Goal: Task Accomplishment & Management: Manage account settings

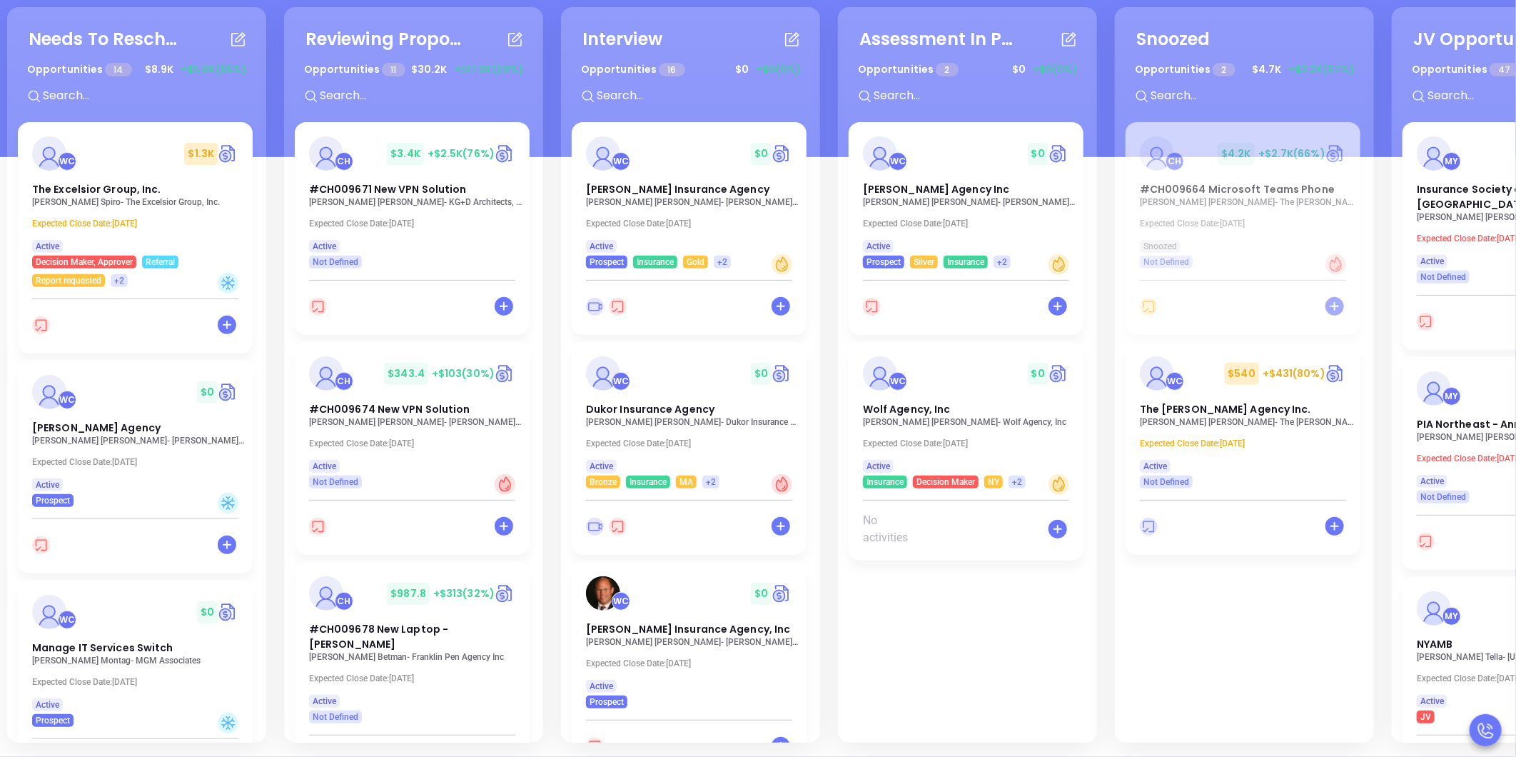
scroll to position [195, 0]
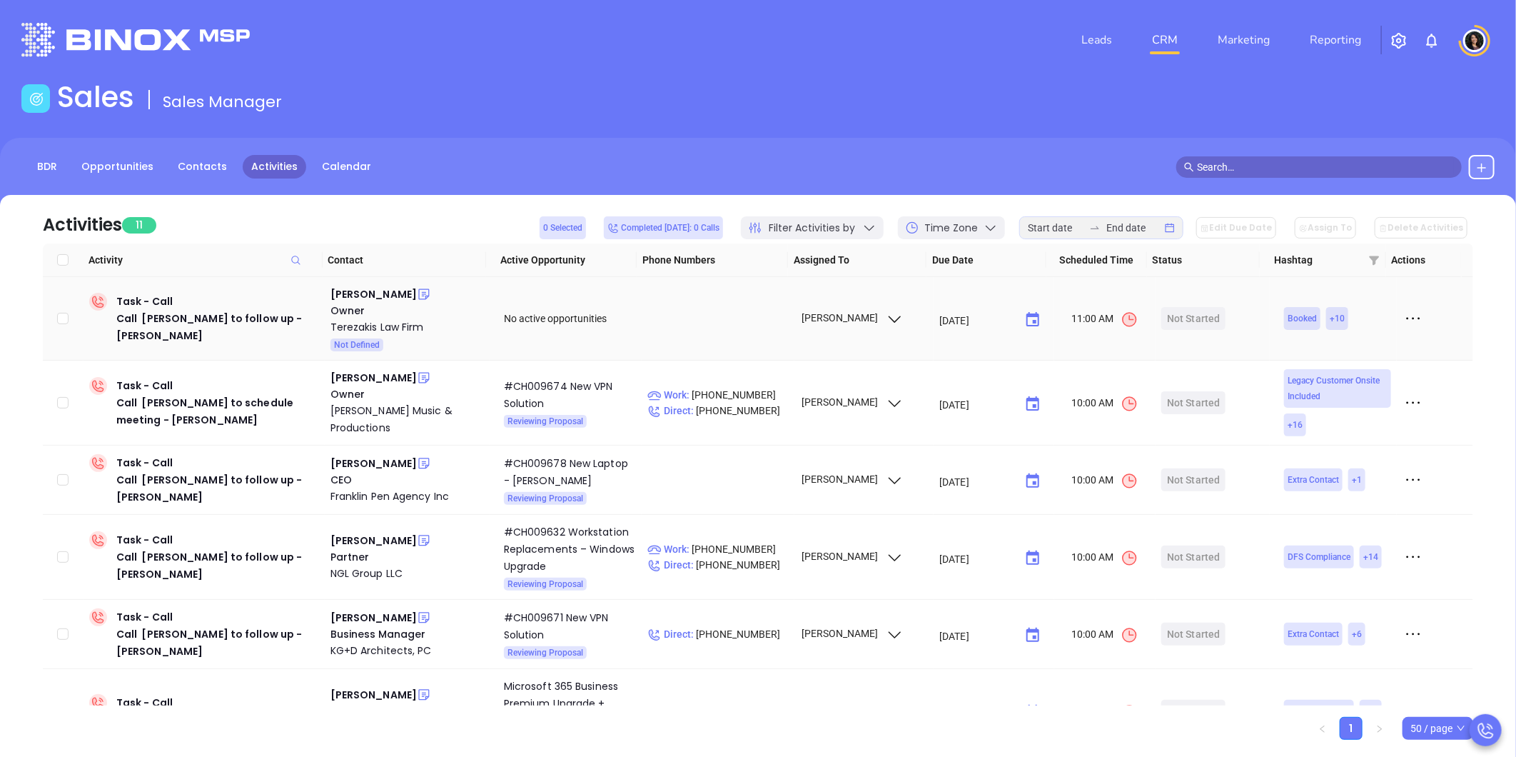
click at [1402, 323] on icon at bounding box center [1412, 318] width 21 height 21
click at [1327, 398] on div "Mark As Completed" at bounding box center [1336, 397] width 129 height 16
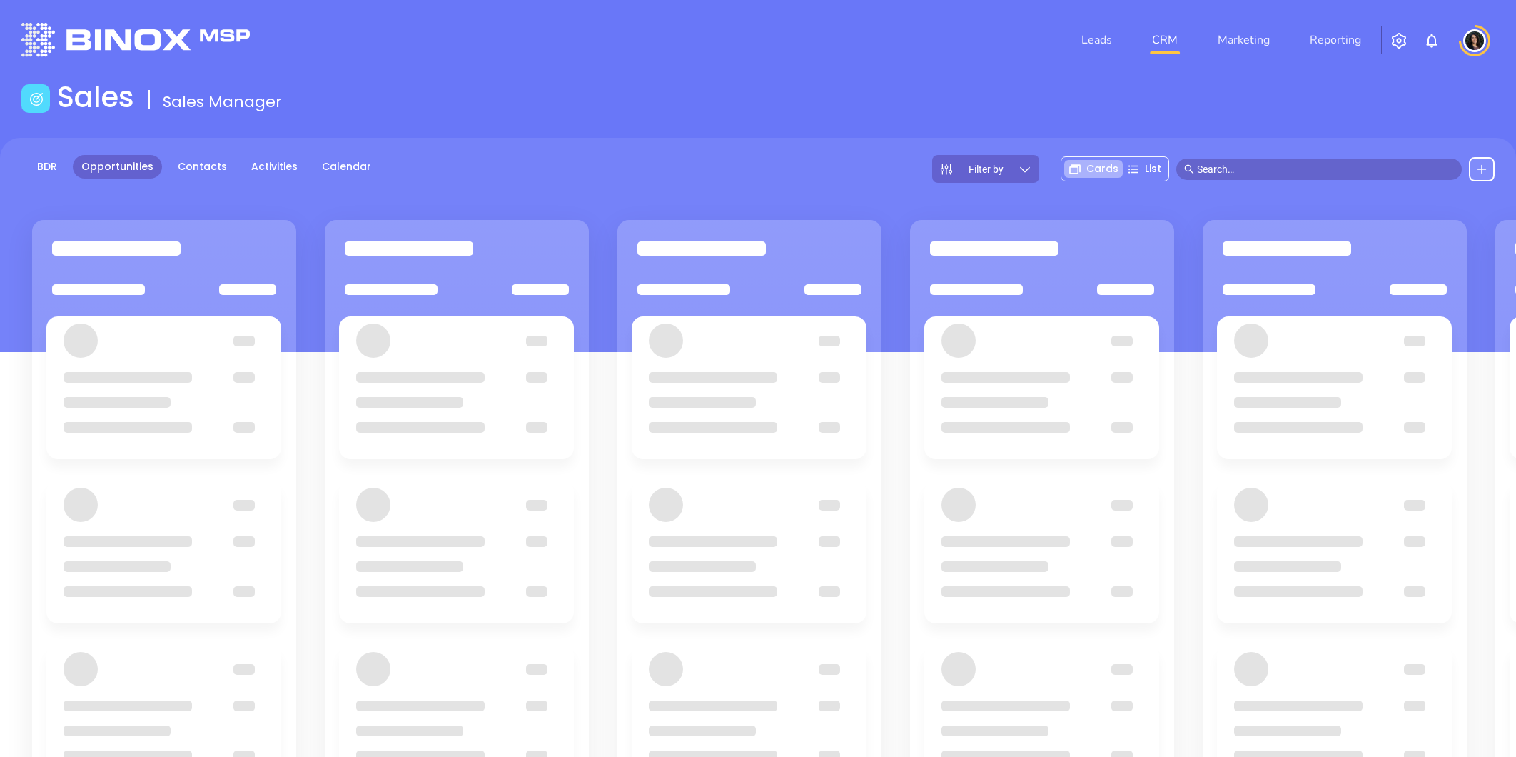
scroll to position [195, 0]
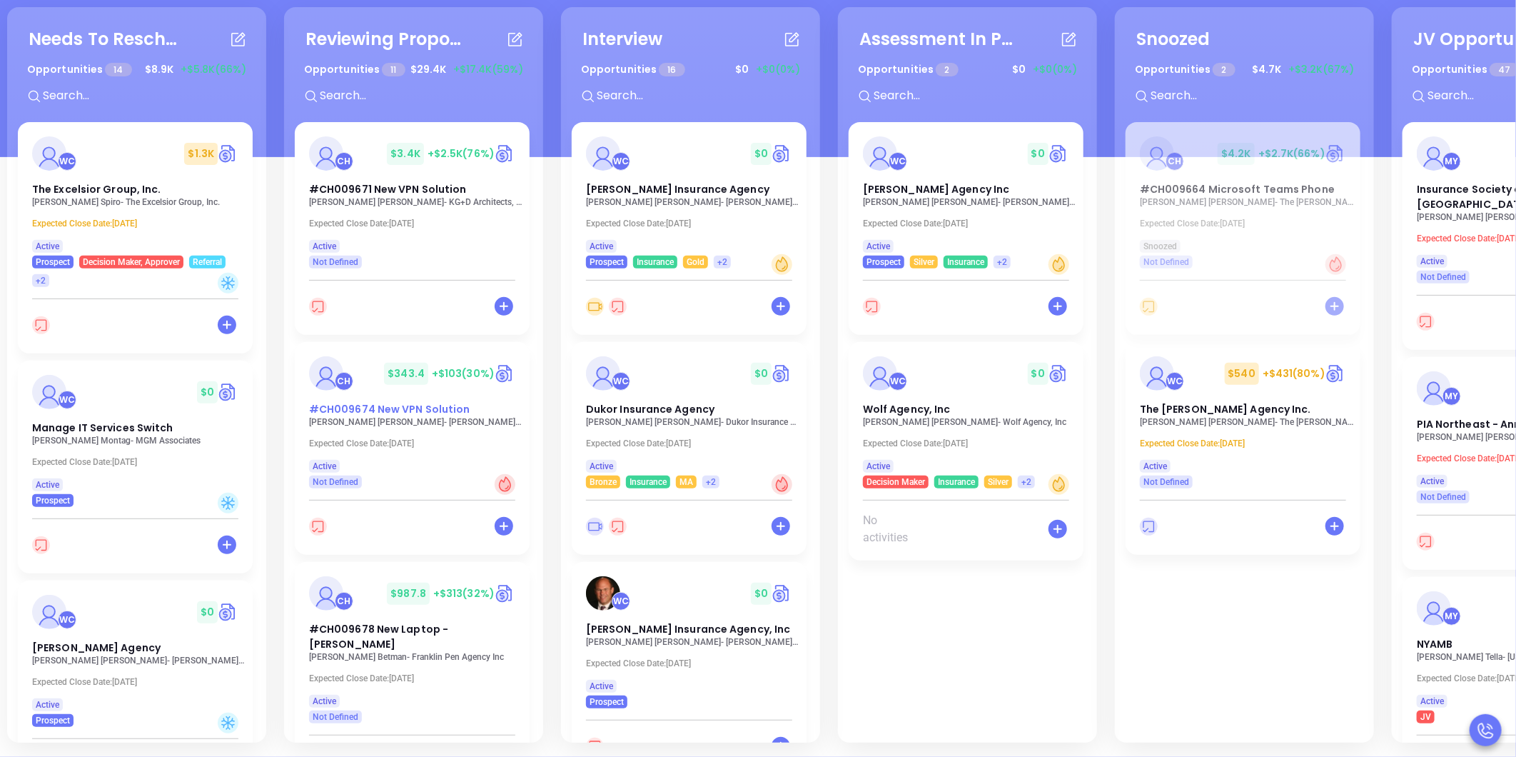
drag, startPoint x: 380, startPoint y: 413, endPoint x: 360, endPoint y: 403, distance: 22.3
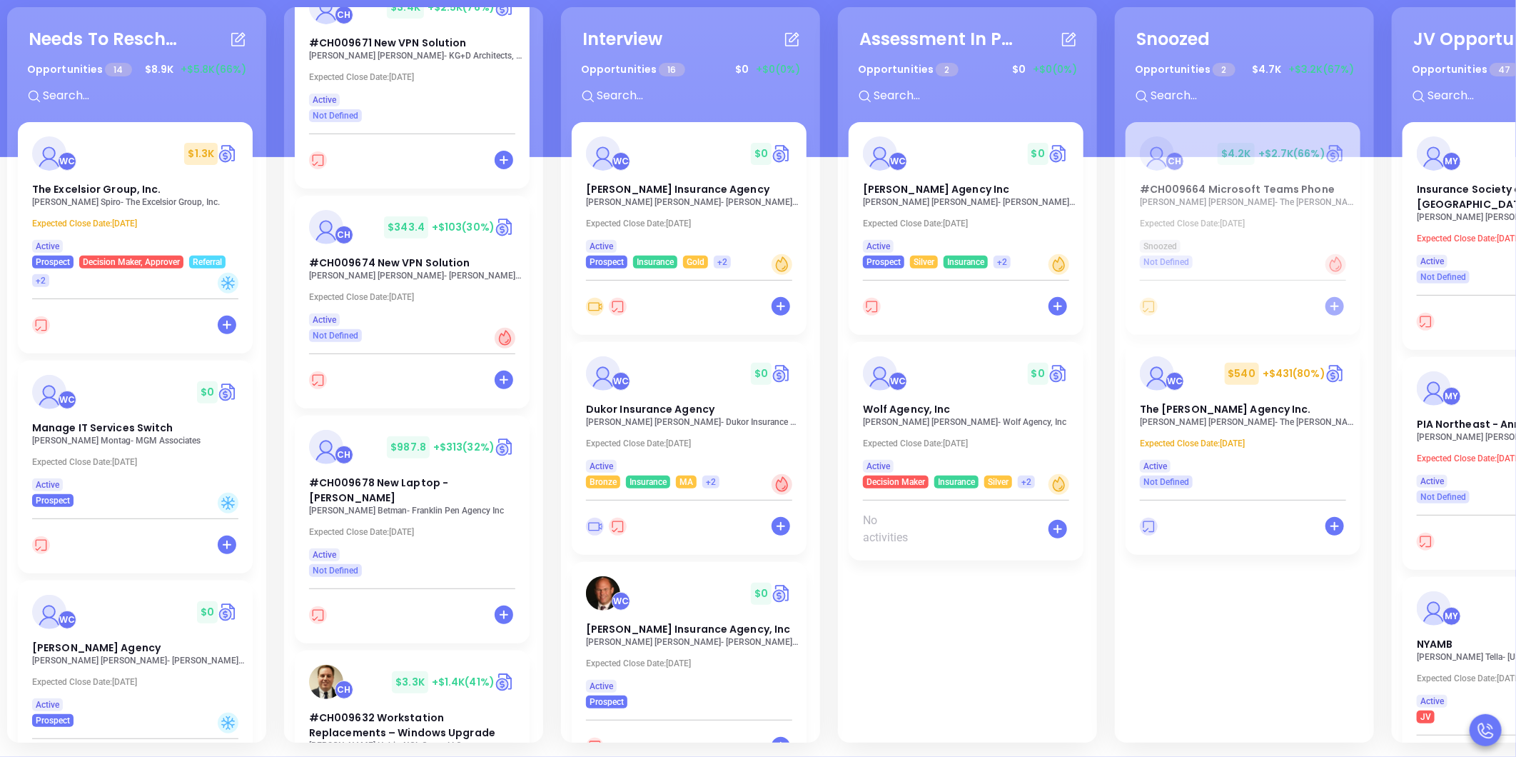
scroll to position [158, 0]
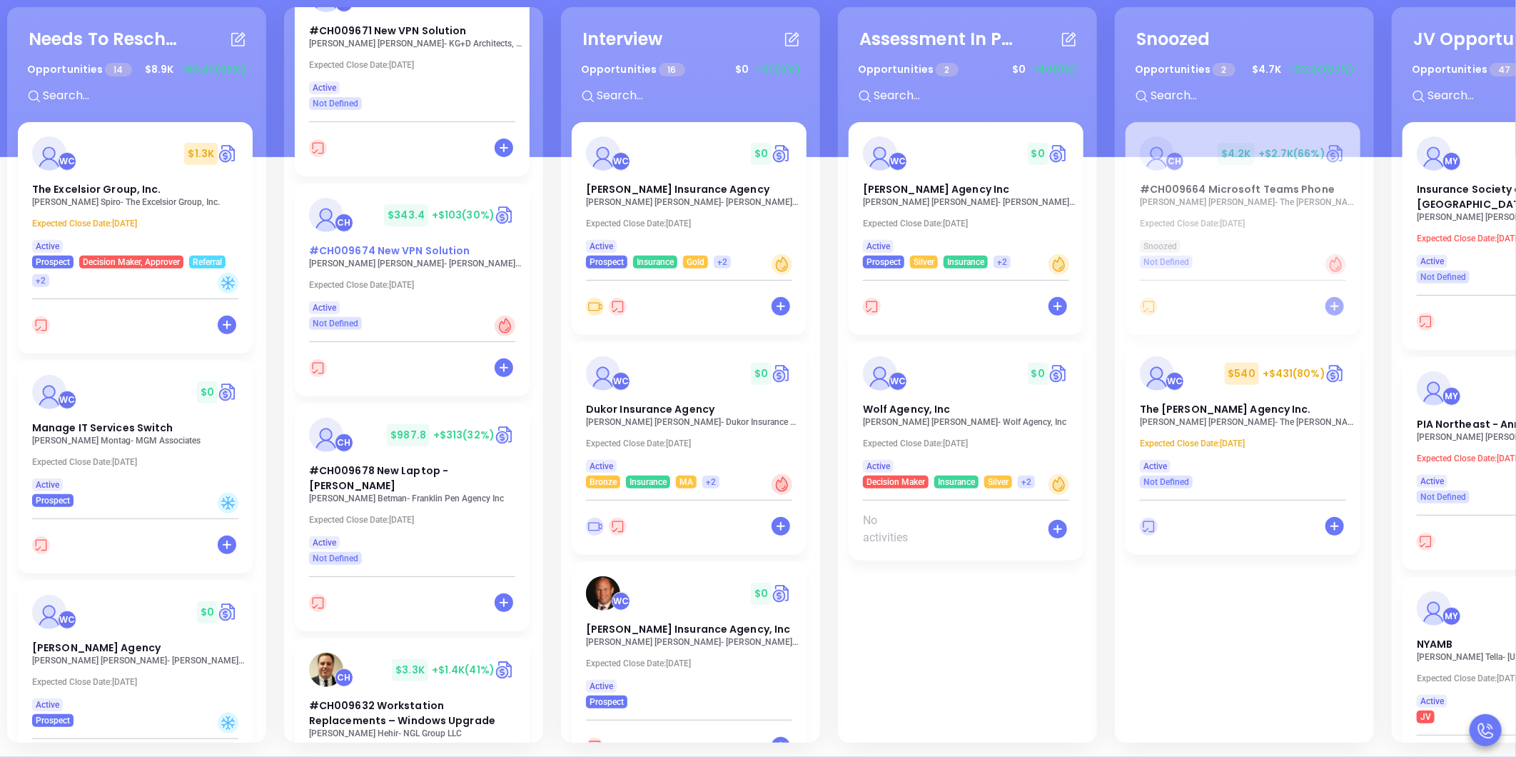
click at [407, 251] on span "#CH009674 New VPN Solution" at bounding box center [389, 250] width 161 height 14
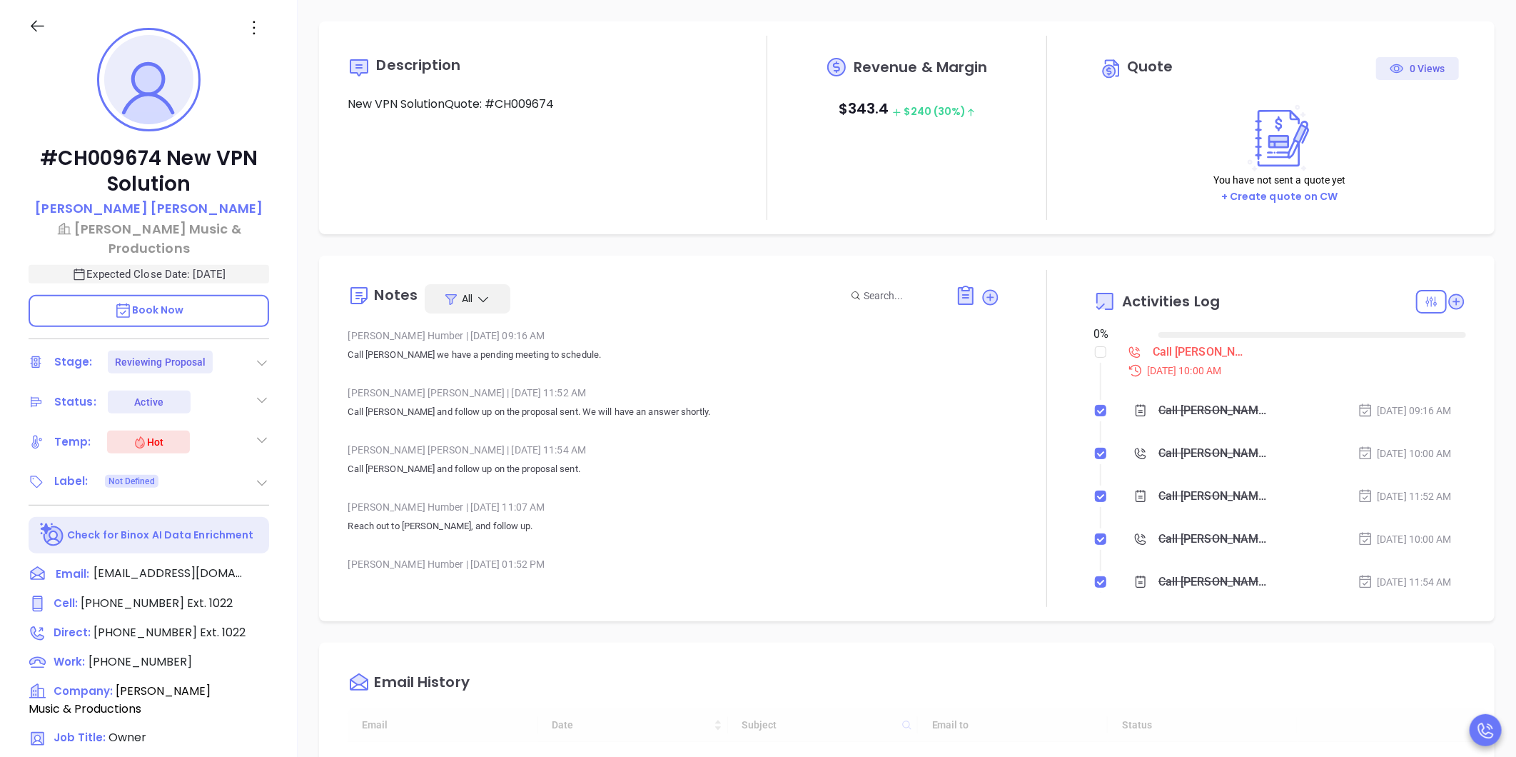
type input "[DATE]"
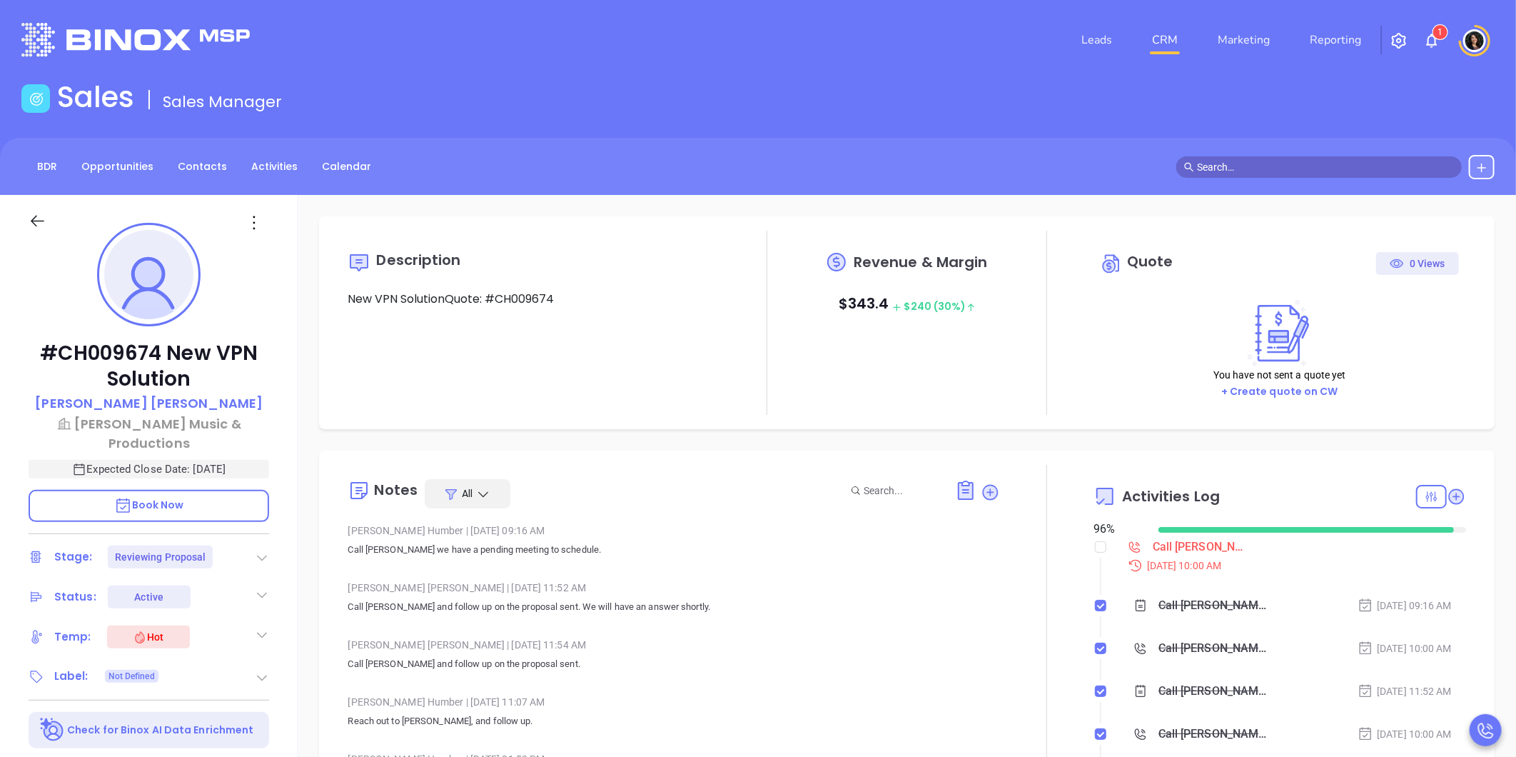
scroll to position [415, 0]
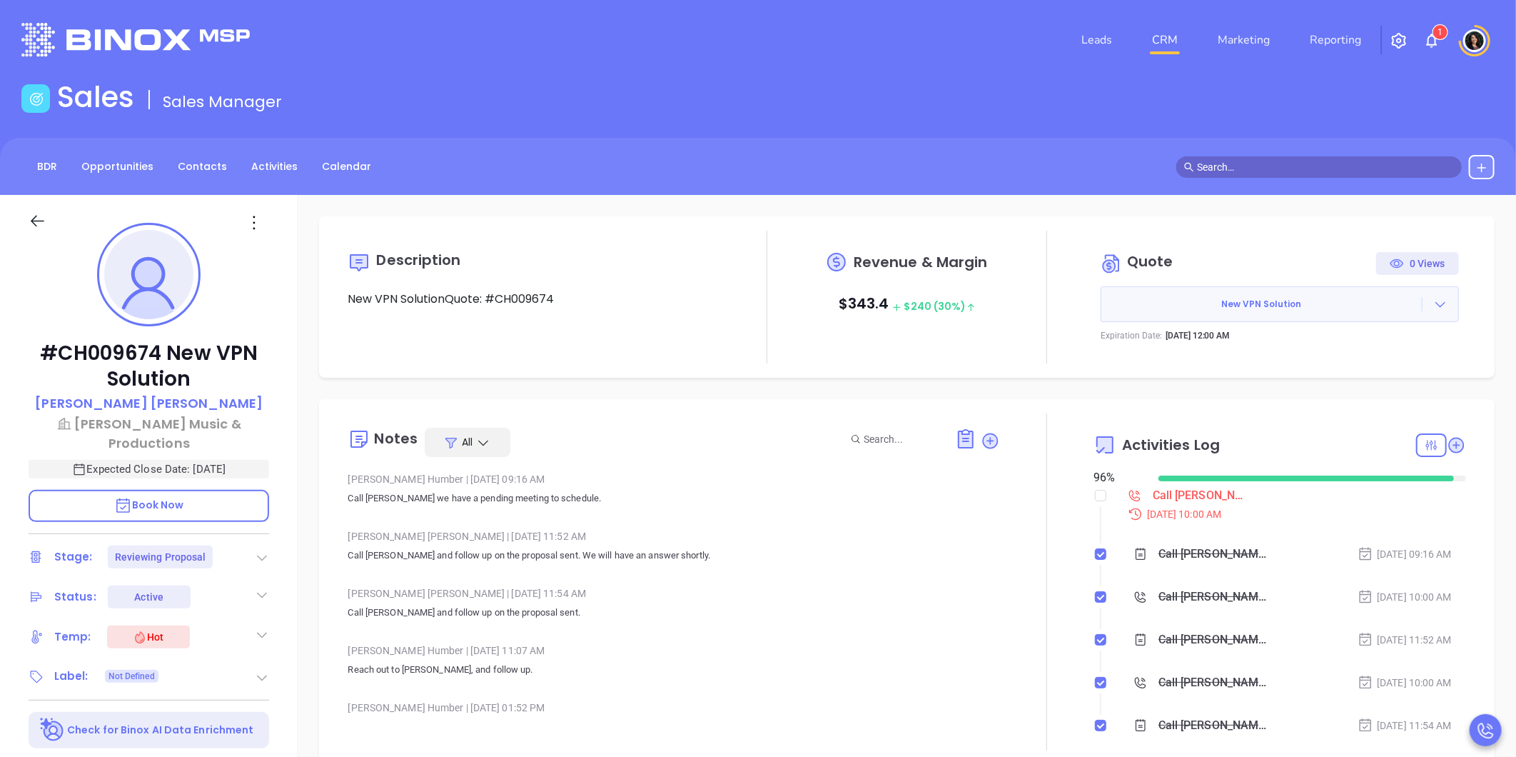
type input "[PERSON_NAME]"
click at [1198, 495] on div "Call Michael to schedule meeting - Michael Herman" at bounding box center [1201, 495] width 96 height 21
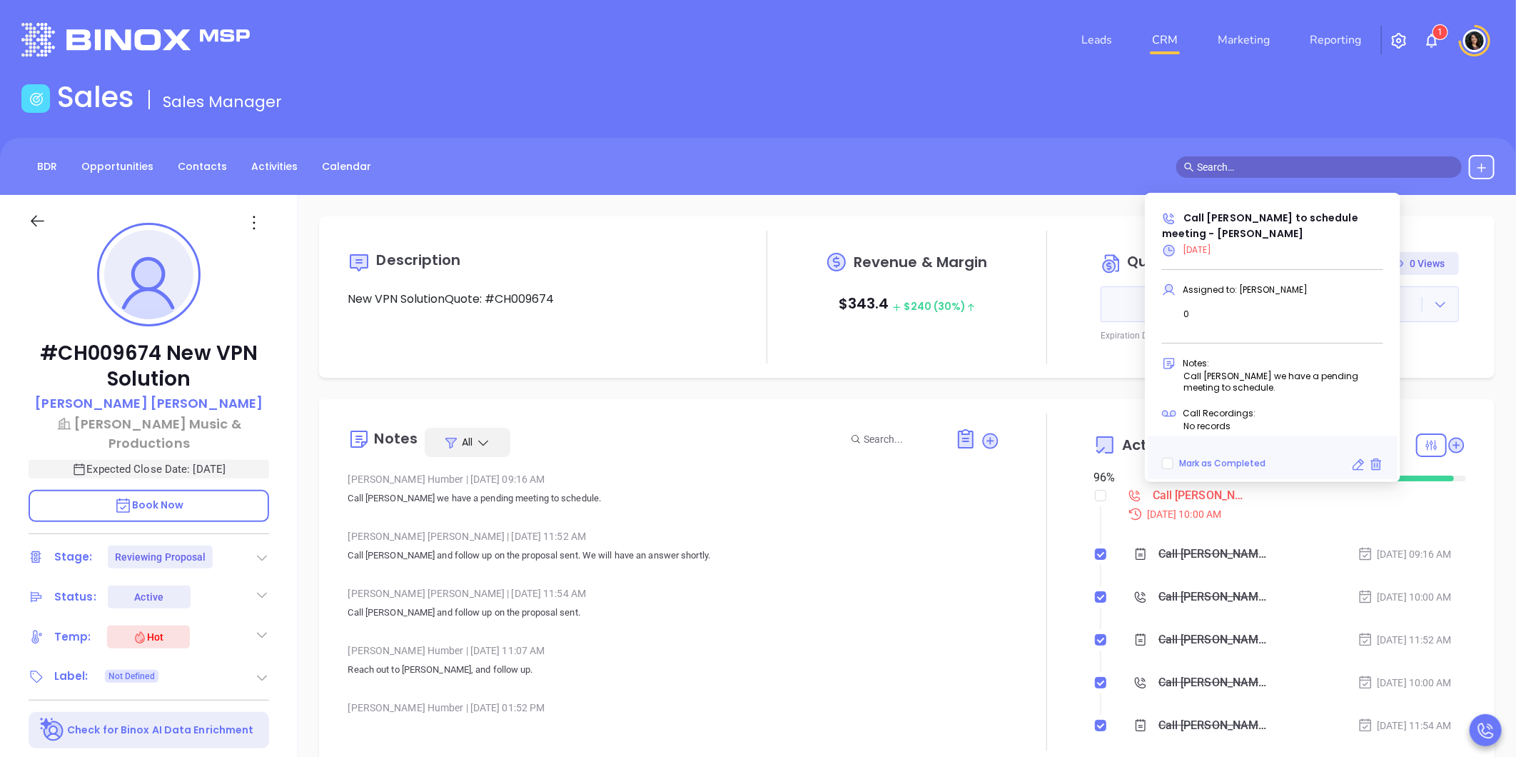
click at [1352, 462] on icon at bounding box center [1358, 464] width 14 height 14
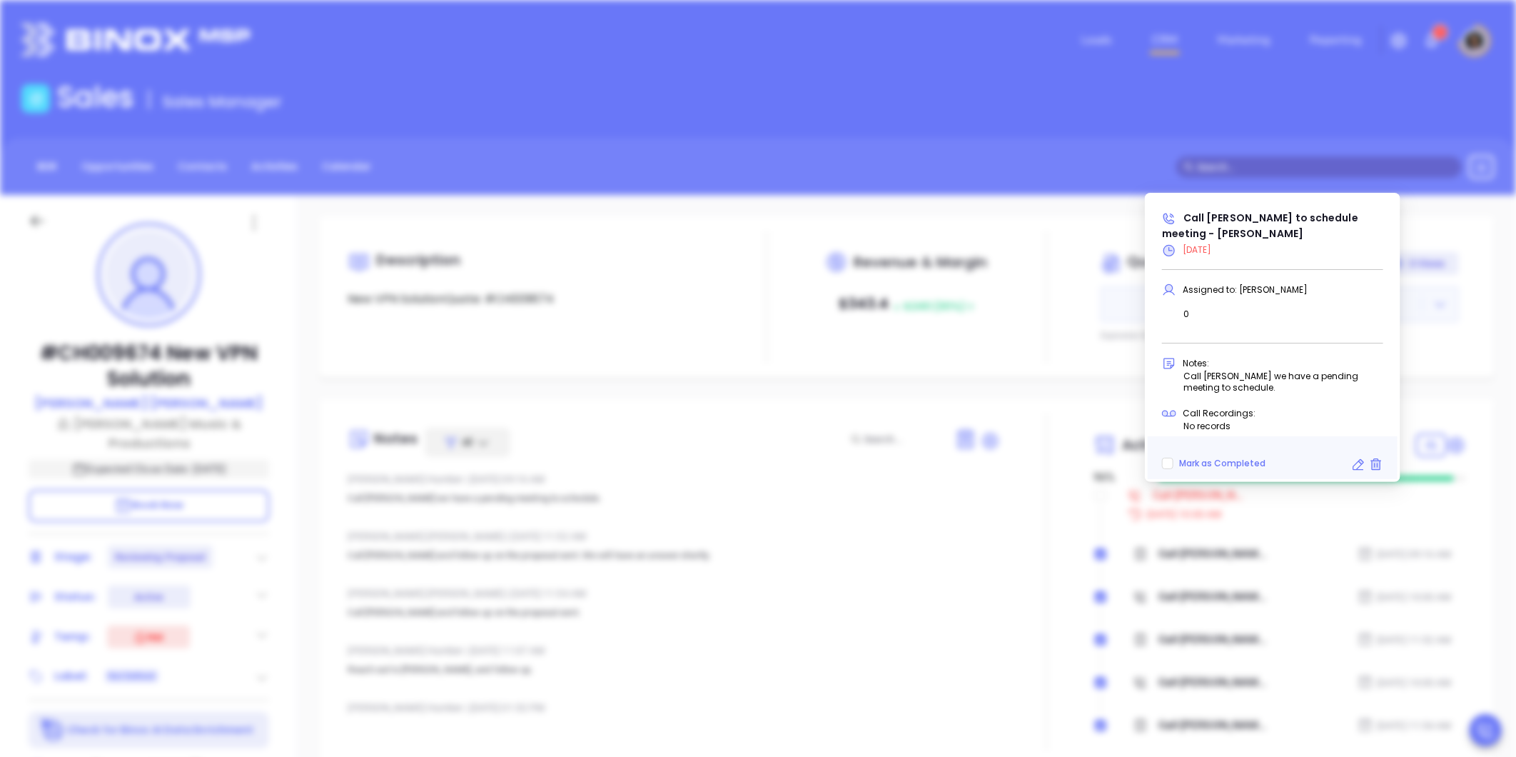
type input "09/30/2025"
type input "Call Michael to schedule meeting - Michael Herman"
type input "Call"
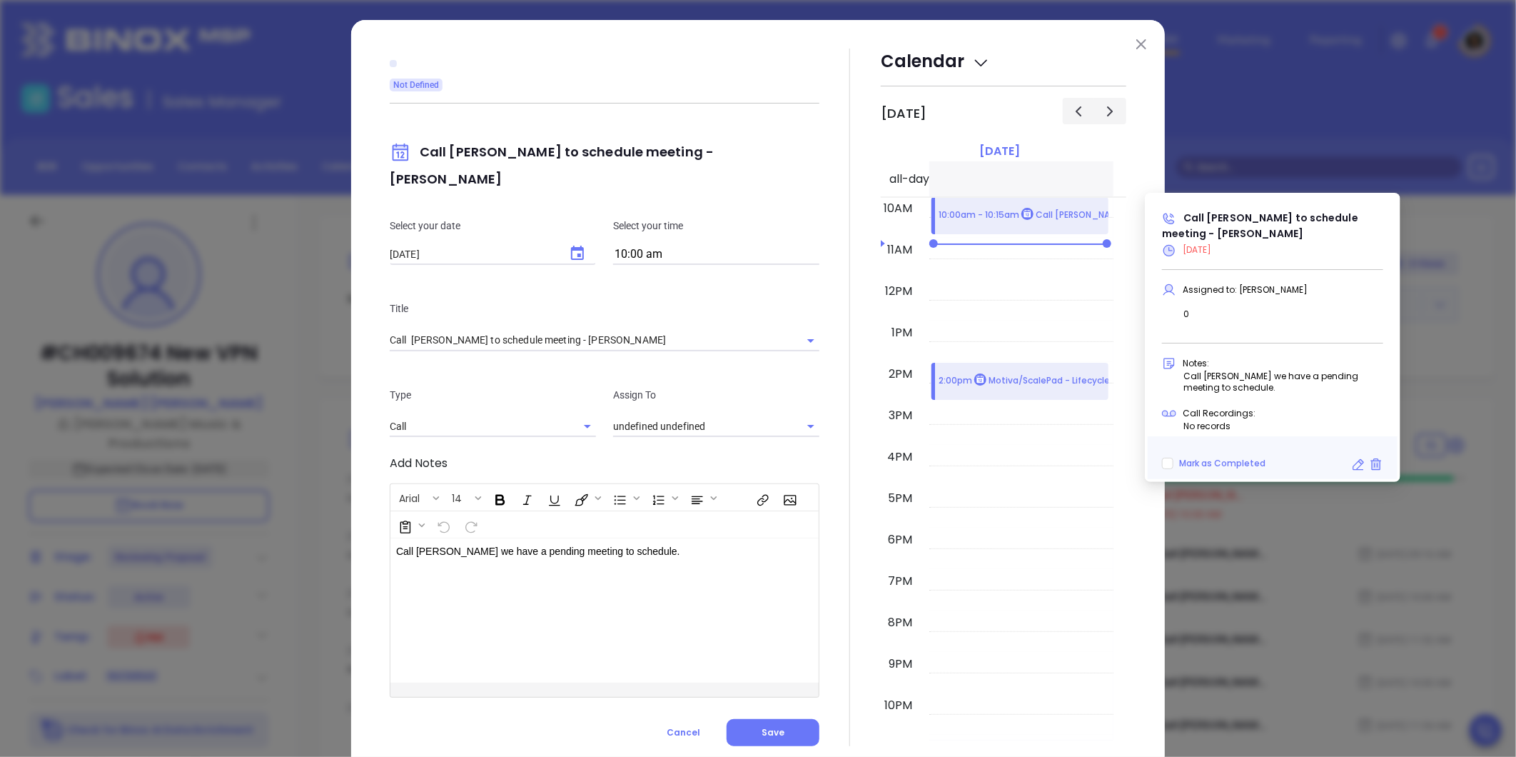
type input "[PERSON_NAME]"
click at [640, 245] on input "10:00 am" at bounding box center [716, 255] width 206 height 20
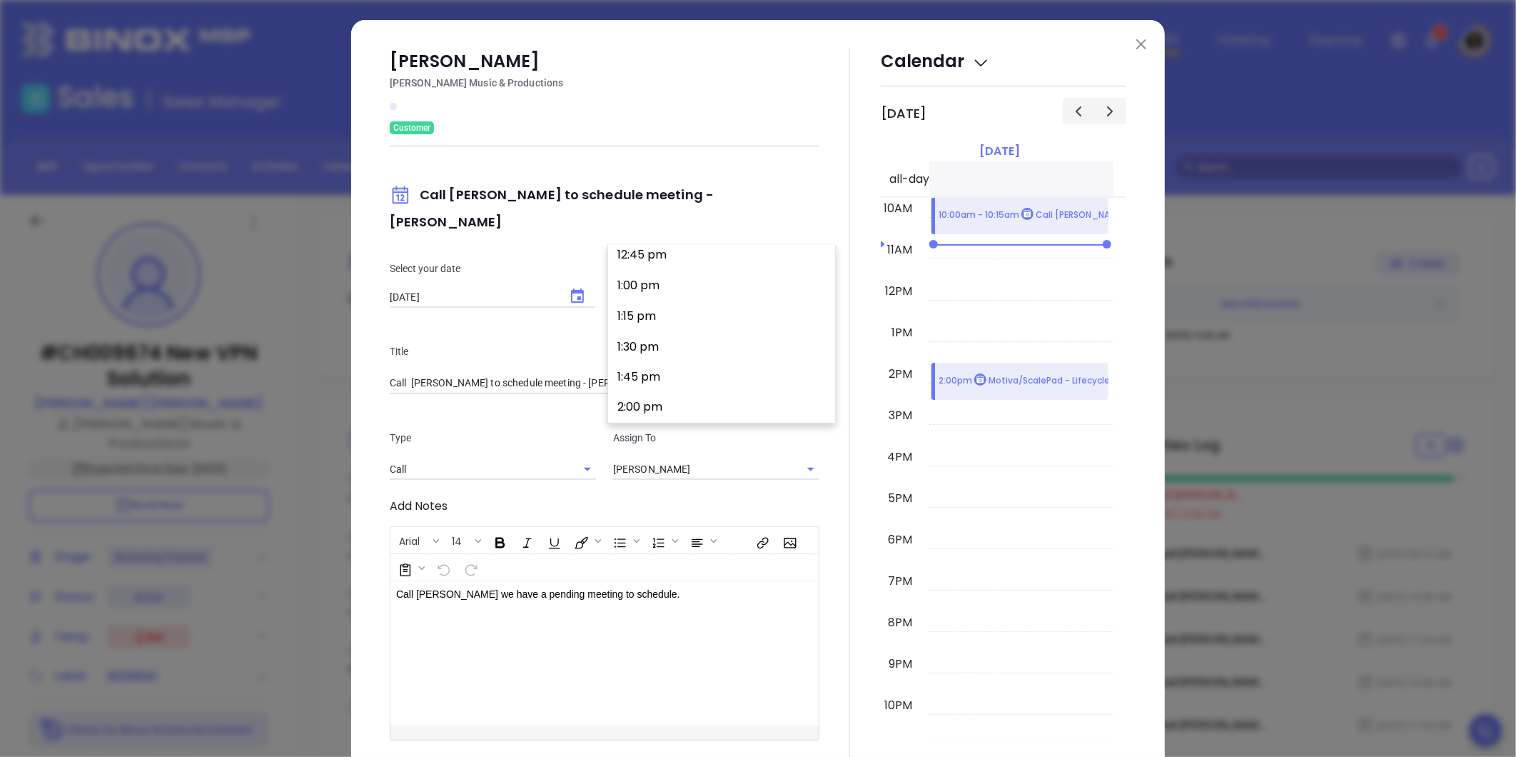
scroll to position [1593, 0]
click at [671, 373] on button "2:00 pm" at bounding box center [724, 380] width 221 height 31
type input "2:00 pm"
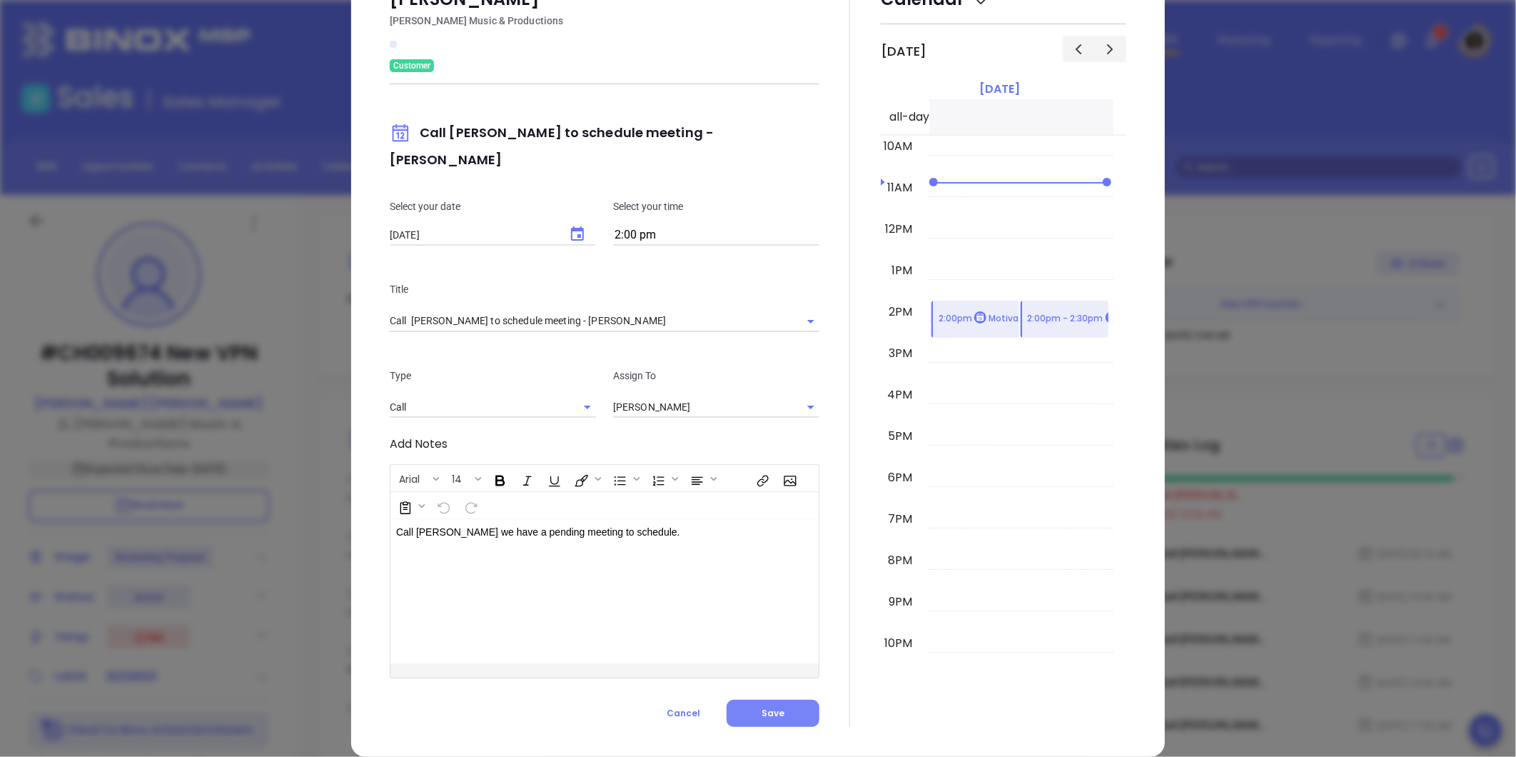
click at [762, 707] on span "Save" at bounding box center [773, 713] width 23 height 12
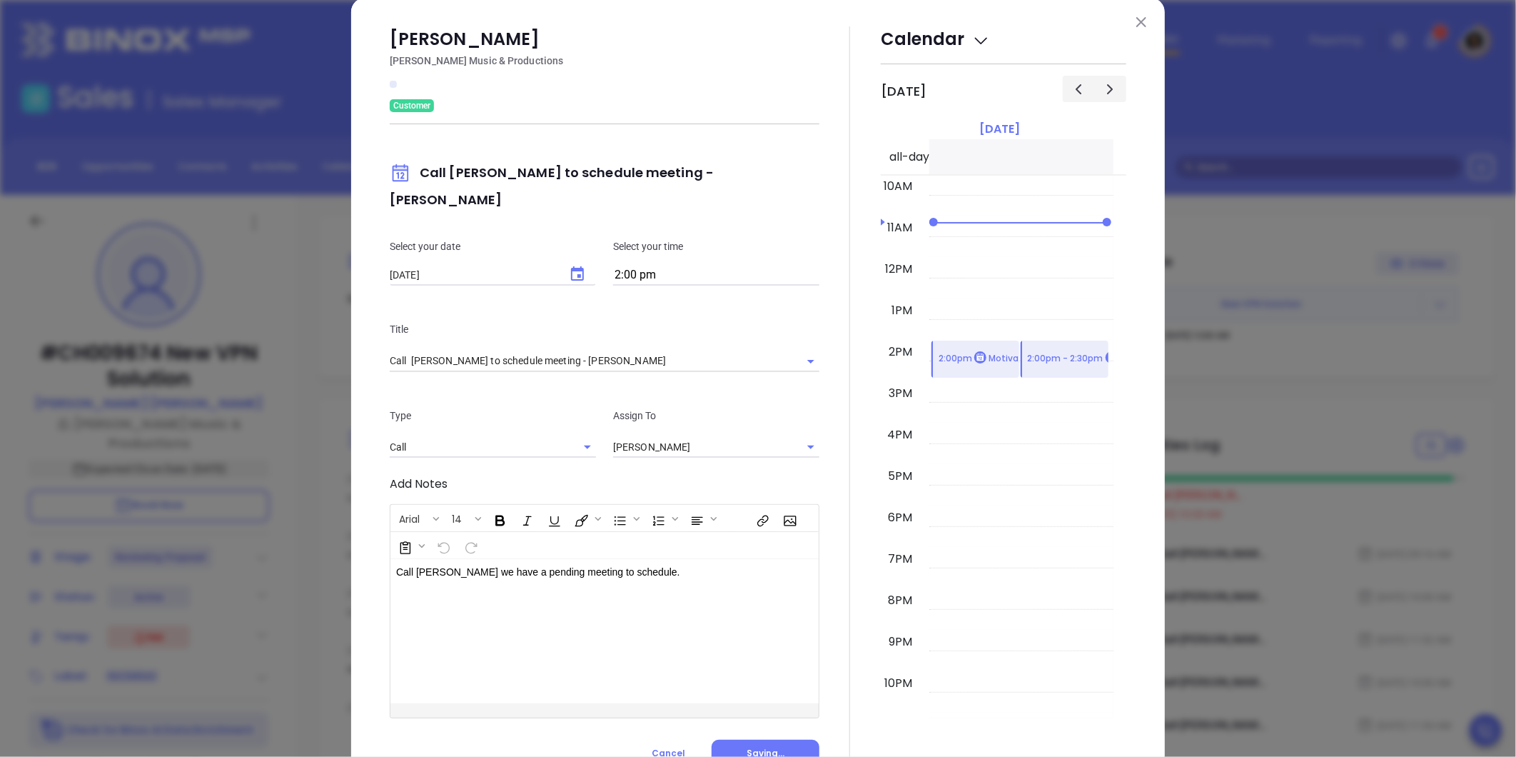
scroll to position [0, 0]
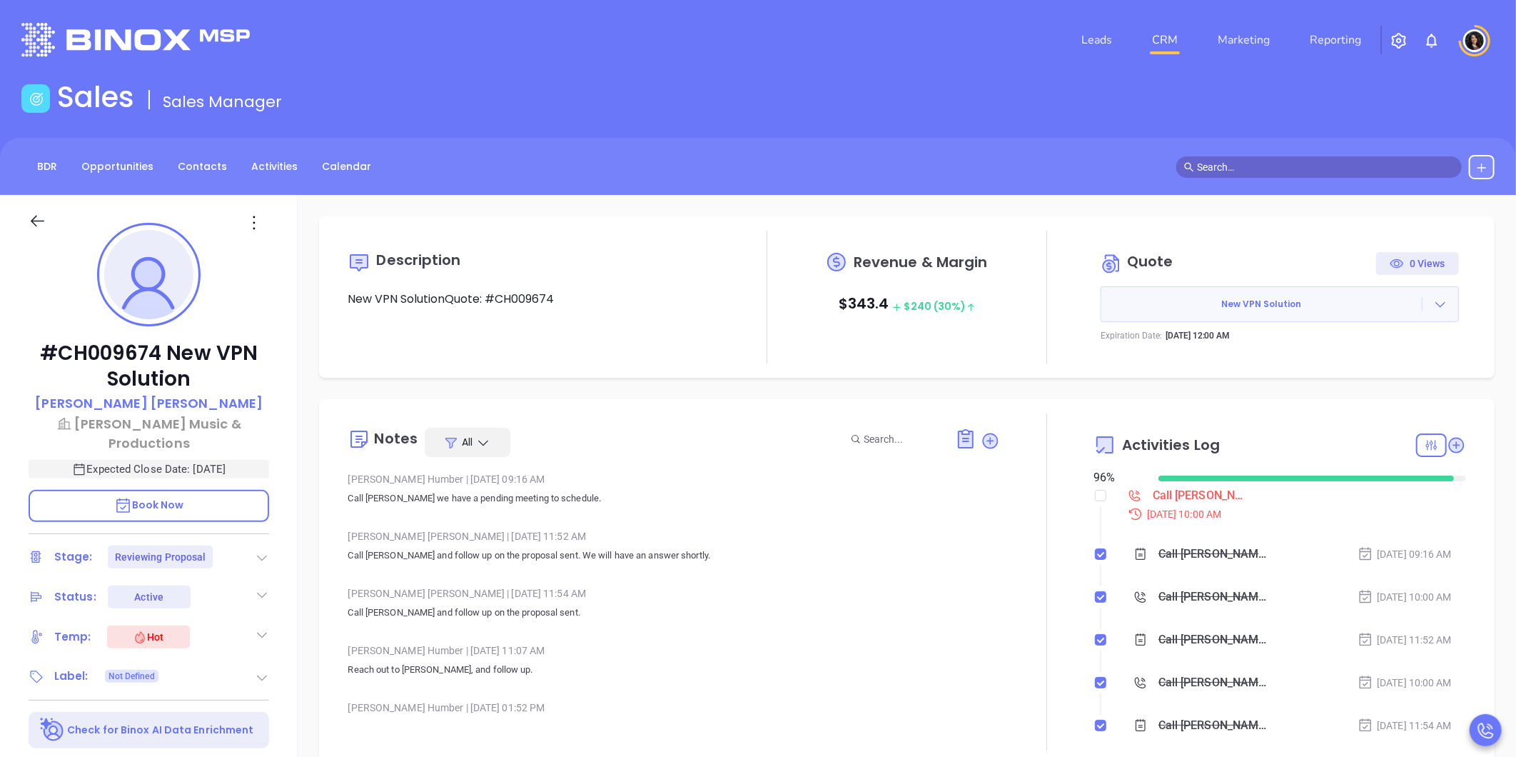
type input "[PERSON_NAME]"
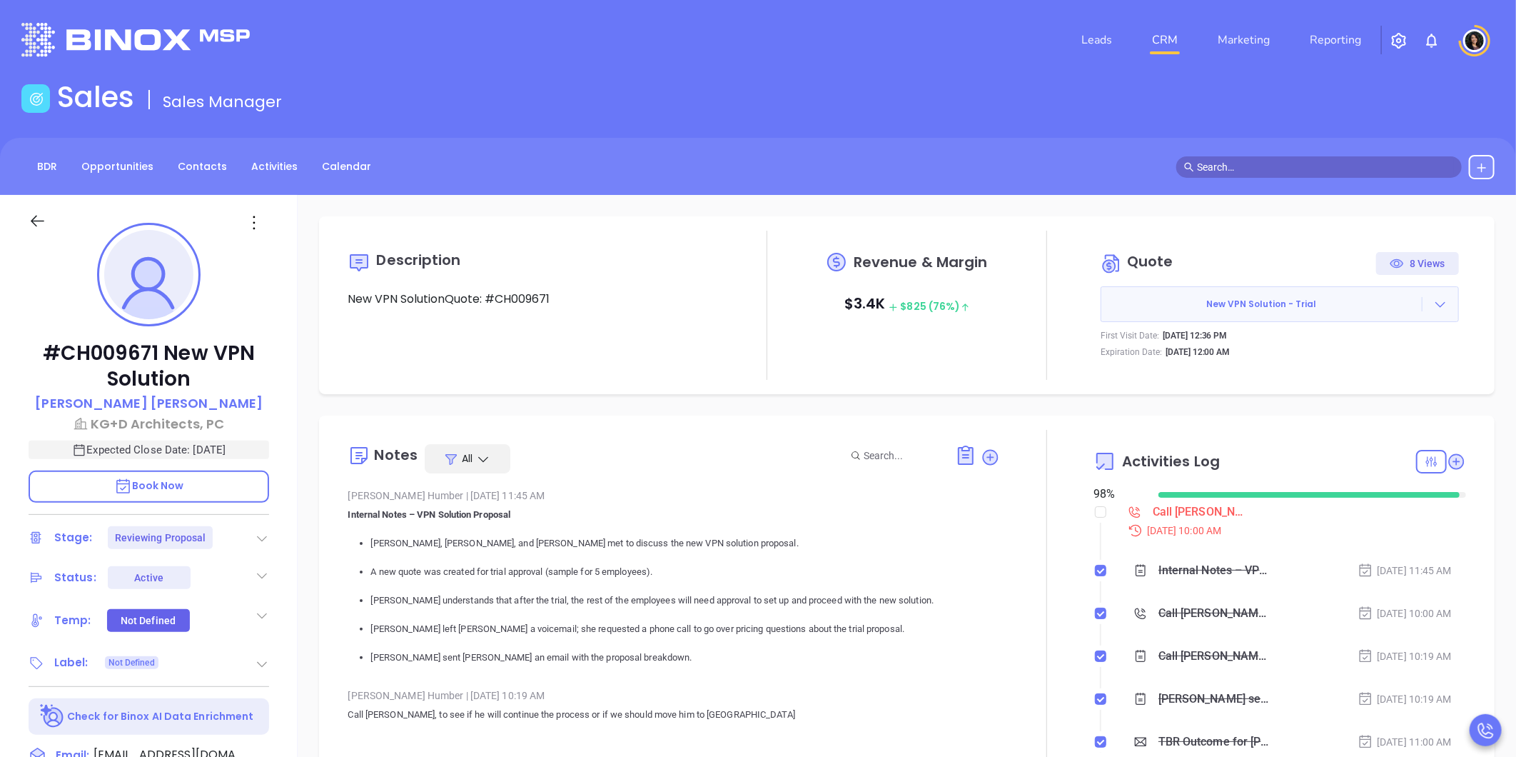
type input "Carla Humber"
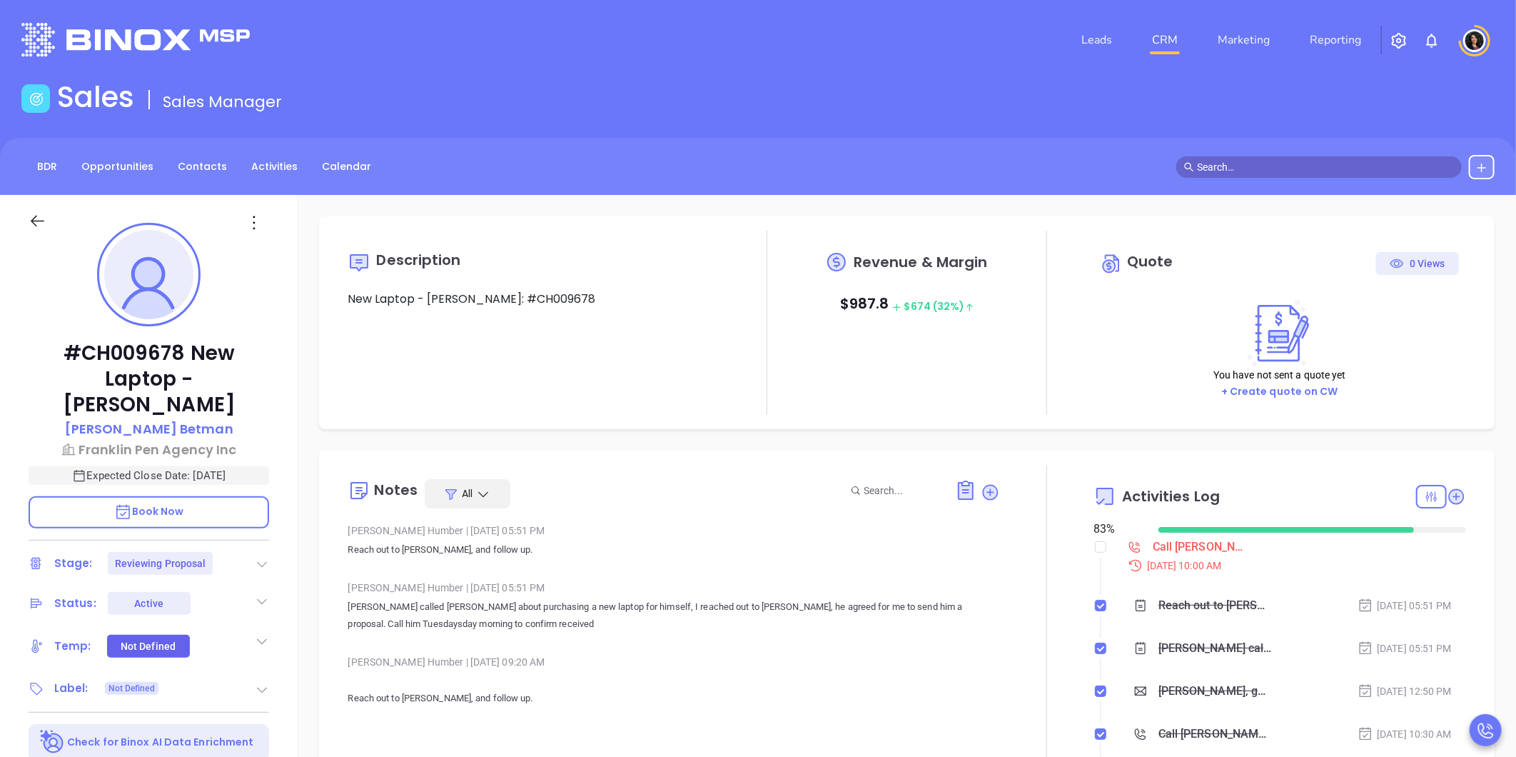
scroll to position [415, 0]
type input "[PERSON_NAME]"
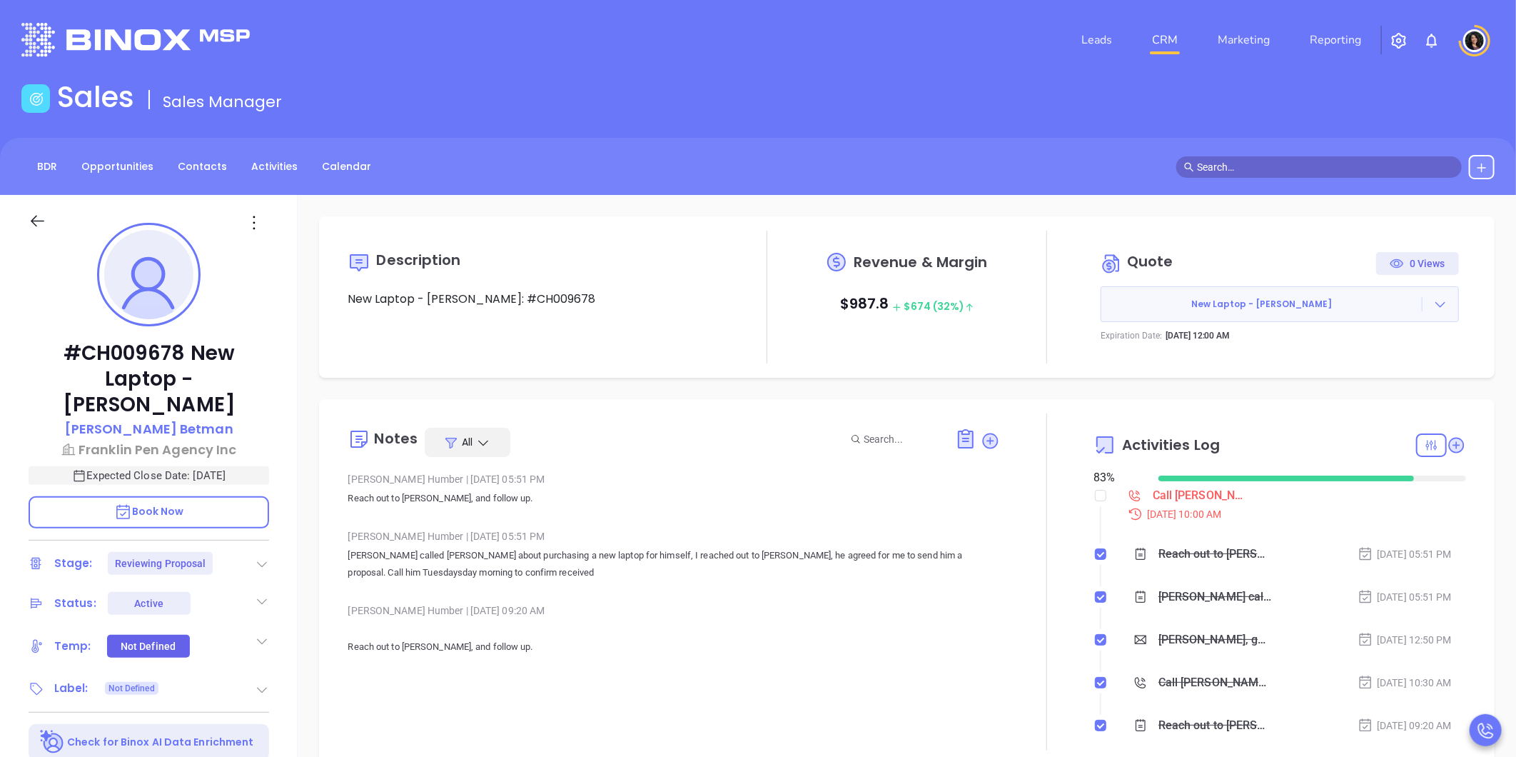
click at [1183, 494] on div "Call [PERSON_NAME] to follow up - [PERSON_NAME]" at bounding box center [1201, 495] width 96 height 21
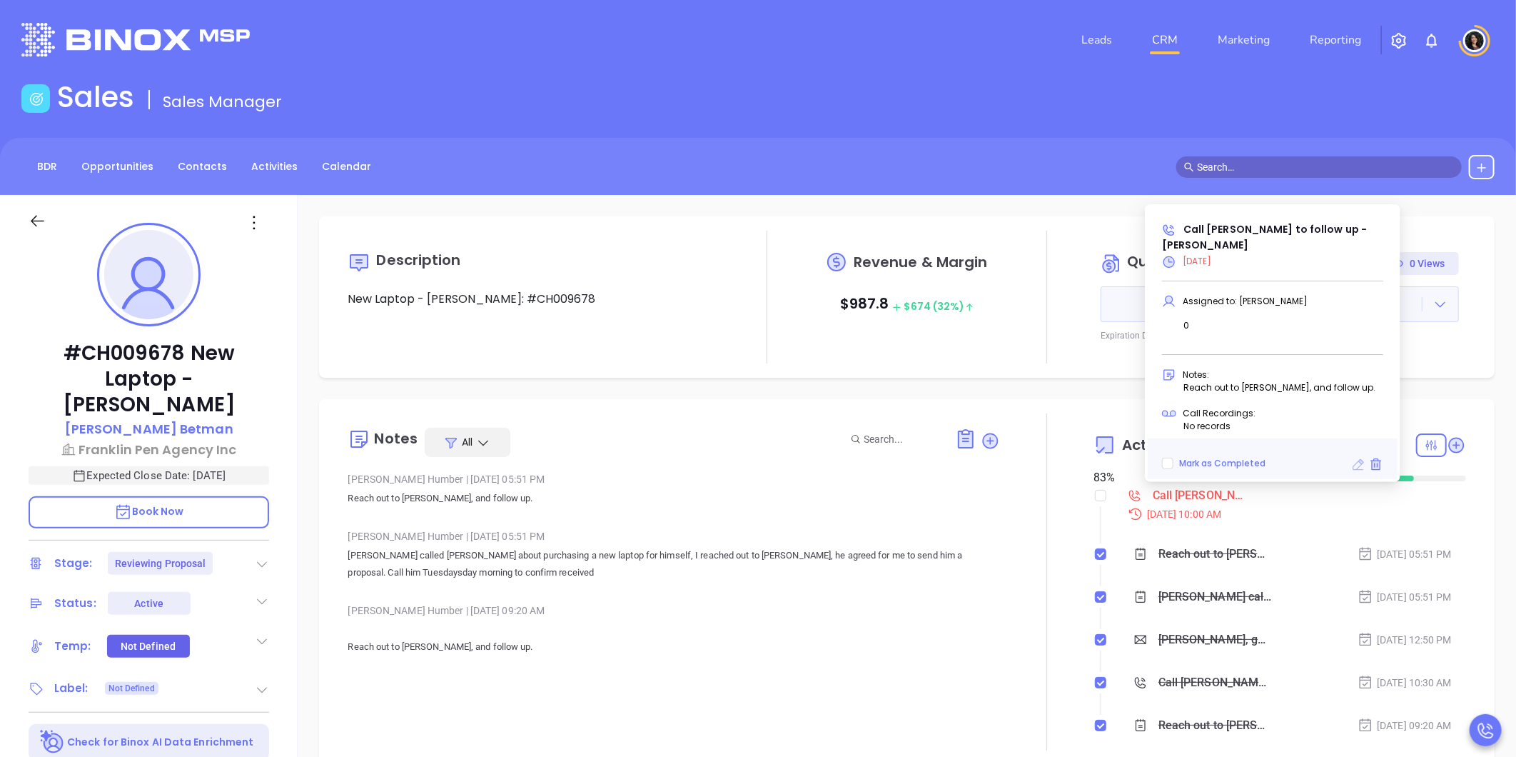
click at [1358, 460] on icon at bounding box center [1358, 464] width 11 height 11
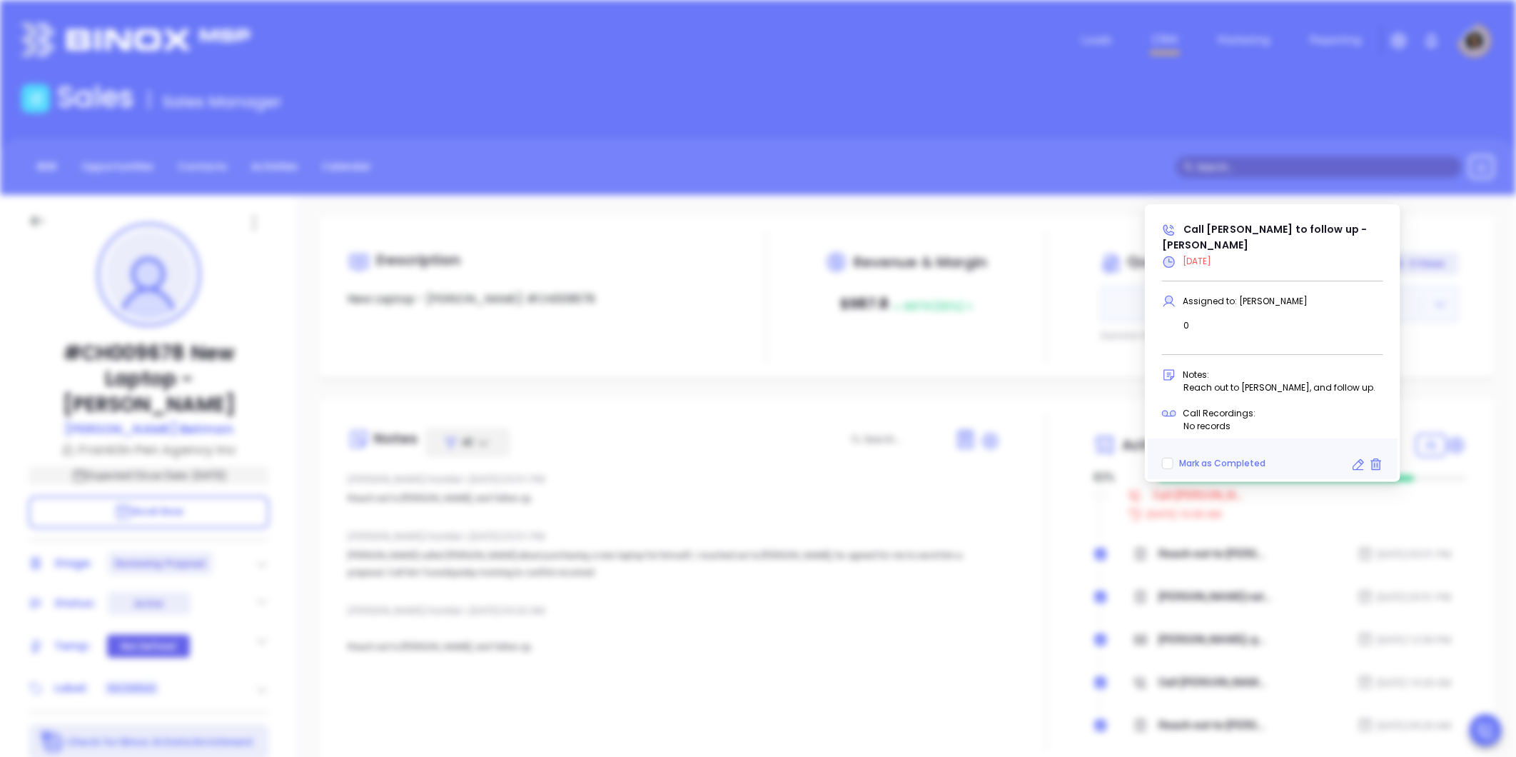
type input "[DATE]"
type input "Call [PERSON_NAME] to follow up - [PERSON_NAME]"
type input "Call"
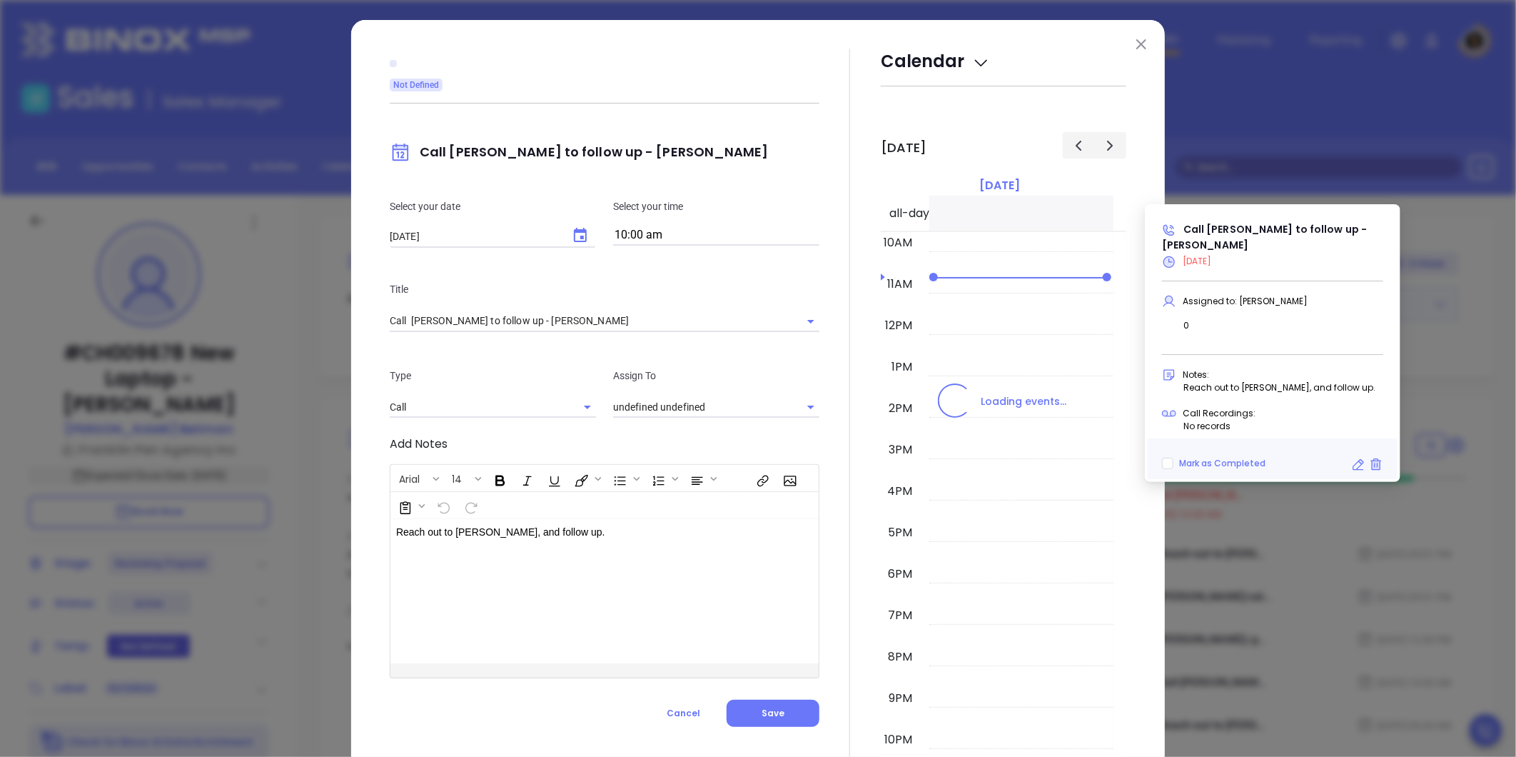
type input "[PERSON_NAME]"
click at [639, 236] on input "10:00 am" at bounding box center [716, 236] width 206 height 20
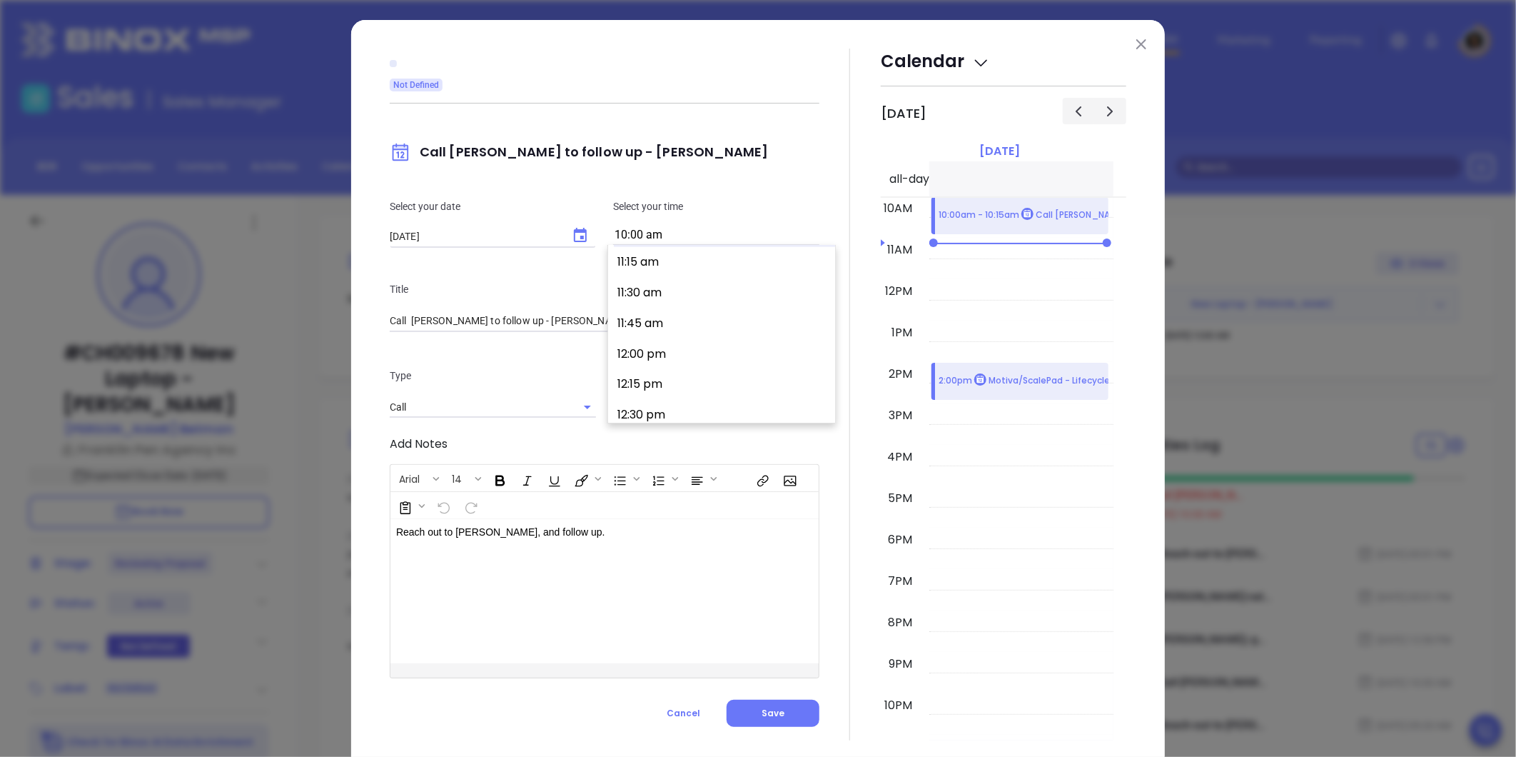
scroll to position [1672, 0]
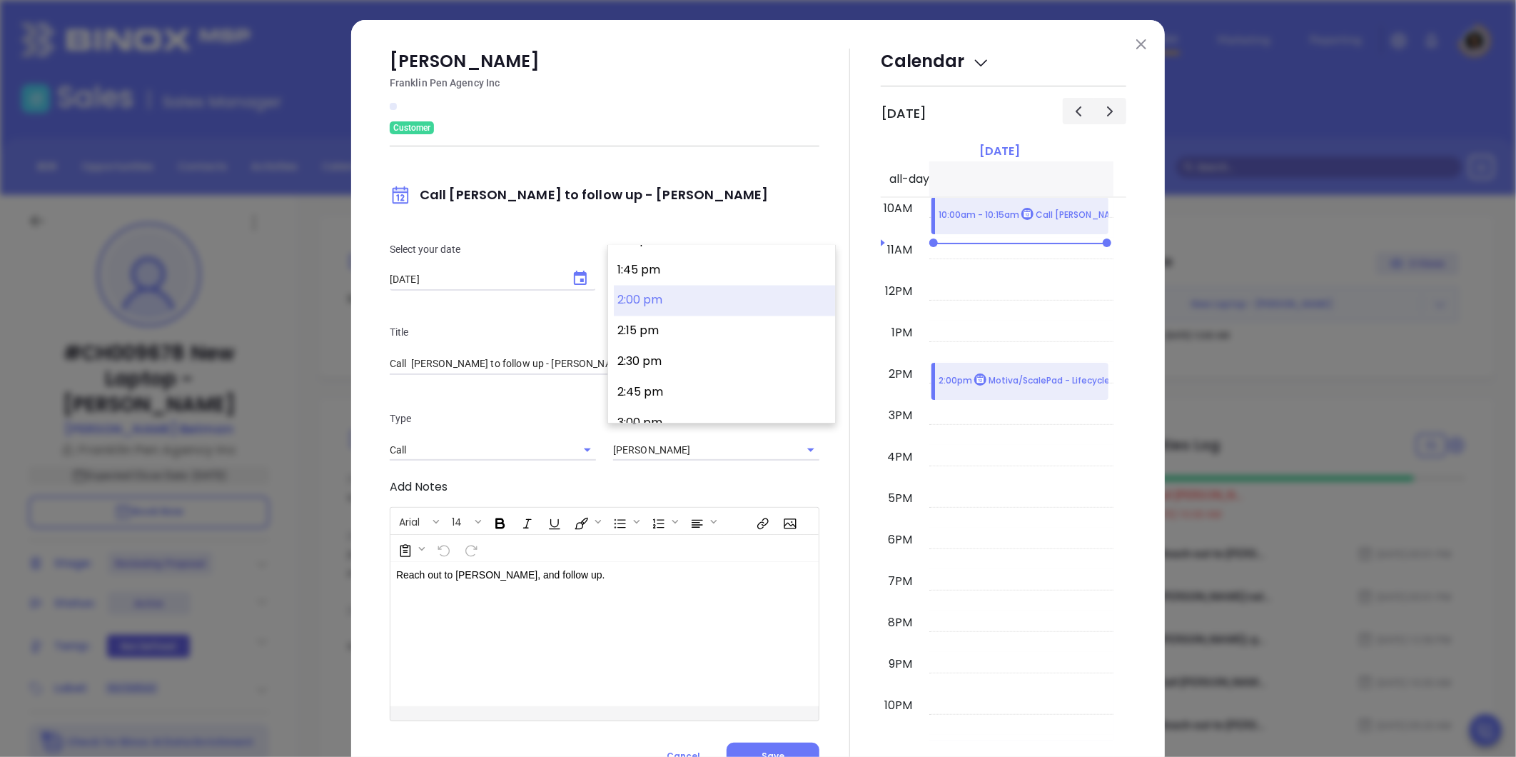
click at [660, 302] on button "2:00 pm" at bounding box center [724, 300] width 221 height 31
type input "2:00 pm"
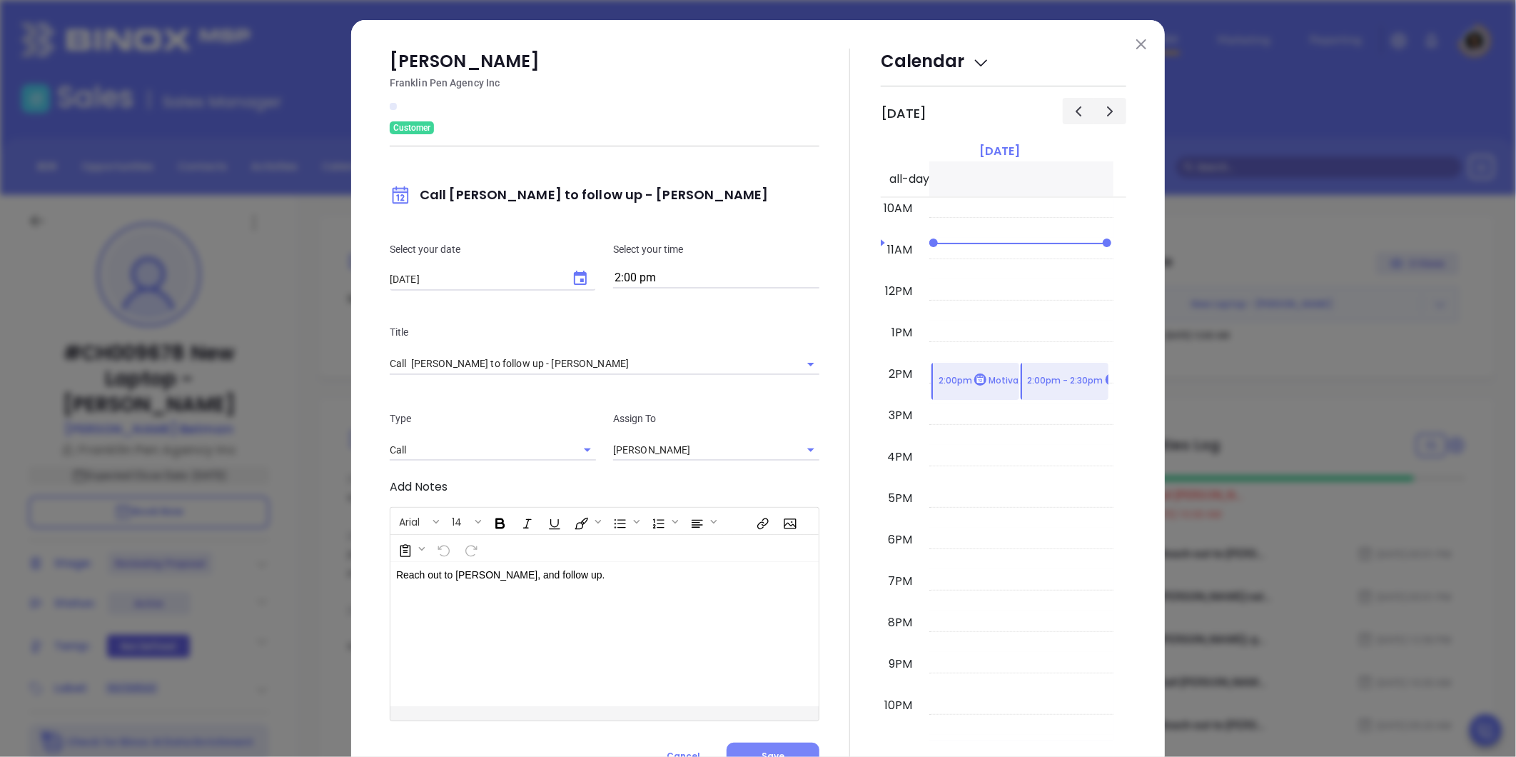
click at [762, 749] on span "Save" at bounding box center [773, 755] width 23 height 12
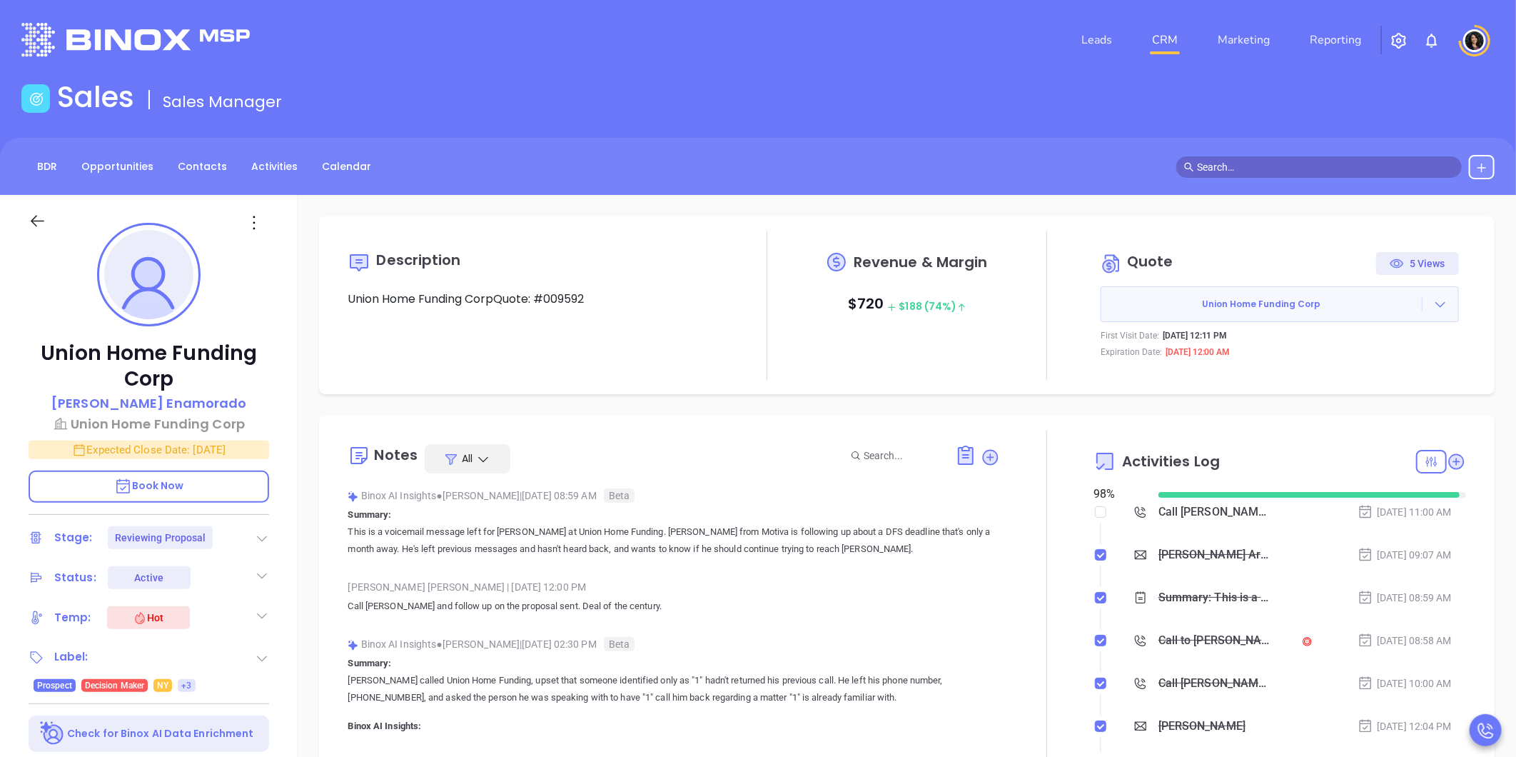
scroll to position [374, 0]
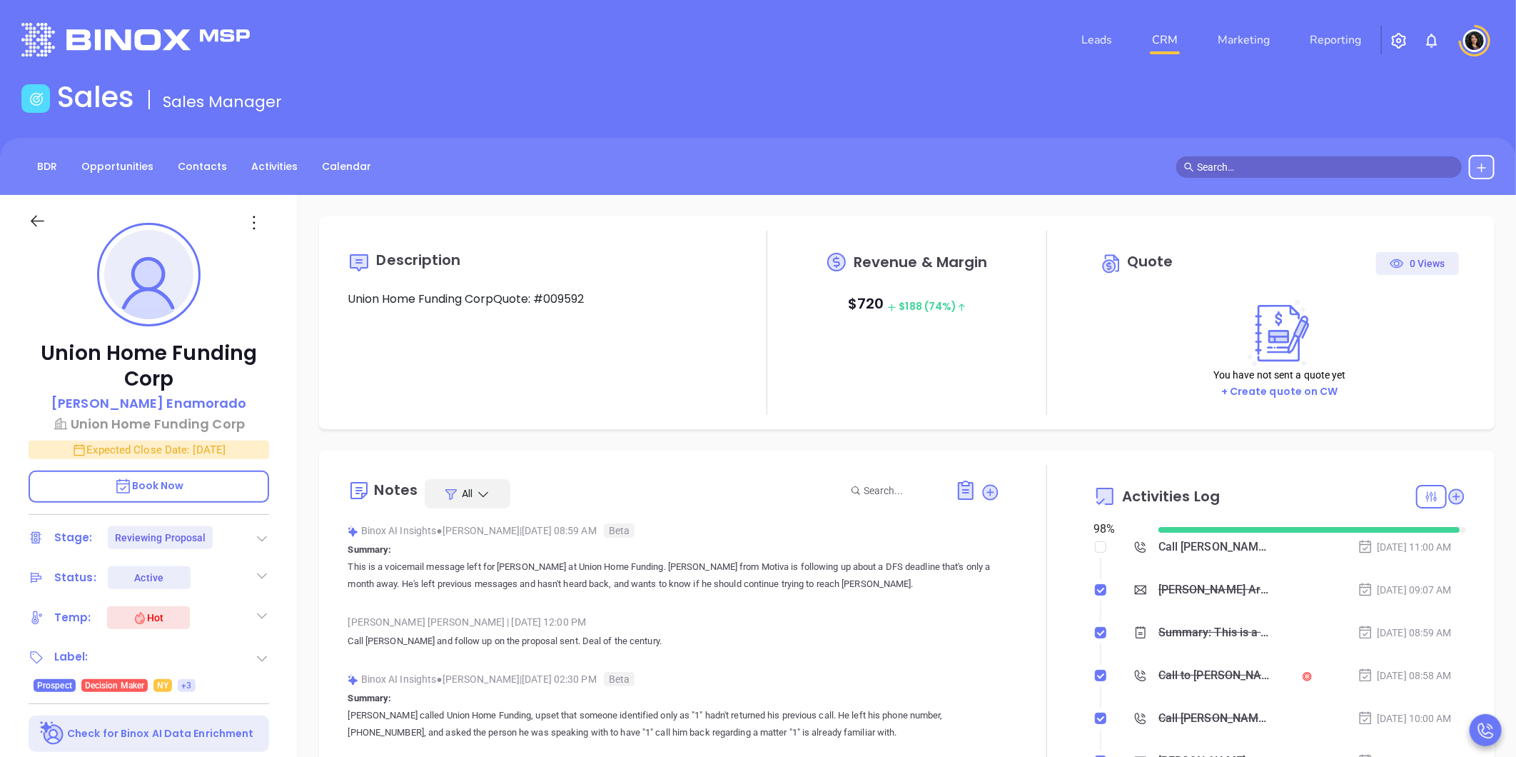
type input "[DATE]"
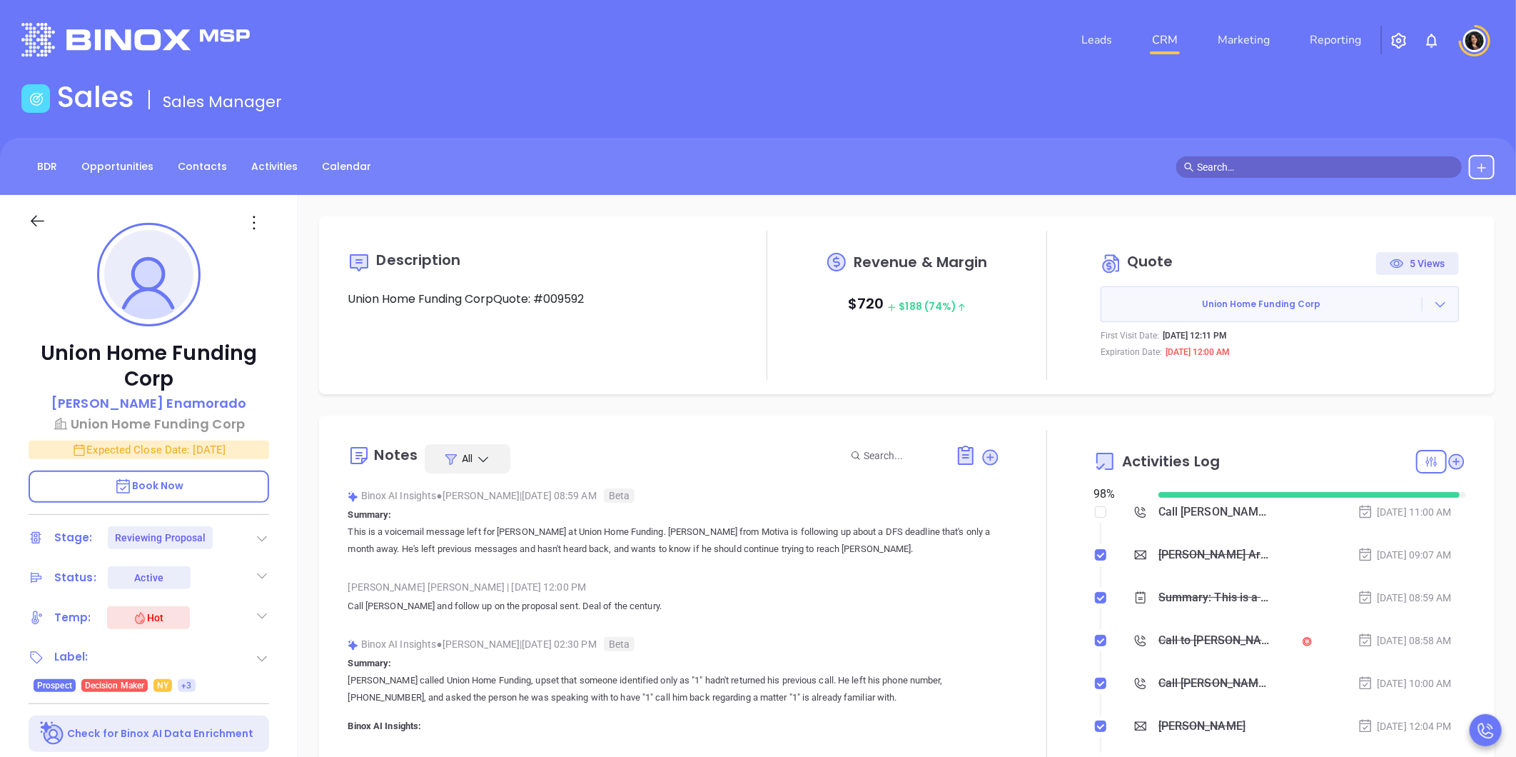
type input "[PERSON_NAME]"
click at [1433, 303] on icon at bounding box center [1440, 304] width 14 height 14
click at [1320, 395] on link "Edit in ConnectWise Sell" at bounding box center [1351, 396] width 126 height 14
type input "[PERSON_NAME]"
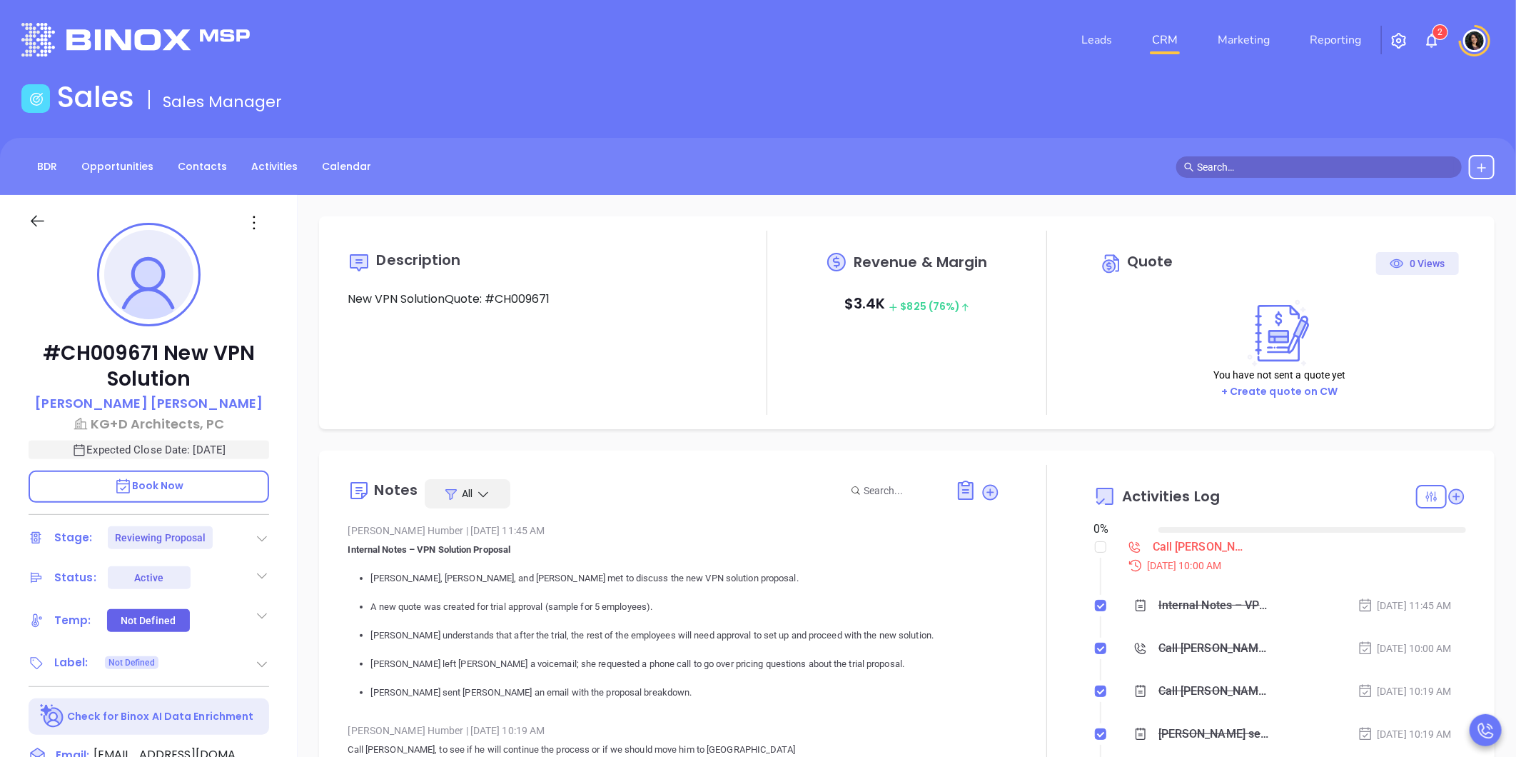
type input "[DATE]"
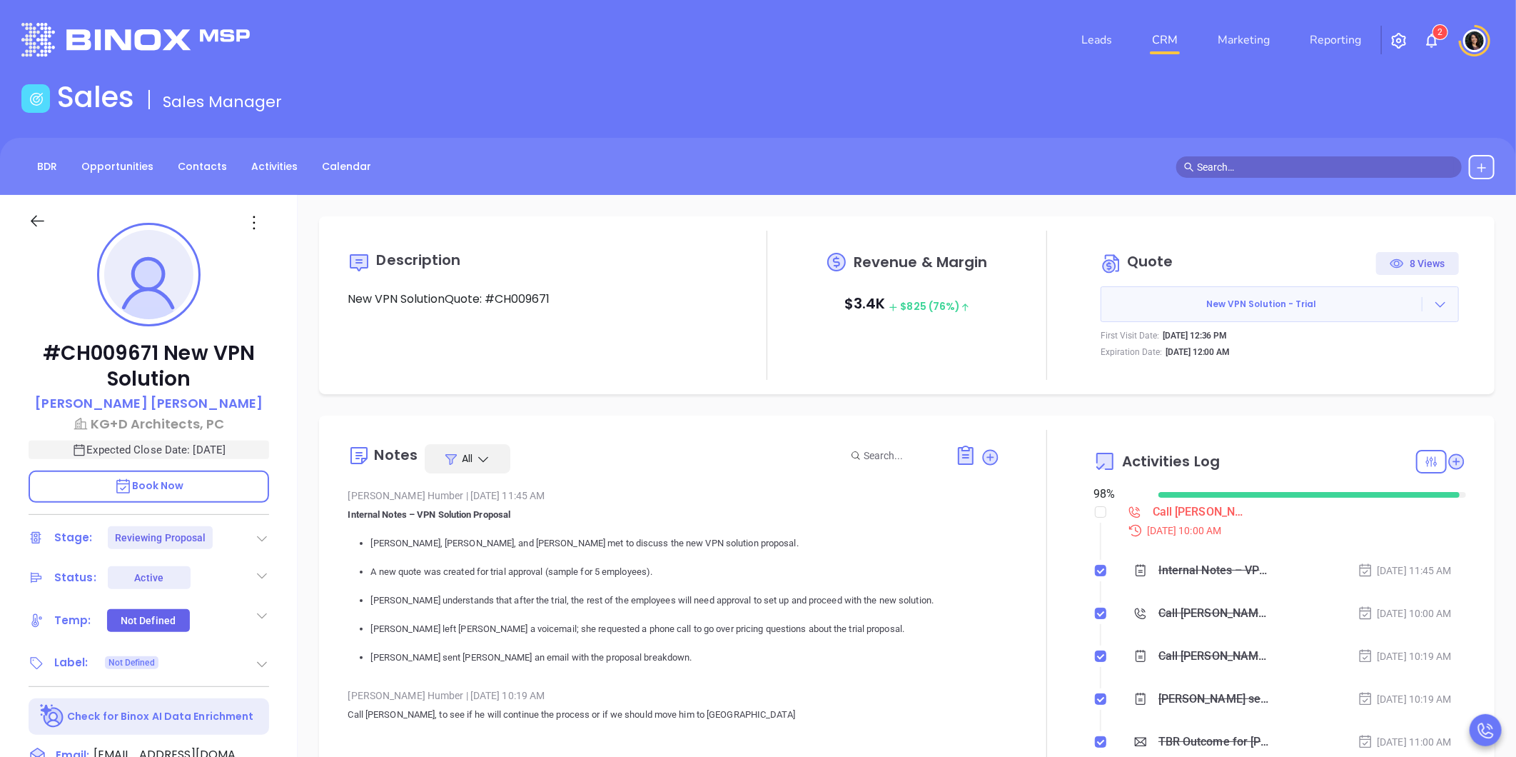
type input "[PERSON_NAME]"
click at [1175, 512] on div "Call [PERSON_NAME] to follow up - [PERSON_NAME]" at bounding box center [1201, 511] width 96 height 21
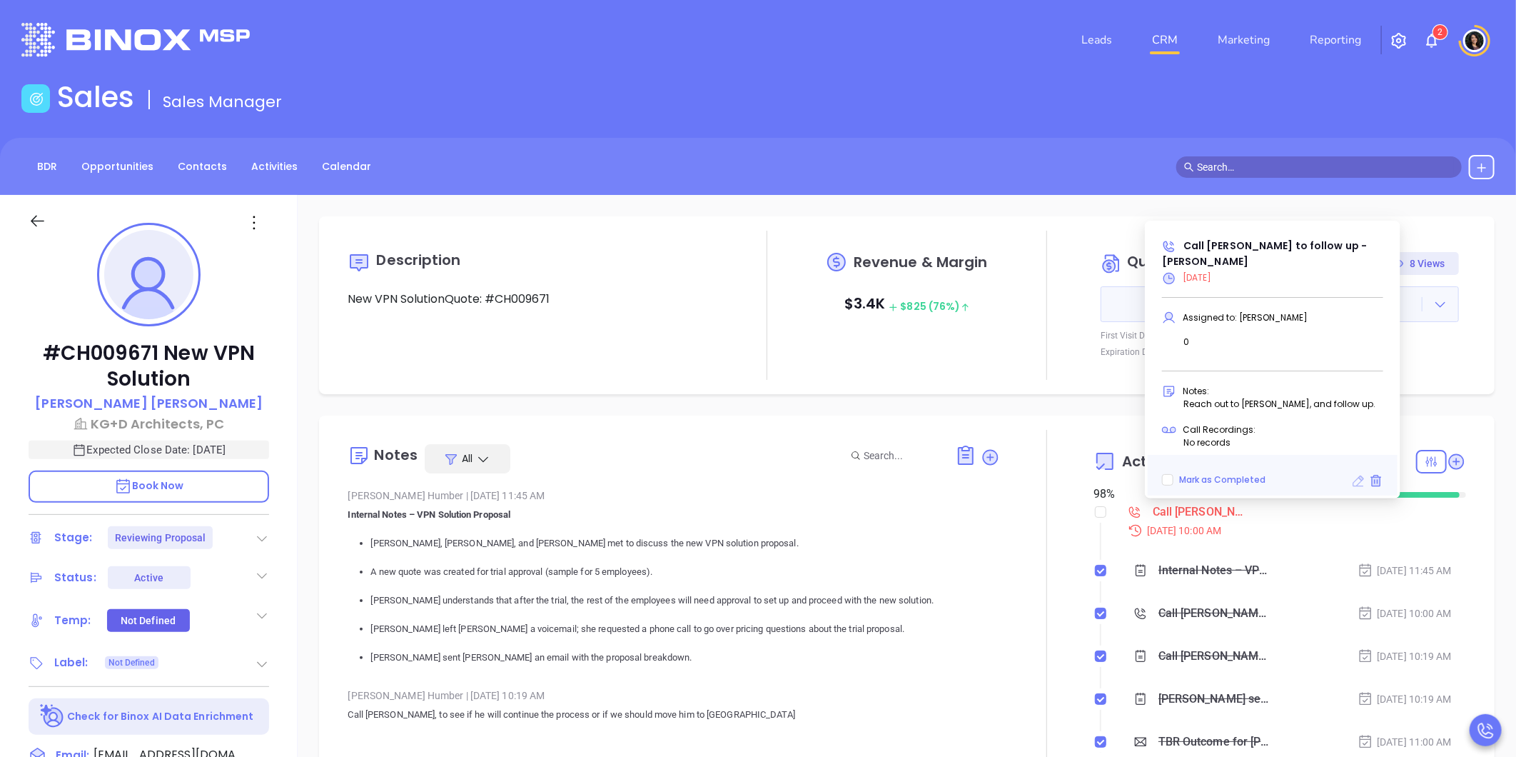
click at [1353, 483] on icon at bounding box center [1358, 480] width 11 height 11
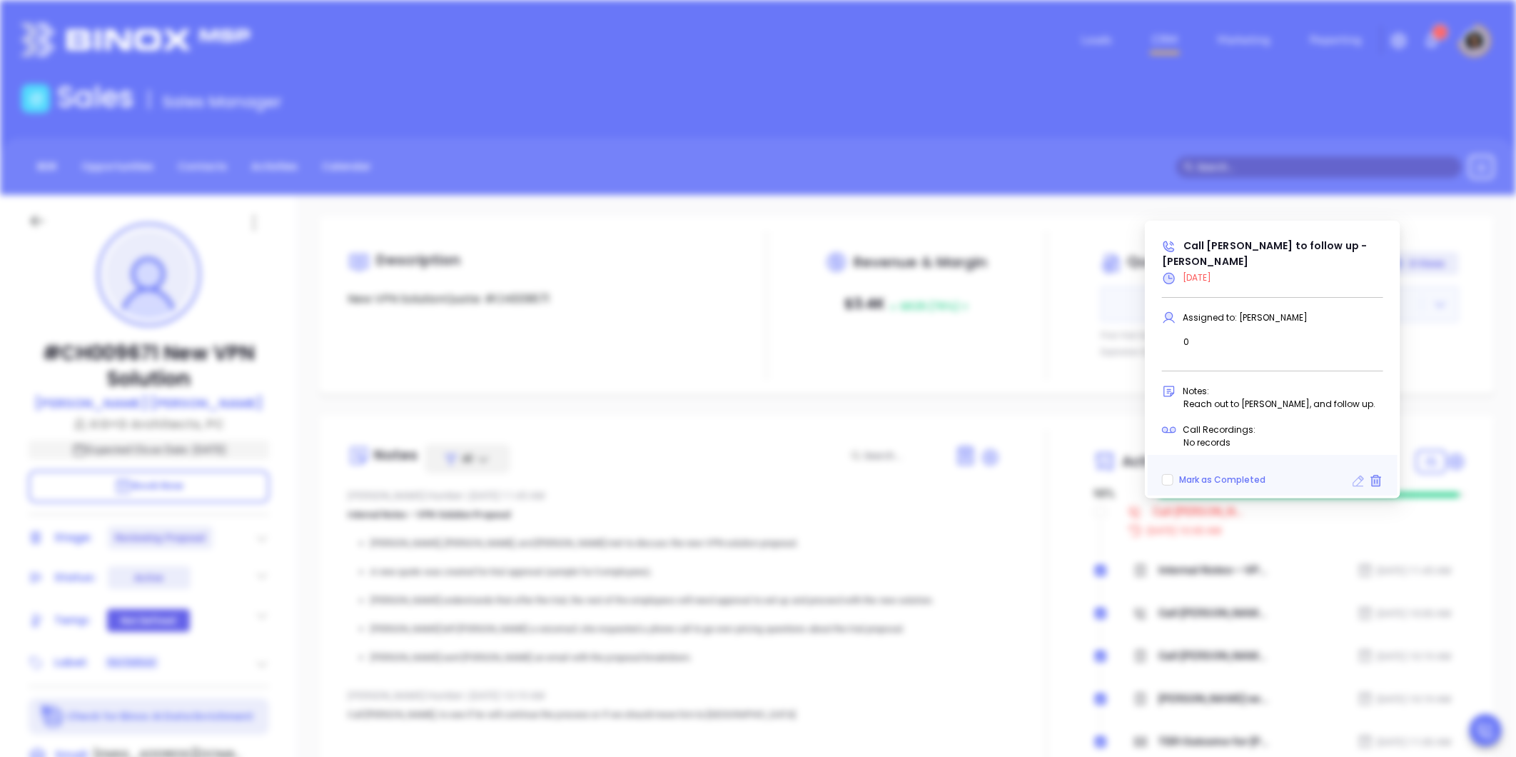
type input "09/30/2025"
type input "Call [PERSON_NAME] to follow up - [PERSON_NAME]"
type input "Call"
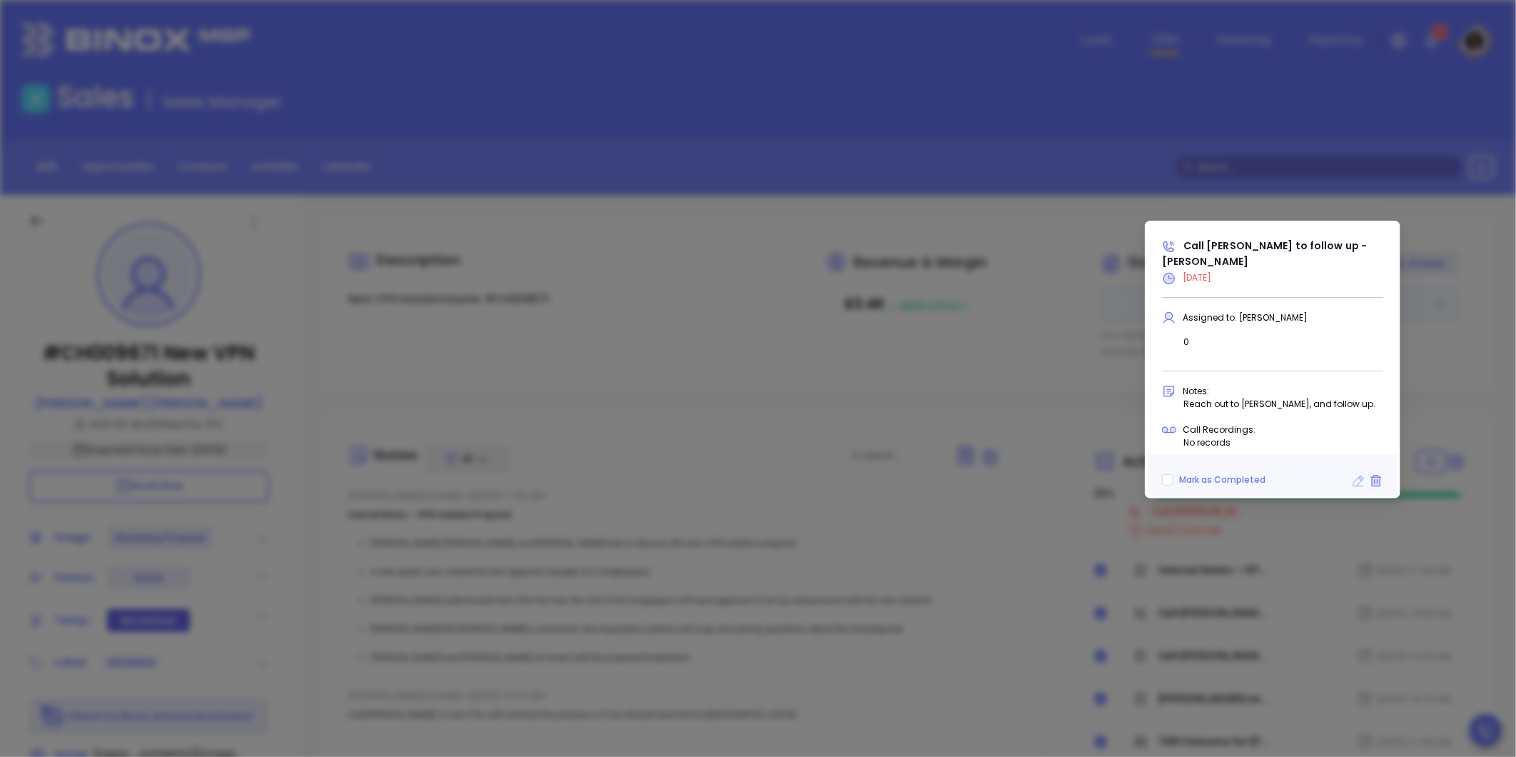
scroll to position [415, 0]
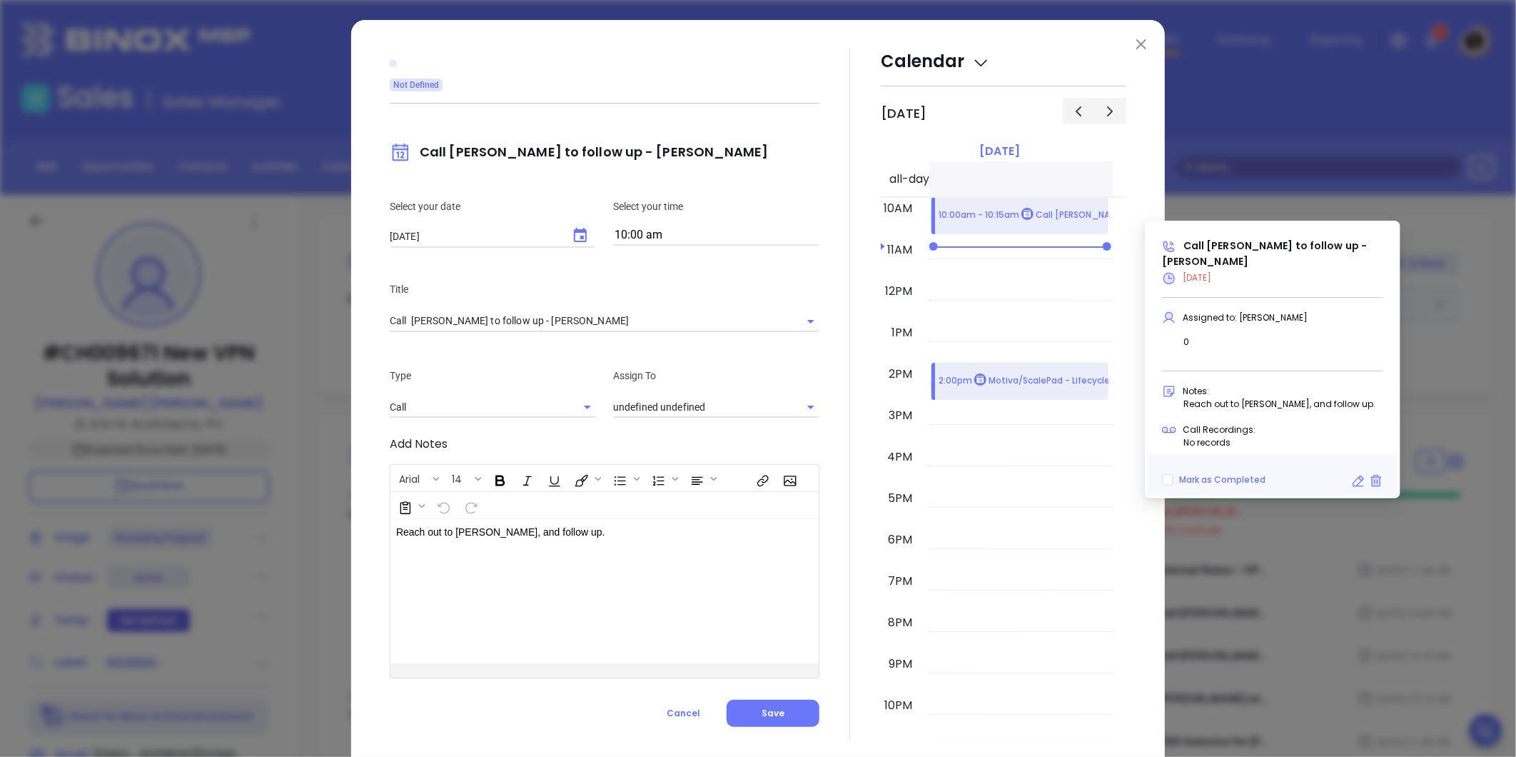
click at [635, 236] on input "10:00 am" at bounding box center [716, 236] width 206 height 20
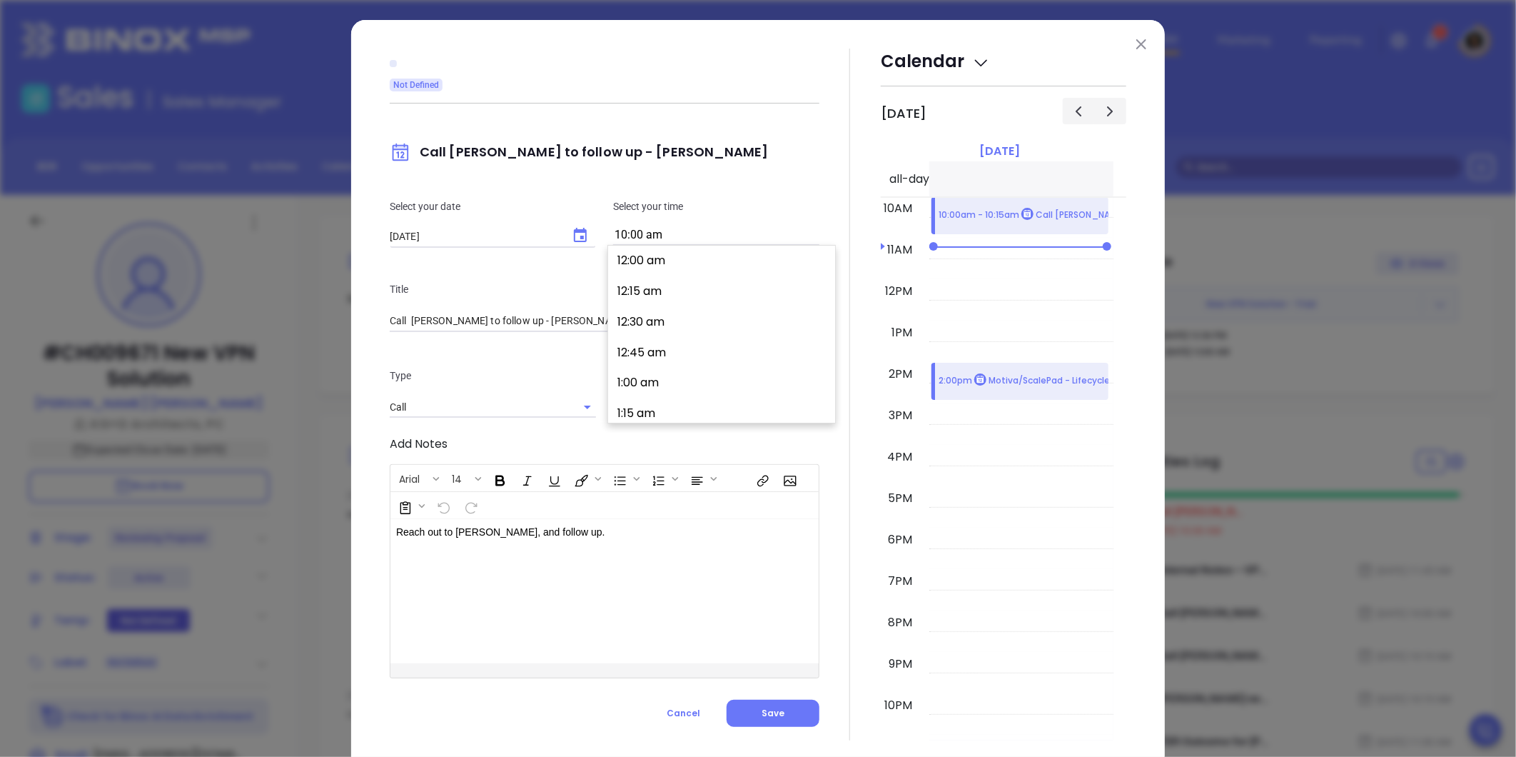
type input "Carla Humber"
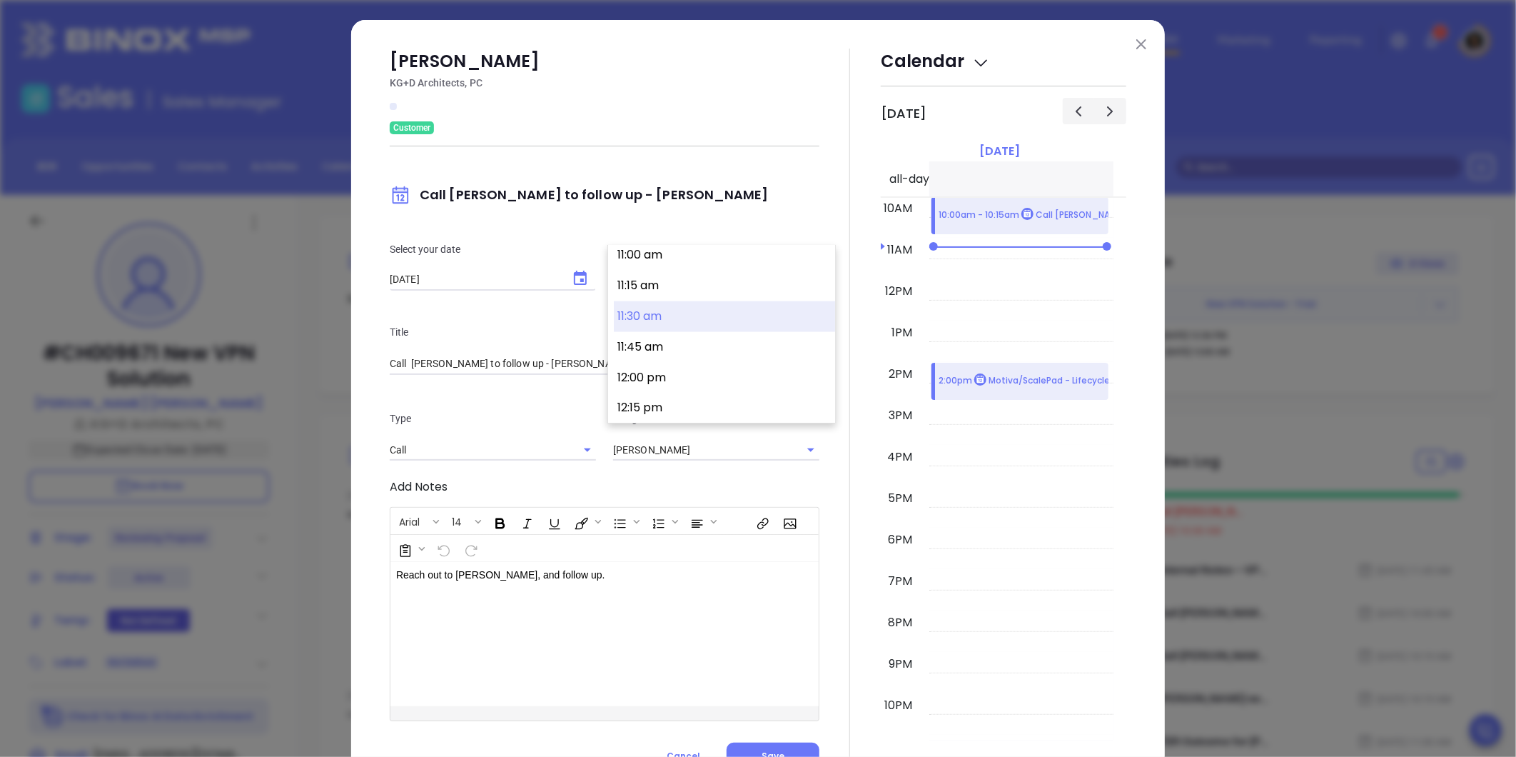
scroll to position [1355, 0]
click at [674, 318] on button "11:30 am" at bounding box center [724, 313] width 221 height 31
type input "11:30 am"
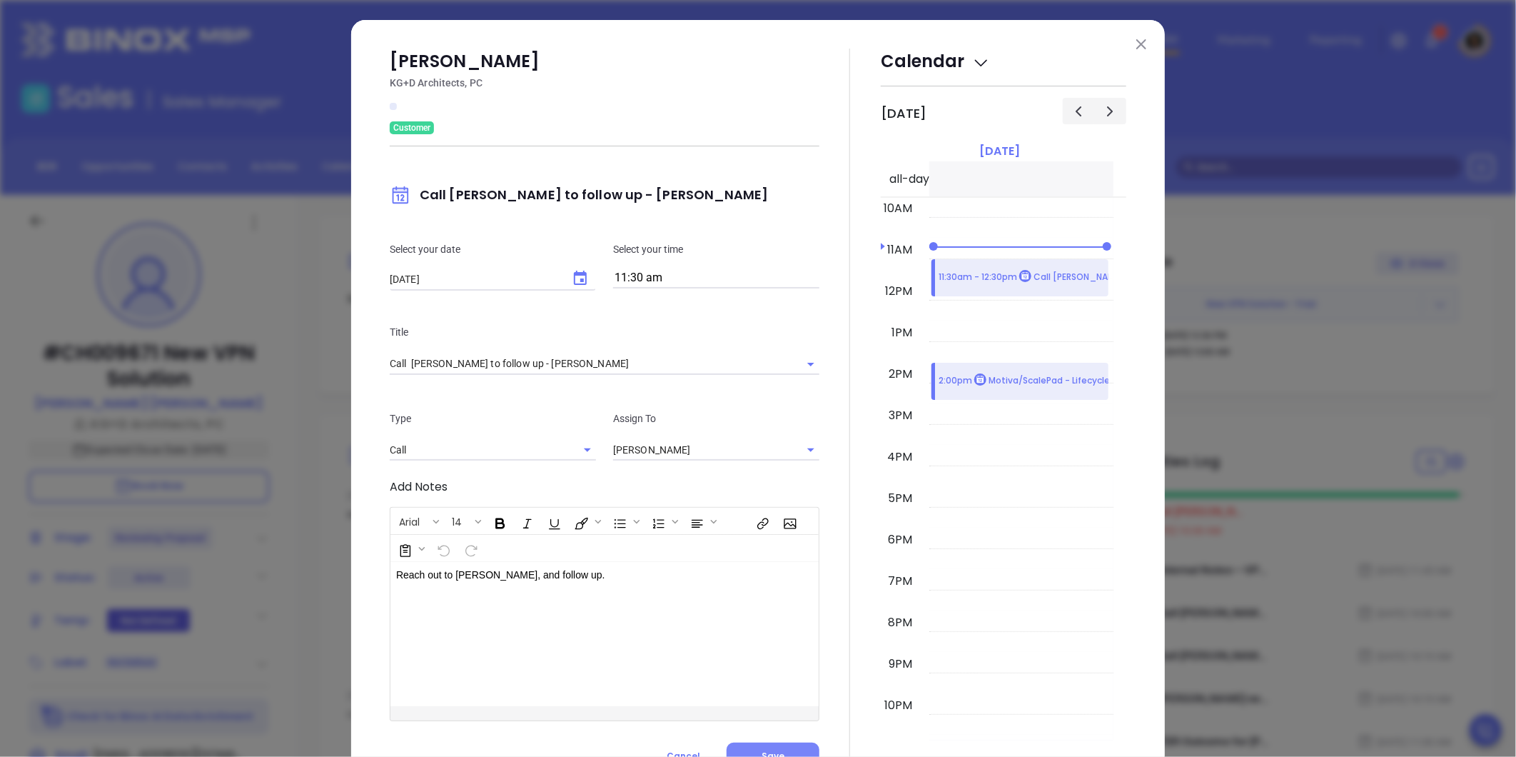
click at [776, 747] on button "Save" at bounding box center [773, 755] width 93 height 27
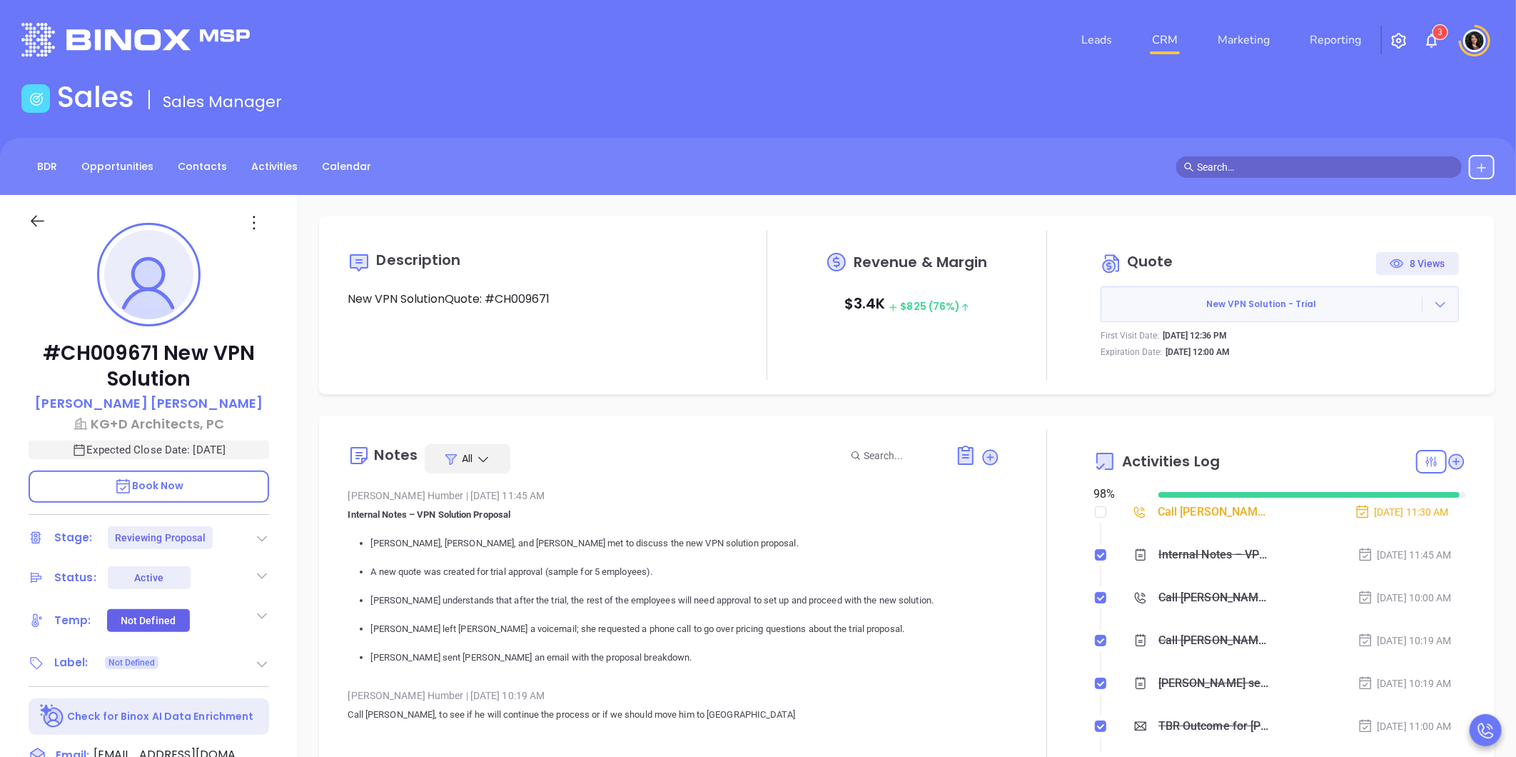
click at [617, 391] on div "Description New VPN SolutionQuote: #CH009671 Revenue & Margin $ 3.4K $ 825 (76%…" at bounding box center [906, 305] width 1175 height 178
click at [1158, 45] on link "CRM" at bounding box center [1164, 40] width 37 height 29
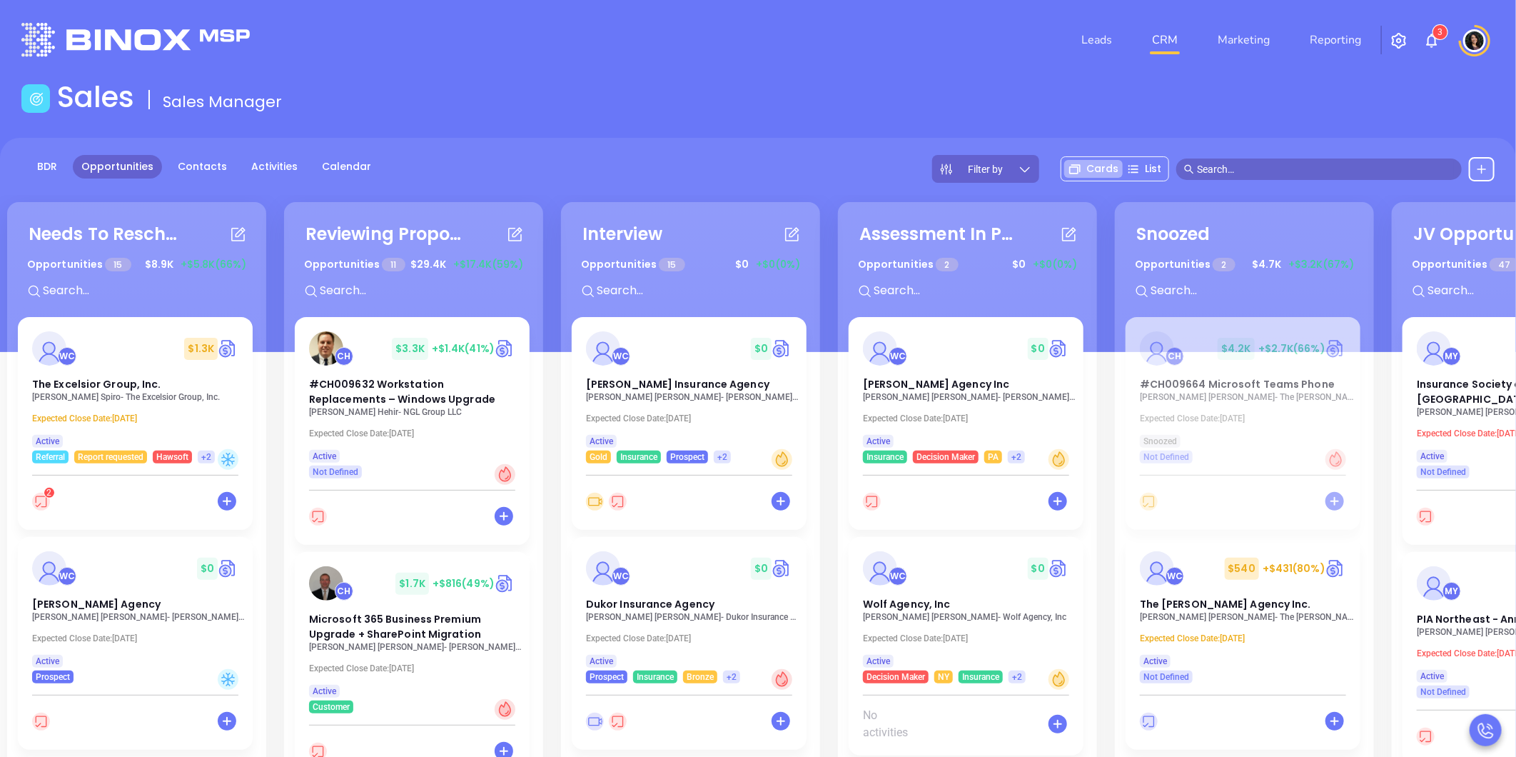
click at [329, 74] on header "Leads CRM Marketing Reporting 3 Financial Leads Leads" at bounding box center [757, 40] width 1473 height 80
click at [403, 395] on span "#CH009632 Workstation Replacements – Windows Upgrade" at bounding box center [402, 391] width 186 height 29
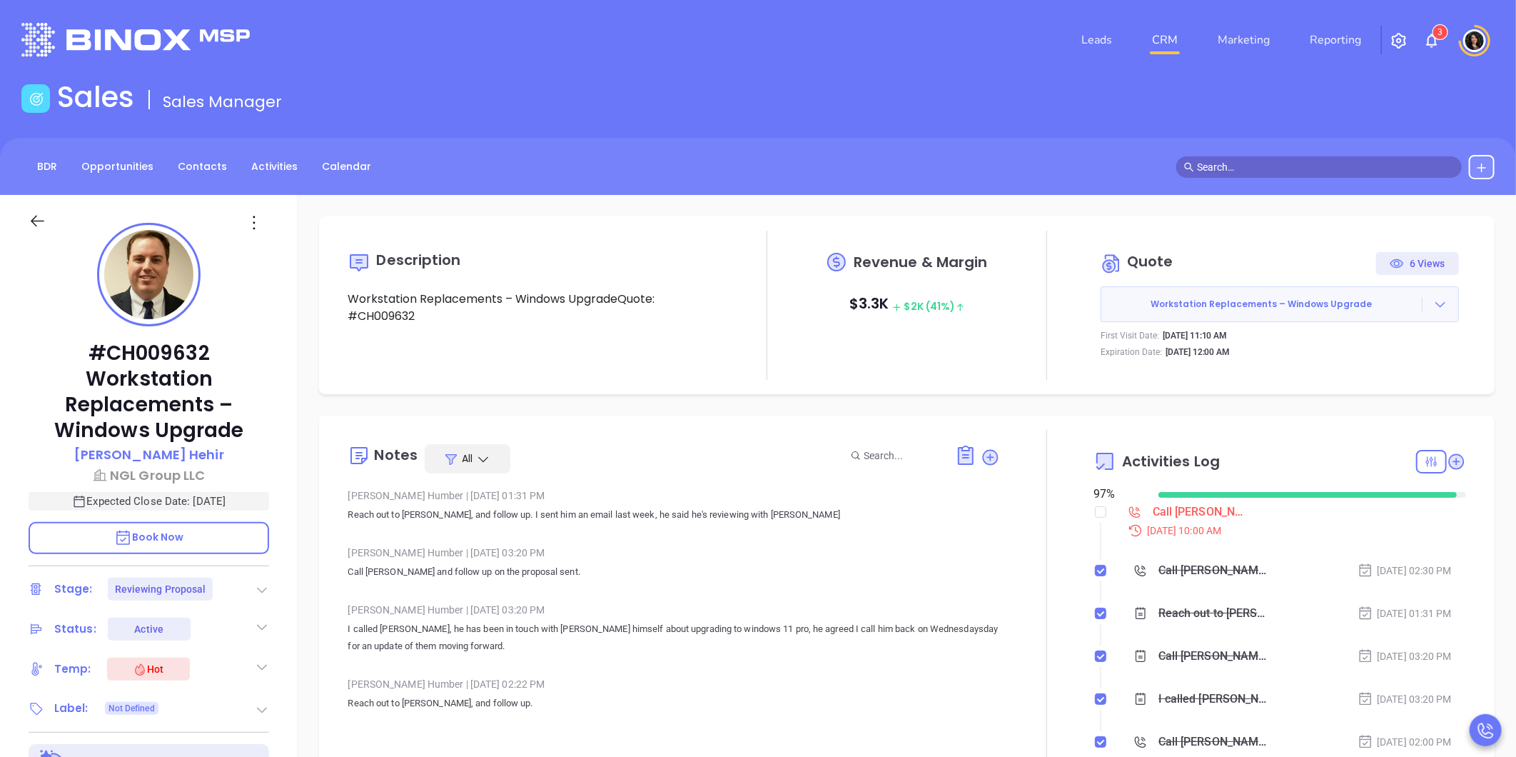
type input "[PERSON_NAME]"
click at [1028, 60] on div "Leads CRM Marketing Reporting 3" at bounding box center [1006, 39] width 993 height 51
click at [1433, 309] on icon at bounding box center [1440, 304] width 14 height 14
click at [1330, 368] on link "View Order Porter" at bounding box center [1361, 370] width 147 height 14
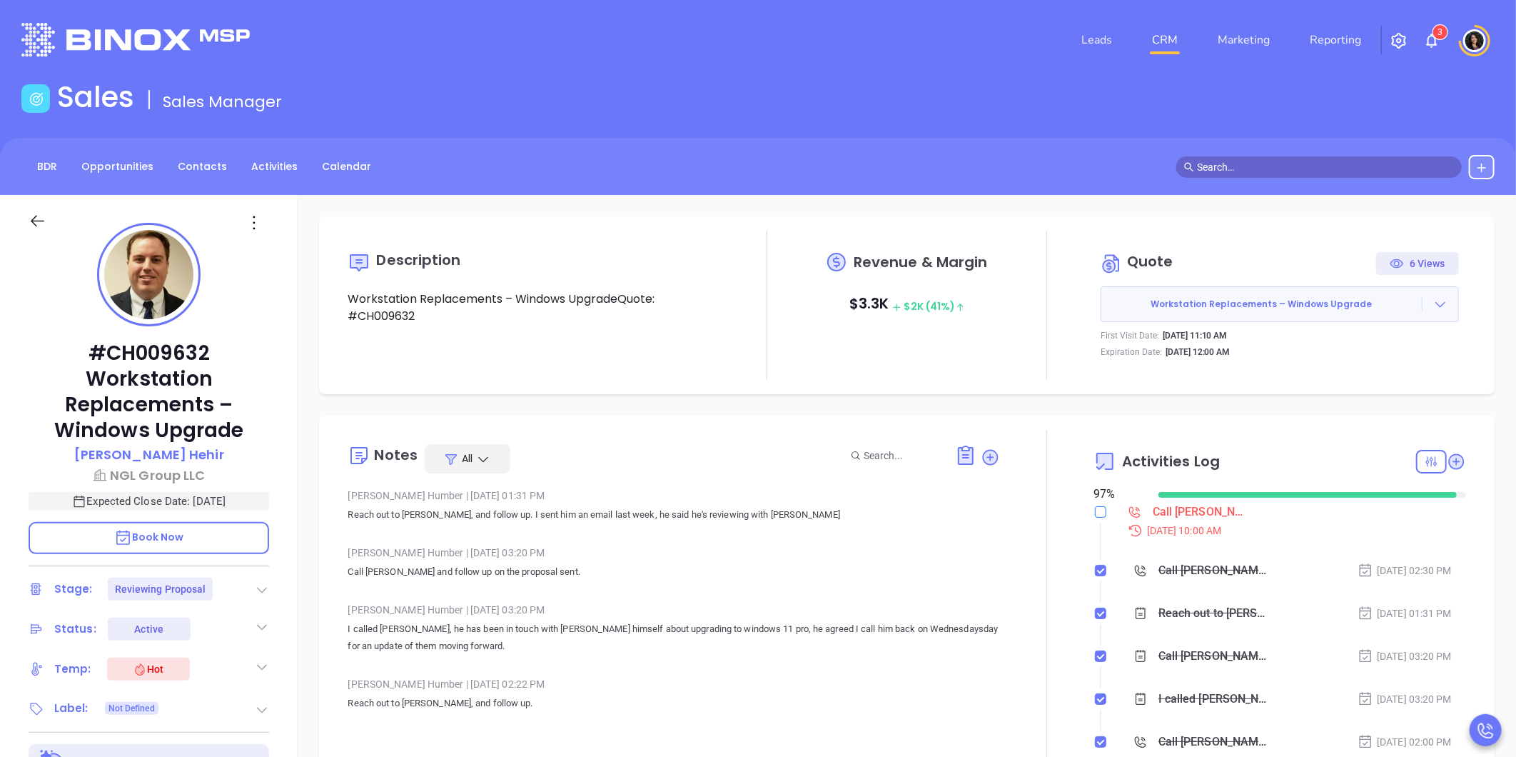
click at [1095, 515] on input "checkbox" at bounding box center [1100, 511] width 11 height 11
checkbox input "true"
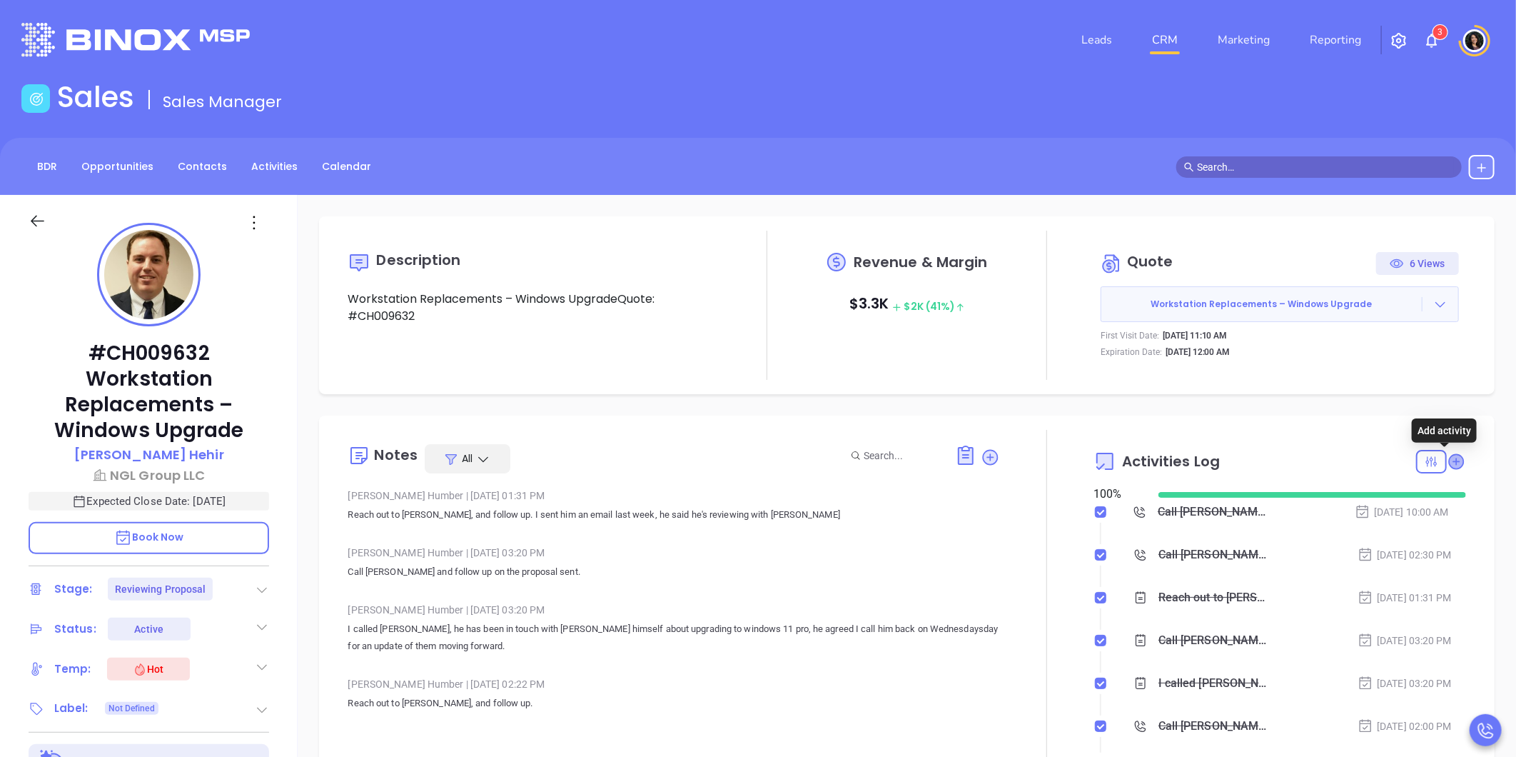
click at [1449, 457] on icon at bounding box center [1456, 461] width 14 height 14
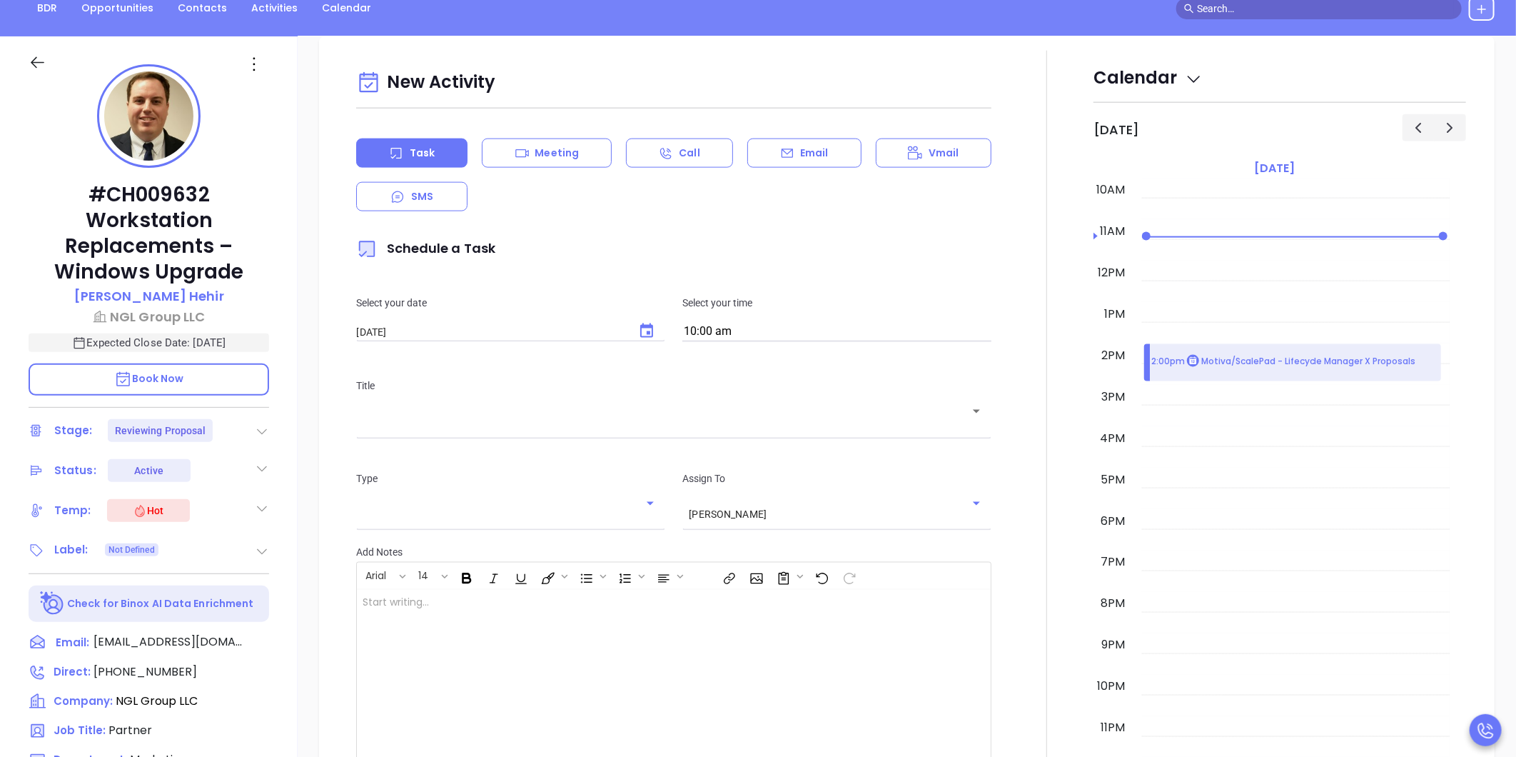
scroll to position [195, 0]
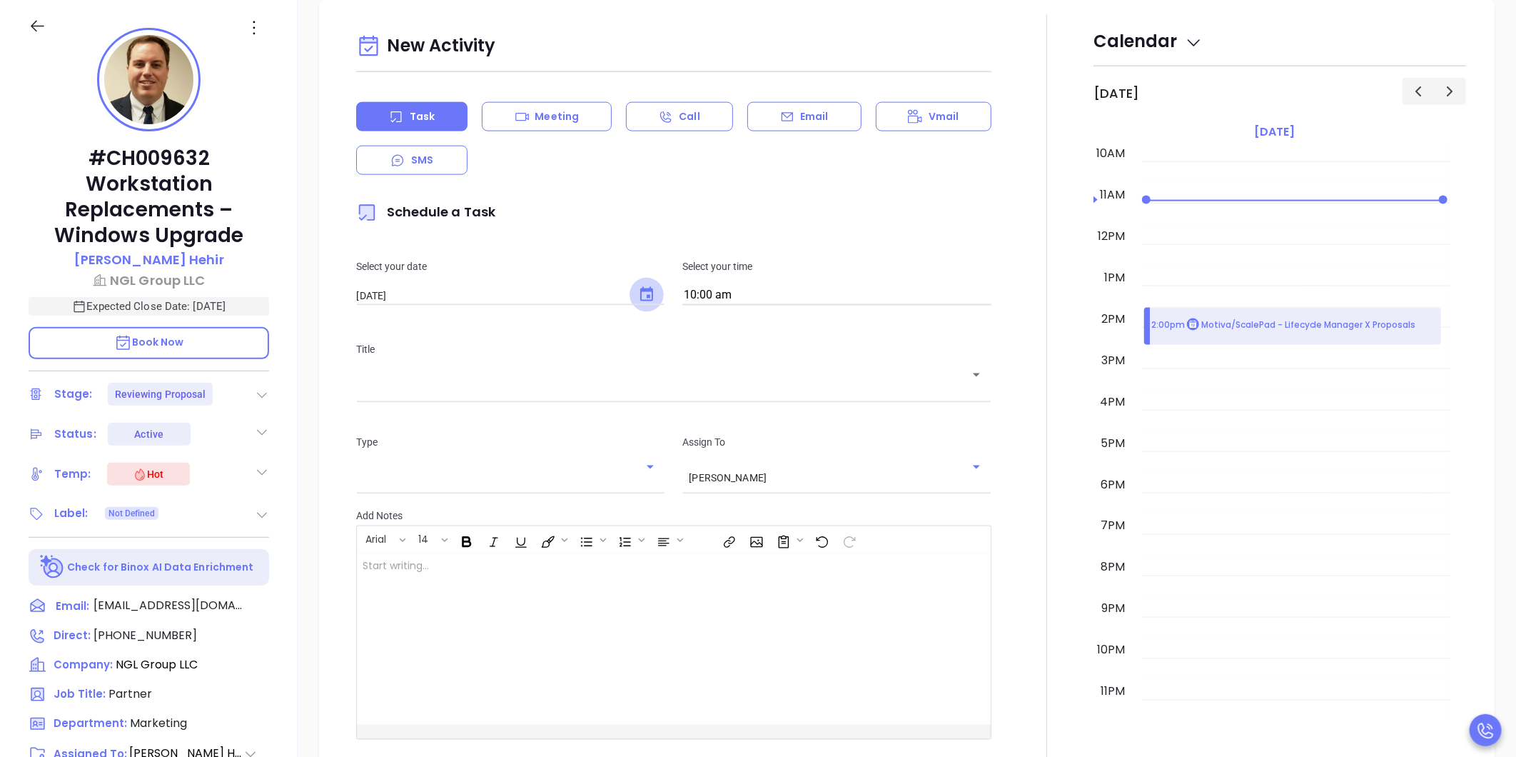
click at [638, 296] on icon "Choose date, selected date is Oct 1, 2025" at bounding box center [646, 294] width 17 height 17
click at [419, 408] on button "6" at bounding box center [420, 411] width 26 height 26
type input "10/06/2025"
click at [677, 400] on div "Title ​" at bounding box center [674, 369] width 652 height 93
click at [646, 393] on div "​" at bounding box center [673, 384] width 635 height 28
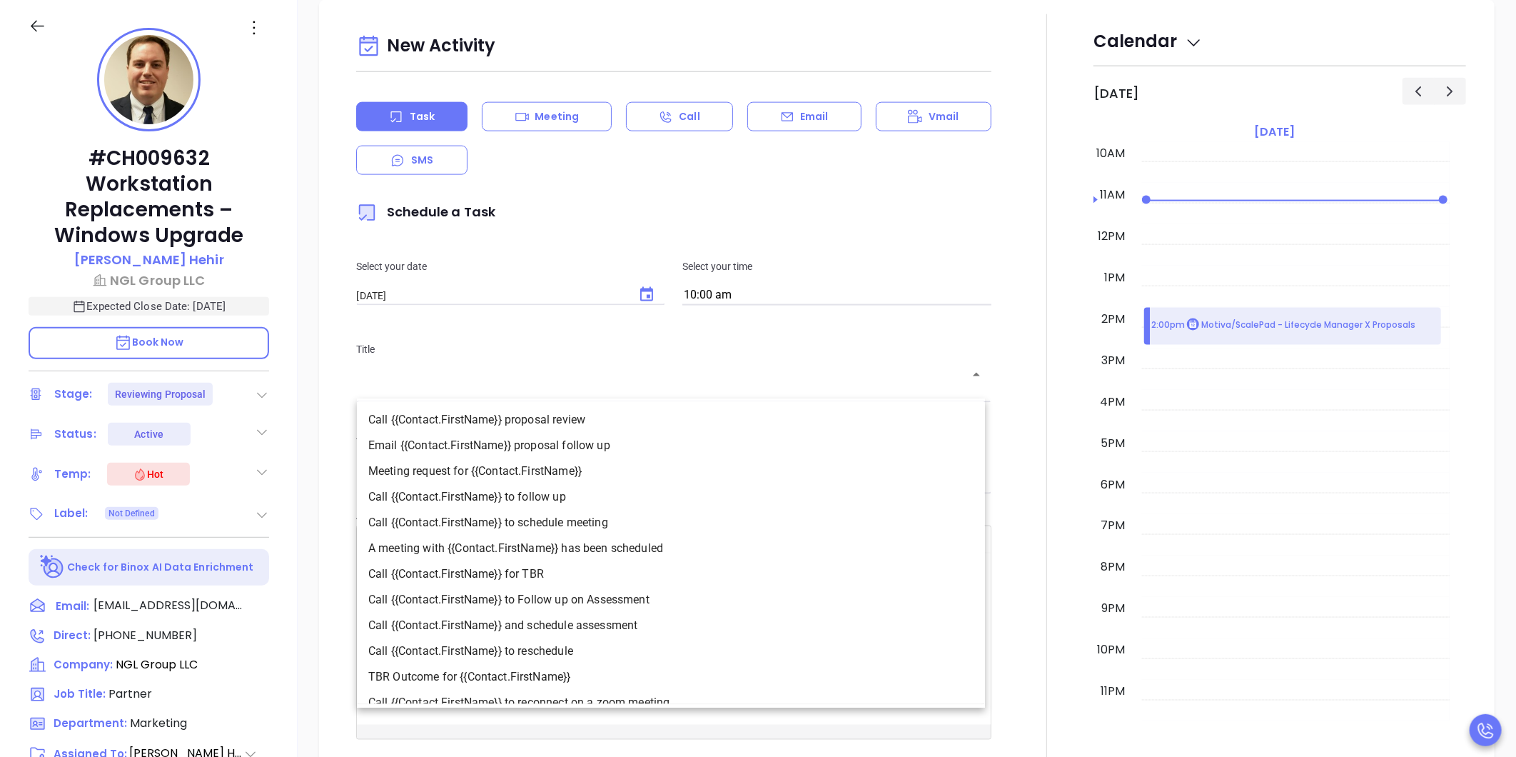
click at [557, 415] on li "Call {{Contact.FirstName}} proposal review" at bounding box center [671, 420] width 628 height 26
type input "Call Kenneth proposal review"
type input "Call"
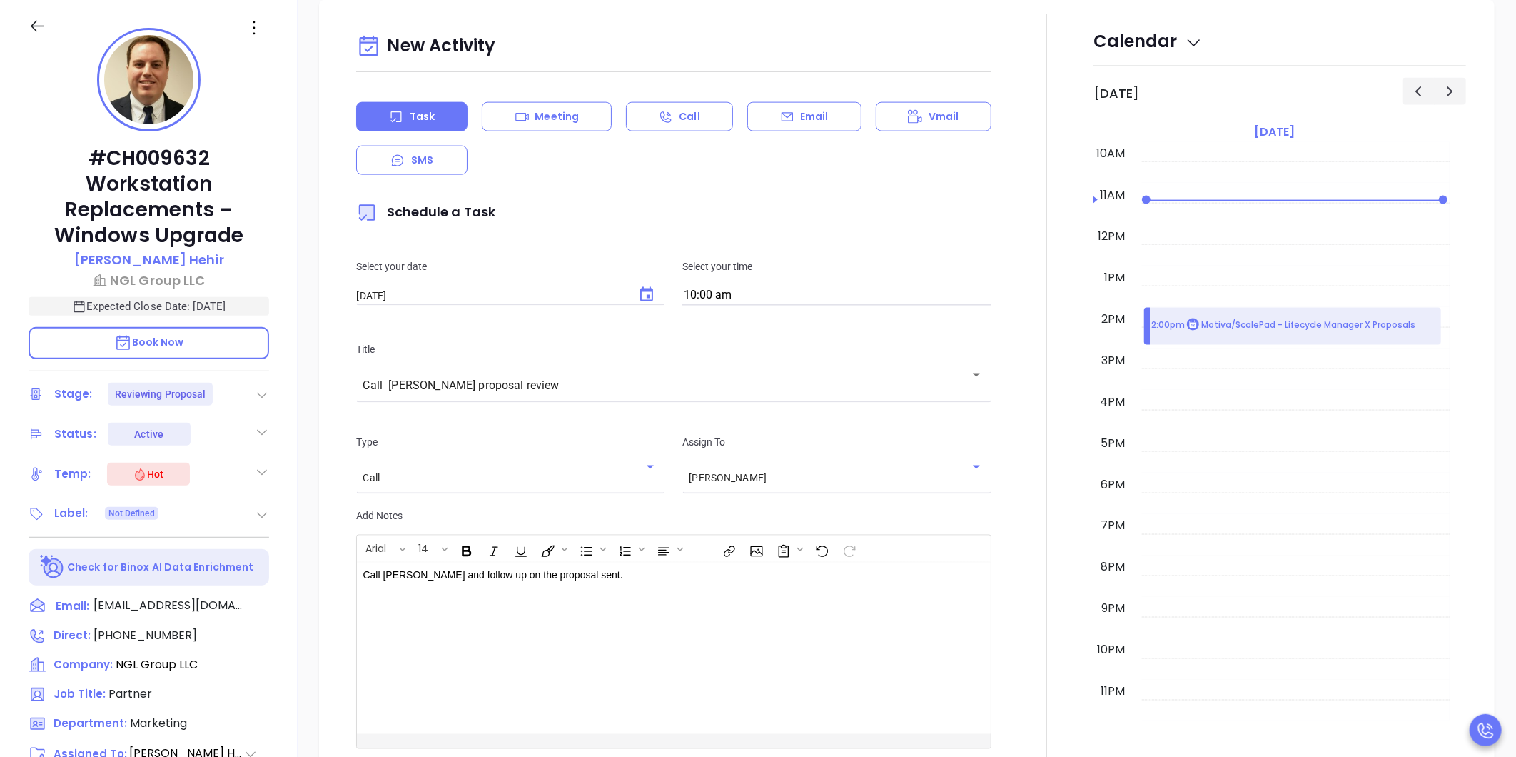
click at [261, 388] on icon at bounding box center [262, 395] width 14 height 14
click at [590, 585] on div "Call Kenneth and follow up on the proposal sent." at bounding box center [652, 647] width 590 height 171
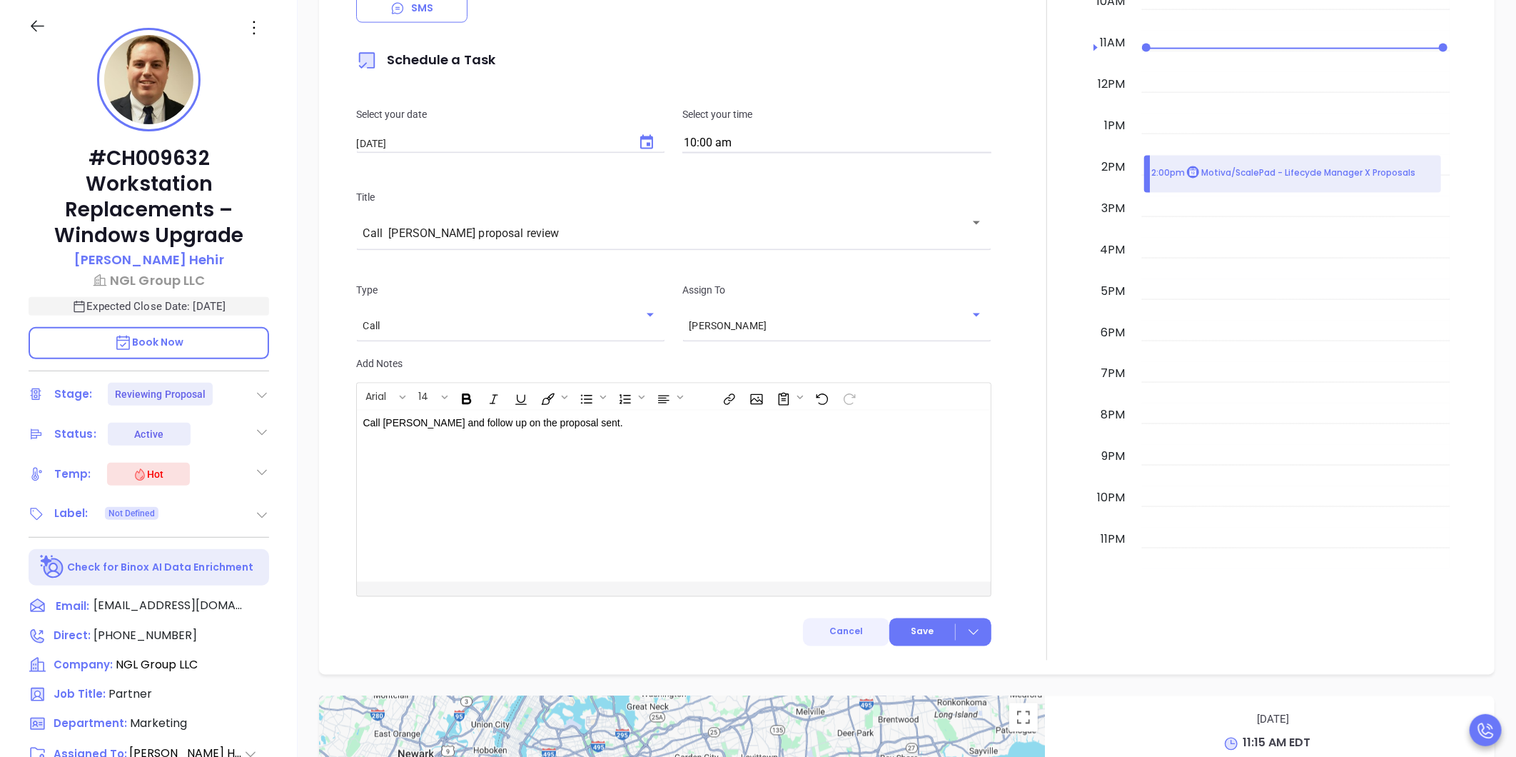
scroll to position [1336, 0]
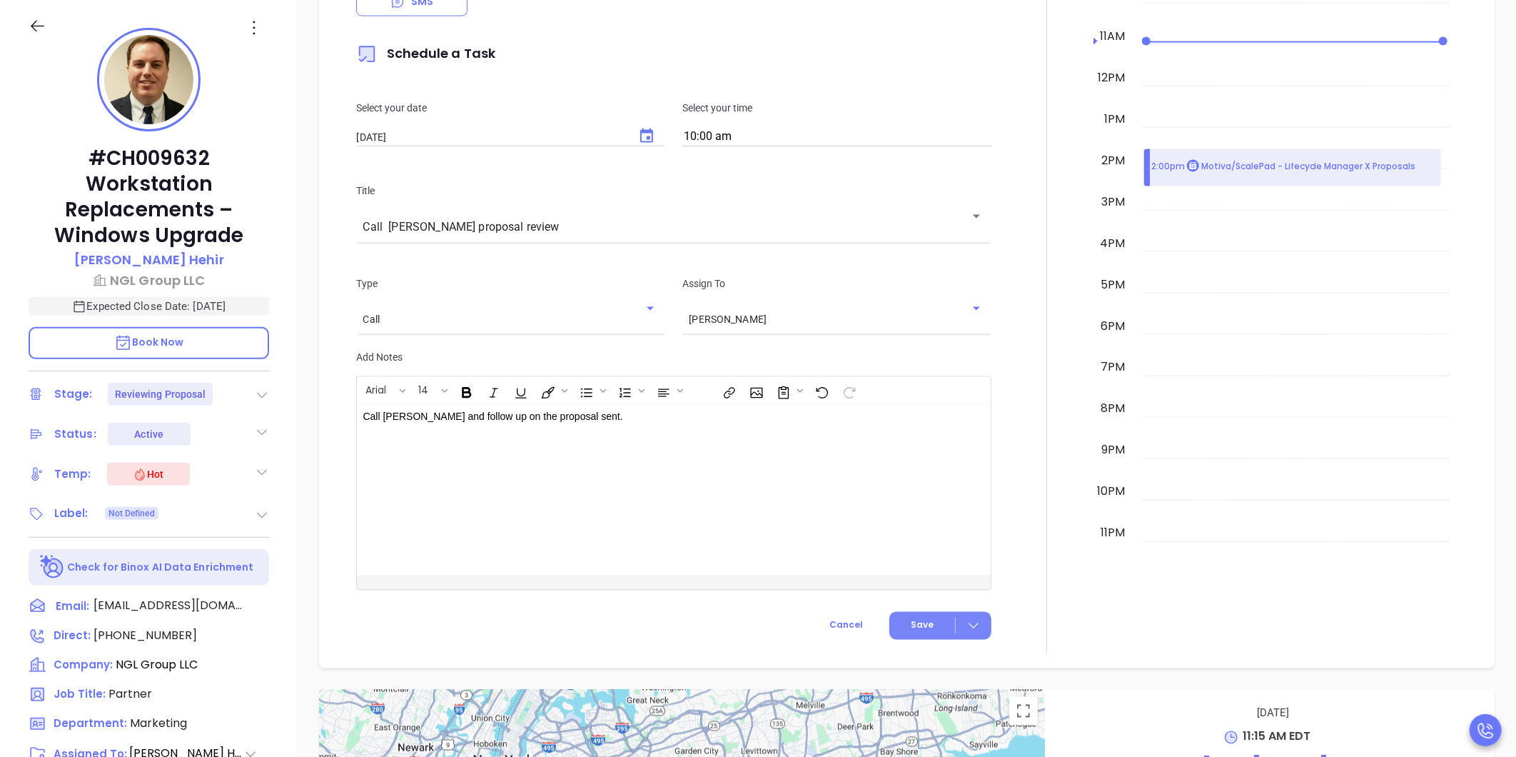
click at [901, 625] on button "Save" at bounding box center [940, 626] width 102 height 28
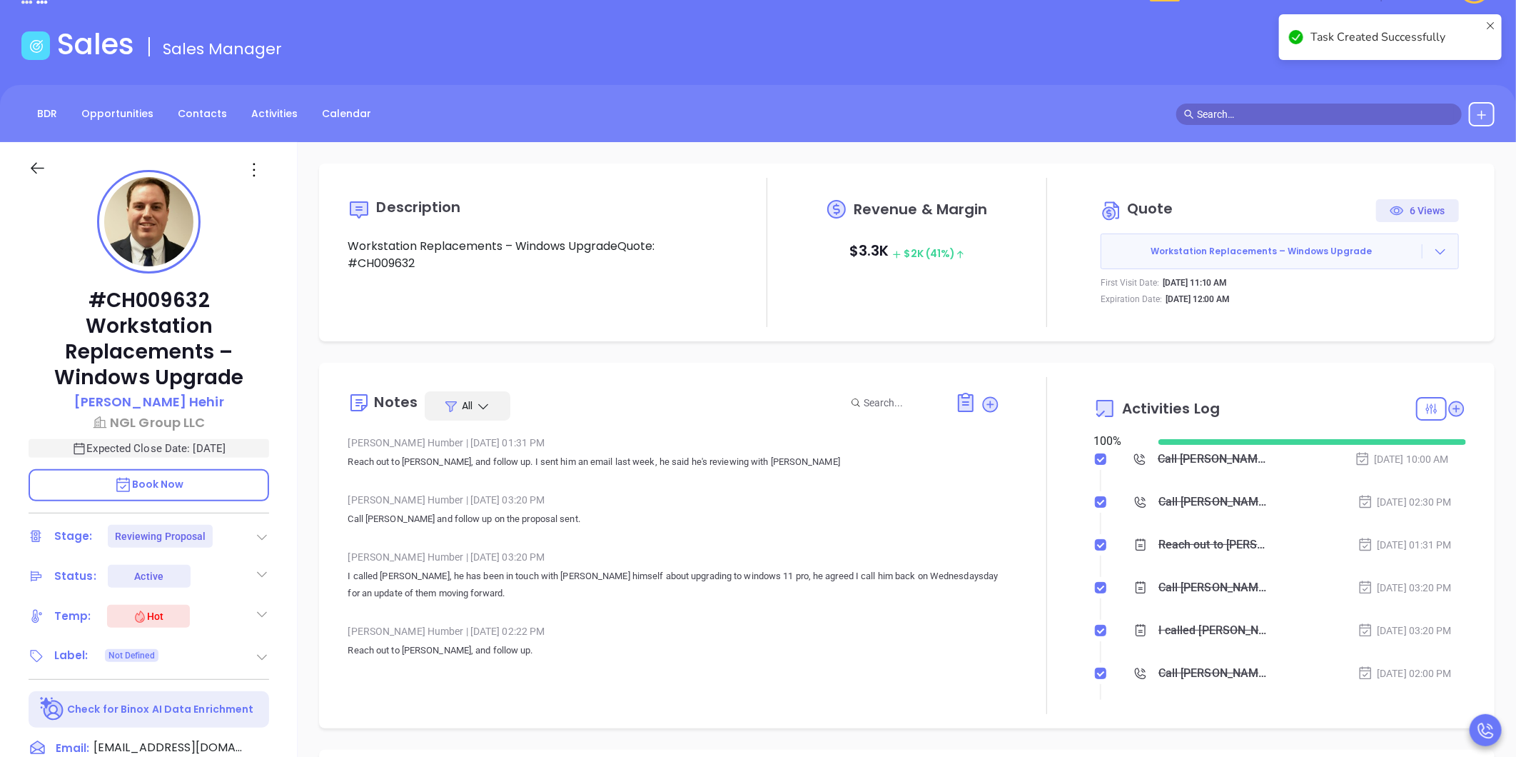
scroll to position [0, 0]
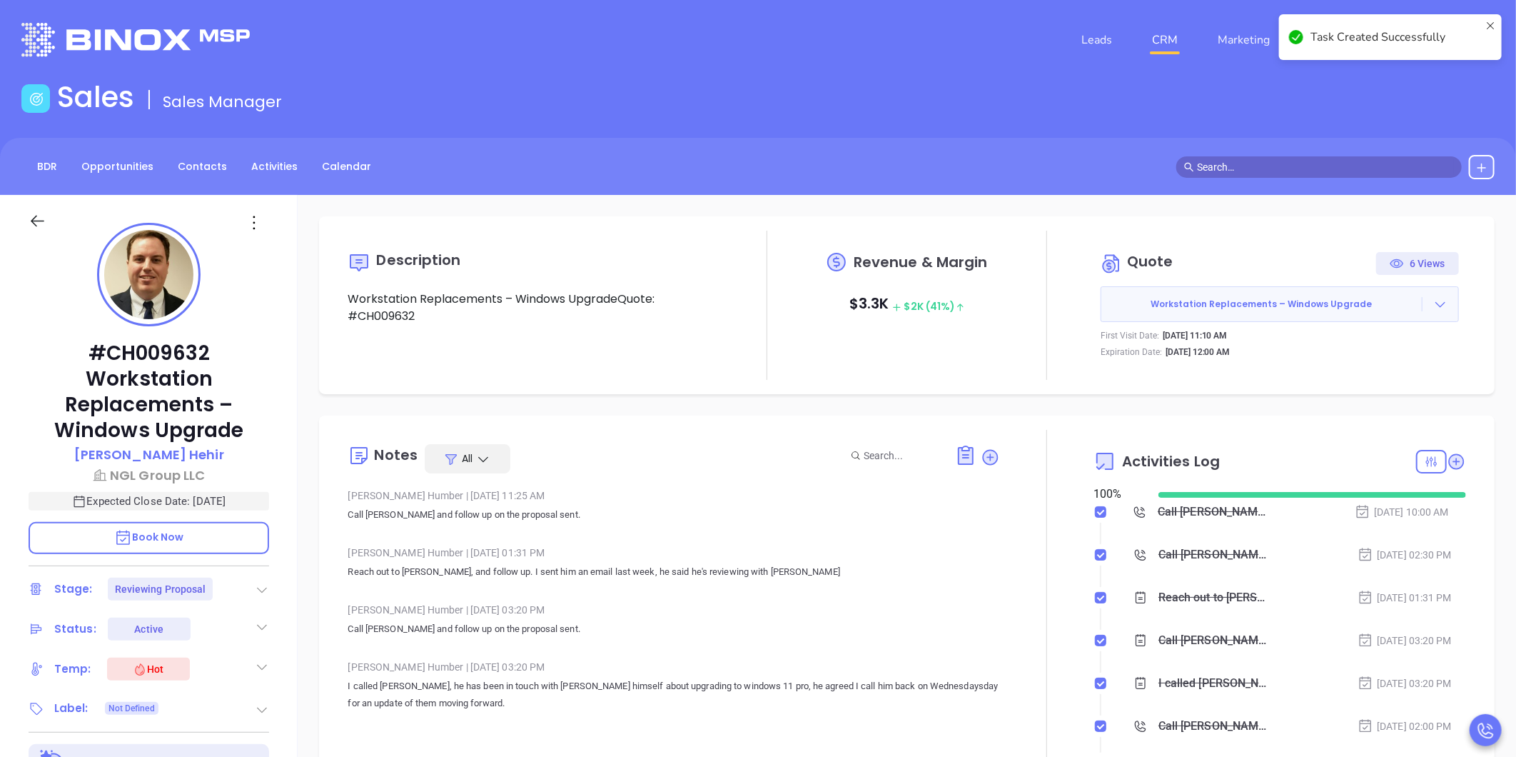
checkbox input "false"
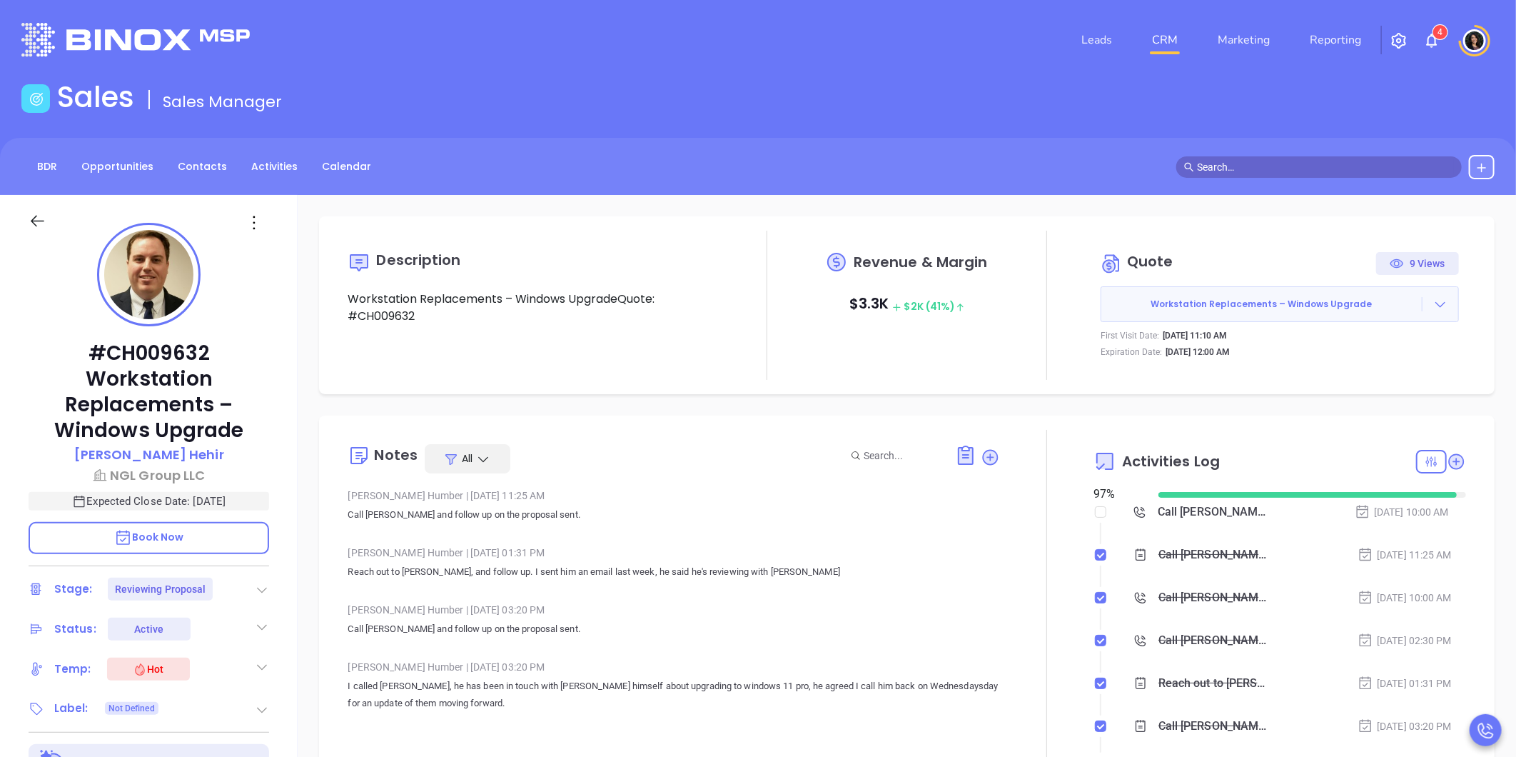
click at [329, 398] on div "Description Workstation Replacements – Windows UpgradeQuote: #CH009632 Revenue …" at bounding box center [907, 694] width 1218 height 999
click at [1160, 39] on link "CRM" at bounding box center [1164, 40] width 37 height 29
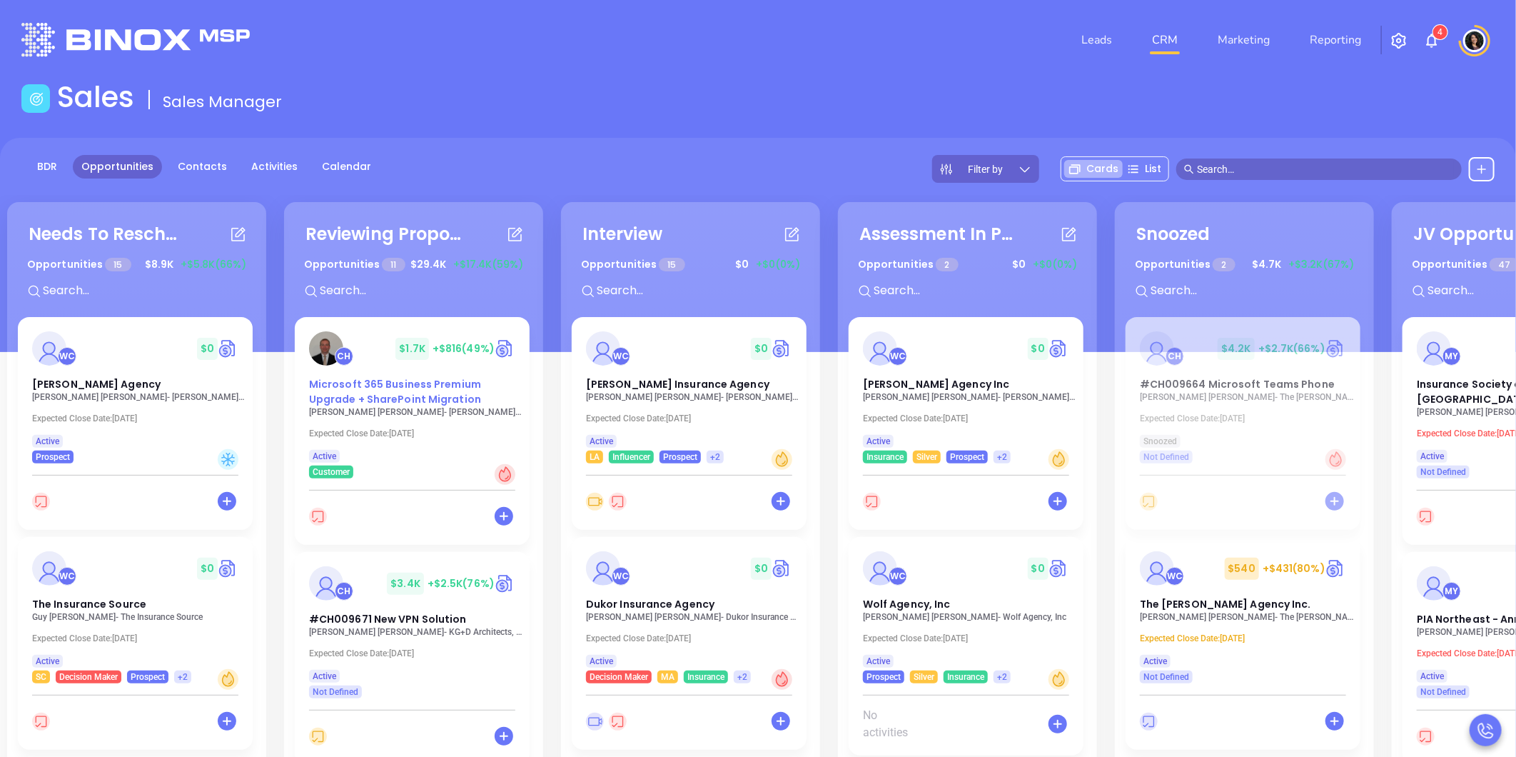
click at [391, 383] on span "Microsoft 365 Business Premium Upgrade + SharePoint Migration" at bounding box center [395, 391] width 172 height 29
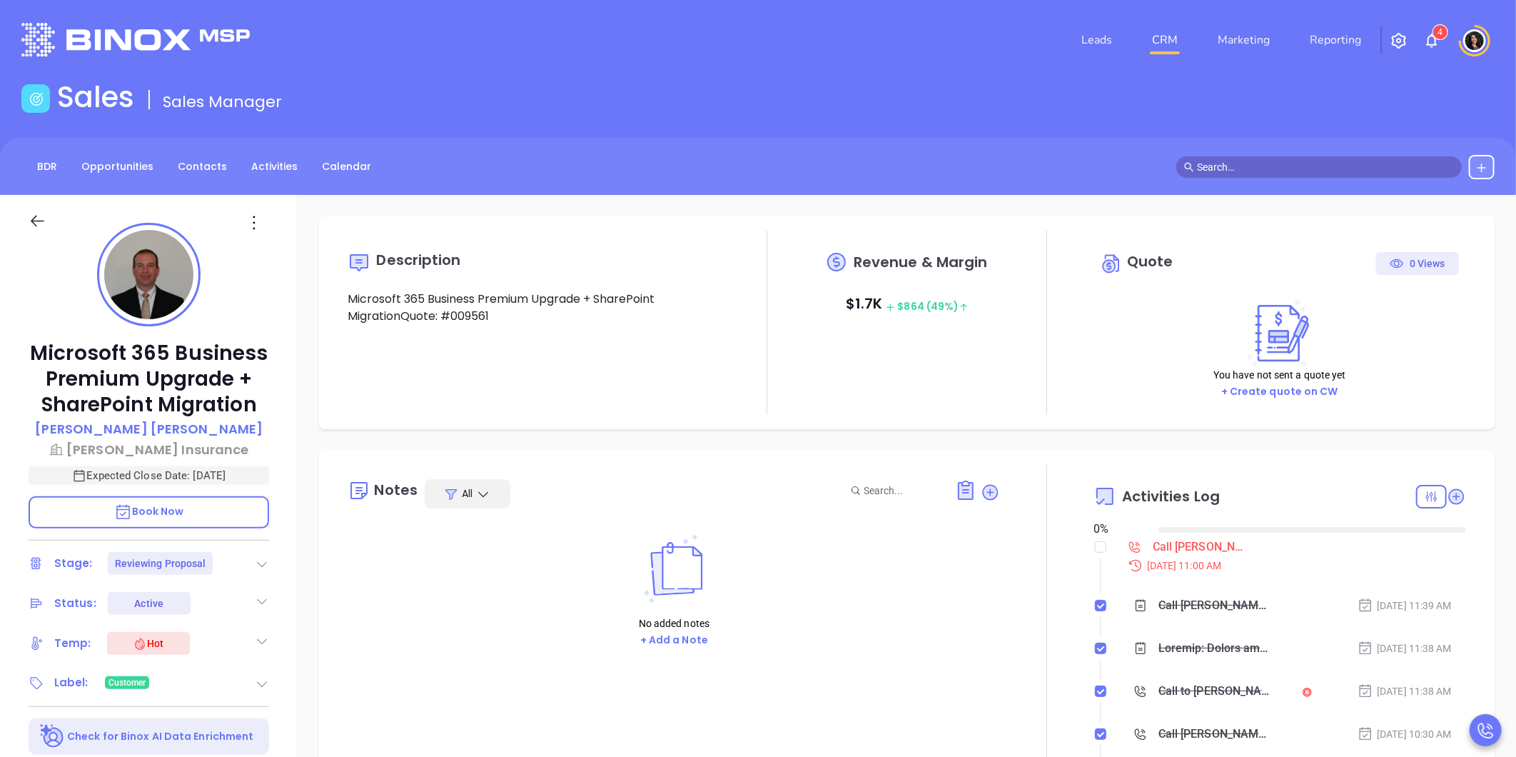
type input "10/01/2025"
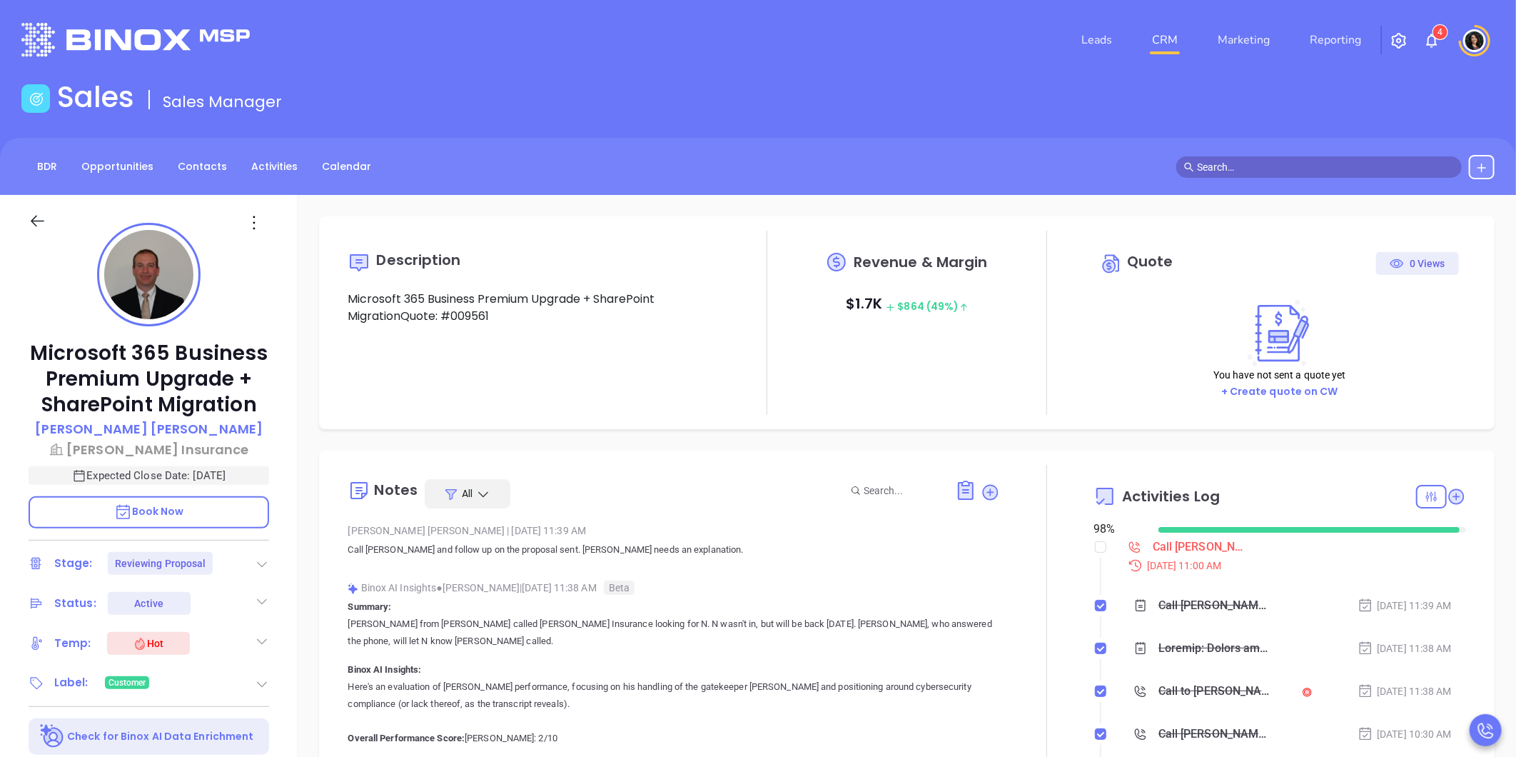
scroll to position [415, 0]
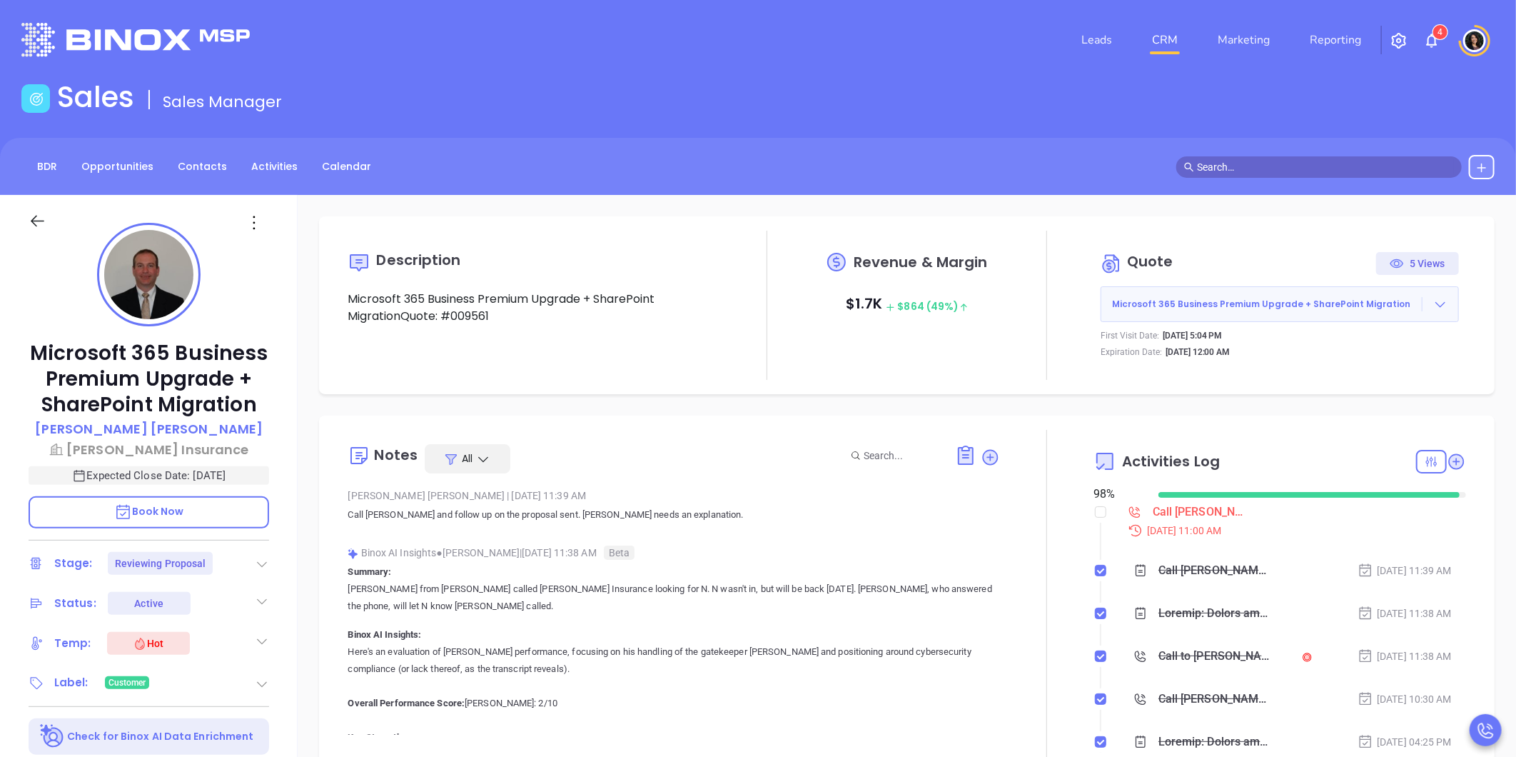
type input "Carla Humber"
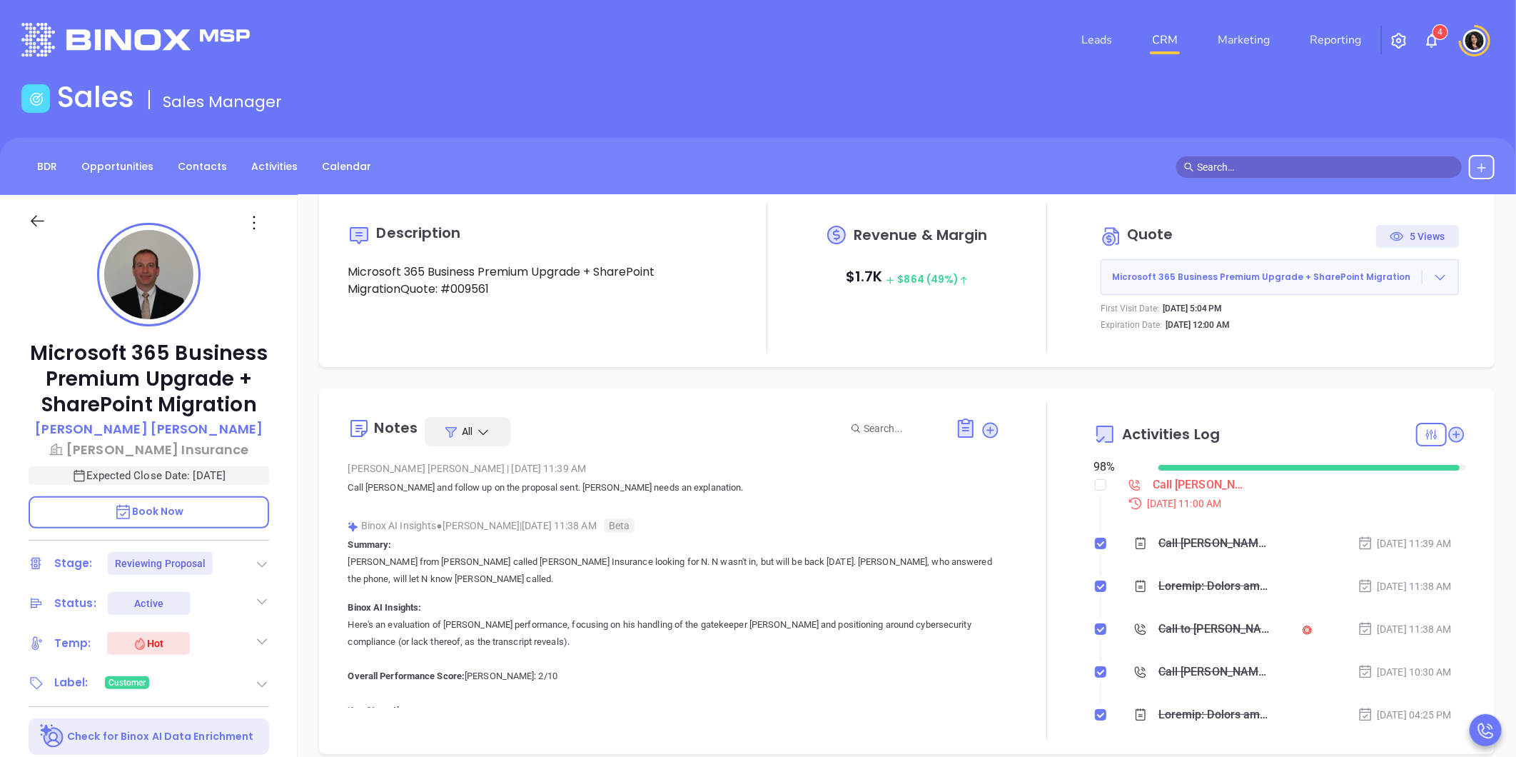
scroll to position [0, 0]
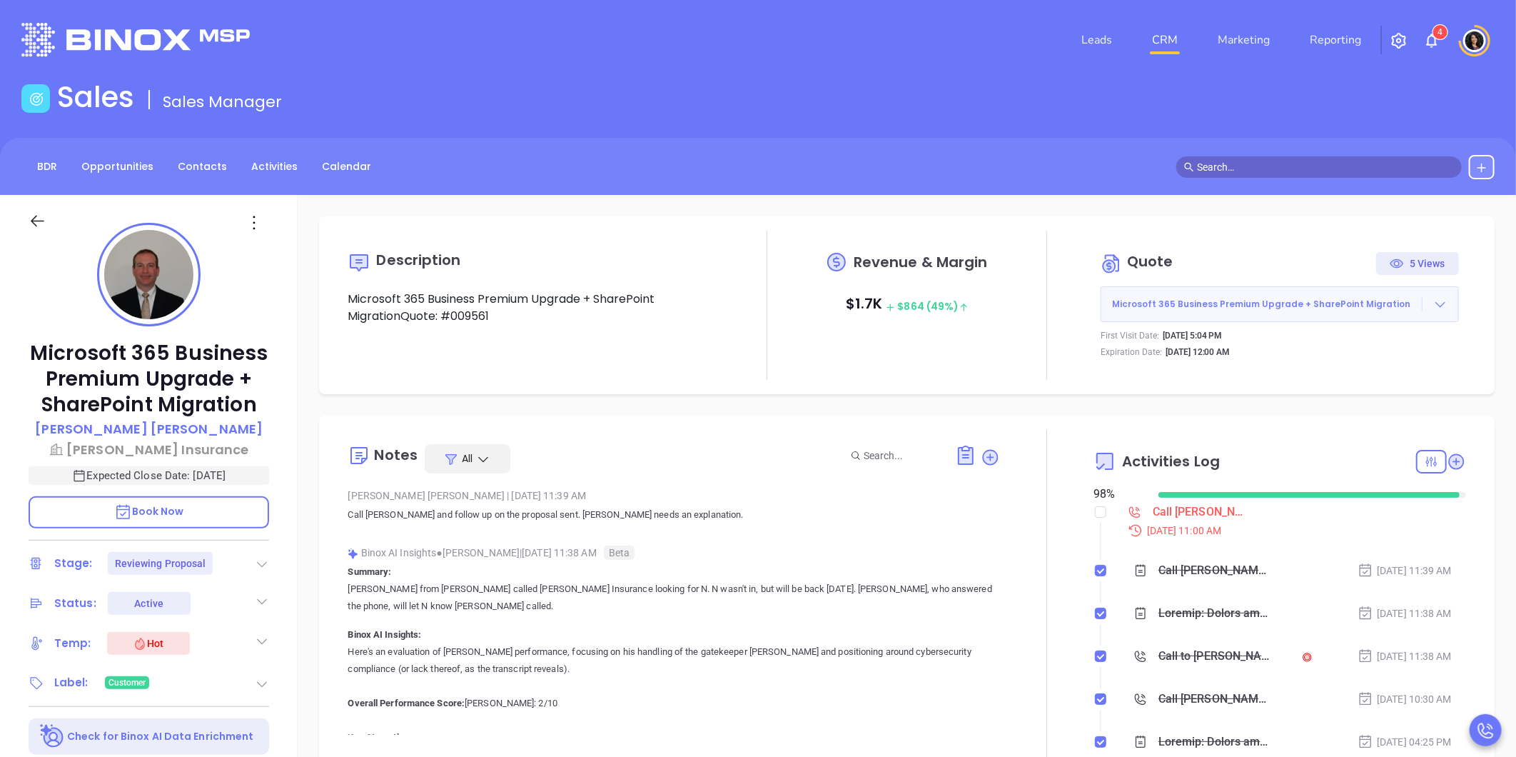
click at [1433, 301] on icon at bounding box center [1440, 304] width 14 height 14
click at [1368, 372] on link "View Order Porter" at bounding box center [1361, 370] width 147 height 14
click at [155, 451] on p "Kaplan Insurance" at bounding box center [149, 449] width 241 height 19
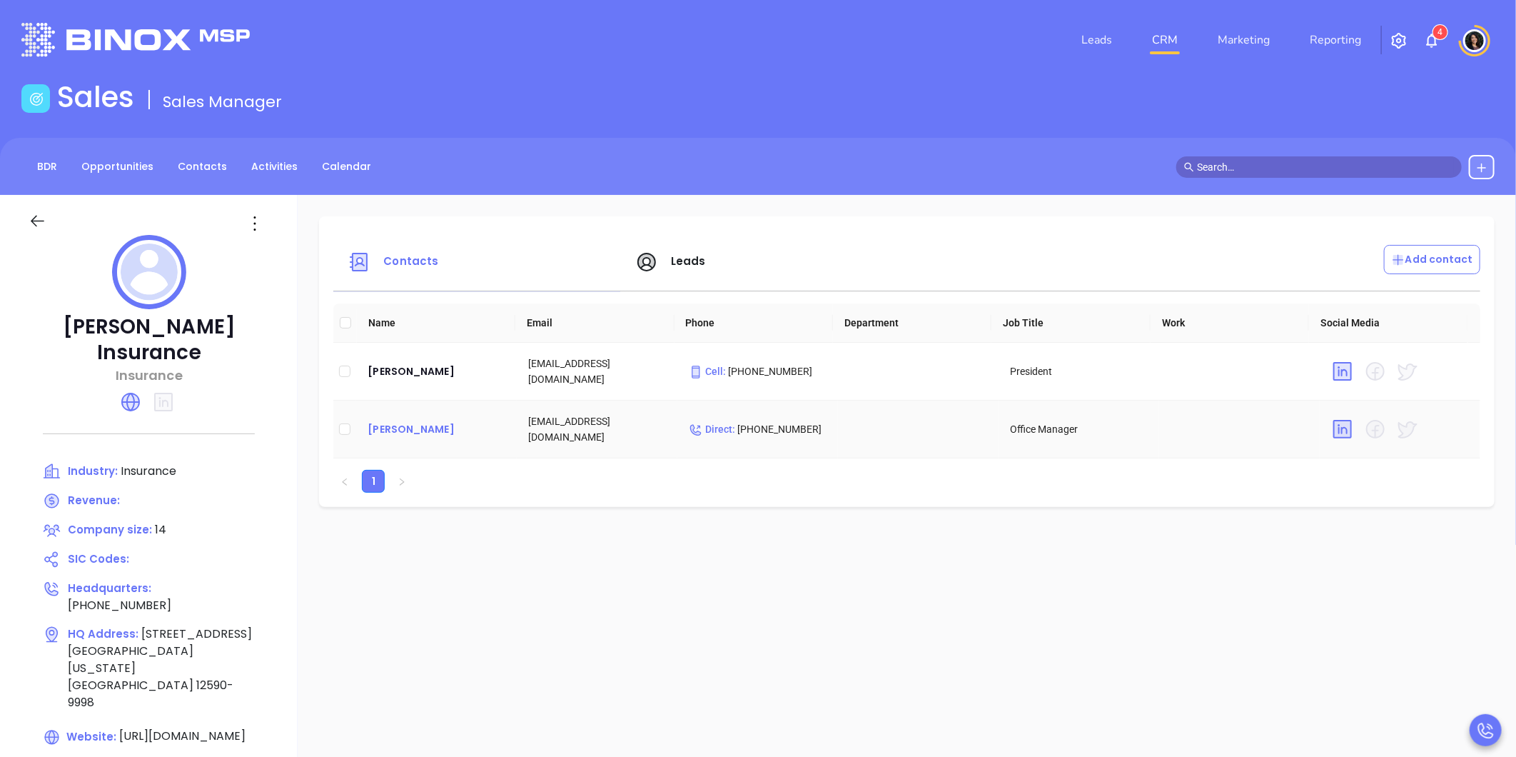
click at [437, 431] on div "Nancy Centuori" at bounding box center [437, 428] width 138 height 17
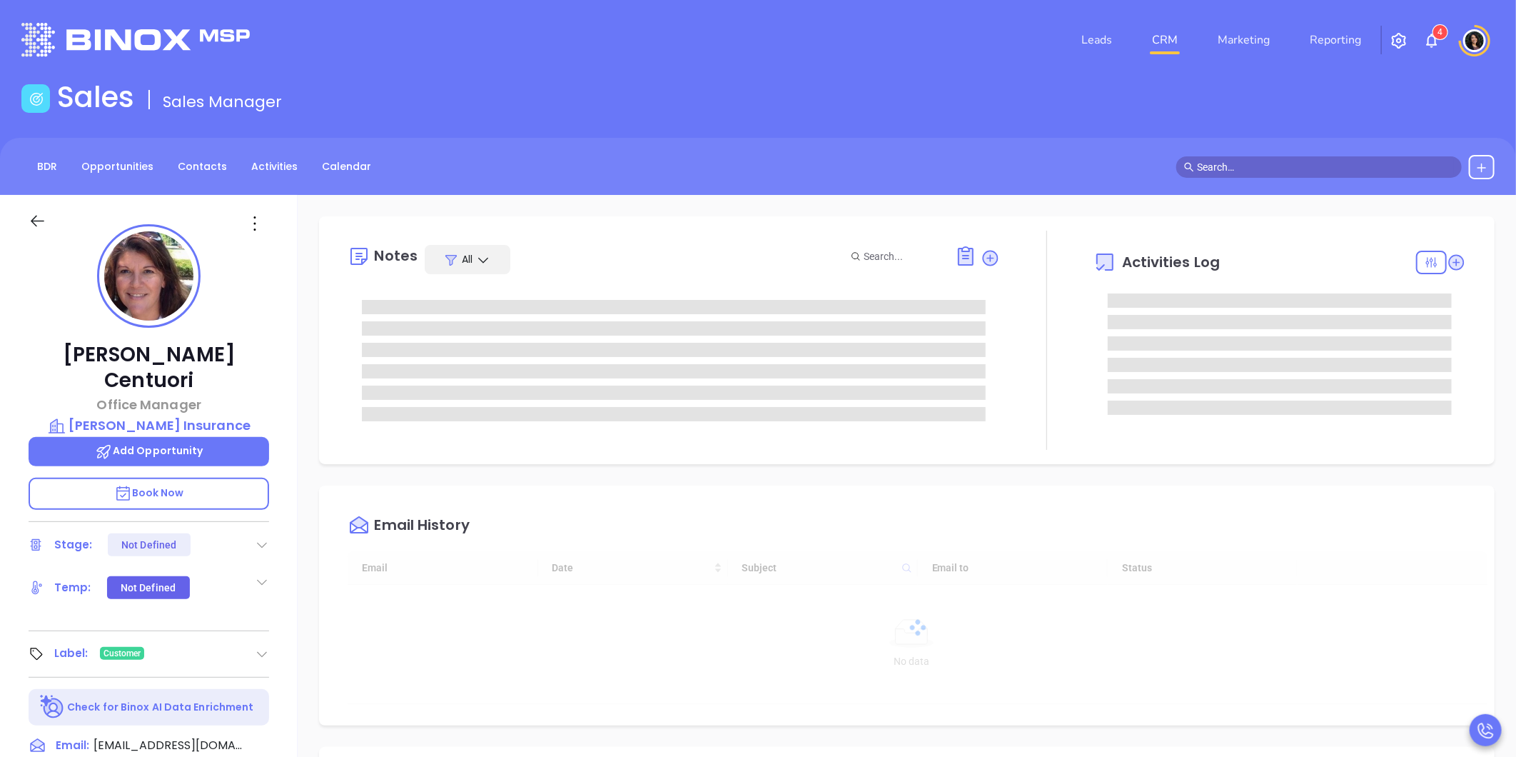
type input "10/01/2025"
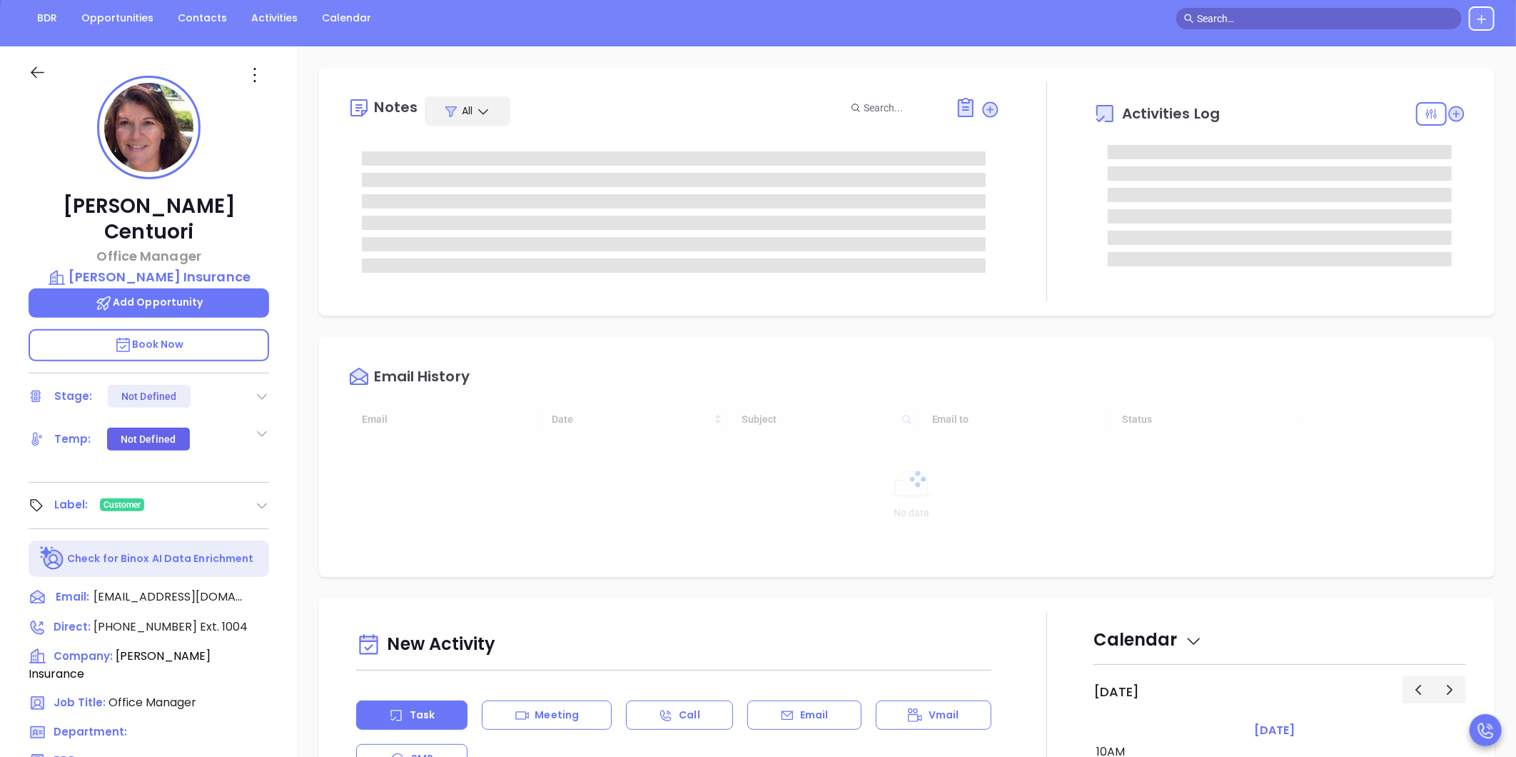
scroll to position [158, 0]
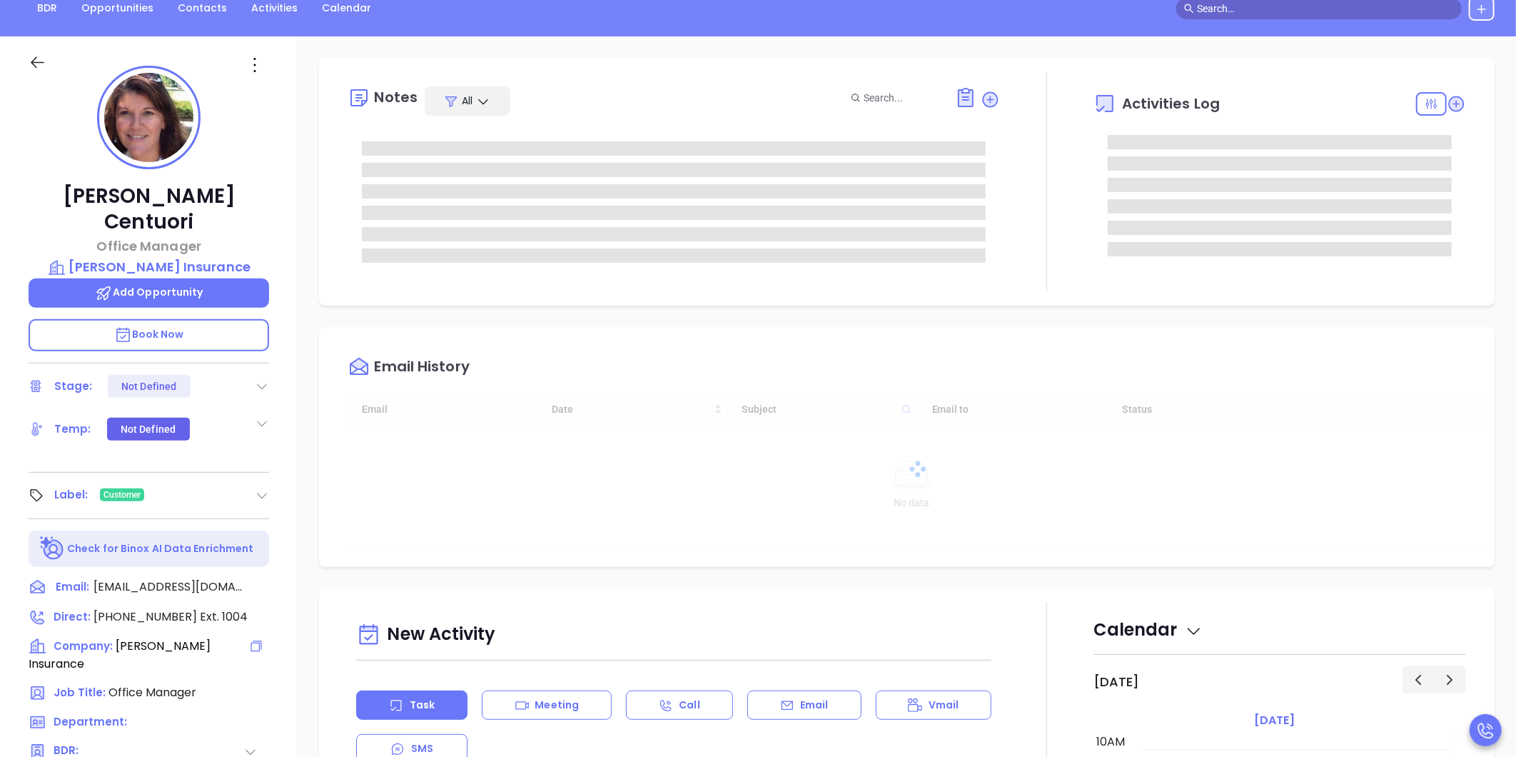
type input "Carla Humber"
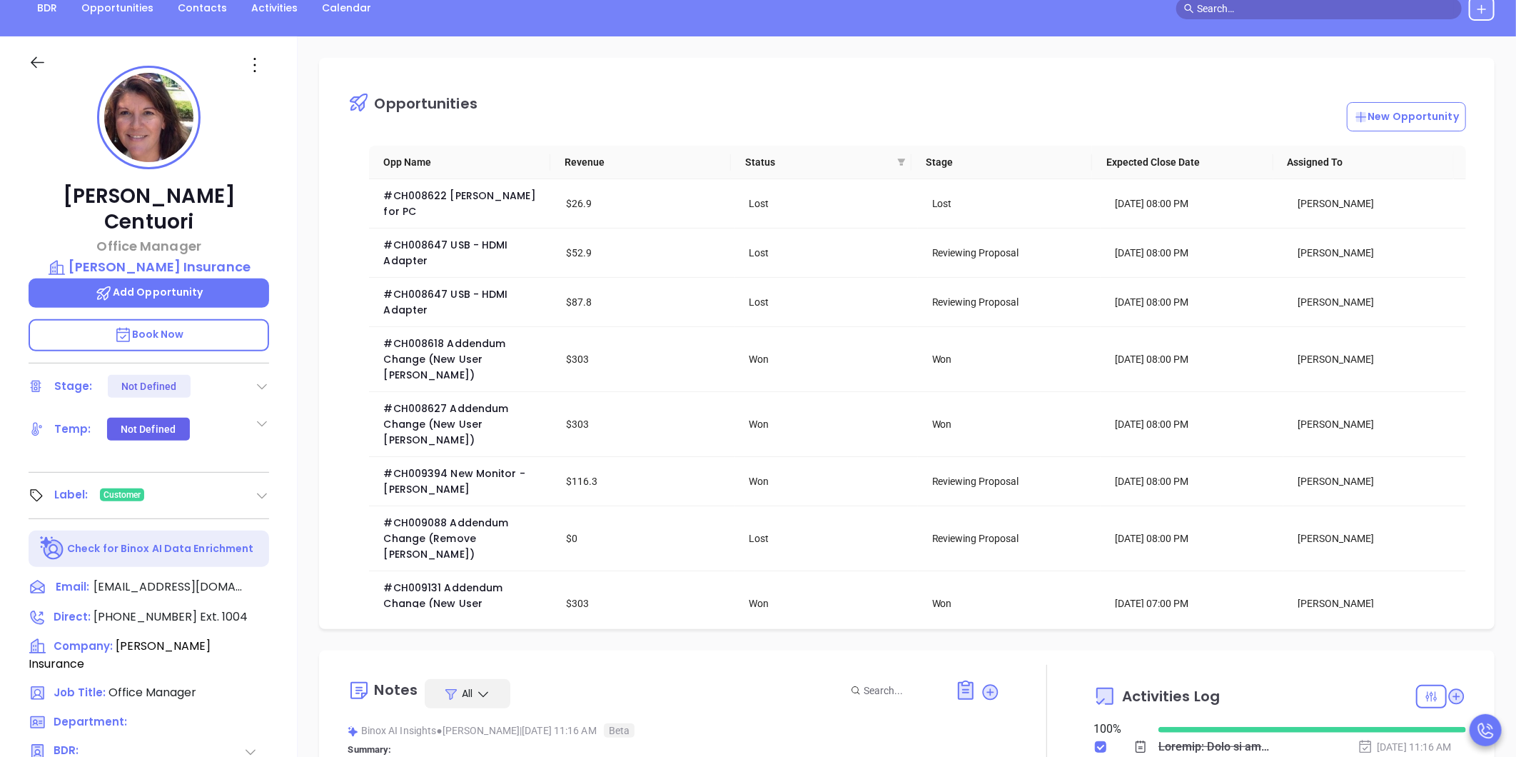
click at [307, 479] on div "Opportunities New Opportunity Opp Name Revenue Status Stage Expected Close Date…" at bounding box center [907, 535] width 1218 height 999
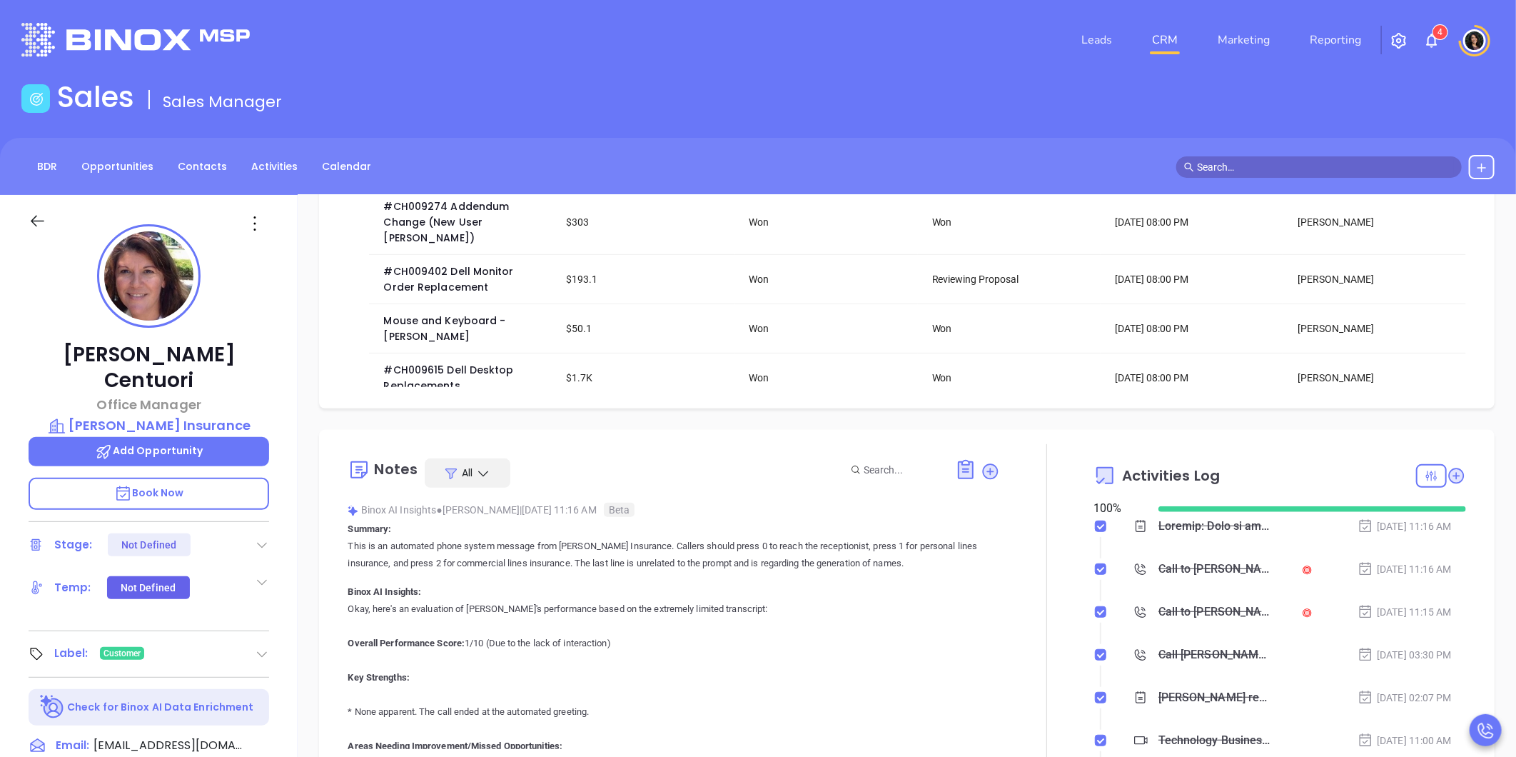
scroll to position [396, 0]
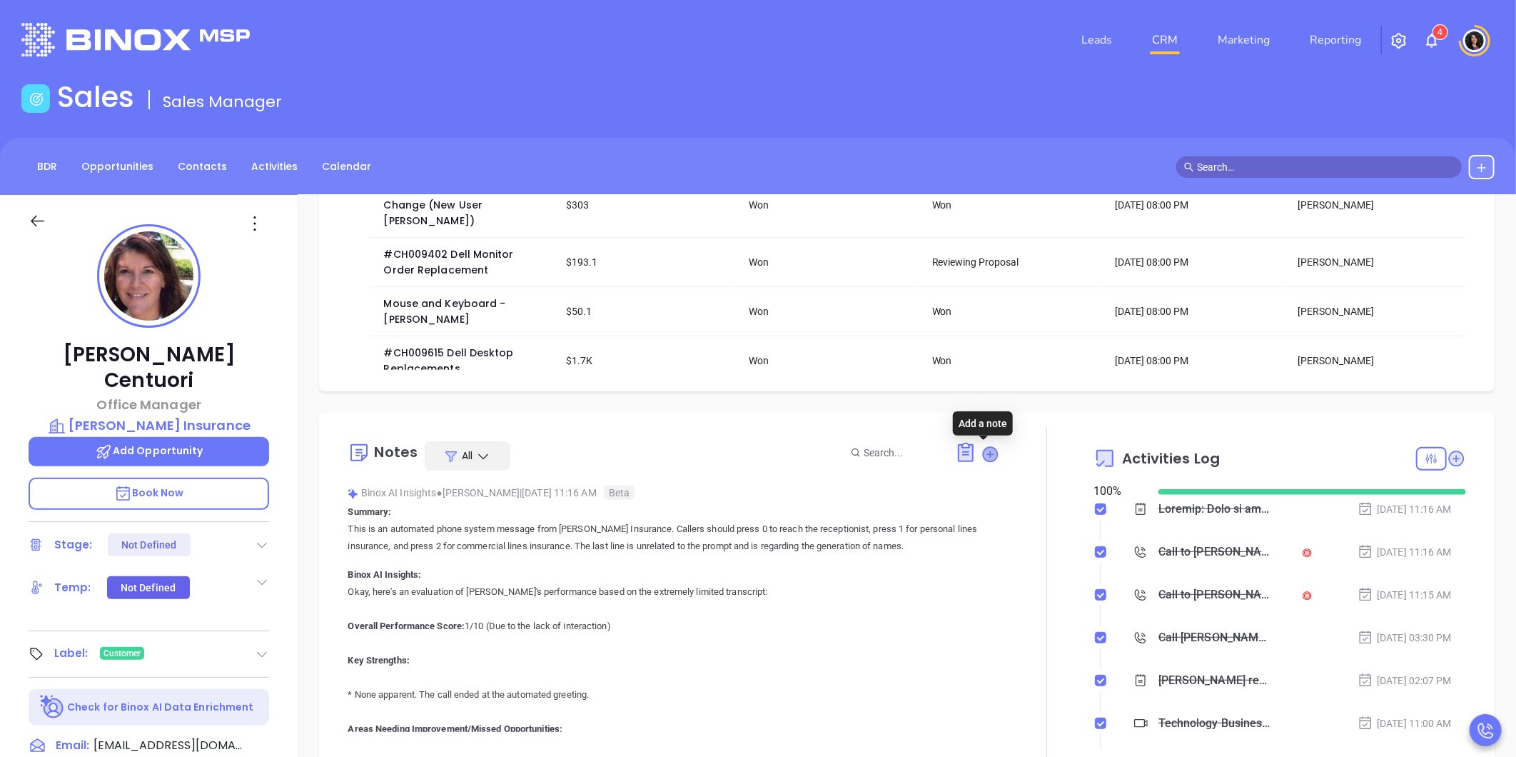
click at [986, 454] on icon at bounding box center [990, 454] width 14 height 14
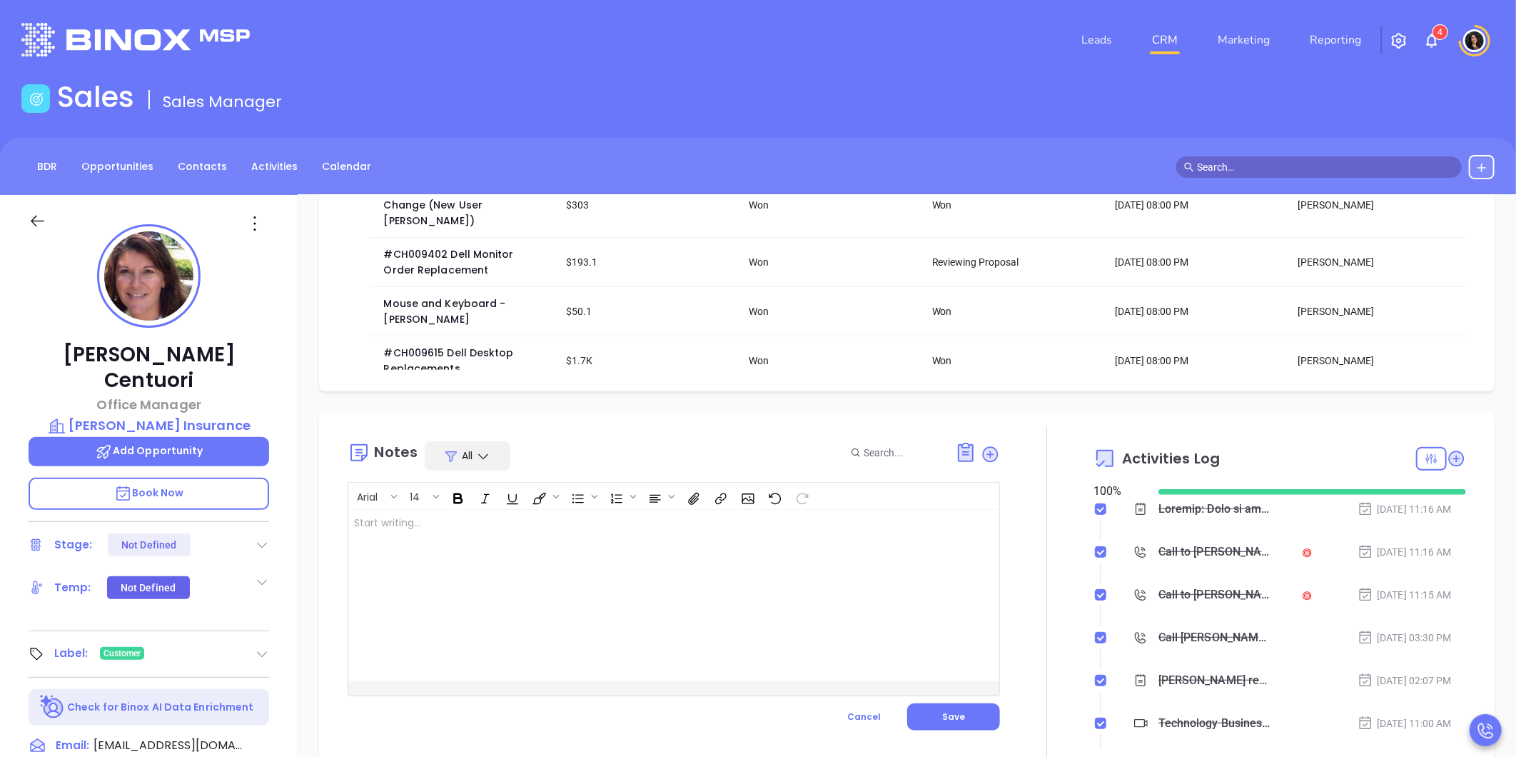
click at [861, 533] on div at bounding box center [650, 595] width 605 height 171
click at [20, 223] on div at bounding box center [52, 229] width 64 height 34
click at [29, 220] on icon at bounding box center [38, 221] width 18 height 18
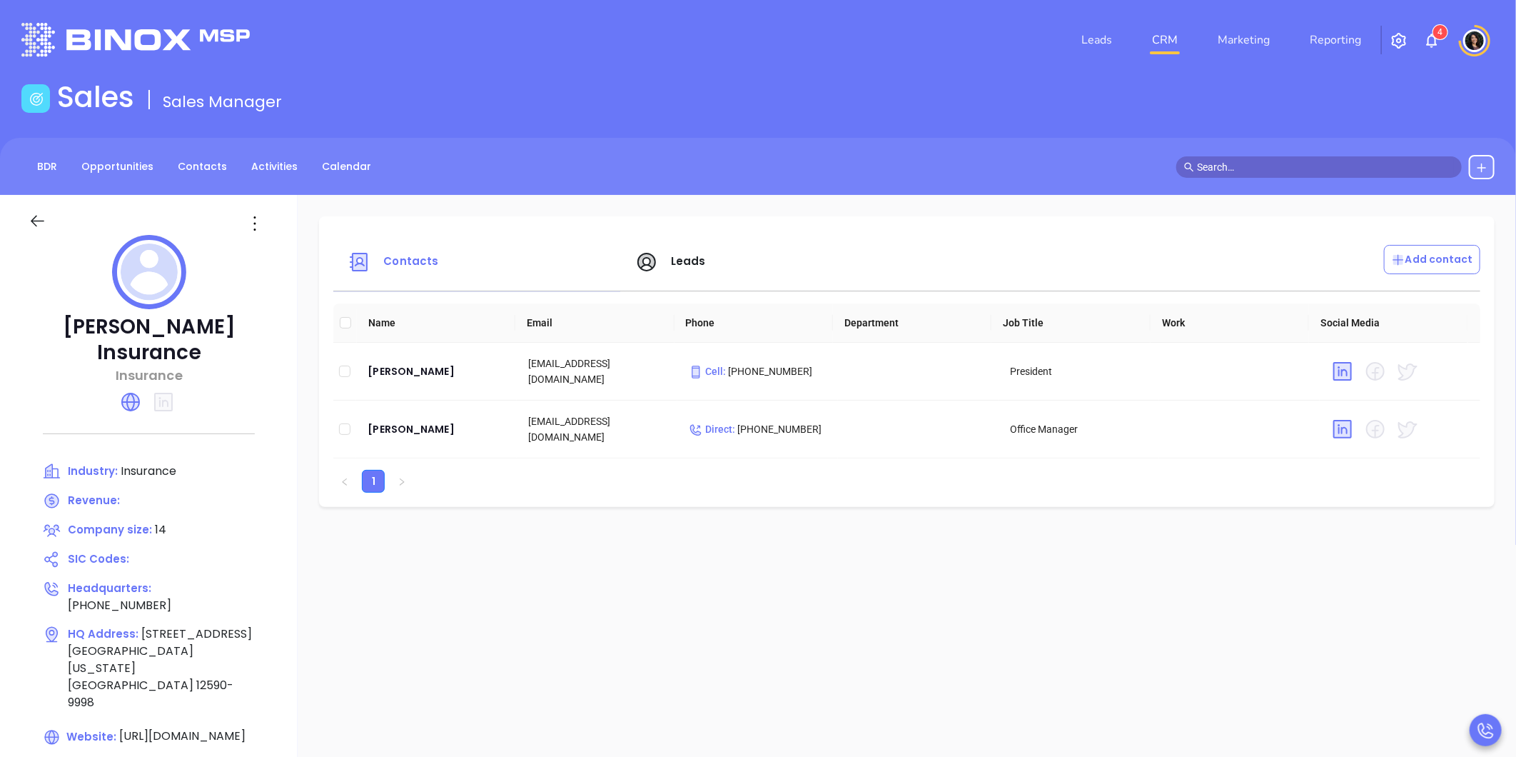
click at [1256, 127] on main "Sales Sales Manager BDR Opportunities Contacts Activities Calendar Call Now Cal…" at bounding box center [758, 441] width 1516 height 722
click at [29, 218] on icon at bounding box center [38, 221] width 18 height 18
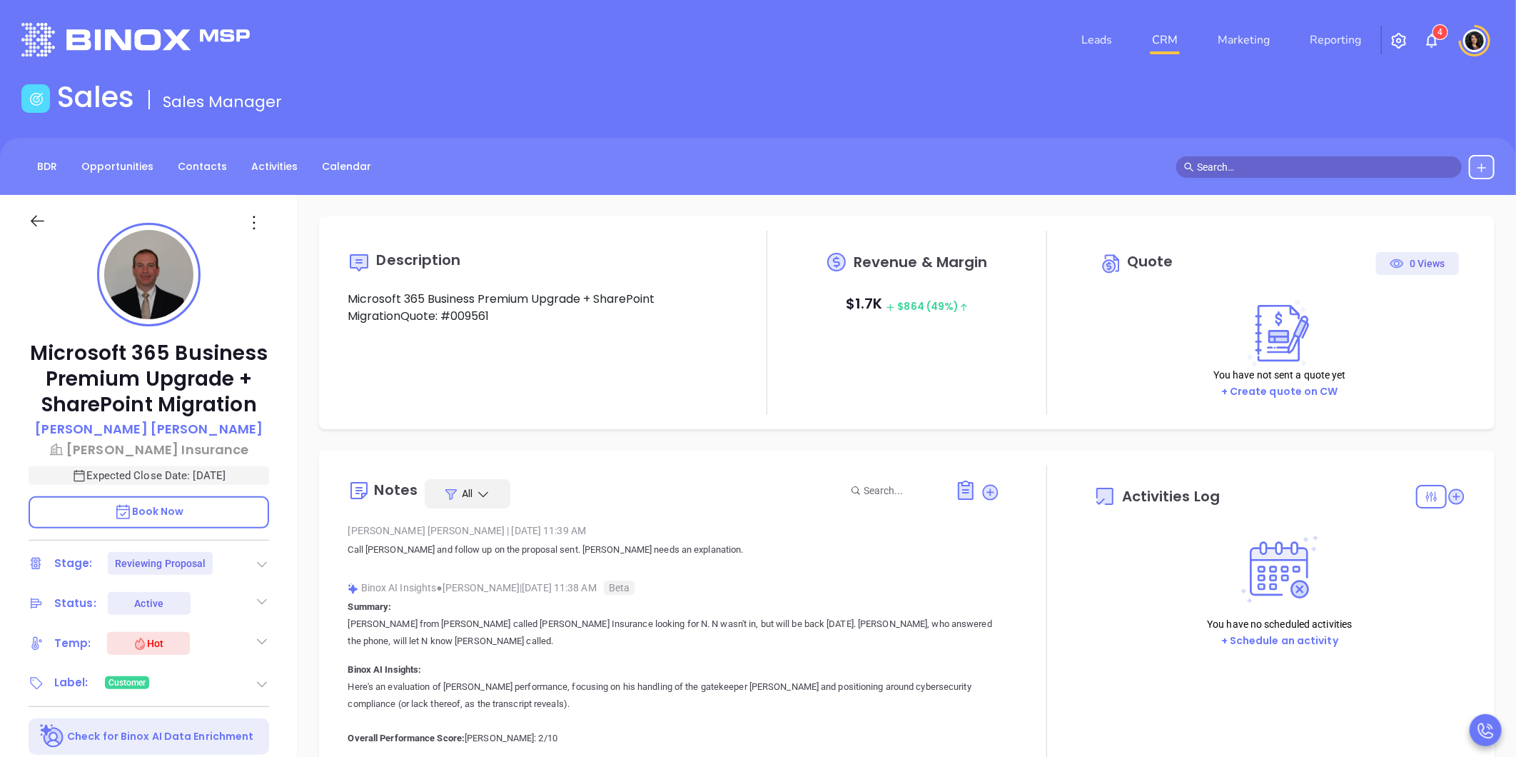
type input "10/01/2025"
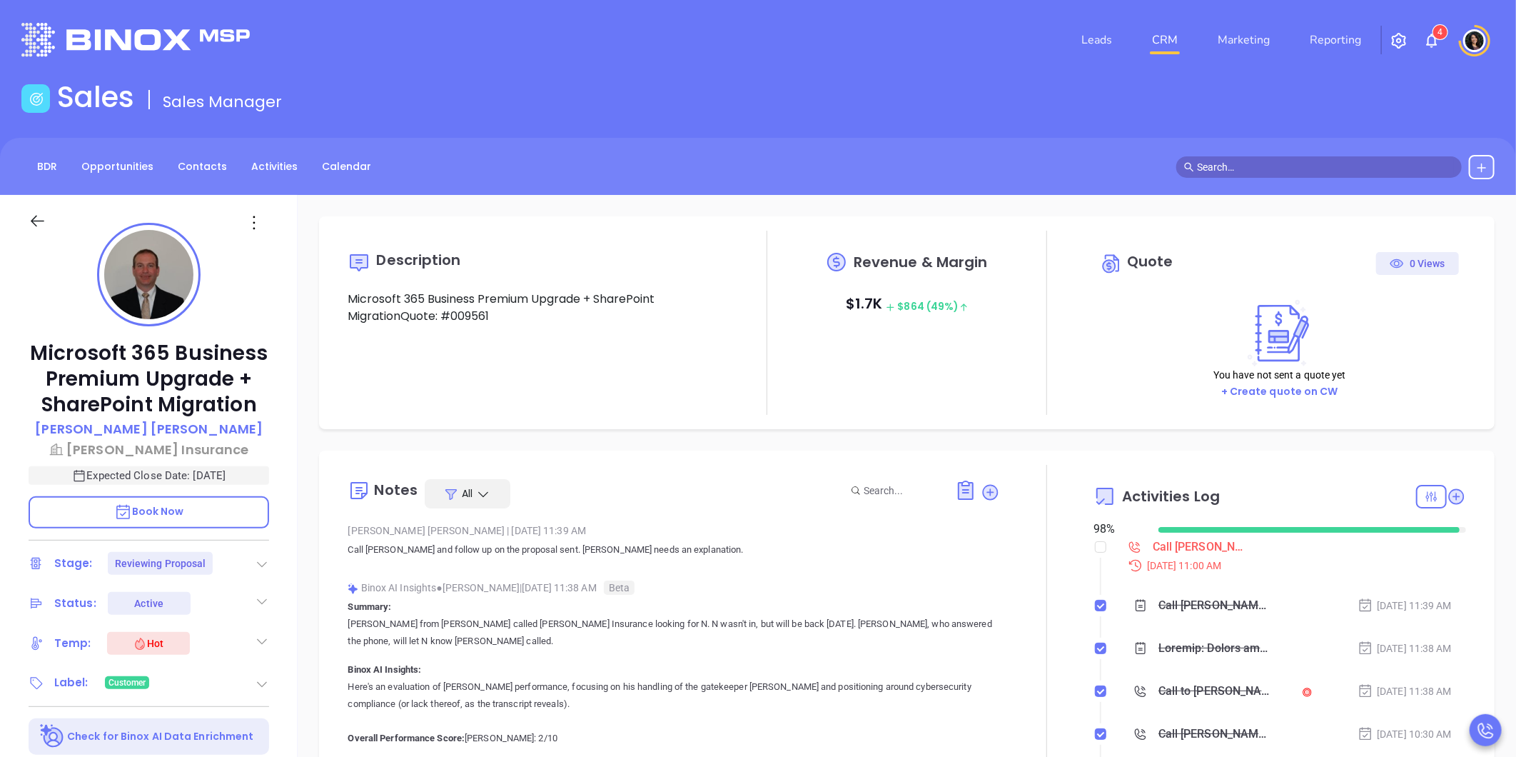
scroll to position [415, 0]
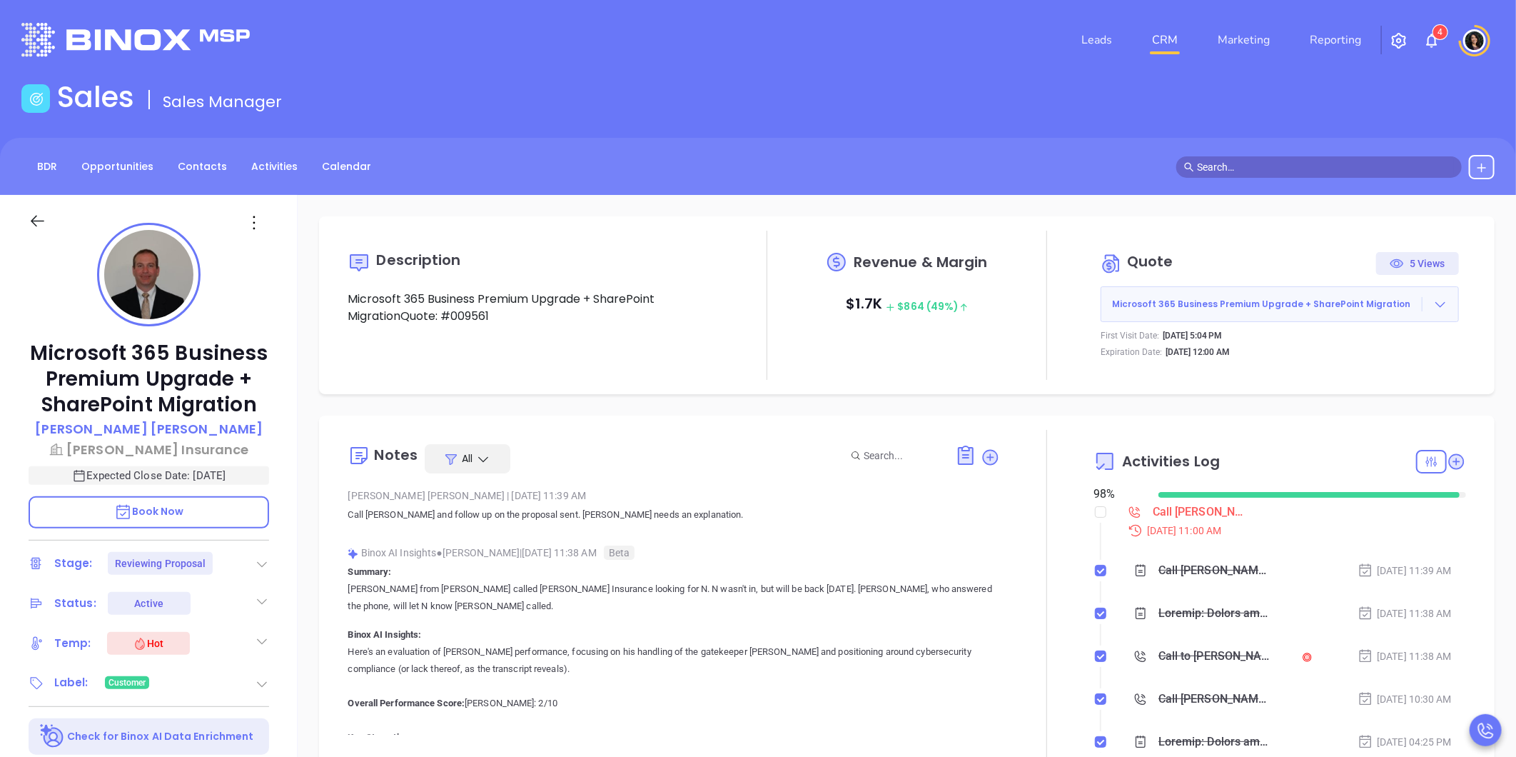
type input "Carla Humber"
click at [545, 12] on header "Leads CRM Marketing Reporting 4 Financial Leads Leads" at bounding box center [757, 40] width 1473 height 80
click at [1096, 510] on input "checkbox" at bounding box center [1100, 511] width 11 height 11
checkbox input "true"
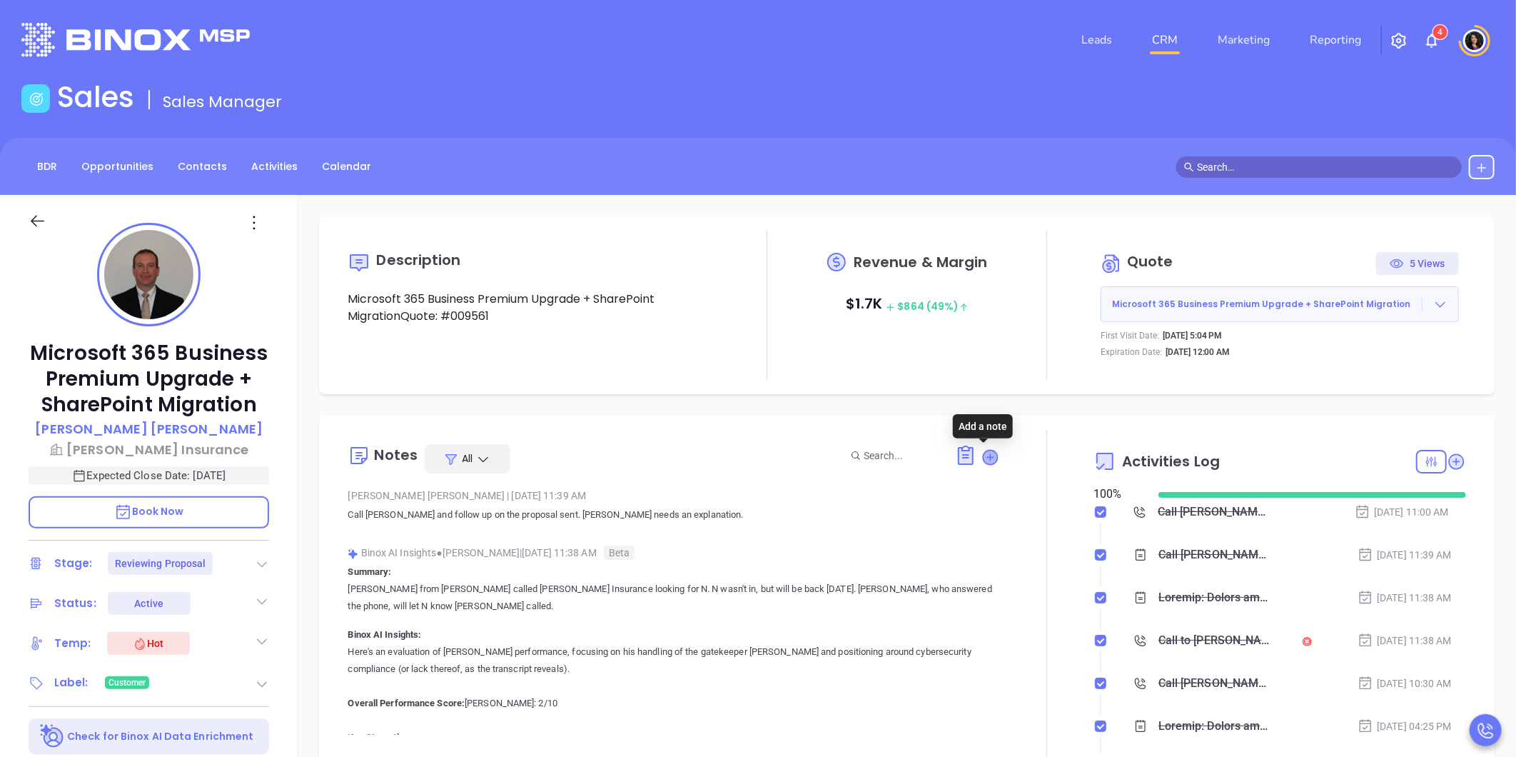
click at [983, 461] on icon at bounding box center [990, 457] width 14 height 14
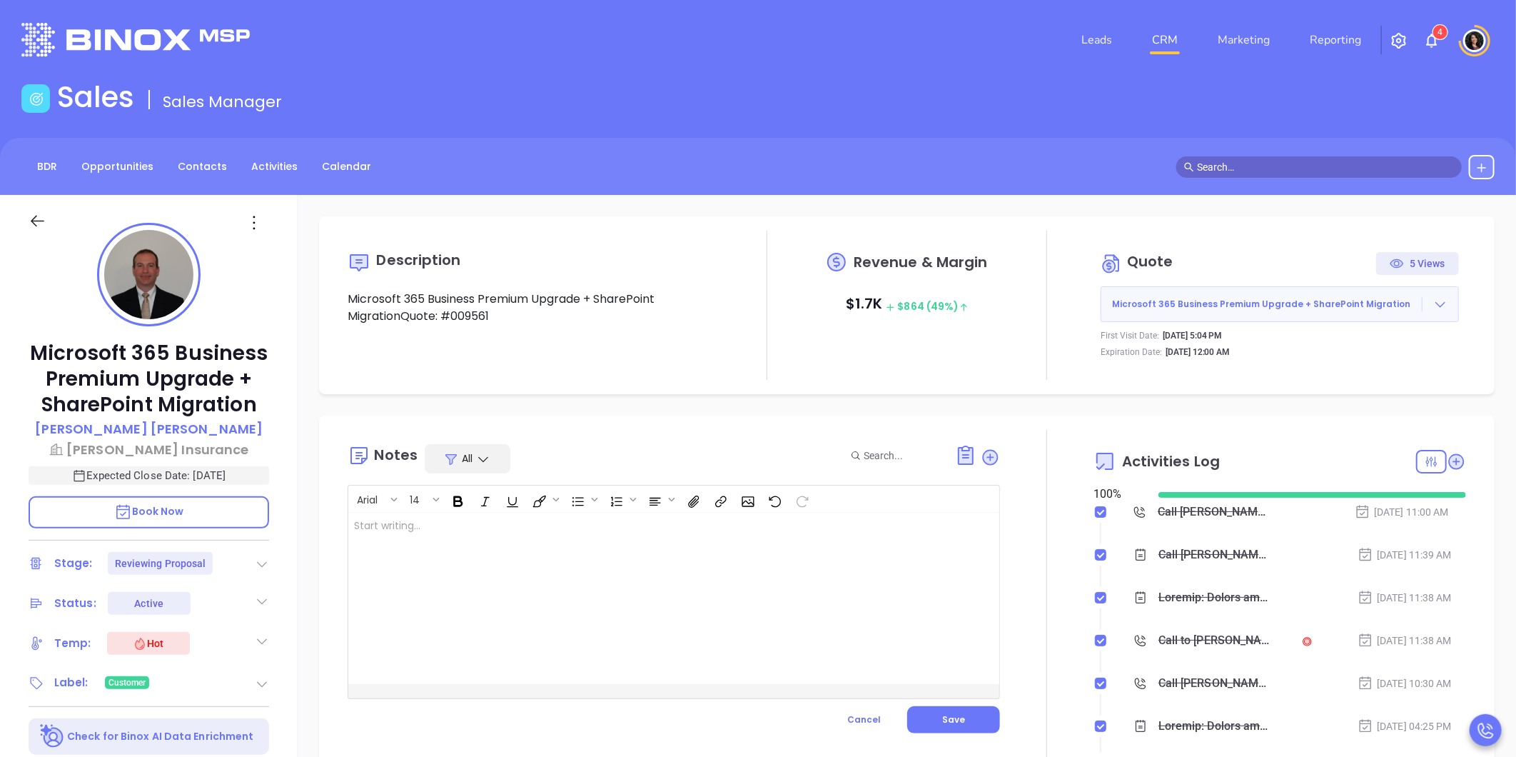
click at [1309, 202] on div "Description Microsoft 365 Business Premium Upgrade + SharePoint MigrationQuote:…" at bounding box center [907, 694] width 1218 height 999
click at [776, 572] on div at bounding box center [650, 597] width 605 height 171
click at [931, 719] on button "Save" at bounding box center [953, 719] width 93 height 27
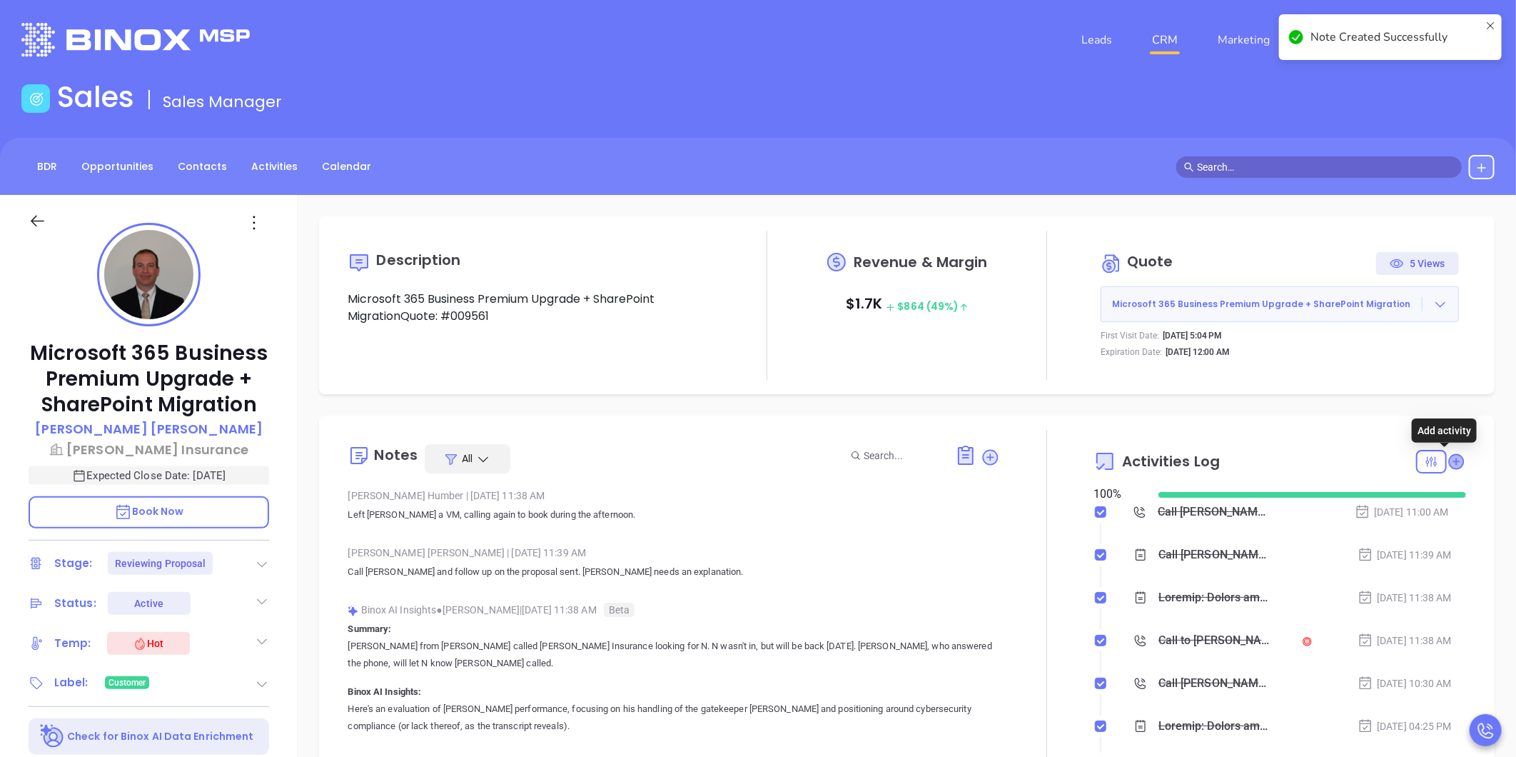
click at [1449, 460] on icon at bounding box center [1456, 461] width 14 height 14
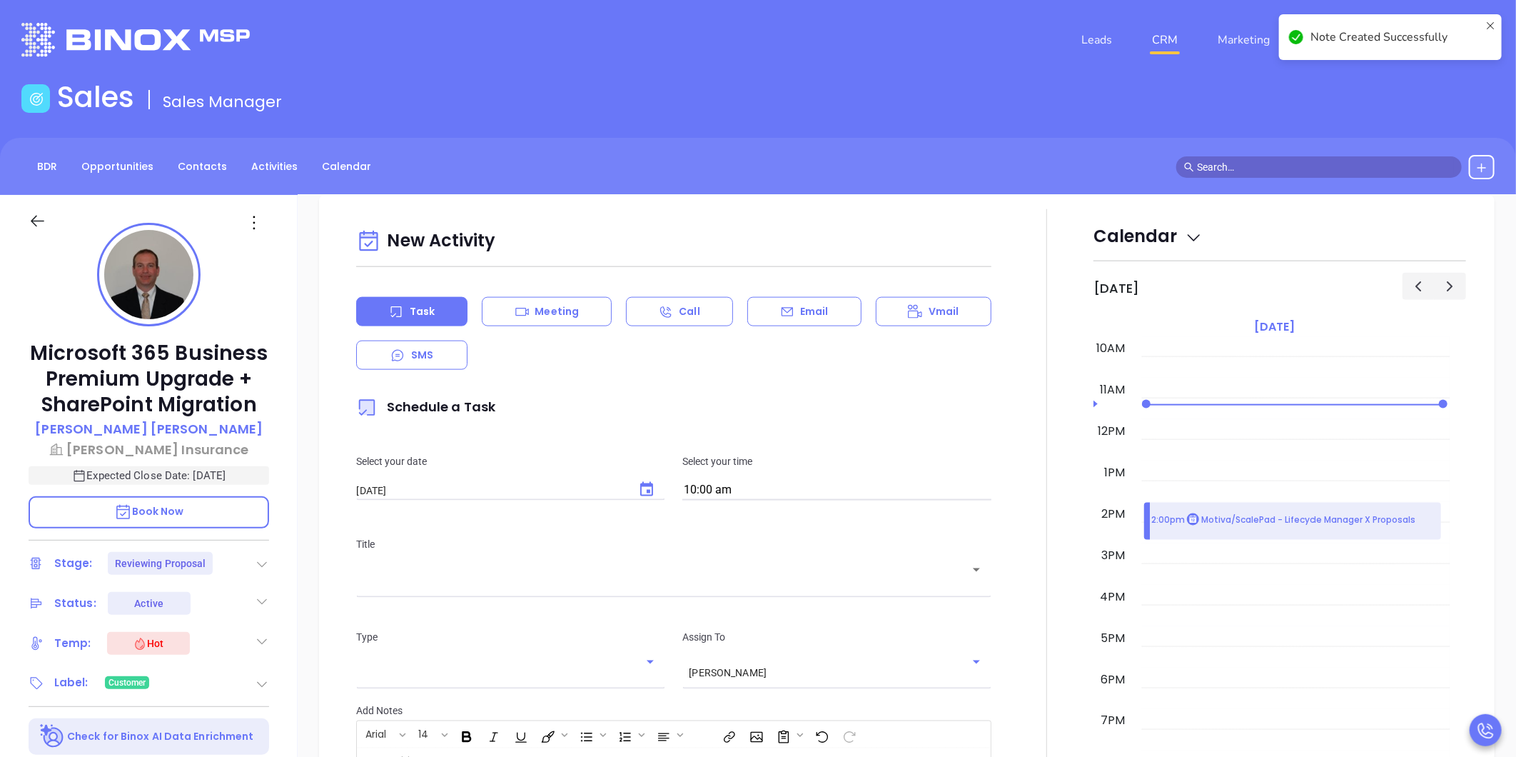
scroll to position [59, 0]
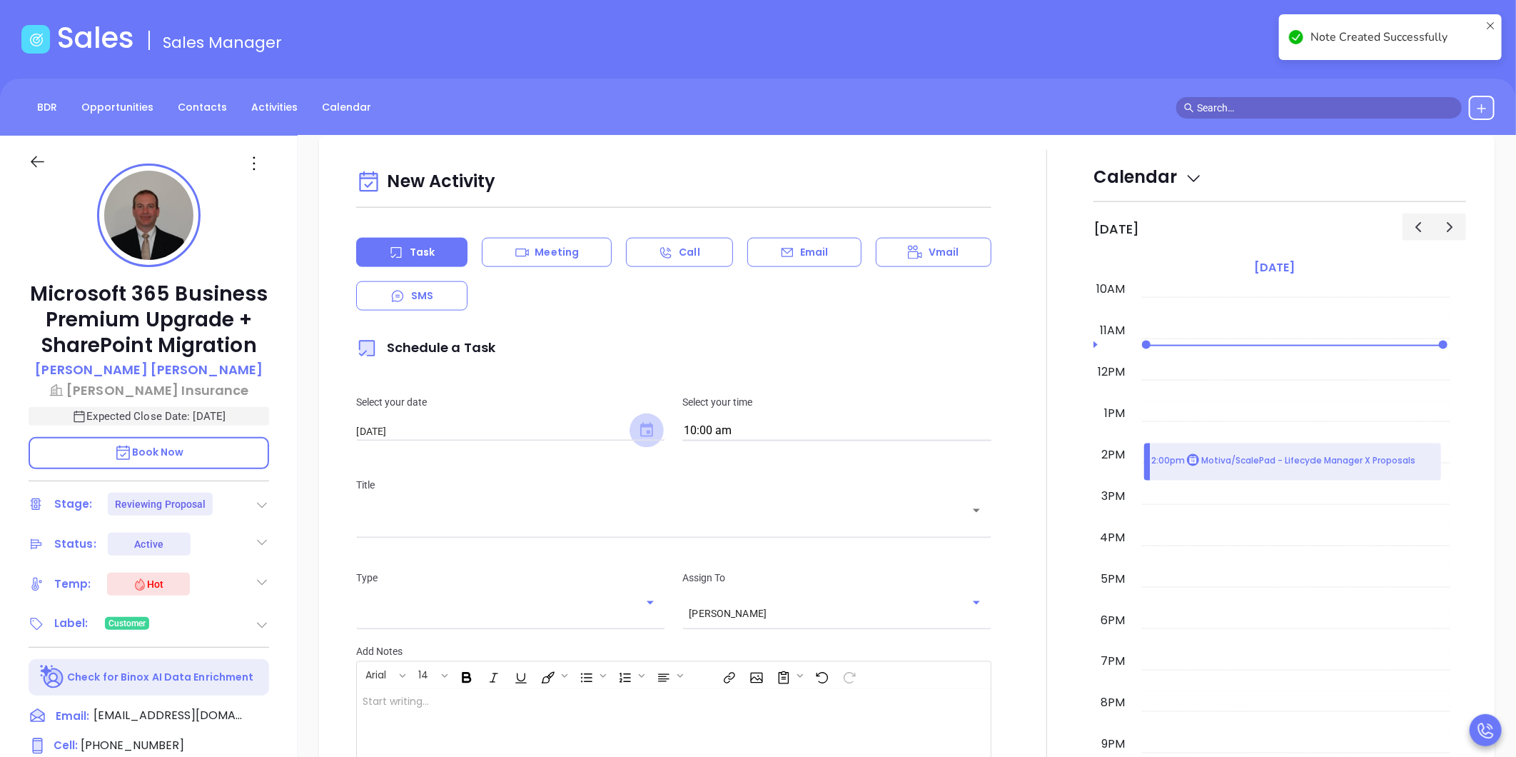
click at [640, 429] on icon "Choose date, selected date is Oct 1, 2025" at bounding box center [646, 430] width 13 height 14
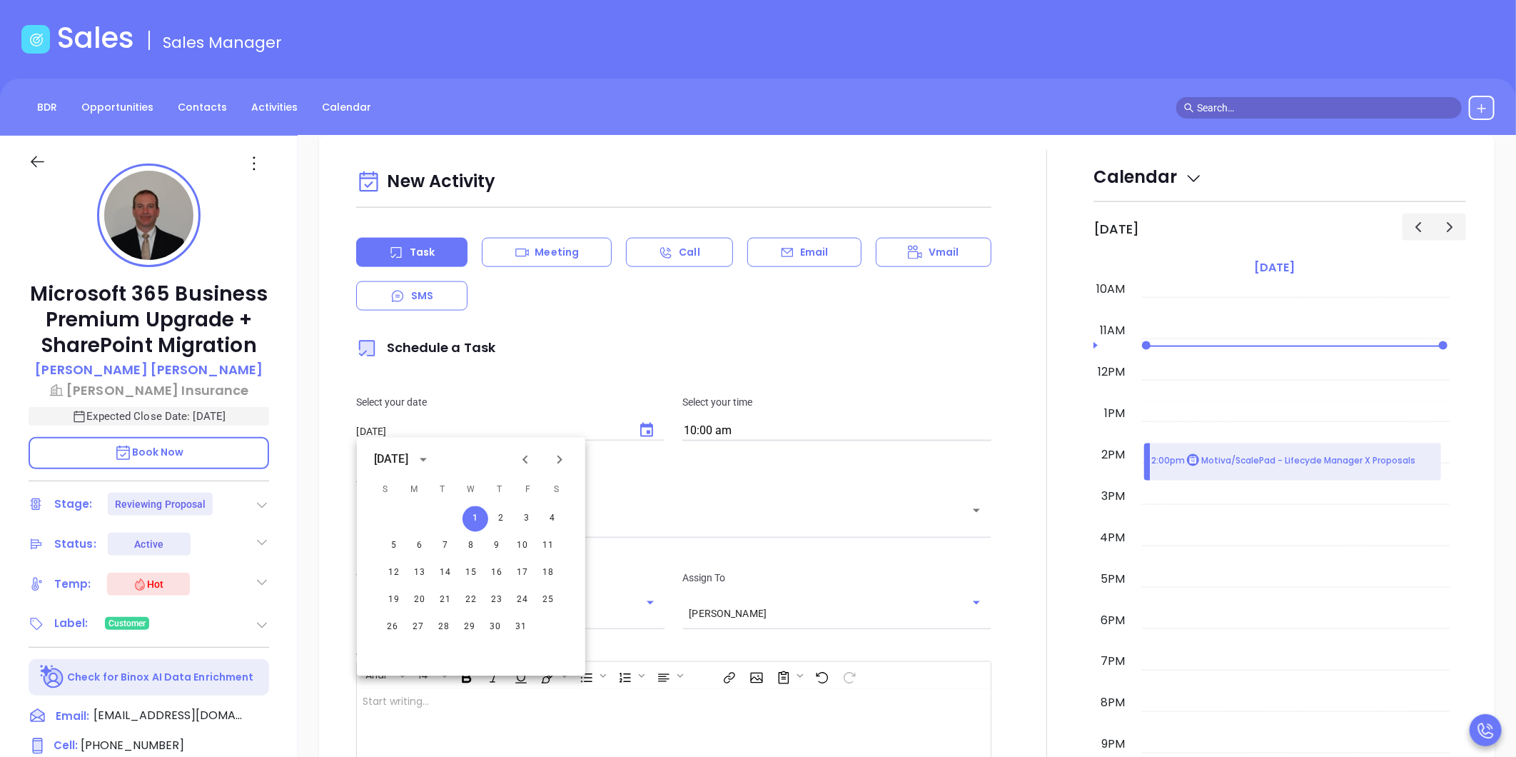
click at [479, 519] on button "1" at bounding box center [475, 519] width 26 height 26
click at [640, 429] on icon "Choose date, selected date is Oct 1, 2025" at bounding box center [646, 430] width 17 height 17
click at [526, 458] on icon "Previous month" at bounding box center [525, 459] width 17 height 17
click at [443, 632] on button "30" at bounding box center [440, 627] width 26 height 26
type input "09/30/2025"
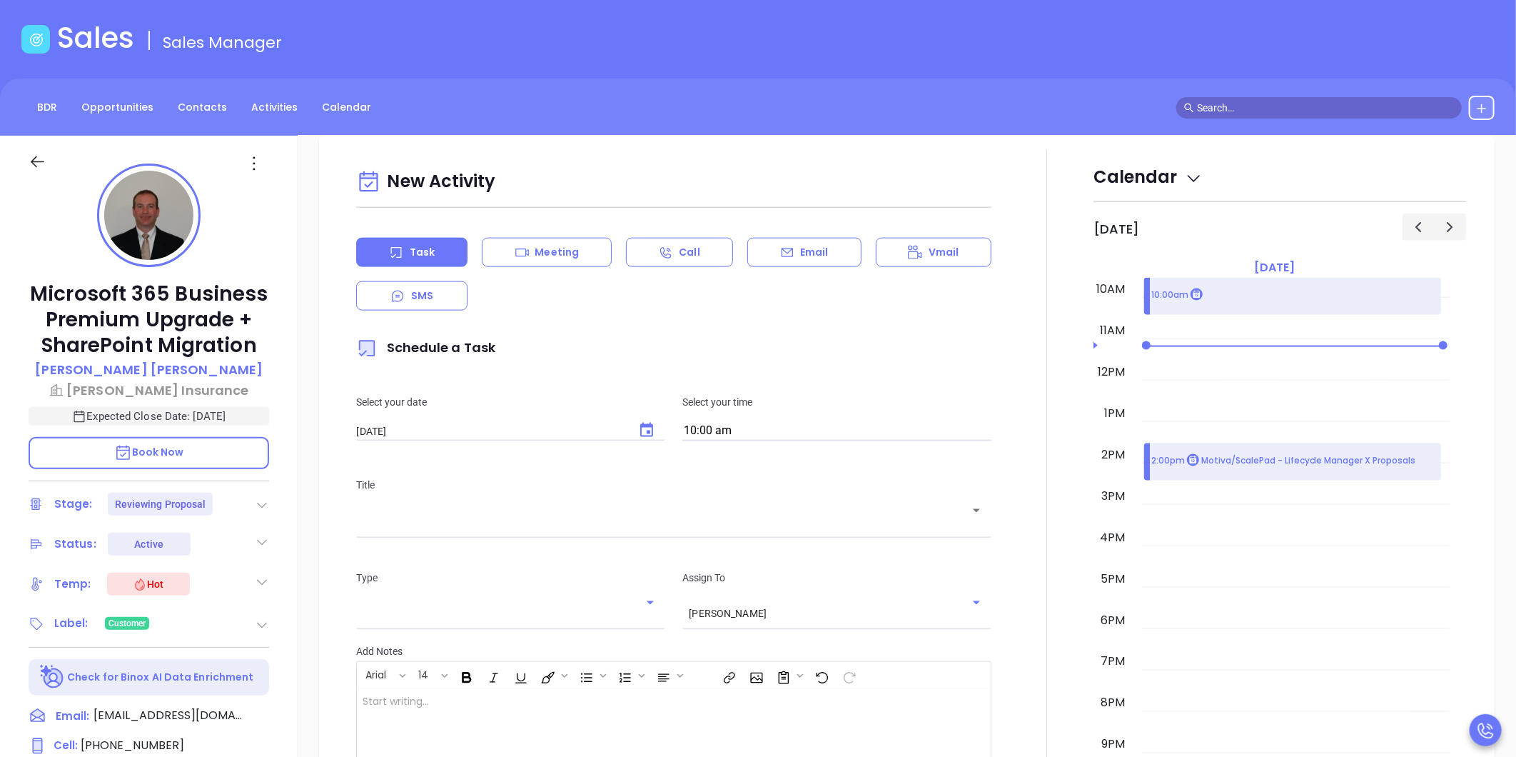
click at [724, 444] on div "Select your date 09/30/2025 ​ Select your time 10:00 am" at bounding box center [674, 417] width 652 height 83
click at [729, 432] on input "10:00 am" at bounding box center [836, 431] width 309 height 20
click at [1260, 47] on div "Sales Sales Manager" at bounding box center [758, 41] width 1490 height 40
click at [766, 427] on input "10:00 am" at bounding box center [836, 431] width 309 height 20
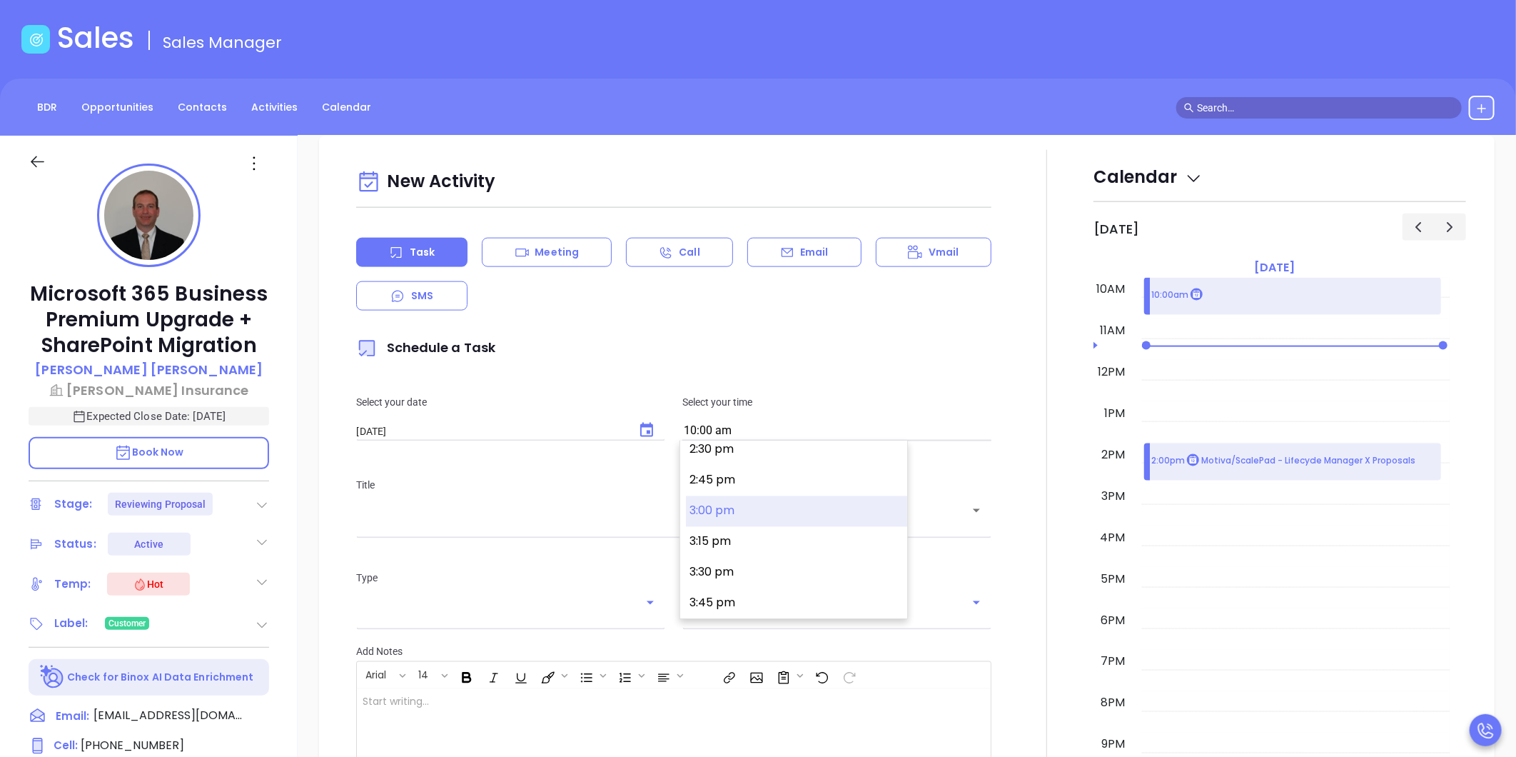
scroll to position [1751, 0]
click at [744, 471] on button "2:30 pm" at bounding box center [796, 478] width 221 height 31
type input "2:30 pm"
click at [711, 526] on input "text" at bounding box center [663, 521] width 601 height 14
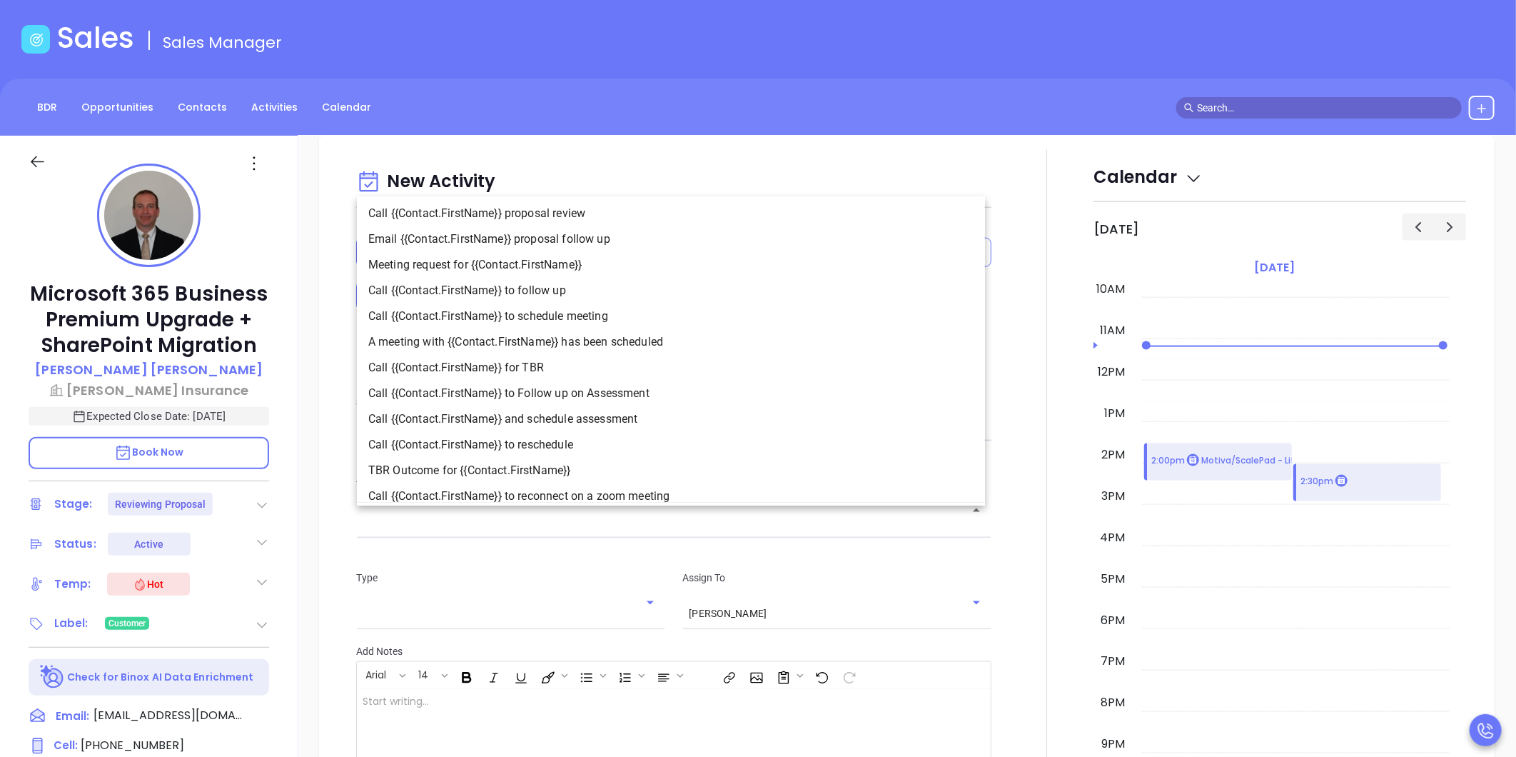
scroll to position [0, 0]
click at [566, 364] on li "Call {{Contact.FirstName}} for TBR" at bounding box center [671, 372] width 628 height 26
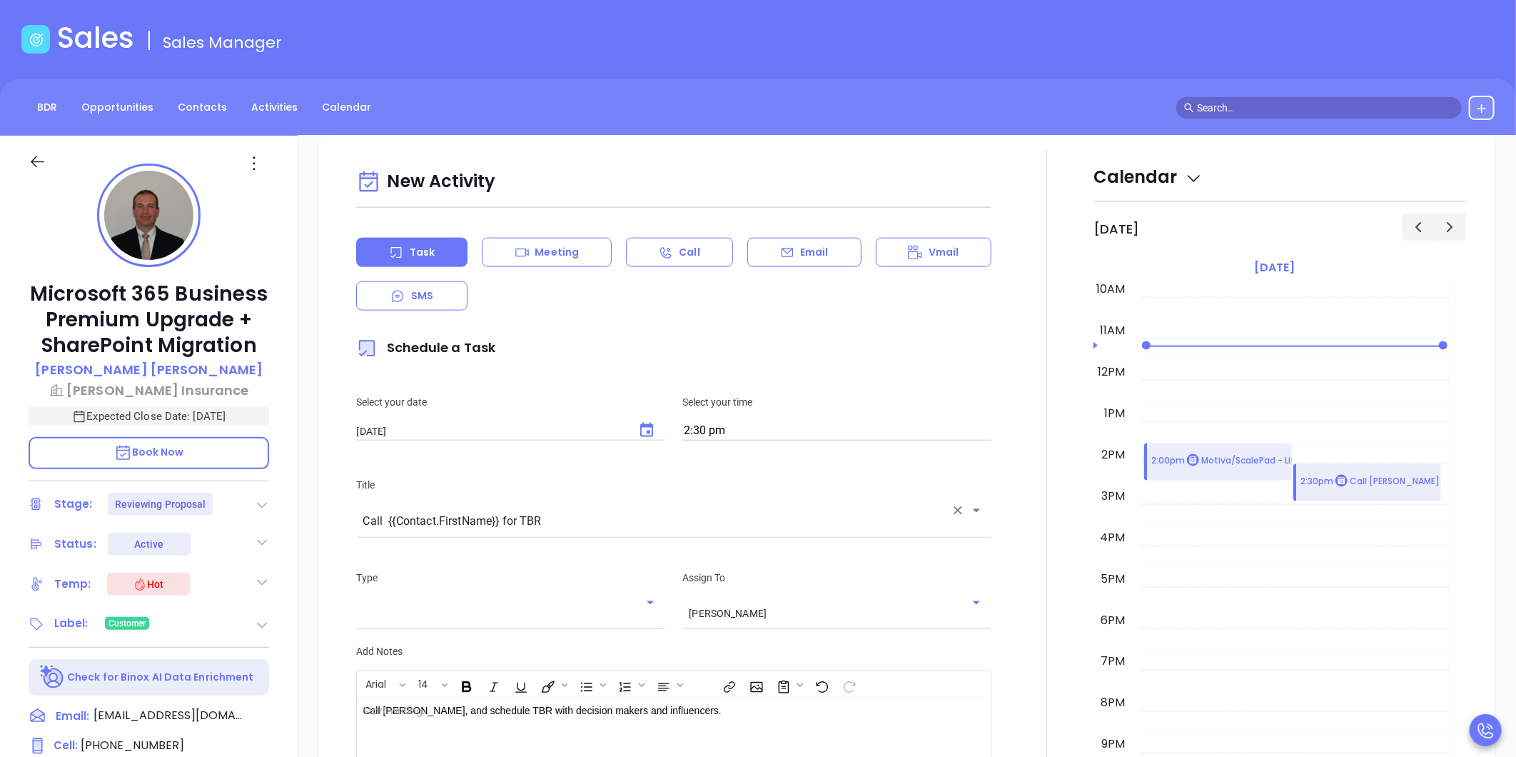
type input "Call Allan for TBR"
type input "Call"
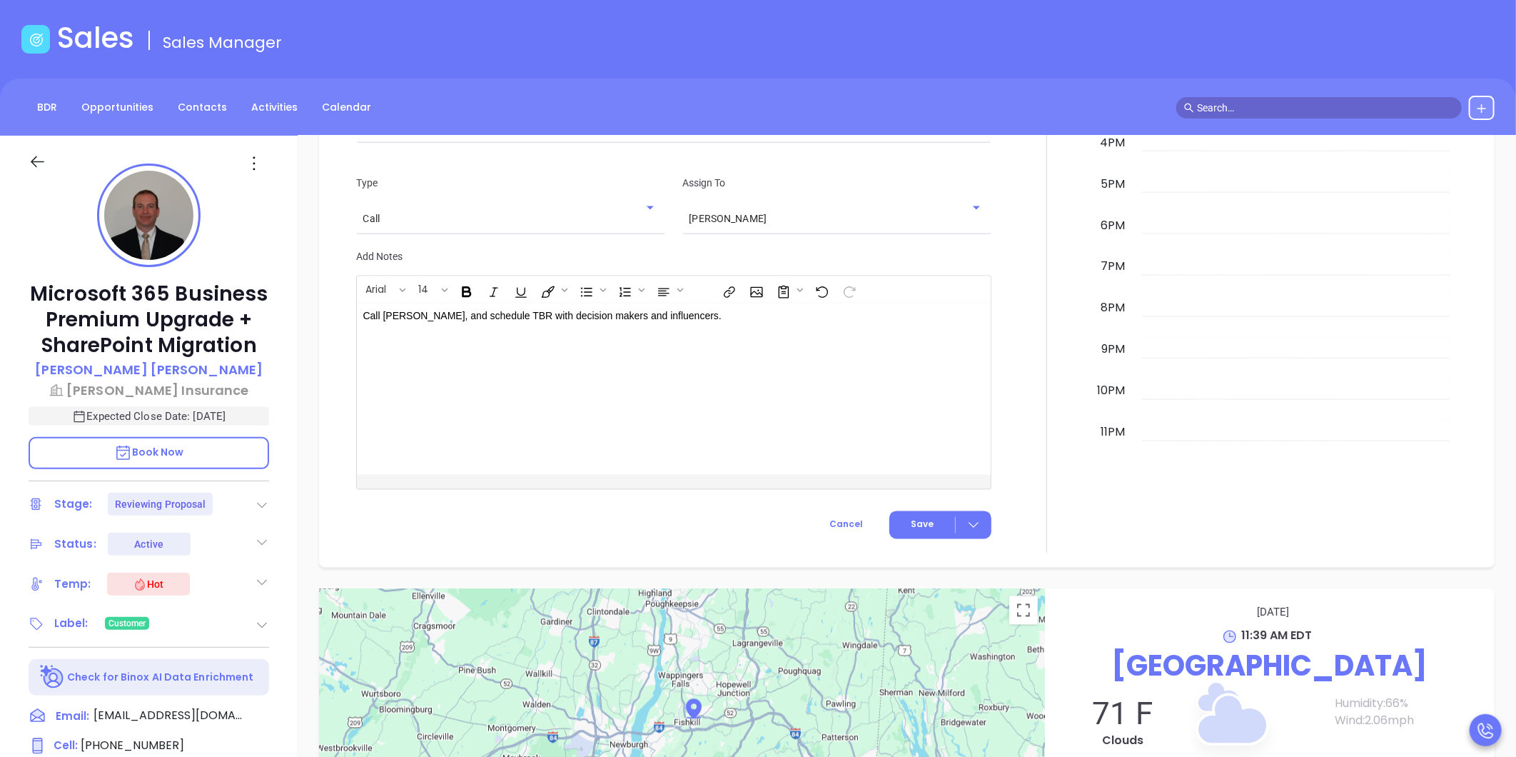
scroll to position [1574, 0]
click at [921, 521] on span "Save" at bounding box center [922, 523] width 23 height 13
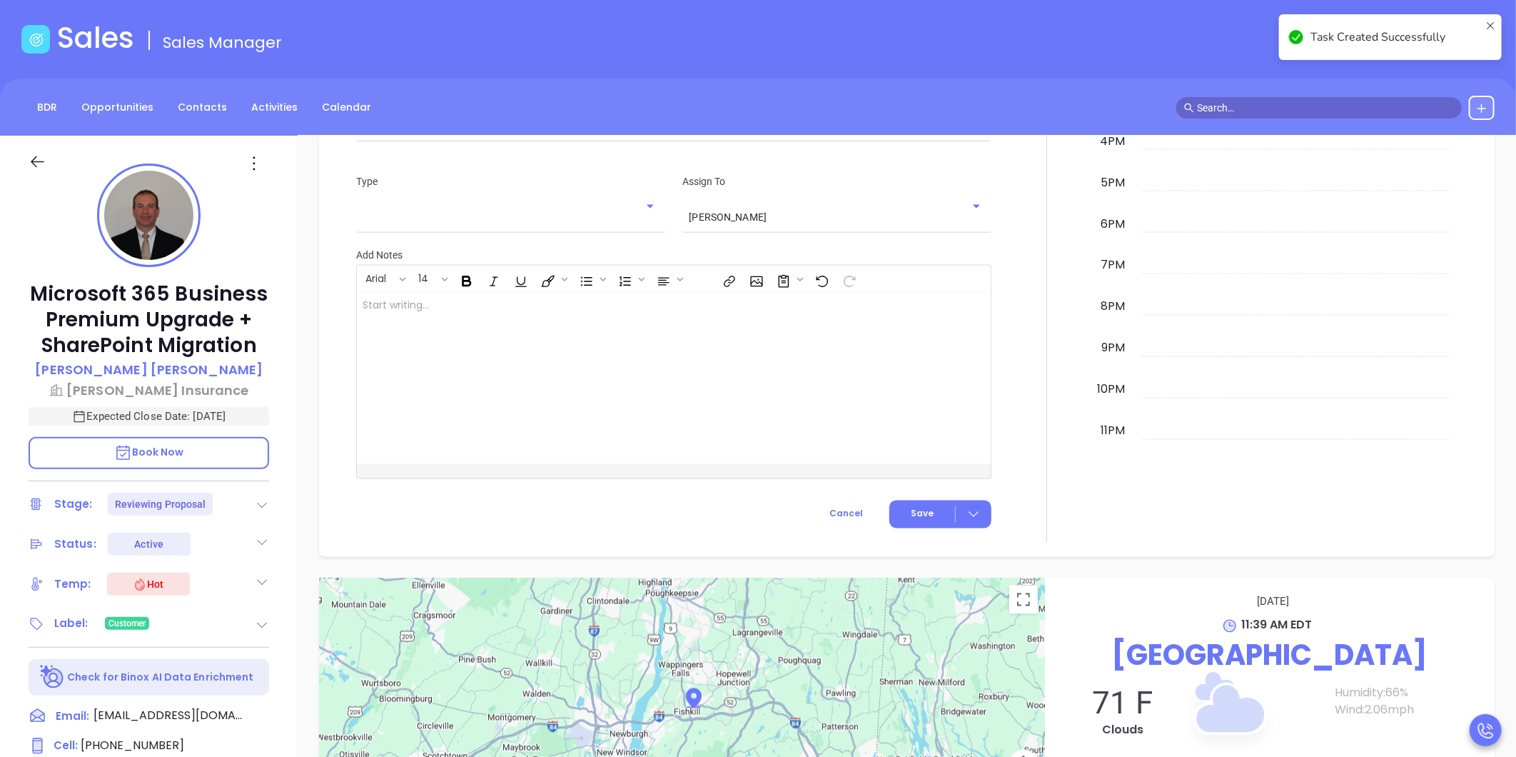
checkbox input "false"
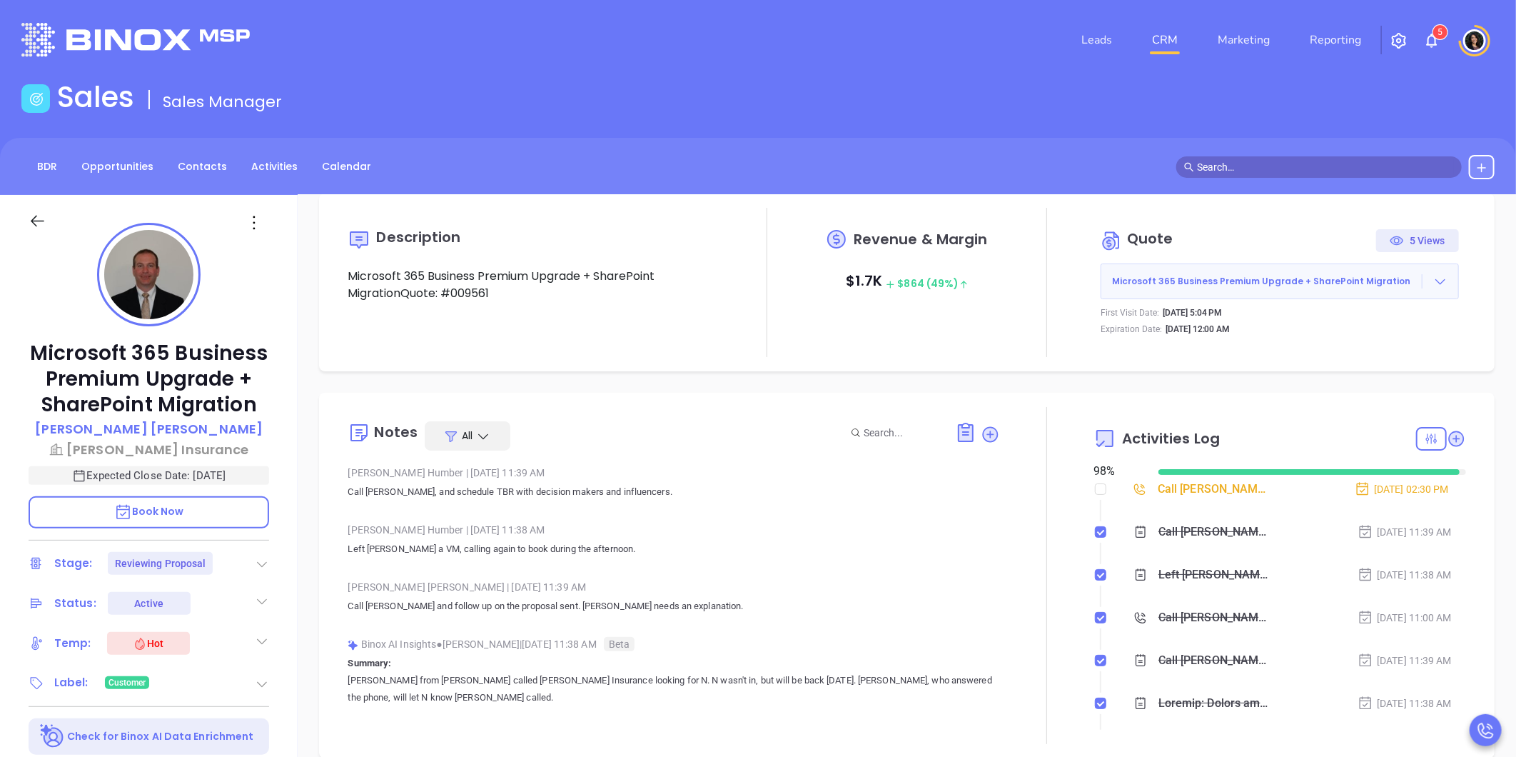
scroll to position [0, 0]
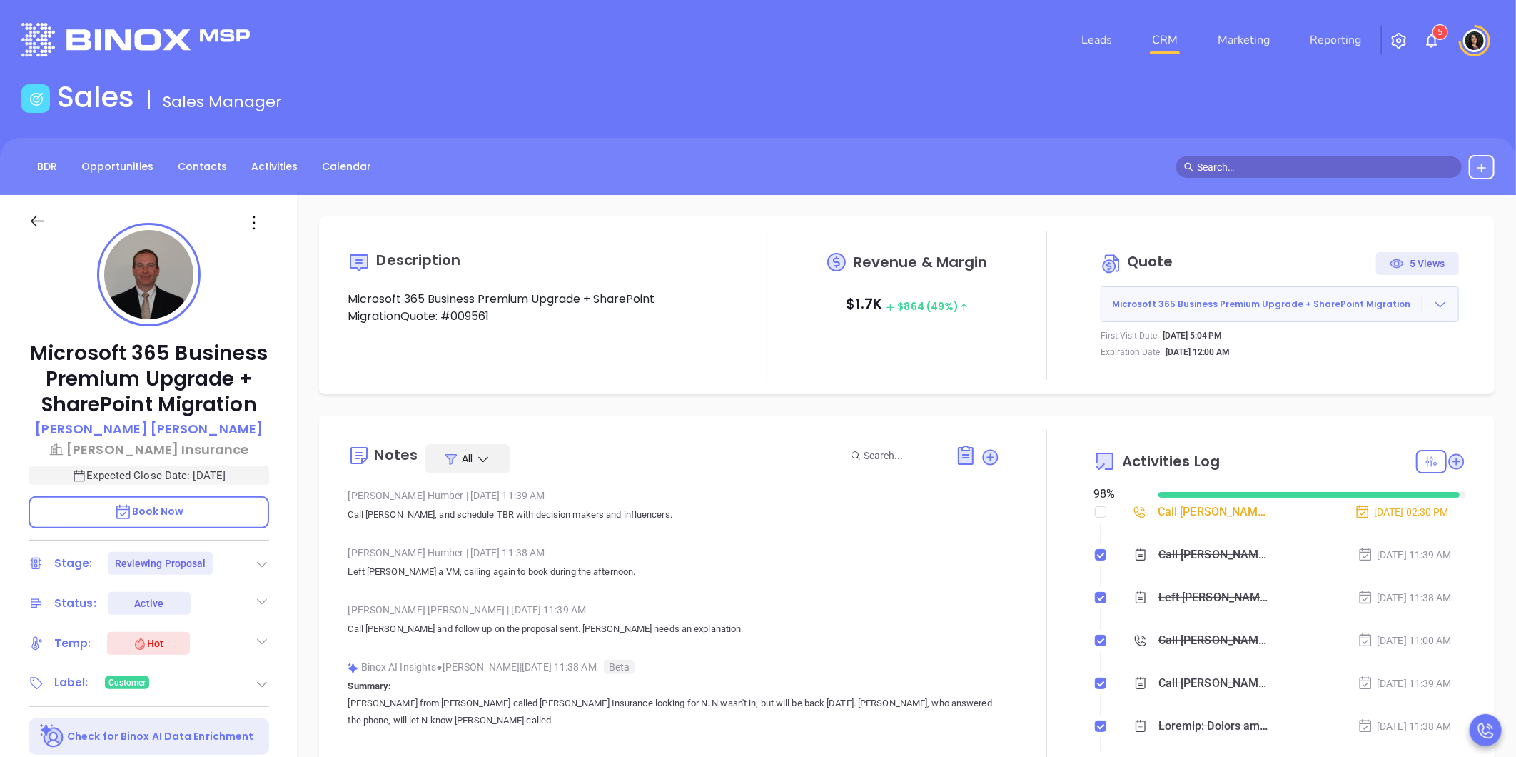
click at [1160, 31] on link "CRM" at bounding box center [1164, 40] width 37 height 29
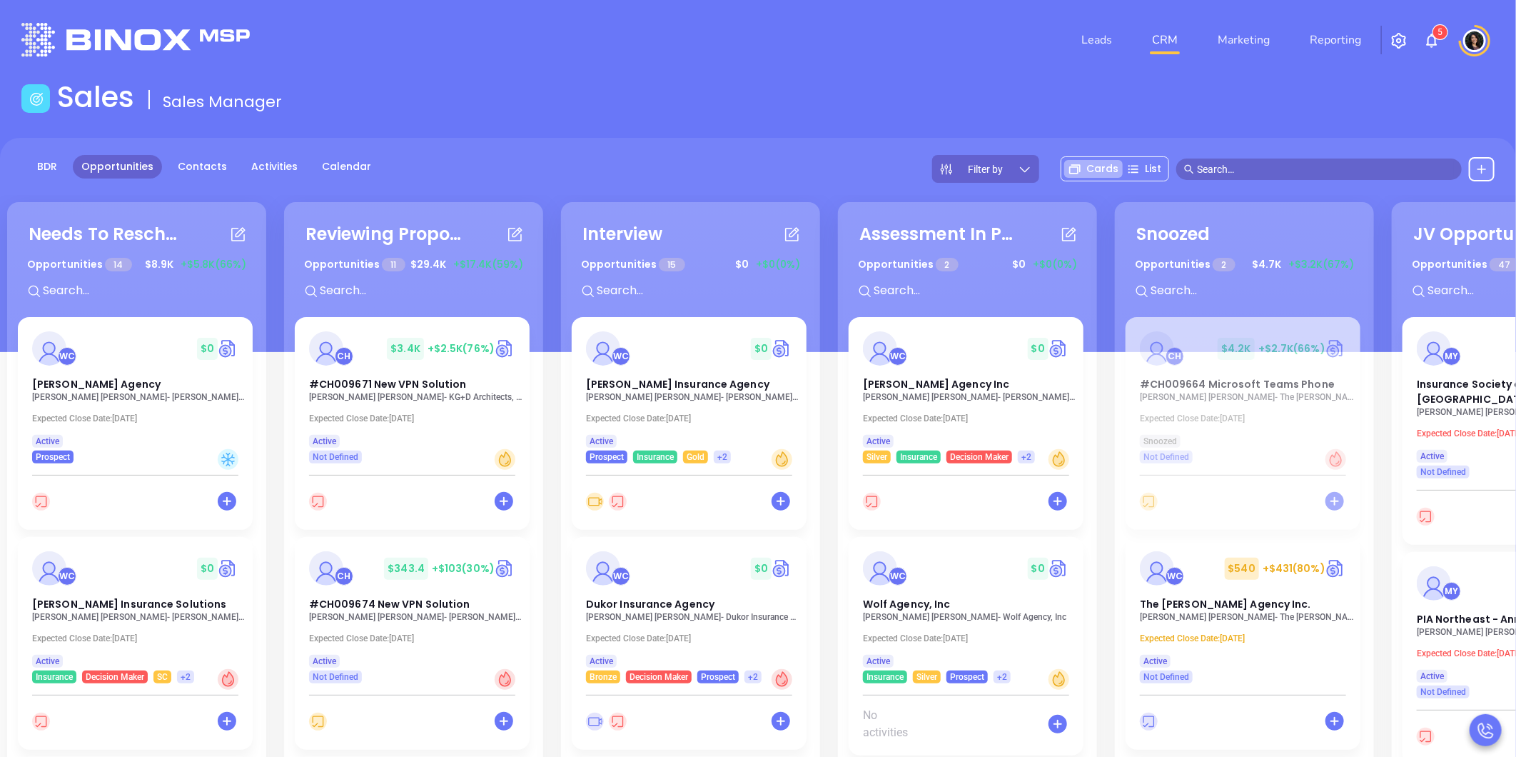
click at [1221, 72] on header "Leads CRM Marketing Reporting 5 Financial Leads Leads" at bounding box center [757, 40] width 1473 height 80
drag, startPoint x: 416, startPoint y: 388, endPoint x: 530, endPoint y: 147, distance: 266.9
click at [530, 147] on div "BDR Opportunities Contacts Activities Calendar Filter by Cards List" at bounding box center [758, 245] width 1516 height 214
click at [394, 387] on span "#CH009671 New VPN Solution" at bounding box center [388, 384] width 158 height 14
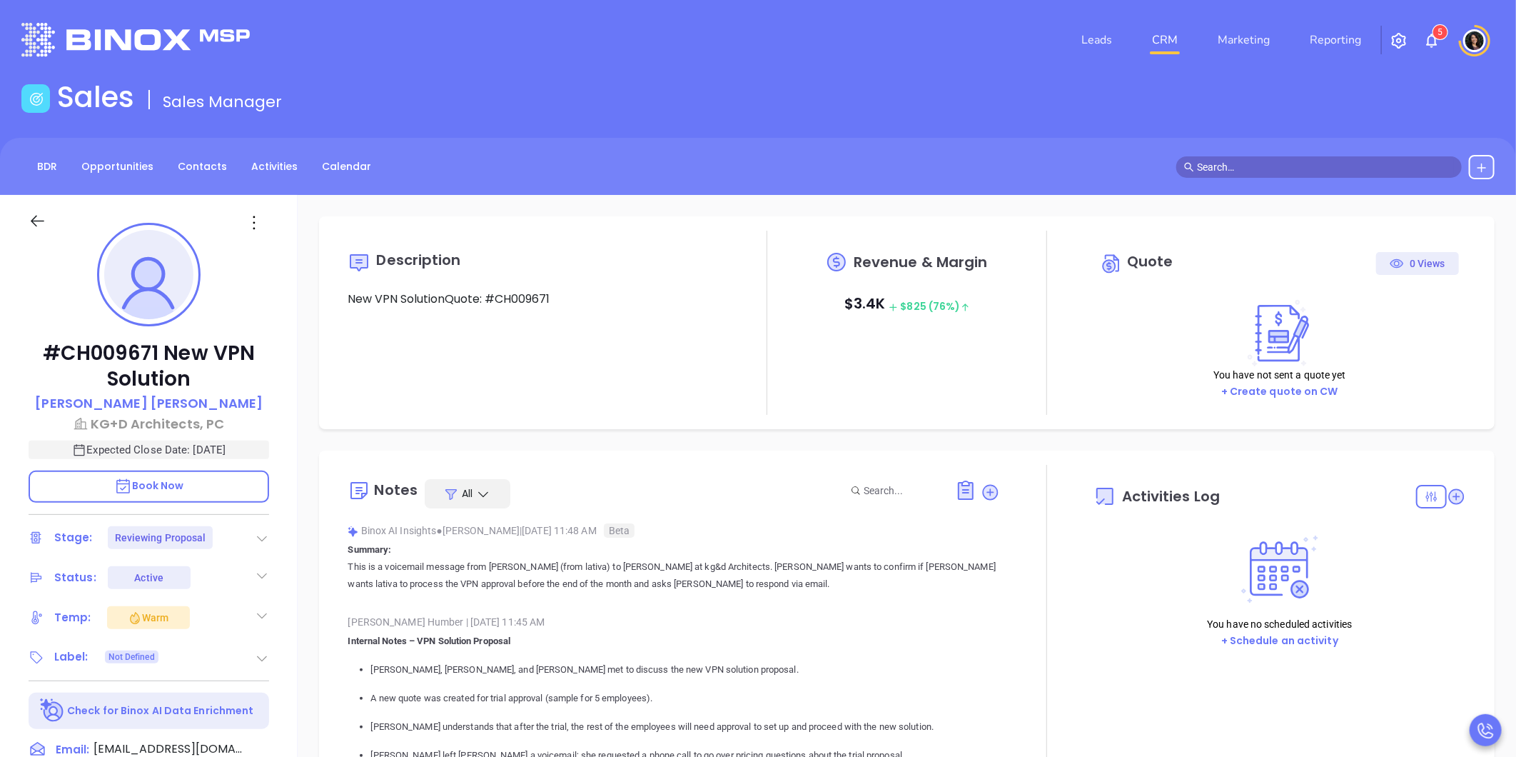
type input "[DATE]"
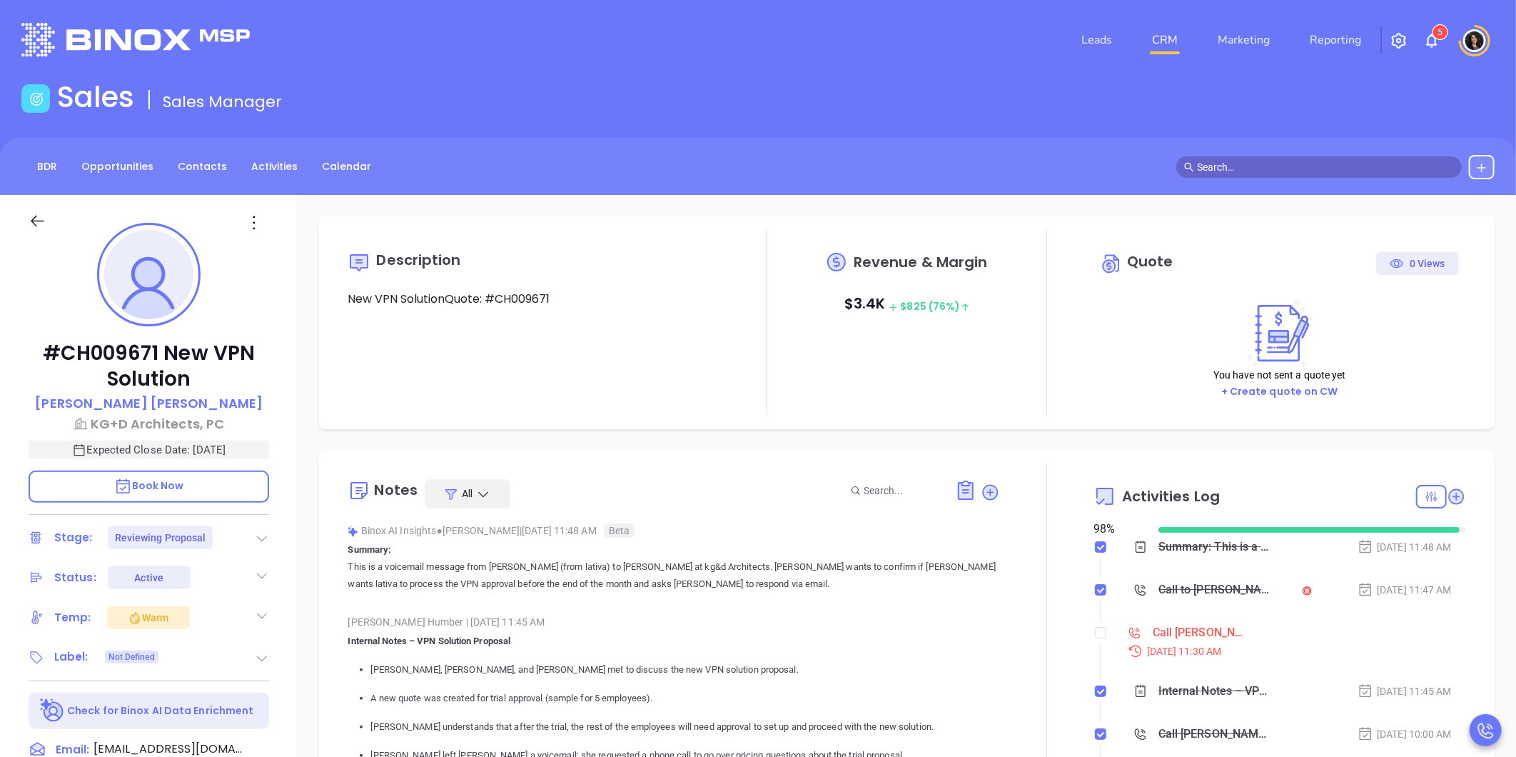
scroll to position [415, 0]
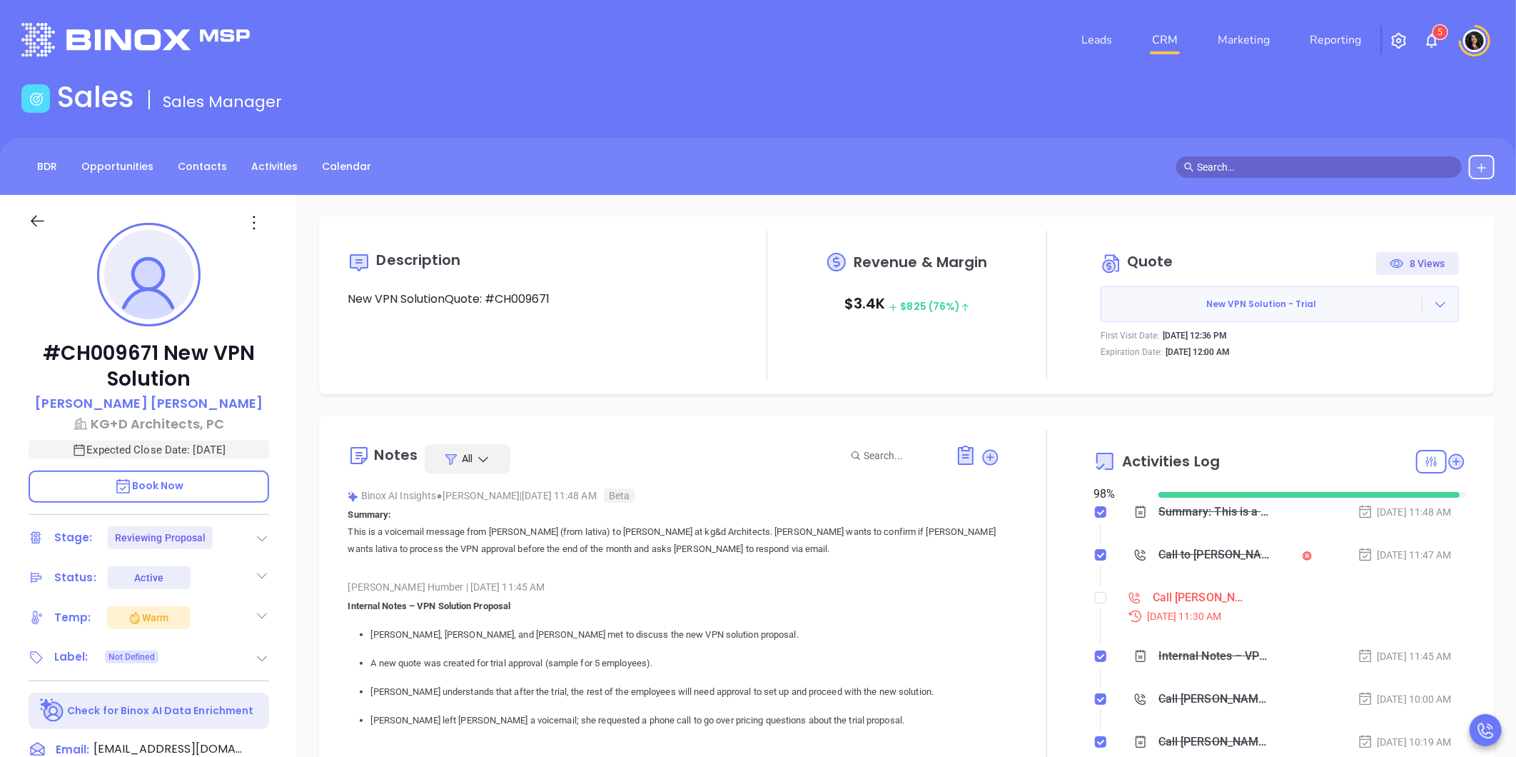
type input "[PERSON_NAME]"
click at [1095, 596] on input "checkbox" at bounding box center [1100, 597] width 11 height 11
checkbox input "true"
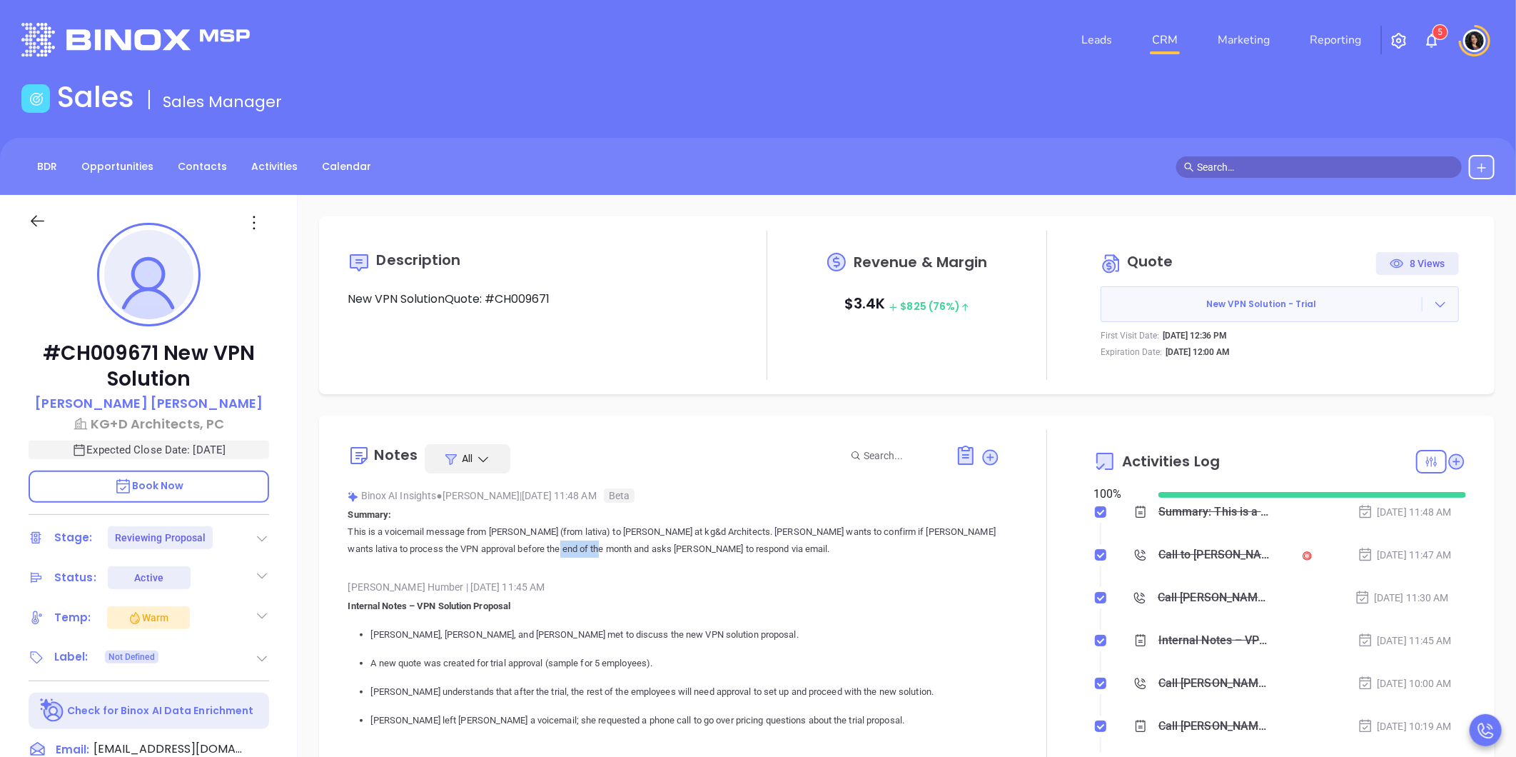
drag, startPoint x: 526, startPoint y: 555, endPoint x: 567, endPoint y: 562, distance: 41.4
click at [567, 562] on div "Binox AI Insights ● Walter Contreras | Sep 30, 2025 11:48 AM Beta Summary: This…" at bounding box center [674, 527] width 652 height 84
click at [435, 546] on p "This is a voicemail message from Walter (from lativa) to Lisa at kg&d Architect…" at bounding box center [674, 540] width 652 height 34
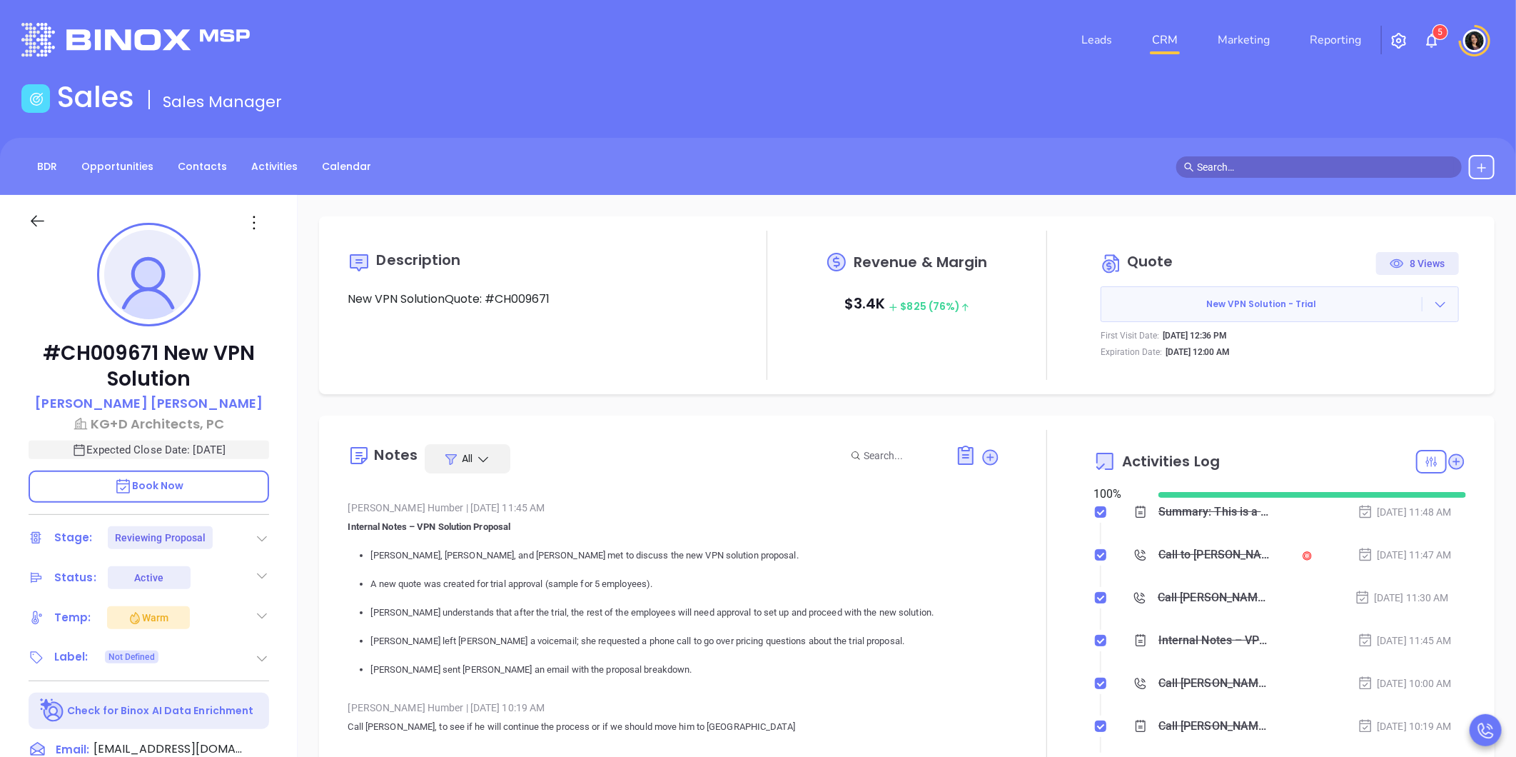
scroll to position [0, 0]
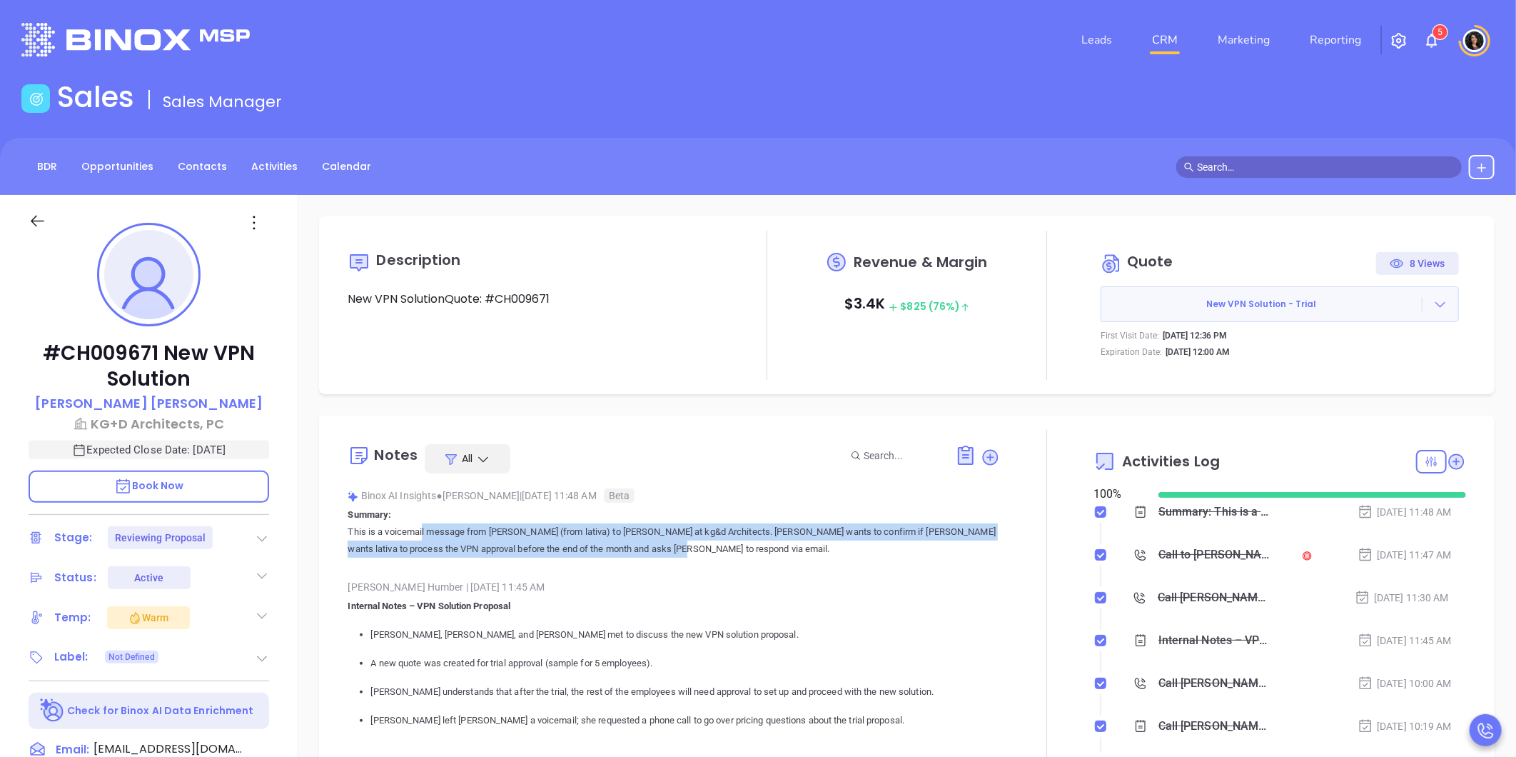
drag, startPoint x: 383, startPoint y: 531, endPoint x: 697, endPoint y: 548, distance: 315.2
click at [697, 548] on p "This is a voicemail message from Walter (from lativa) to Lisa at kg&d Architect…" at bounding box center [674, 540] width 652 height 34
drag, startPoint x: 697, startPoint y: 548, endPoint x: 655, endPoint y: 568, distance: 46.6
click at [655, 568] on div "Binox AI Insights ● Walter Contreras | Sep 30, 2025 11:48 AM Beta Summary: This…" at bounding box center [674, 527] width 652 height 84
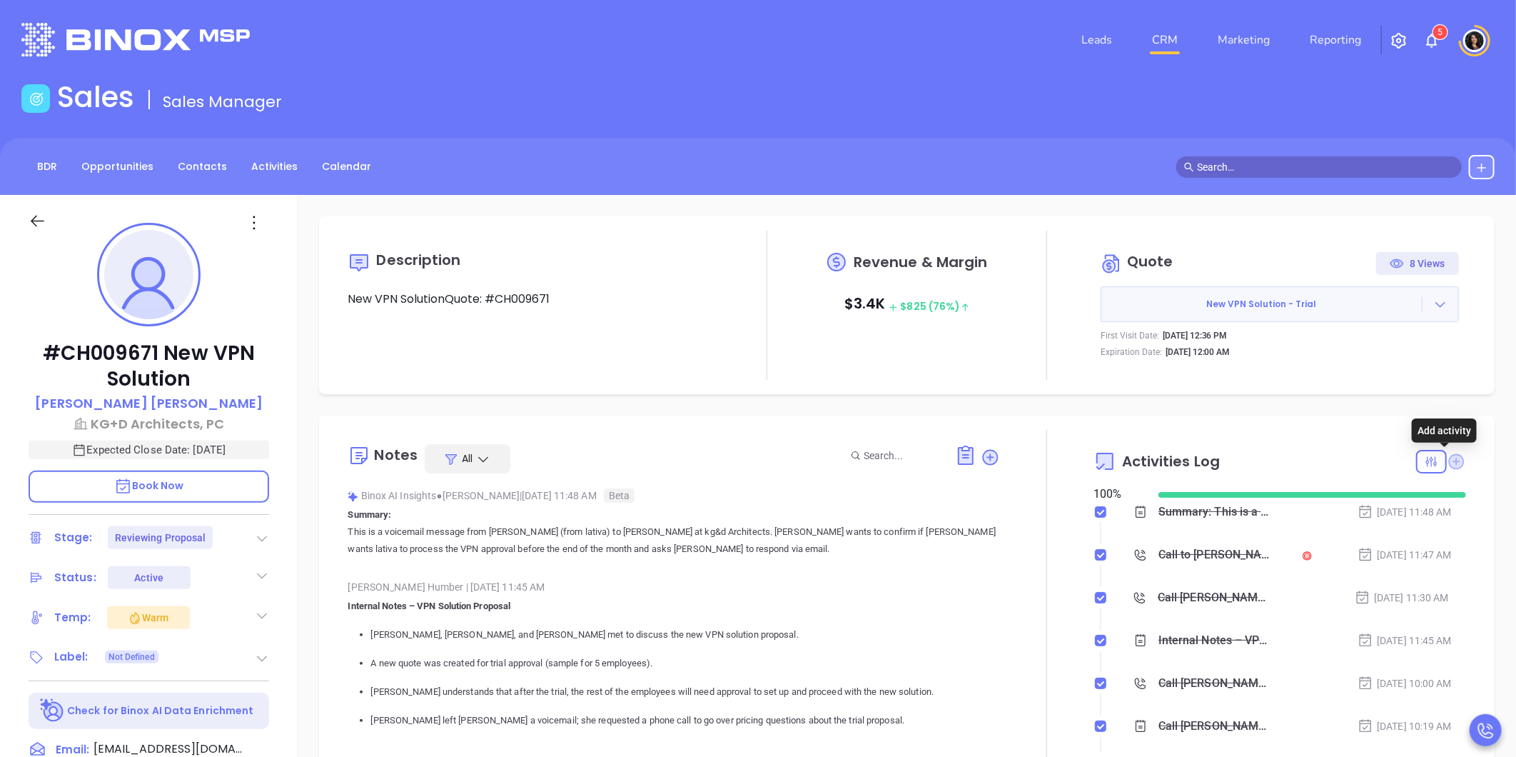
click at [1449, 461] on icon at bounding box center [1457, 461] width 16 height 16
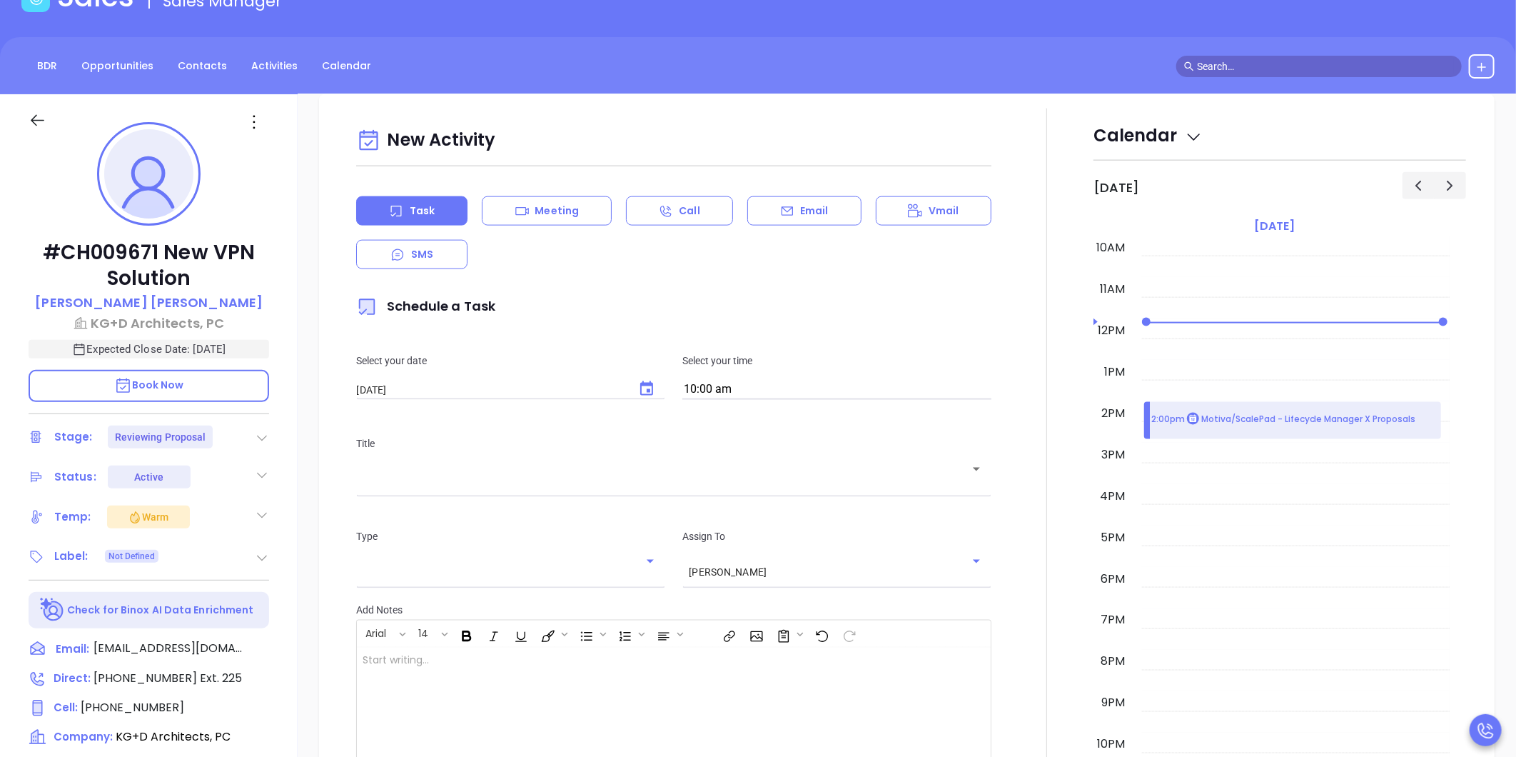
scroll to position [195, 0]
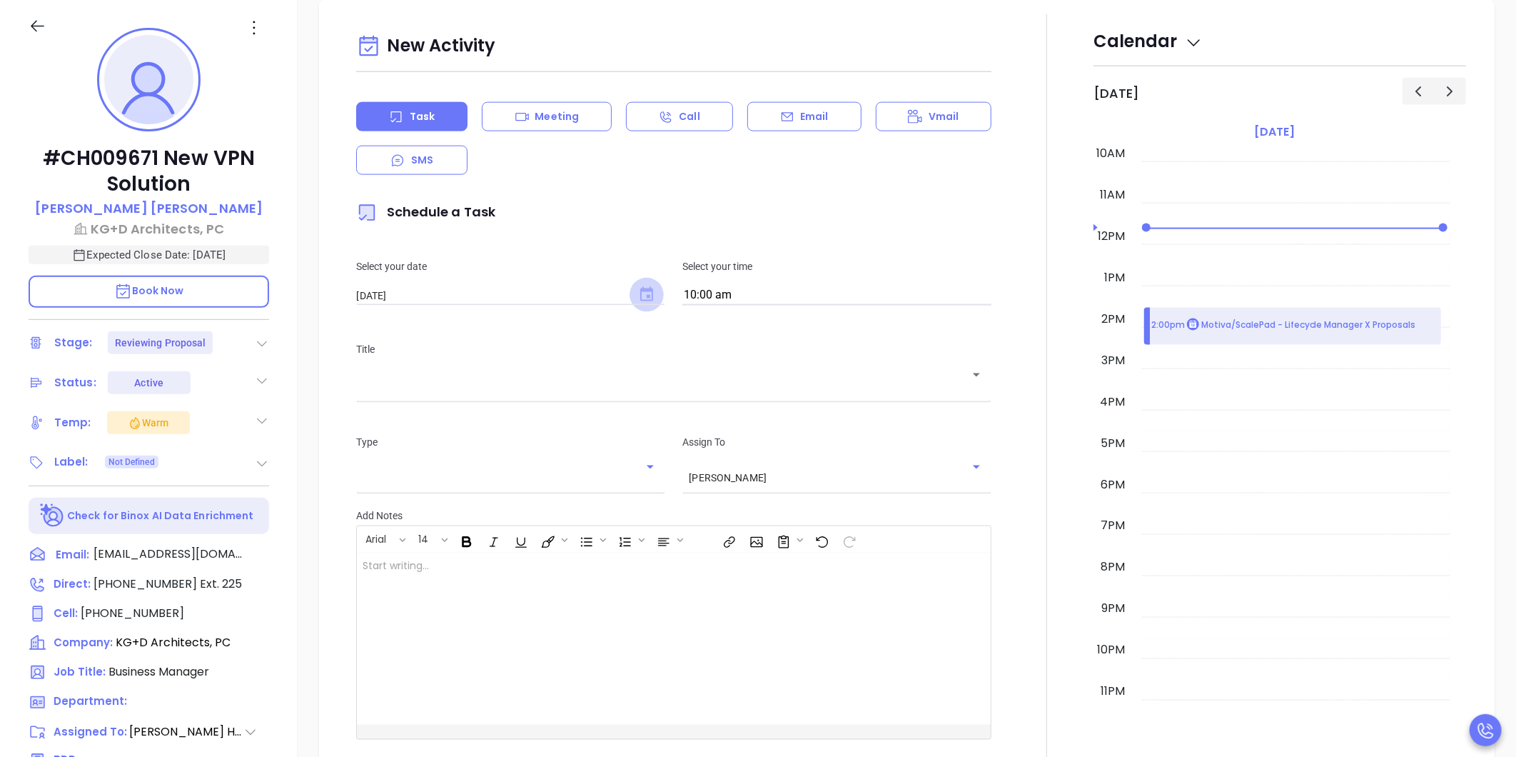
click at [640, 290] on icon "Choose date, selected date is Oct 1, 2025" at bounding box center [646, 294] width 13 height 14
click at [500, 380] on button "2" at bounding box center [501, 383] width 26 height 26
type input "10/02/2025"
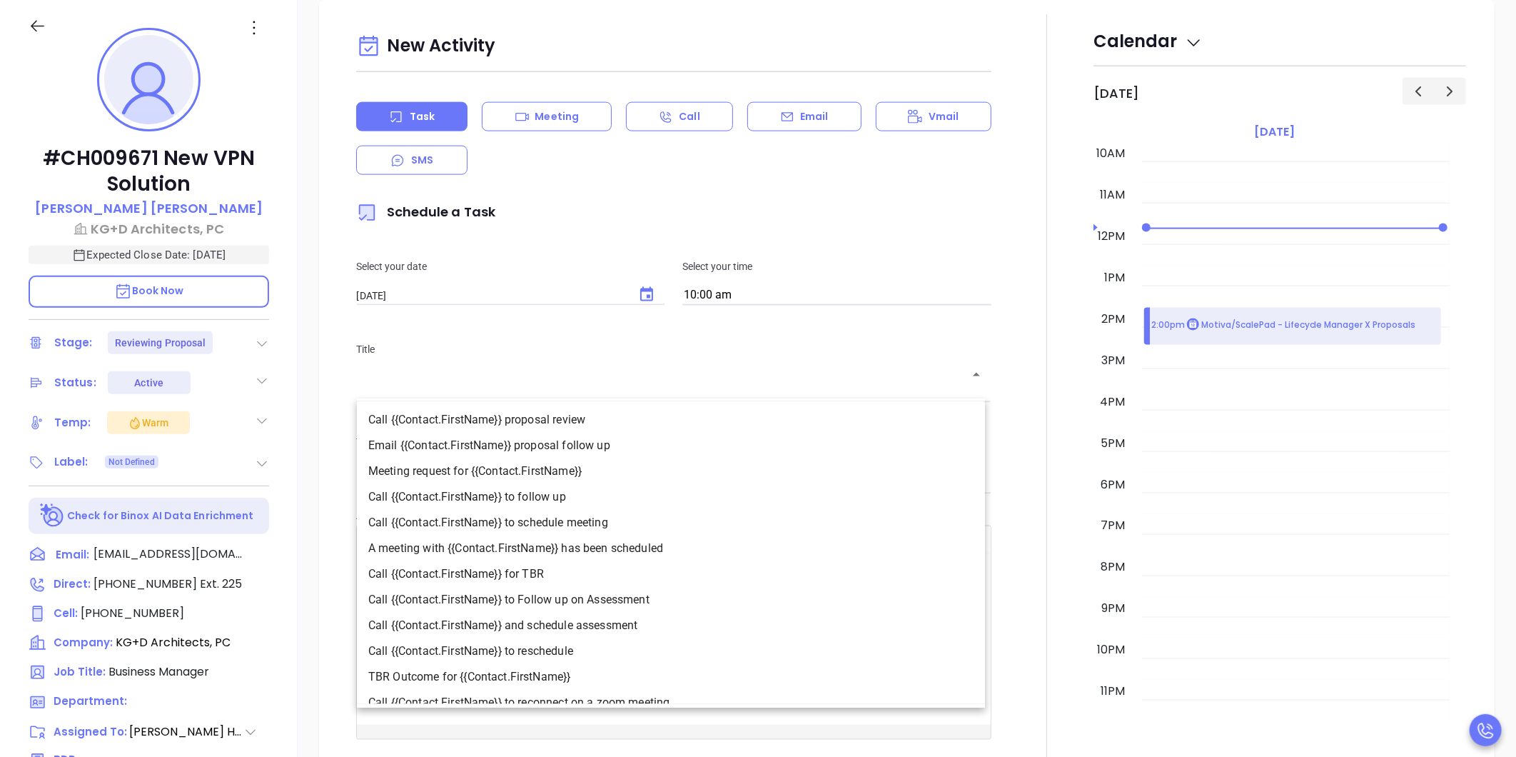
click at [694, 389] on input "text" at bounding box center [663, 385] width 601 height 14
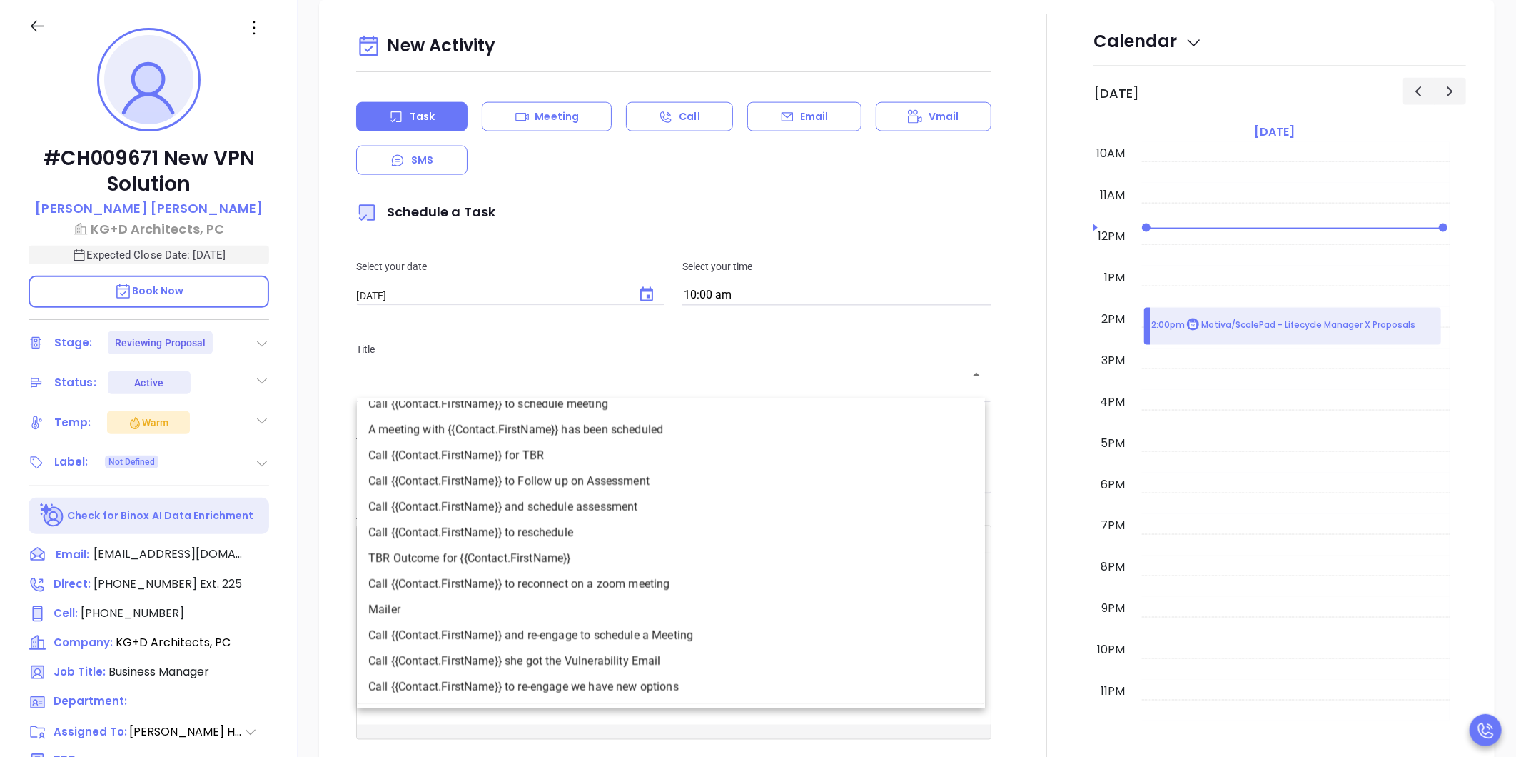
scroll to position [119, 0]
click at [530, 371] on div "​" at bounding box center [673, 384] width 635 height 28
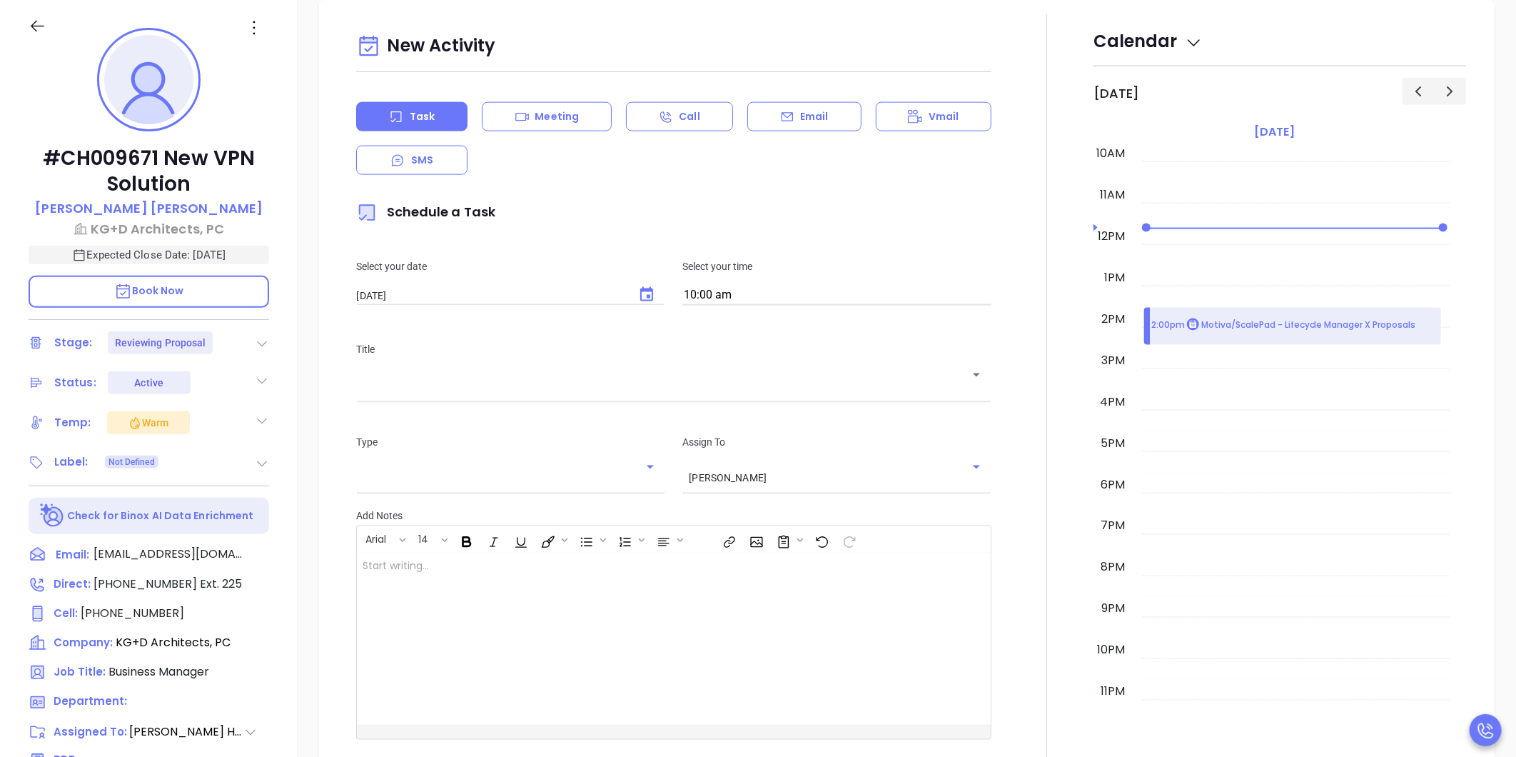
click at [519, 385] on input "text" at bounding box center [663, 385] width 601 height 14
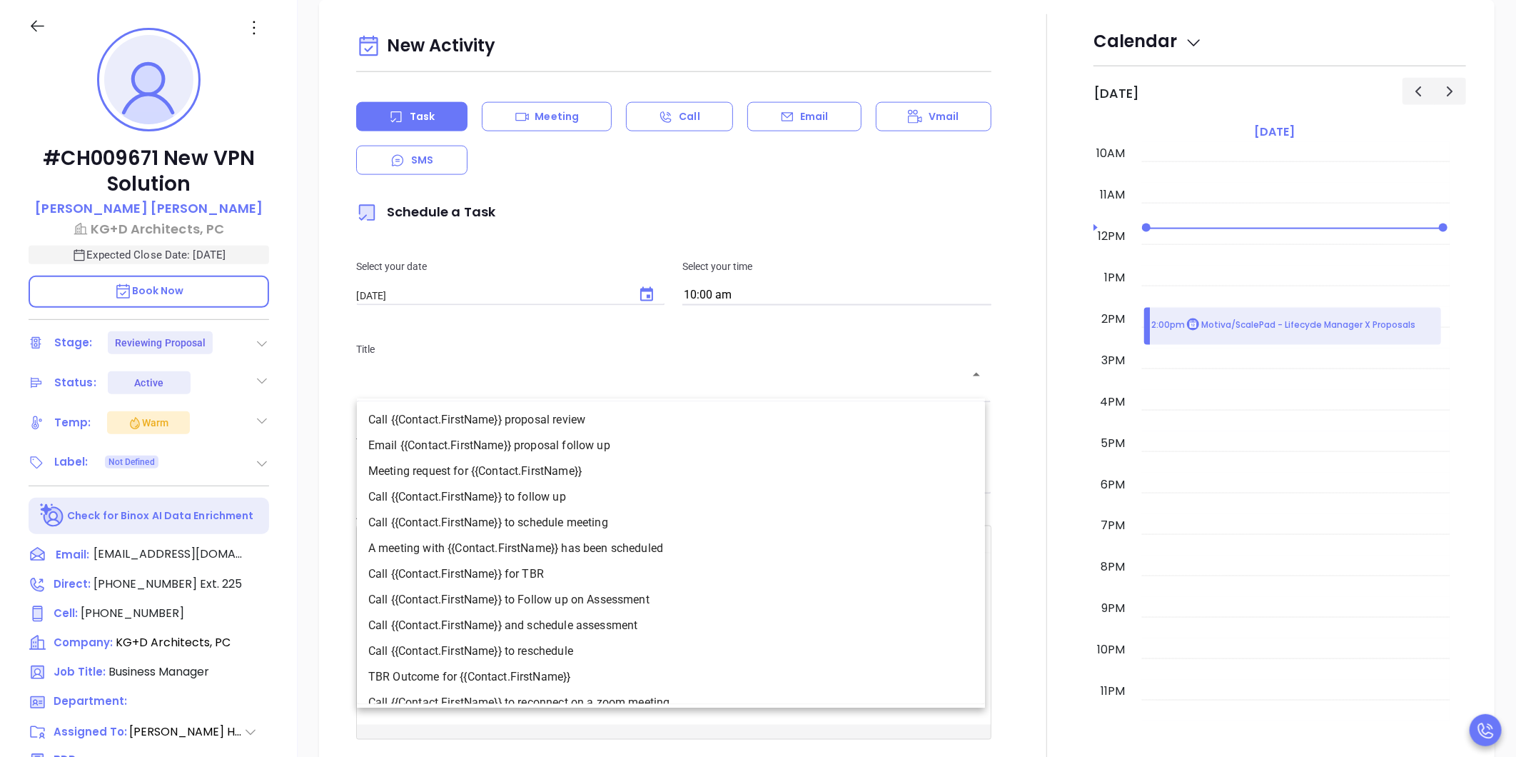
click at [522, 384] on input "text" at bounding box center [663, 385] width 601 height 14
click at [641, 448] on li "Email {{Contact.FirstName}} proposal follow up" at bounding box center [671, 445] width 628 height 26
type input "Email Lisa proposal follow up"
type input "Email"
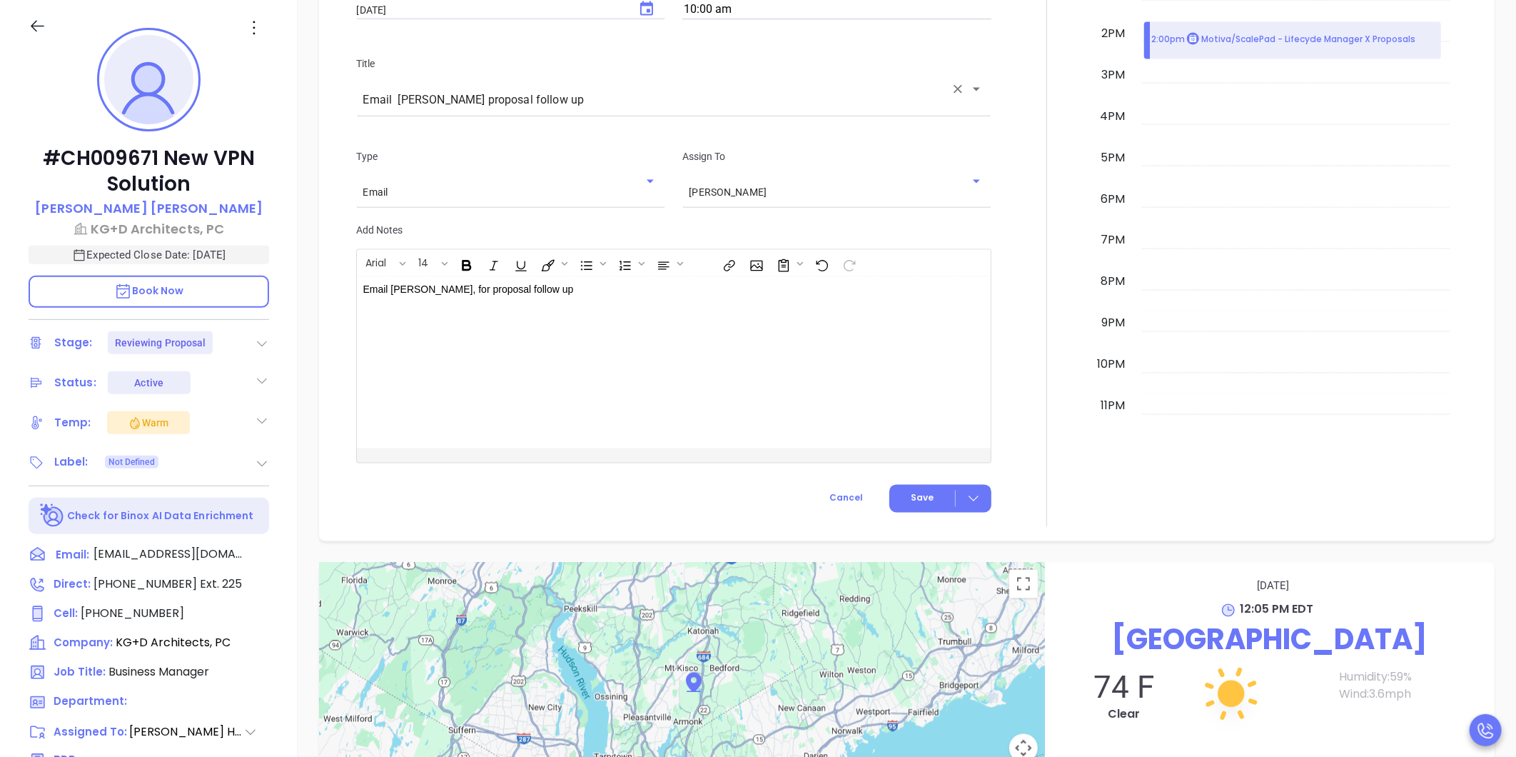
scroll to position [1494, 0]
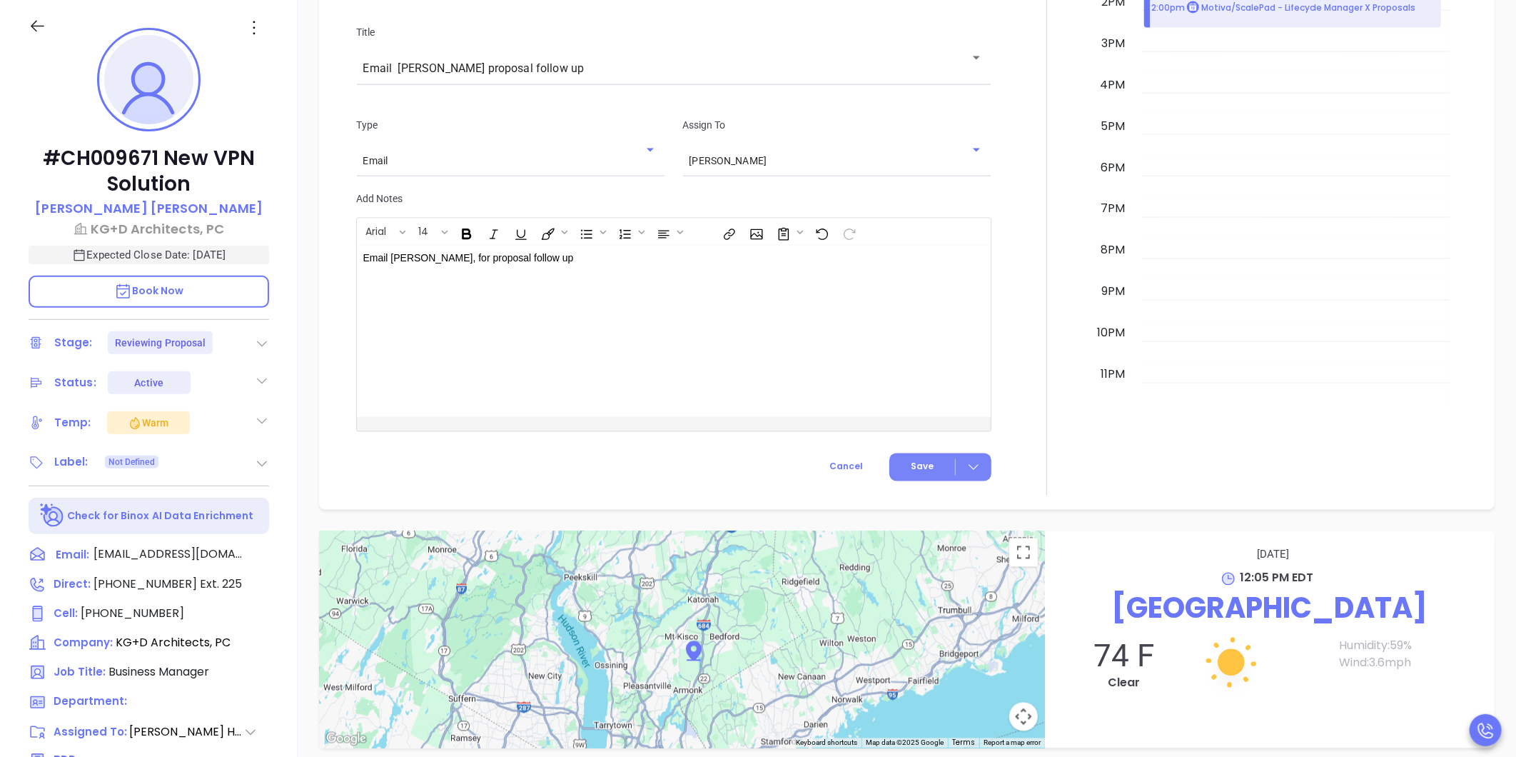
click at [914, 472] on button "Save" at bounding box center [940, 467] width 102 height 28
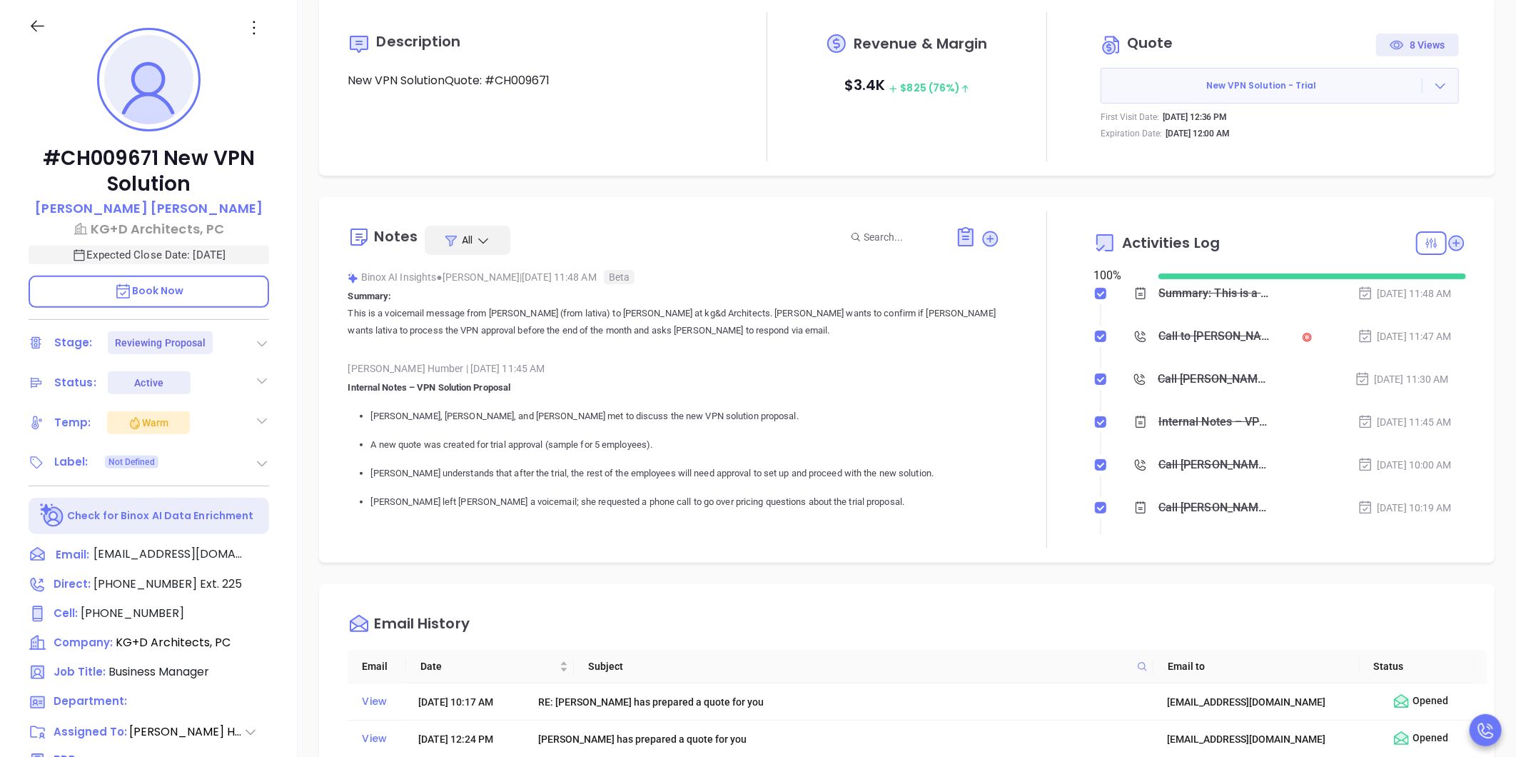
scroll to position [0, 0]
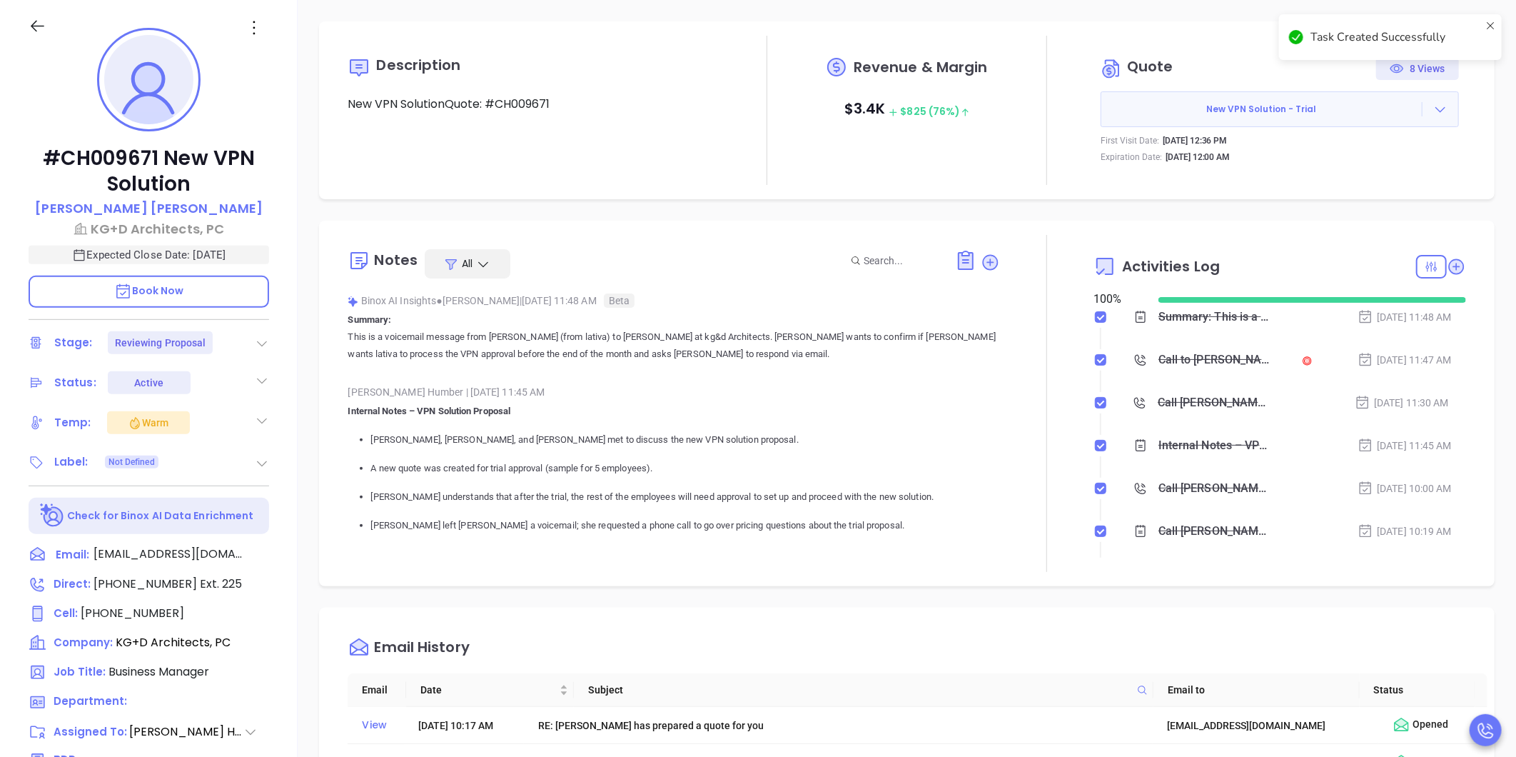
checkbox input "false"
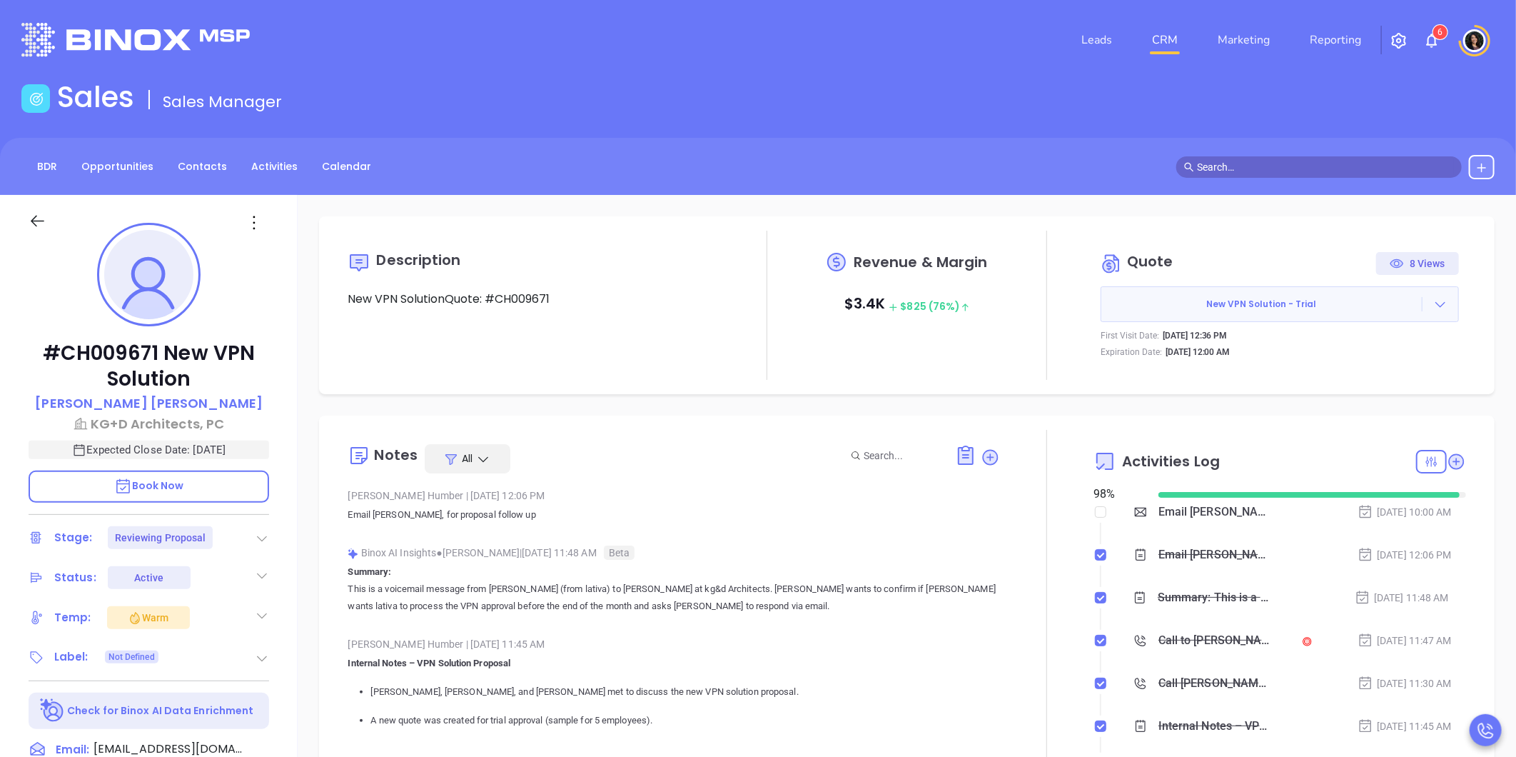
click at [1158, 47] on link "CRM" at bounding box center [1164, 40] width 37 height 29
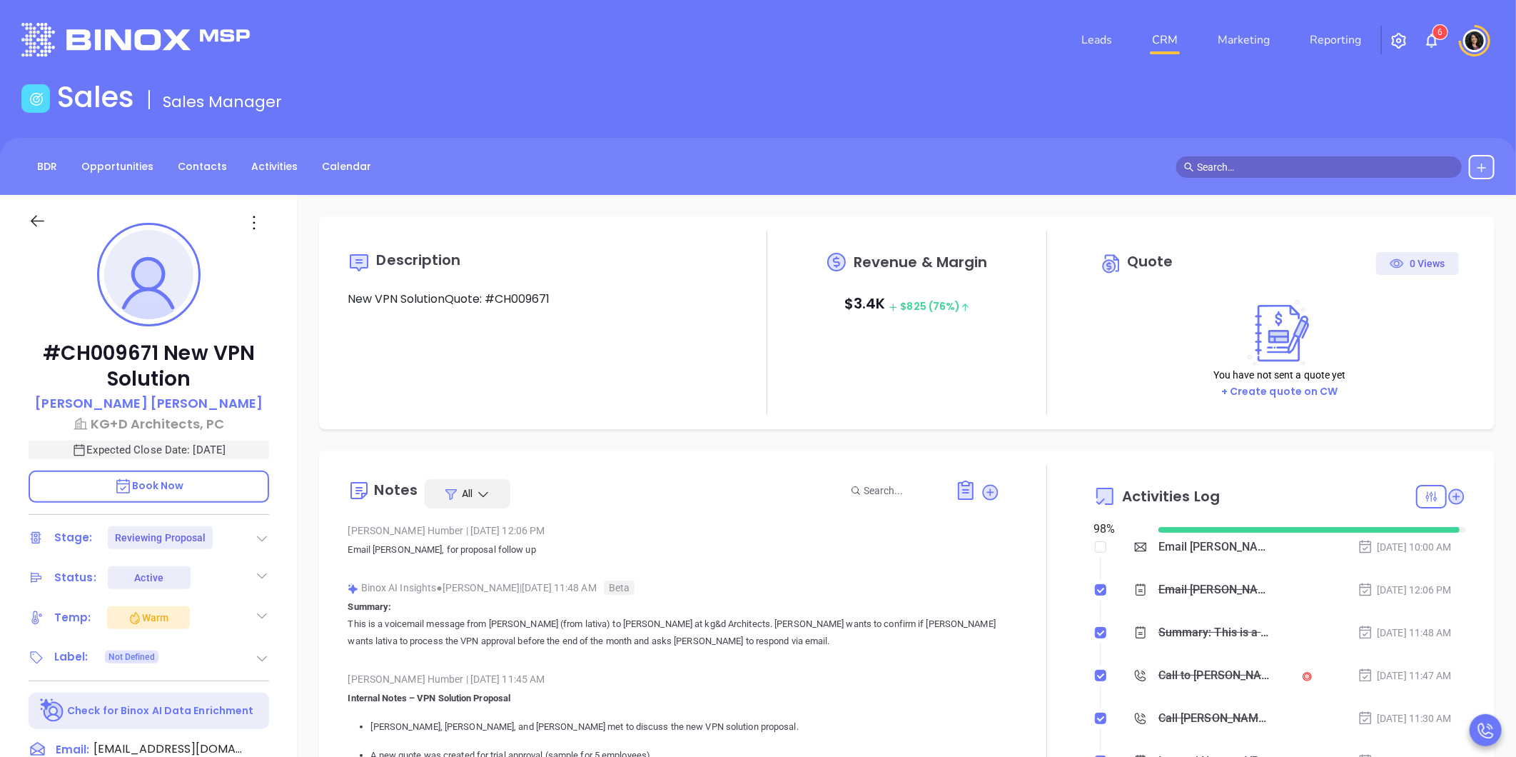
type input "[DATE]"
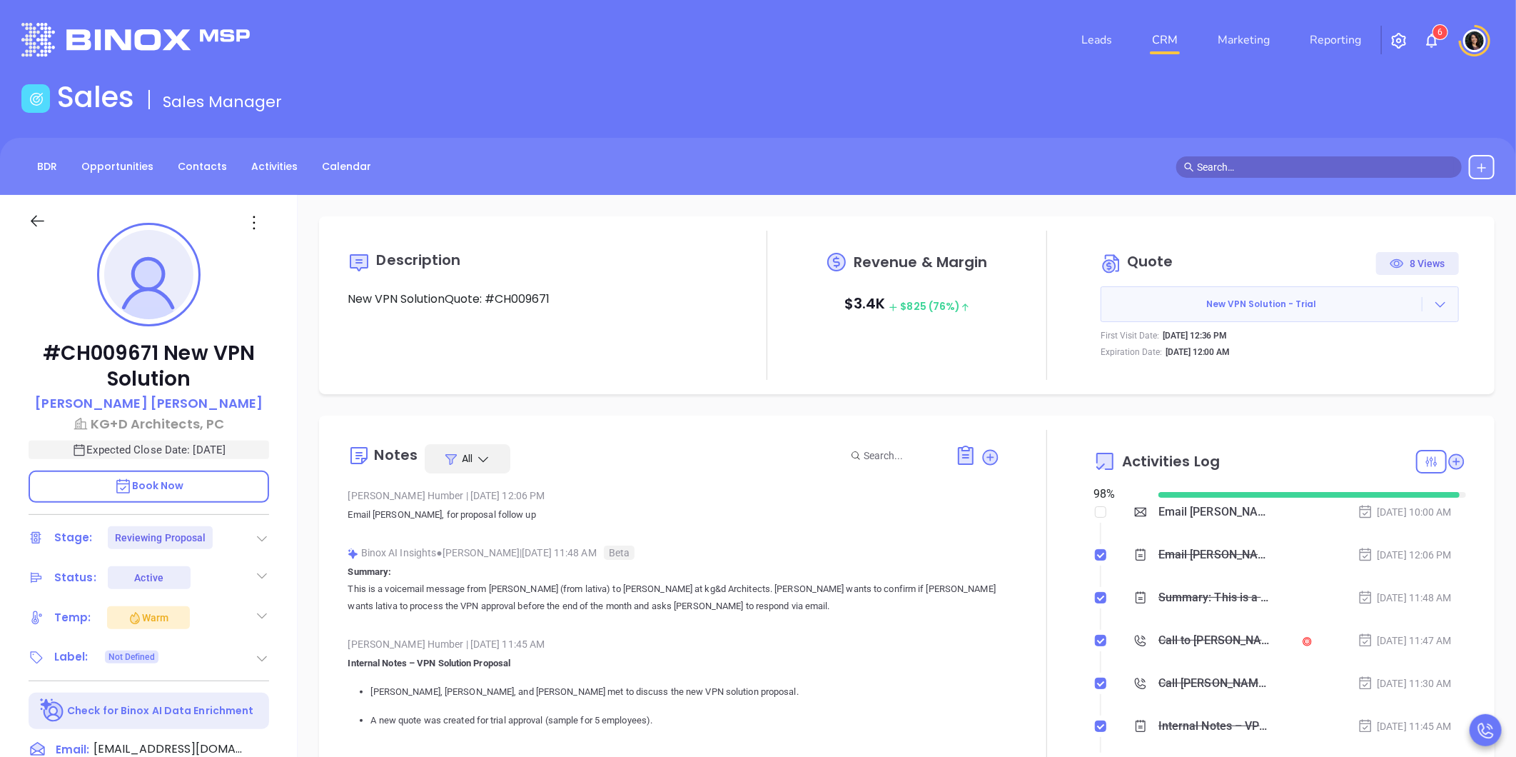
type input "[PERSON_NAME]"
click at [614, 48] on div "Leads CRM Marketing Reporting 6" at bounding box center [1006, 39] width 993 height 51
click at [1140, 515] on div "Email [PERSON_NAME] proposal follow up - [PERSON_NAME]" at bounding box center [1202, 511] width 138 height 21
click at [1158, 512] on div "Email [PERSON_NAME] proposal follow up - [PERSON_NAME]" at bounding box center [1214, 511] width 113 height 21
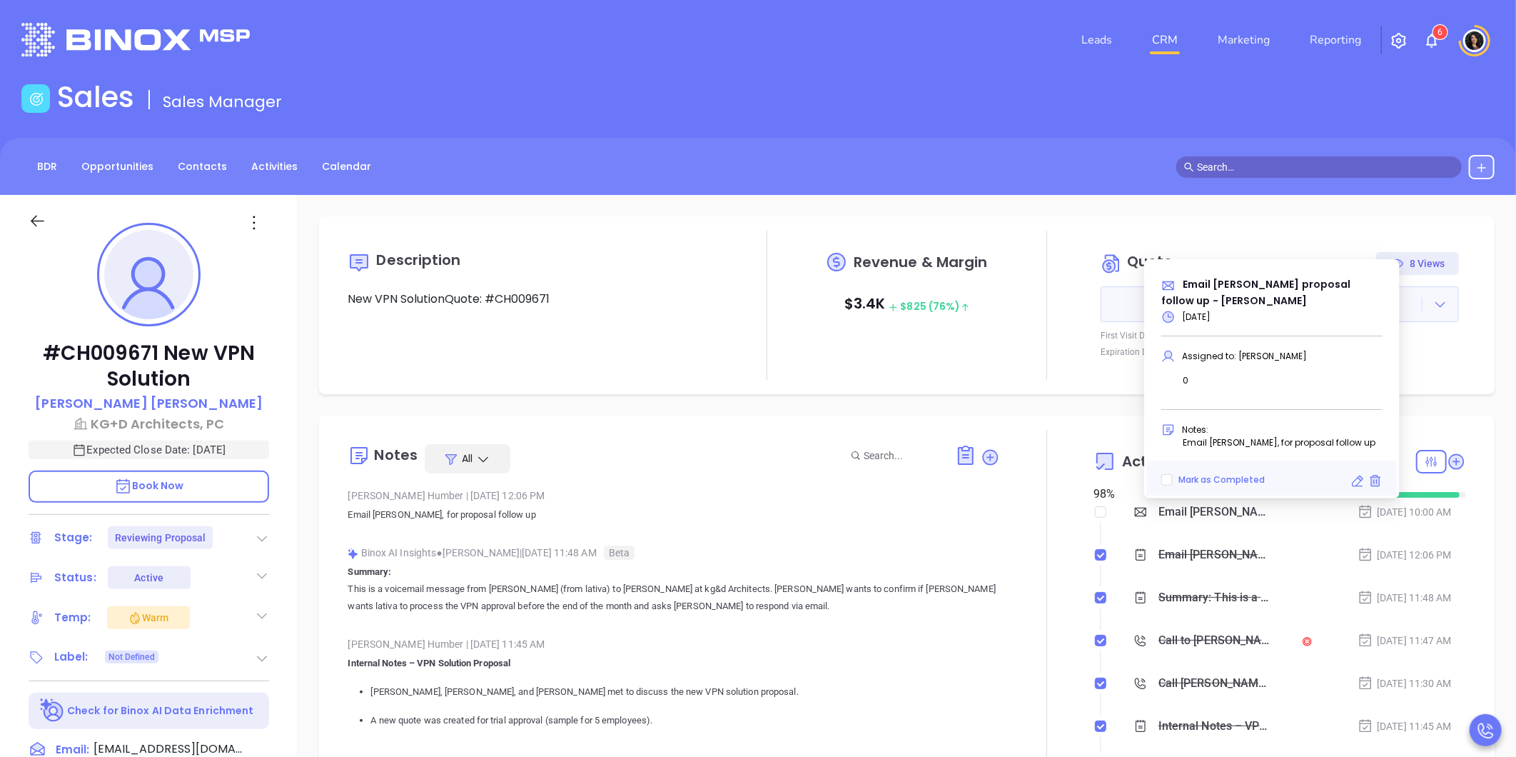
click at [1360, 482] on icon at bounding box center [1357, 481] width 14 height 14
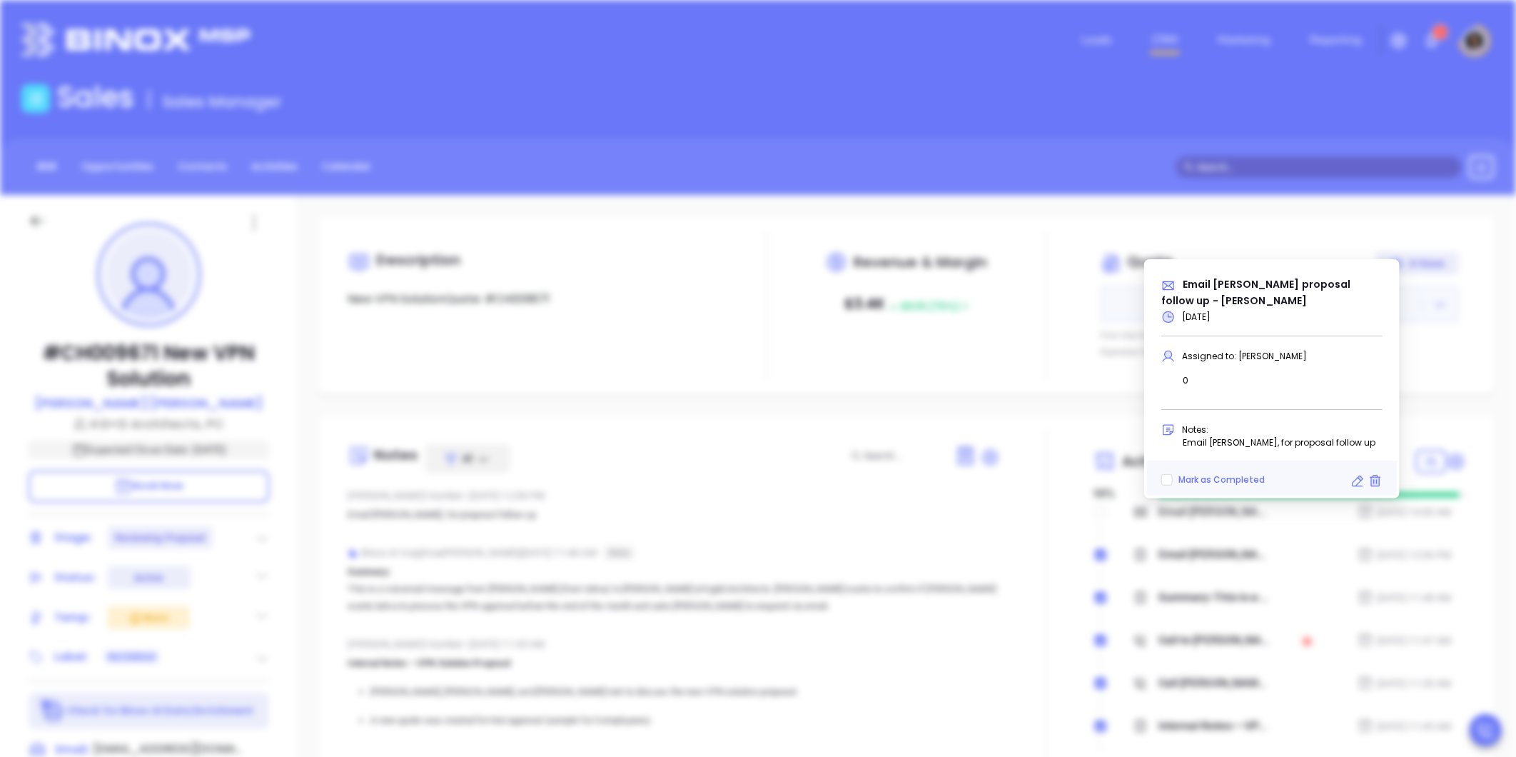
type input "10/02/2025"
type input "Email Lisa proposal follow up - Lisa DelPercio"
type input "Email"
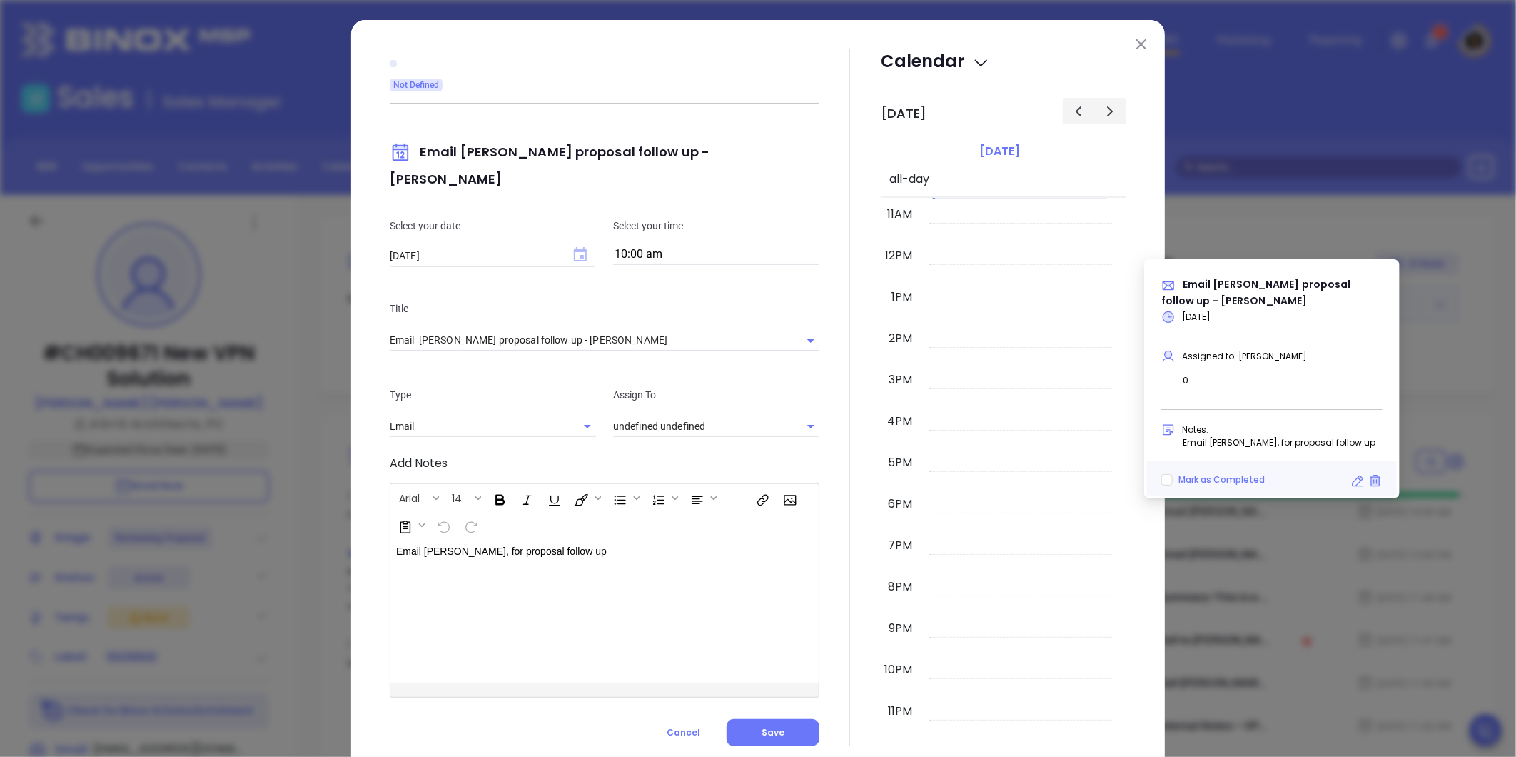
click at [575, 247] on icon "Choose date, selected date is Oct 2, 2025" at bounding box center [580, 254] width 13 height 14
type input "[PERSON_NAME]"
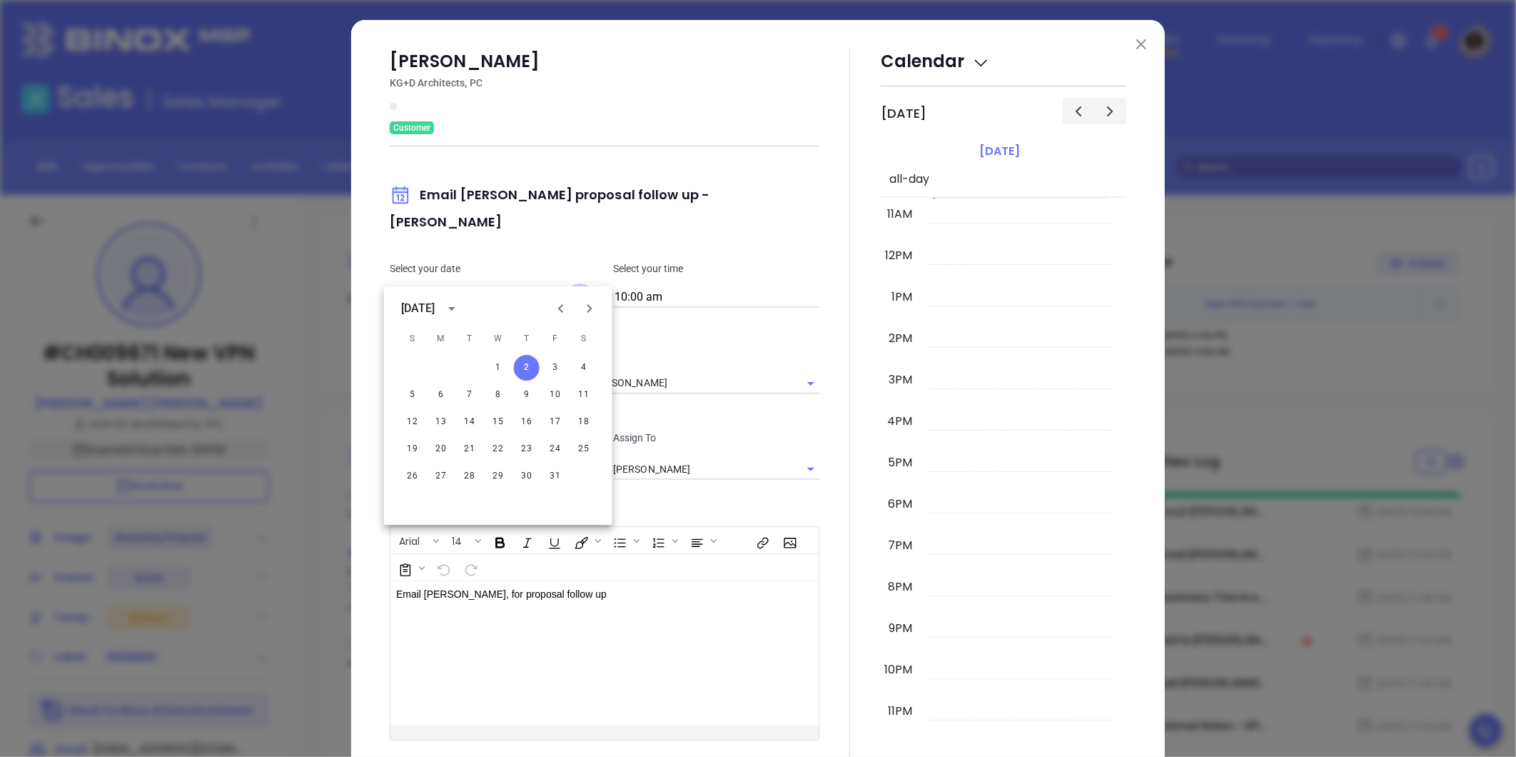
click at [576, 289] on icon "Choose date, selected date is Oct 2, 2025" at bounding box center [580, 297] width 17 height 17
click at [411, 260] on p "Select your date" at bounding box center [493, 268] width 206 height 16
click at [1136, 44] on img at bounding box center [1141, 44] width 10 height 10
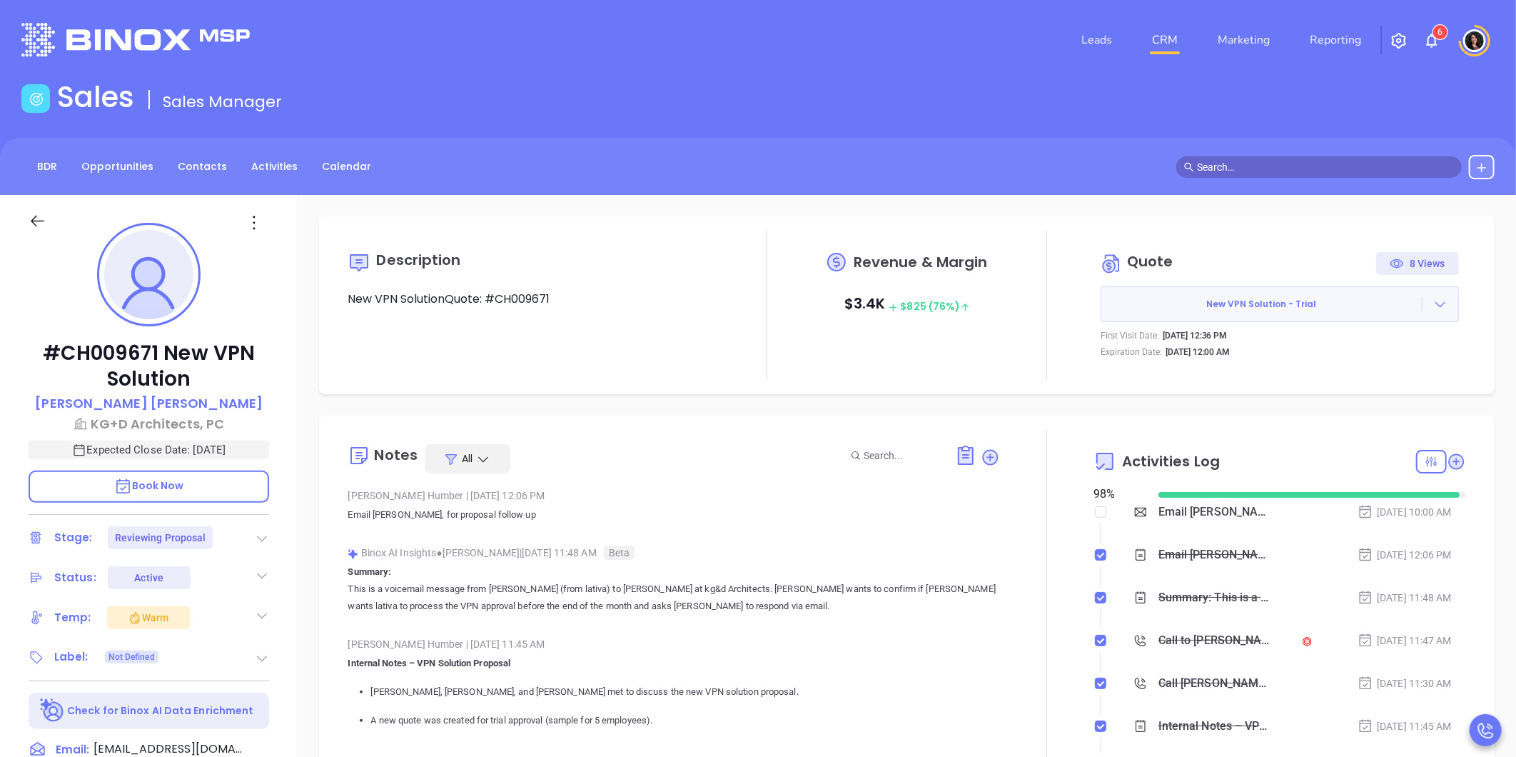
click at [1175, 505] on div "Email Lisa proposal follow up - Lisa DelPercio" at bounding box center [1214, 511] width 113 height 21
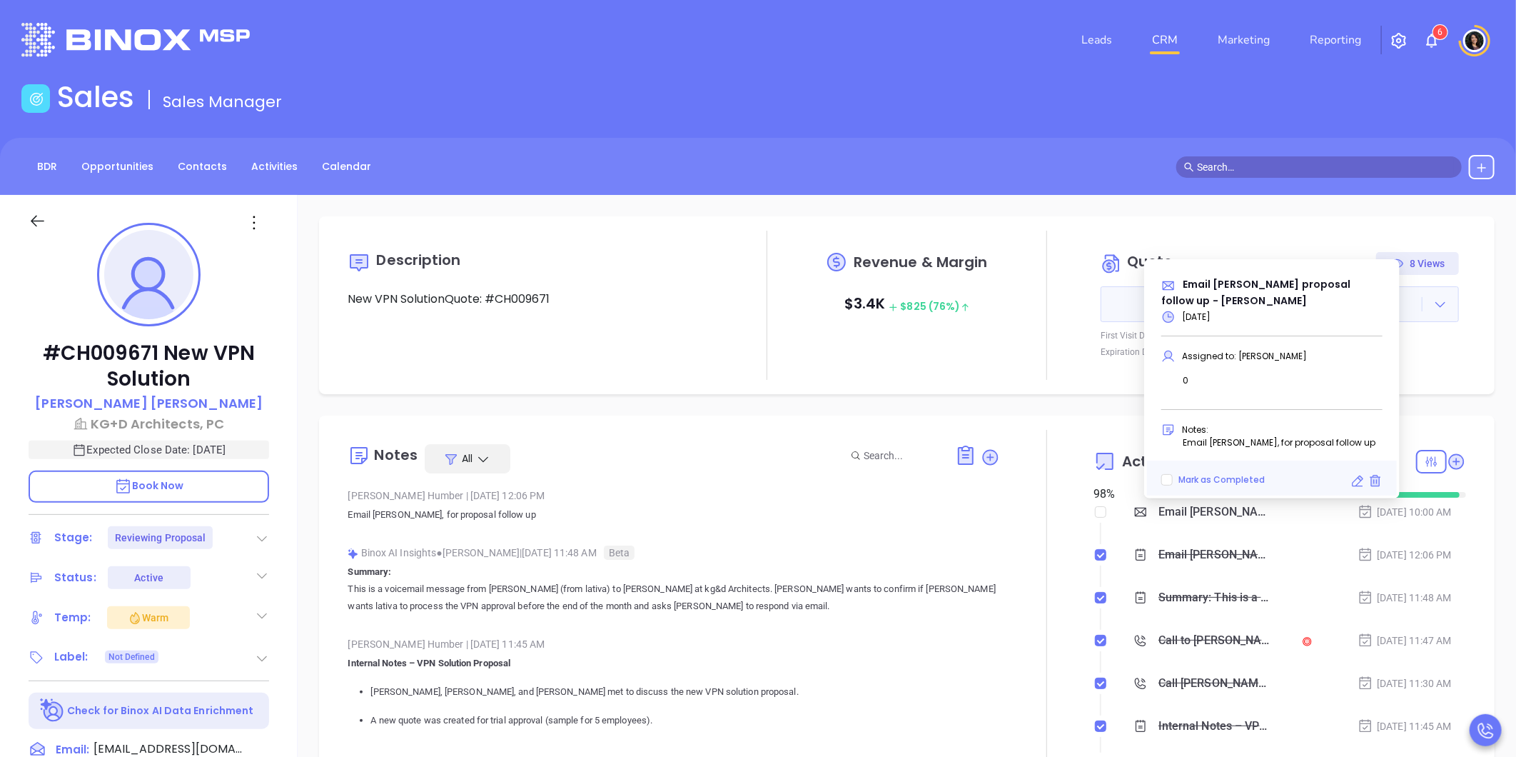
click at [1353, 485] on icon at bounding box center [1357, 481] width 14 height 14
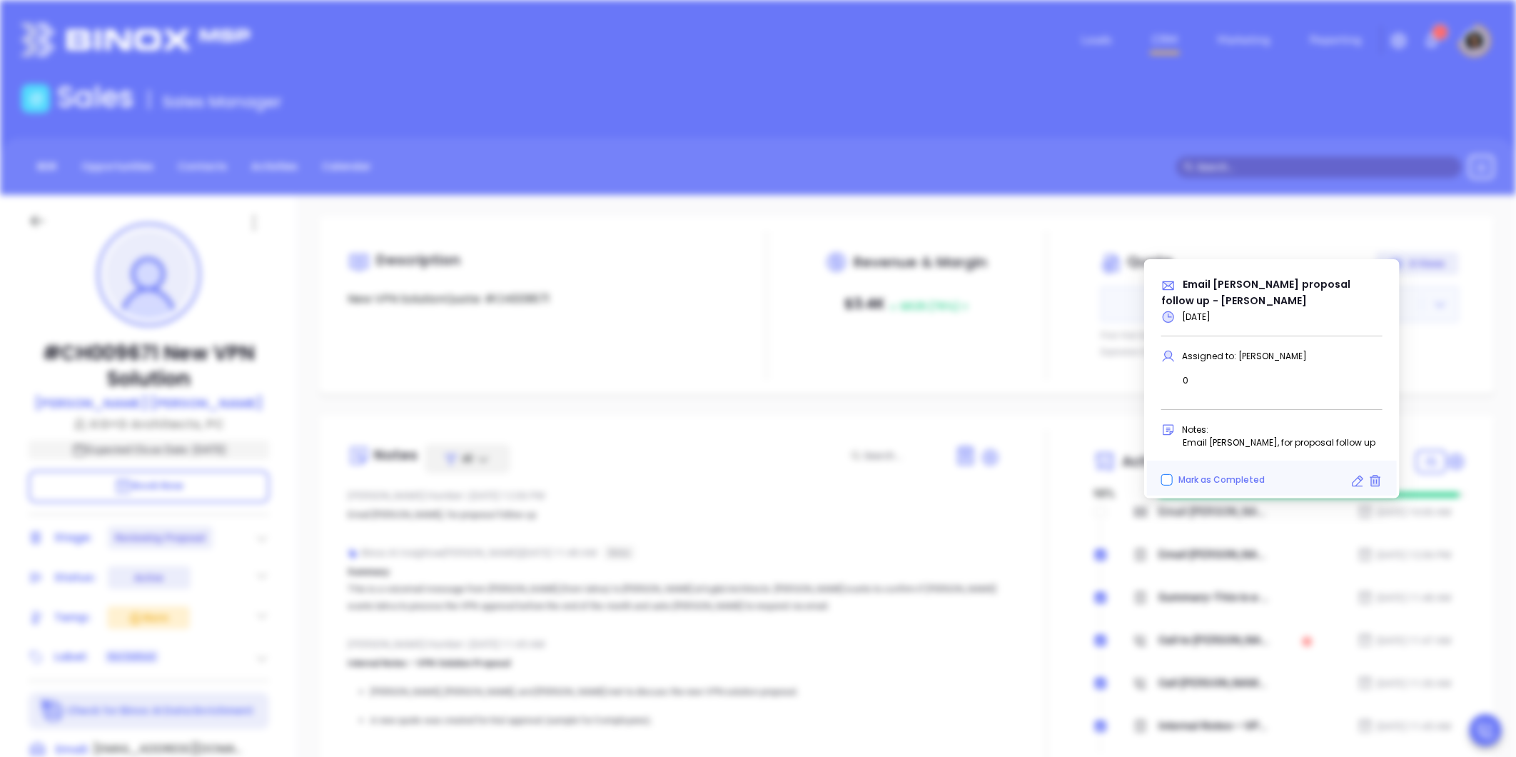
type input "10/02/2025"
type input "Email Lisa proposal follow up - Lisa DelPercio"
type input "Email"
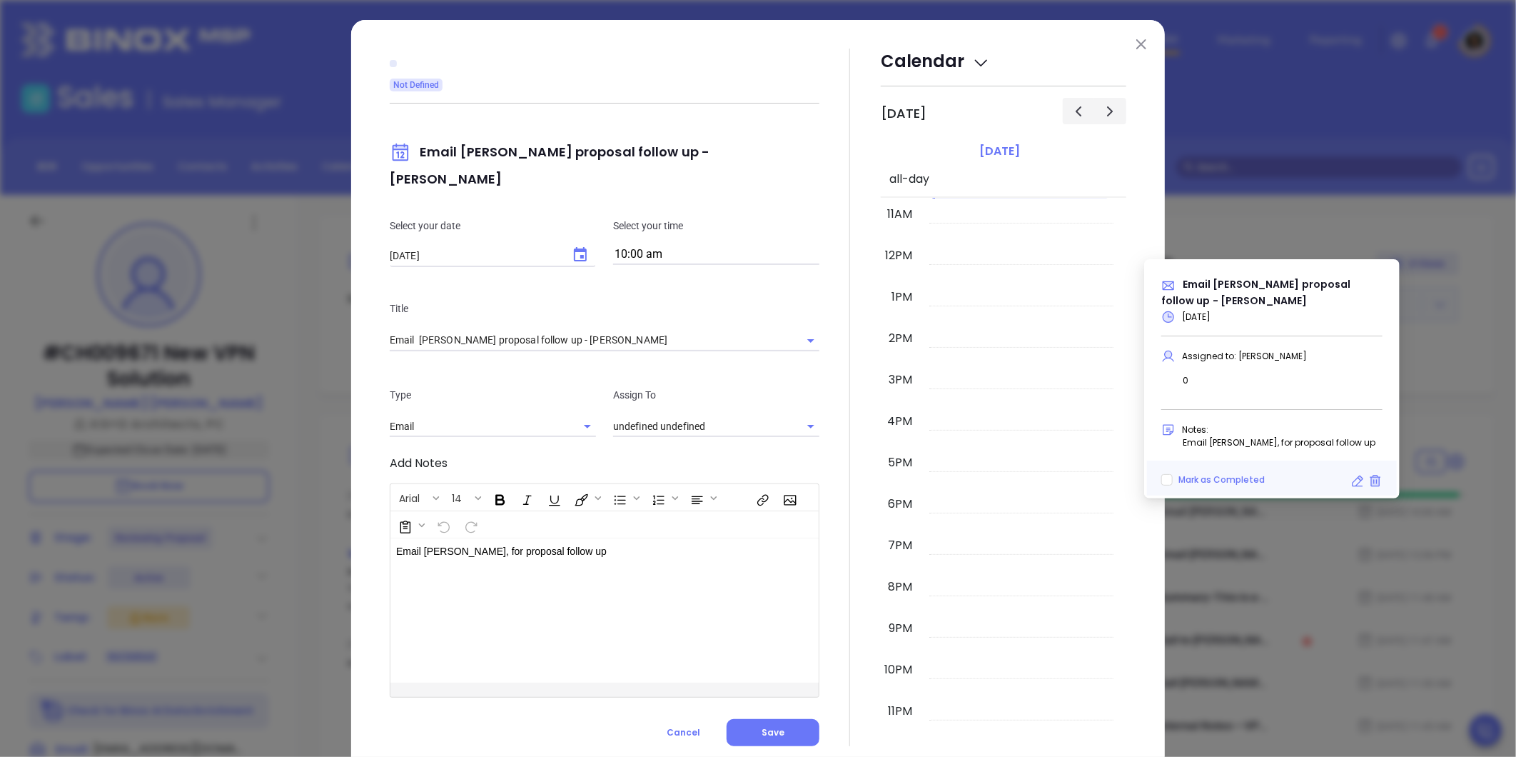
type input "Carla Humber"
click at [572, 246] on icon "Choose date, selected date is Oct 2, 2025" at bounding box center [580, 254] width 17 height 17
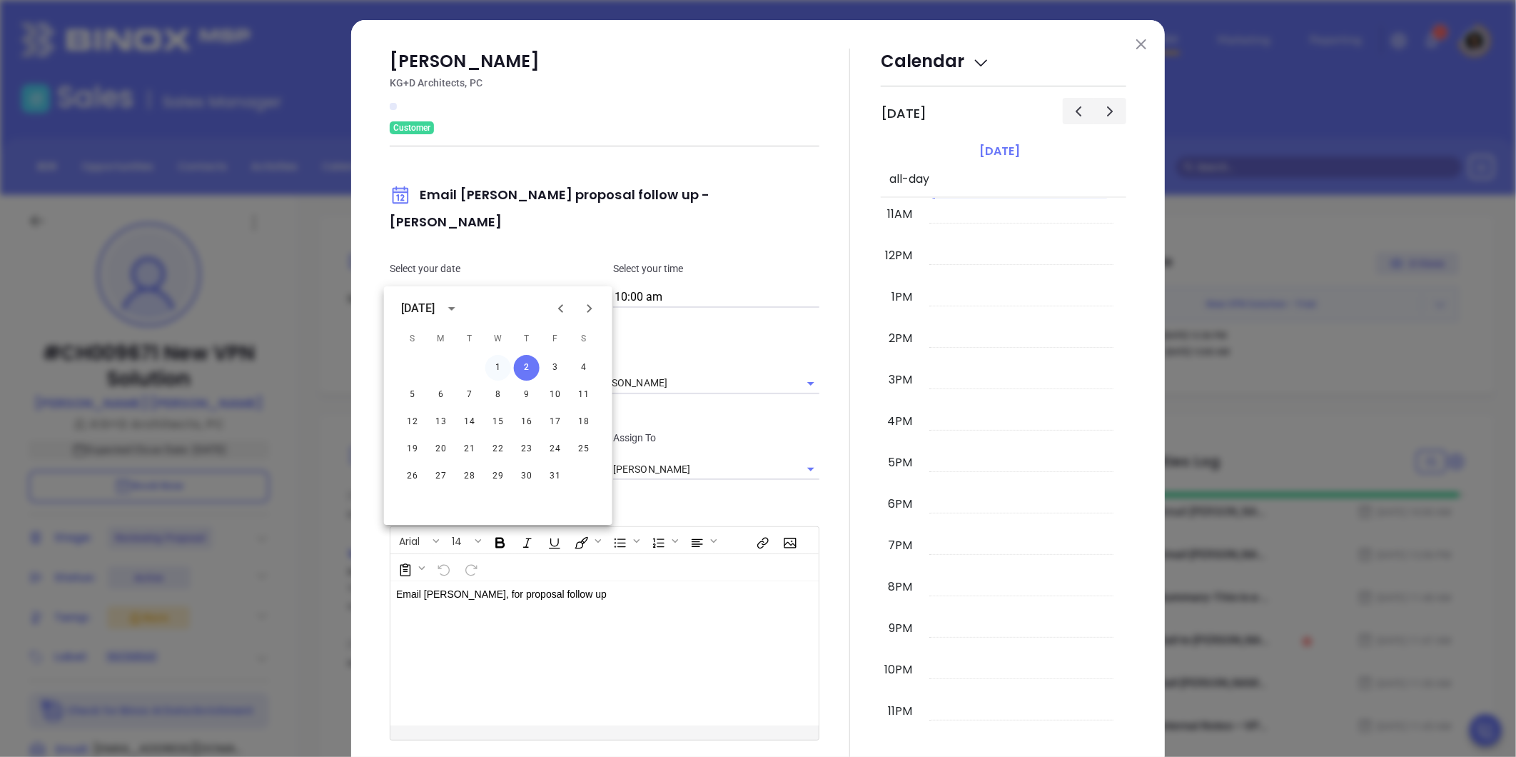
click at [503, 366] on button "1" at bounding box center [498, 368] width 26 height 26
type input "10/01/2025"
click at [838, 322] on div at bounding box center [849, 419] width 61 height 740
click at [802, 375] on icon "Open" at bounding box center [810, 383] width 17 height 17
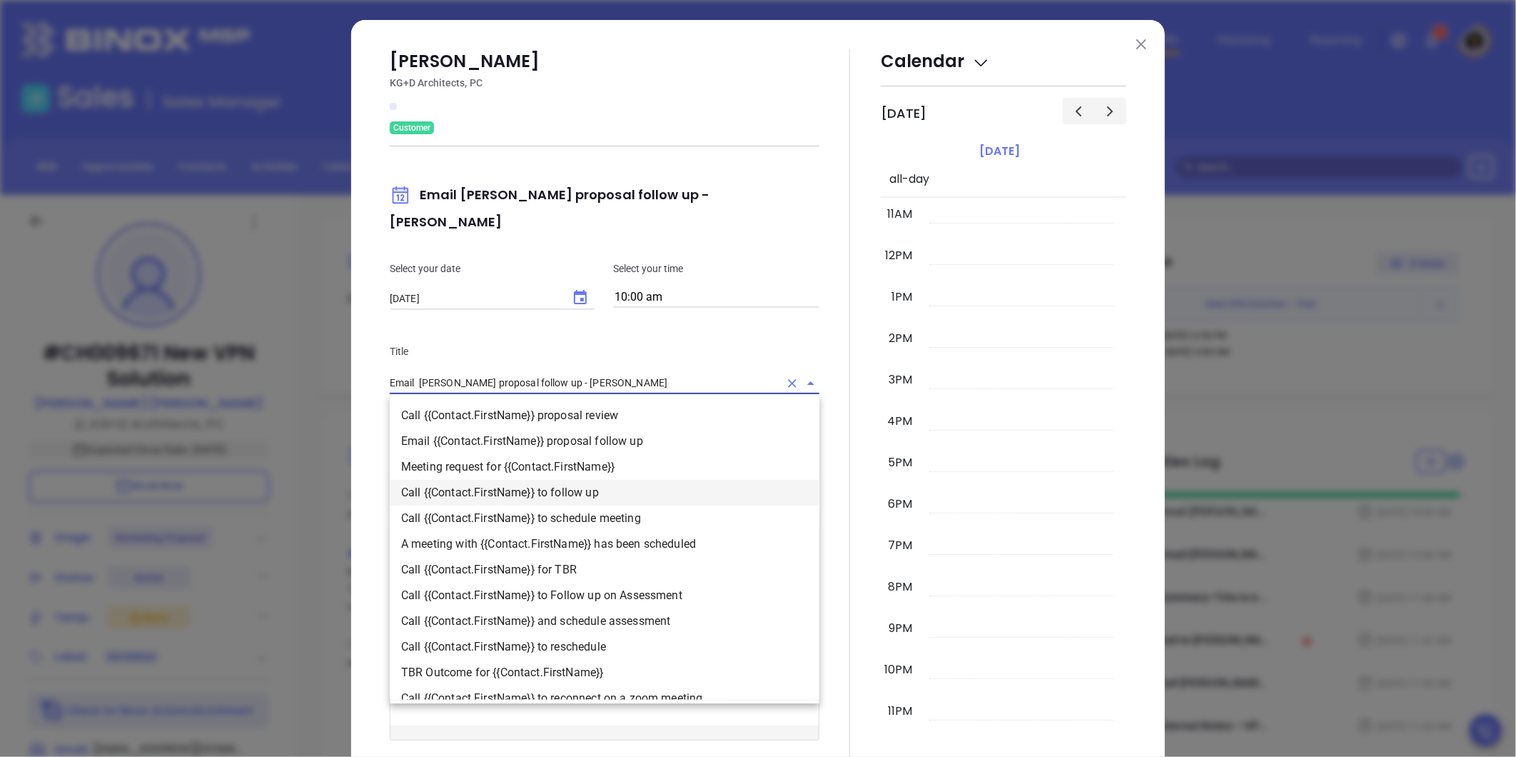
click at [632, 480] on li "Call {{Contact.FirstName}} to follow up" at bounding box center [605, 493] width 430 height 26
type input "Call Lisa to follow up"
type input "Call"
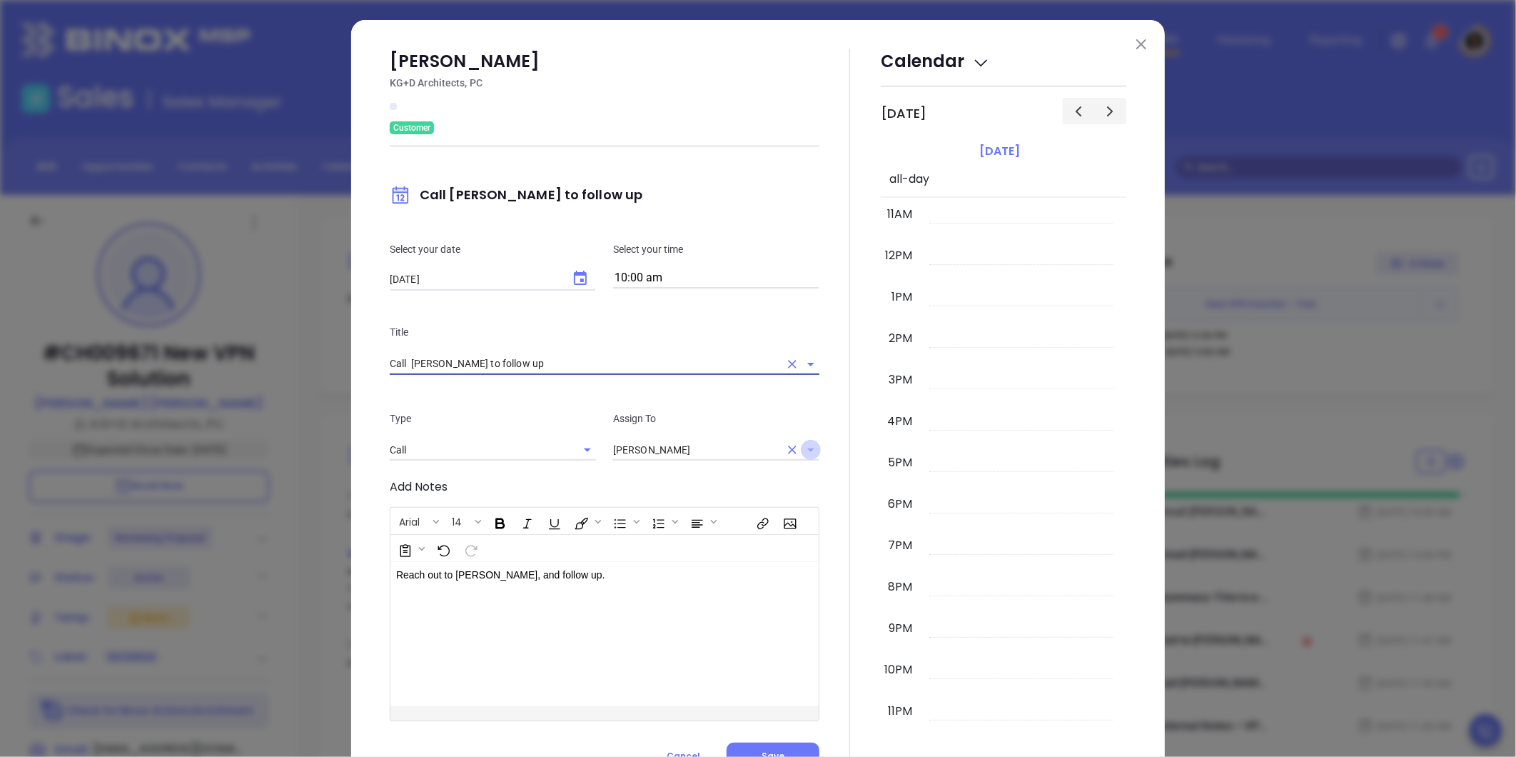
click at [807, 448] on icon "Open" at bounding box center [810, 450] width 7 height 4
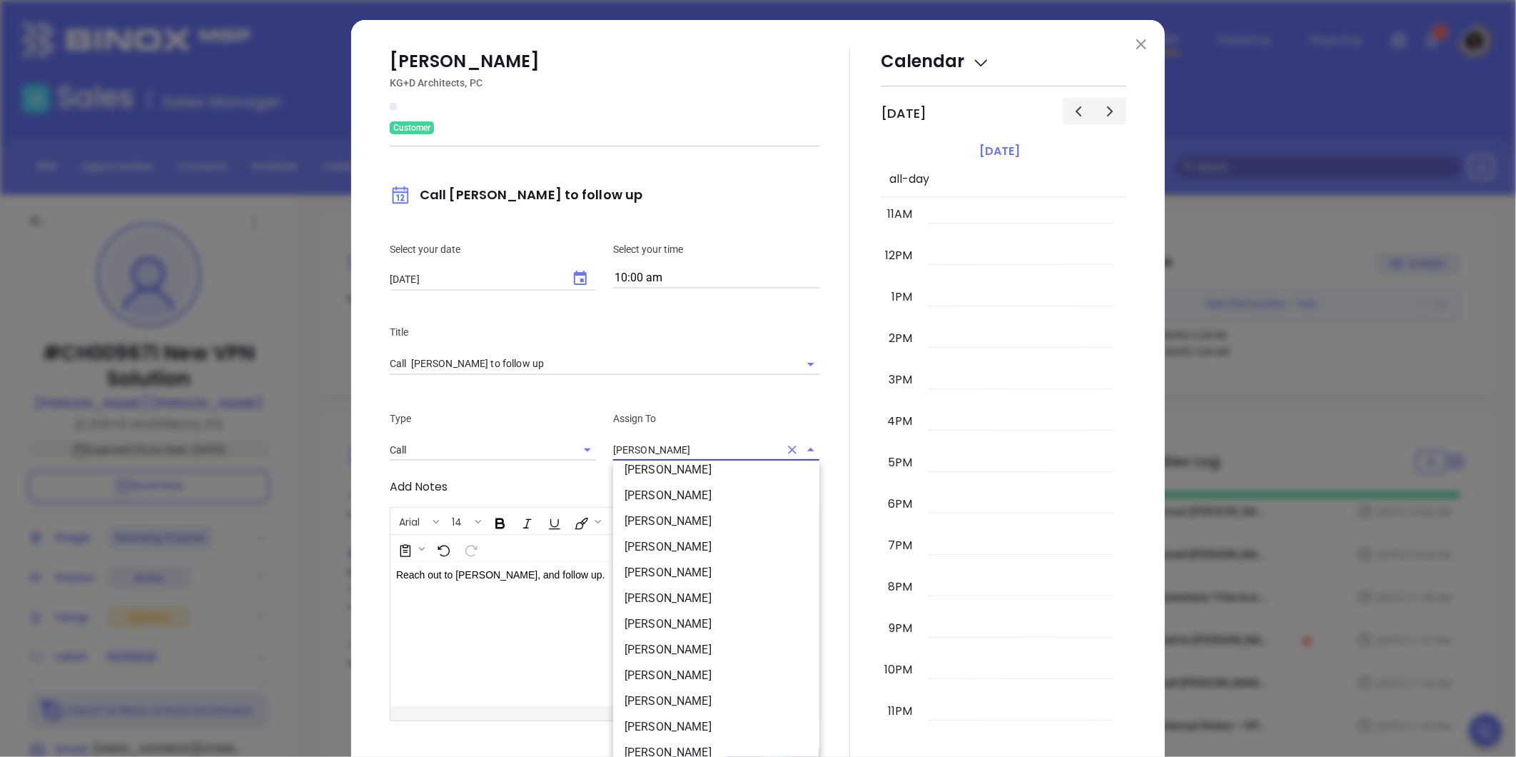
scroll to position [170, 0]
click at [669, 725] on li "Walter Contreras" at bounding box center [716, 723] width 206 height 26
type input "Walter Contreras"
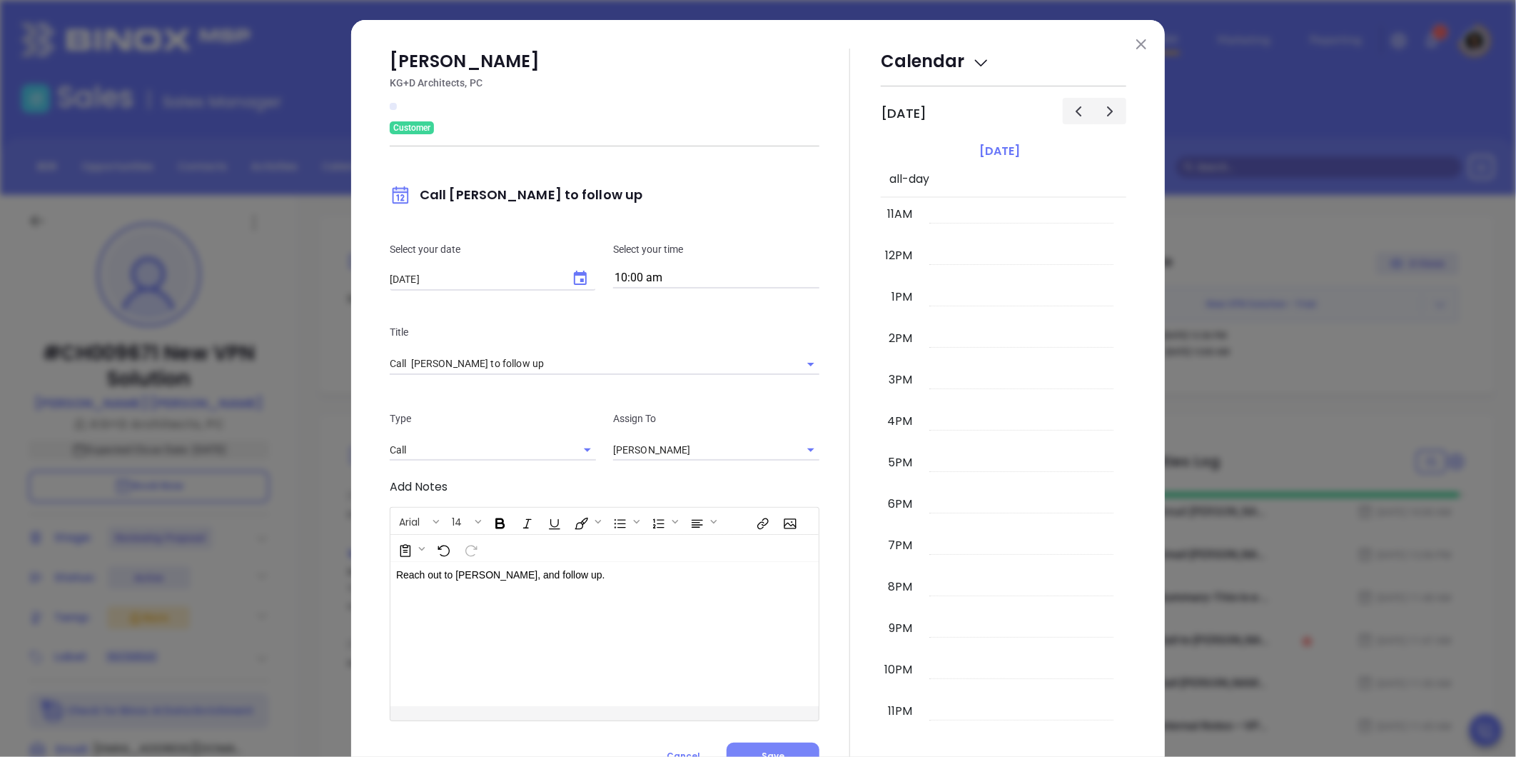
click at [764, 749] on span "Save" at bounding box center [773, 755] width 23 height 12
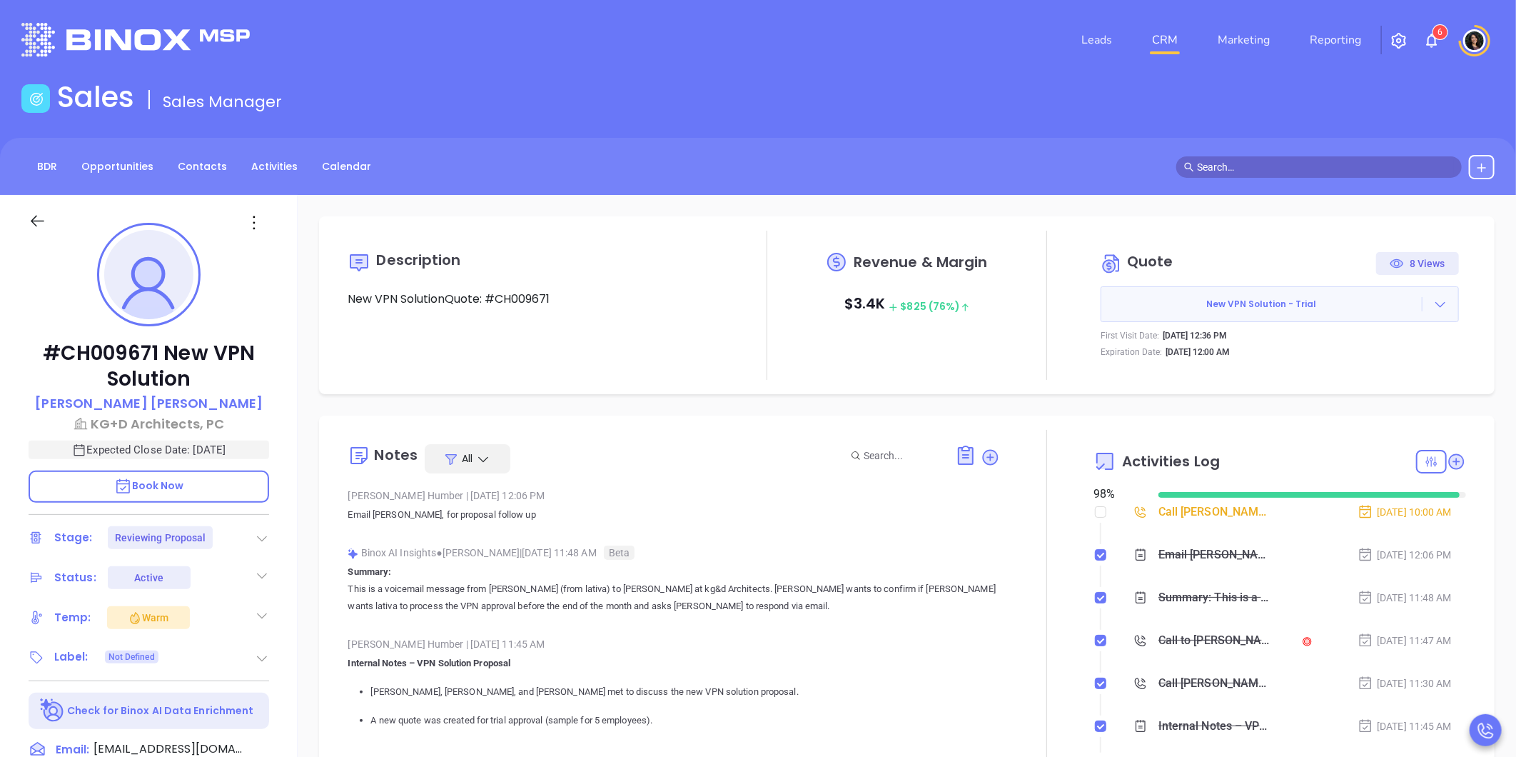
click at [1163, 45] on link "CRM" at bounding box center [1164, 40] width 37 height 29
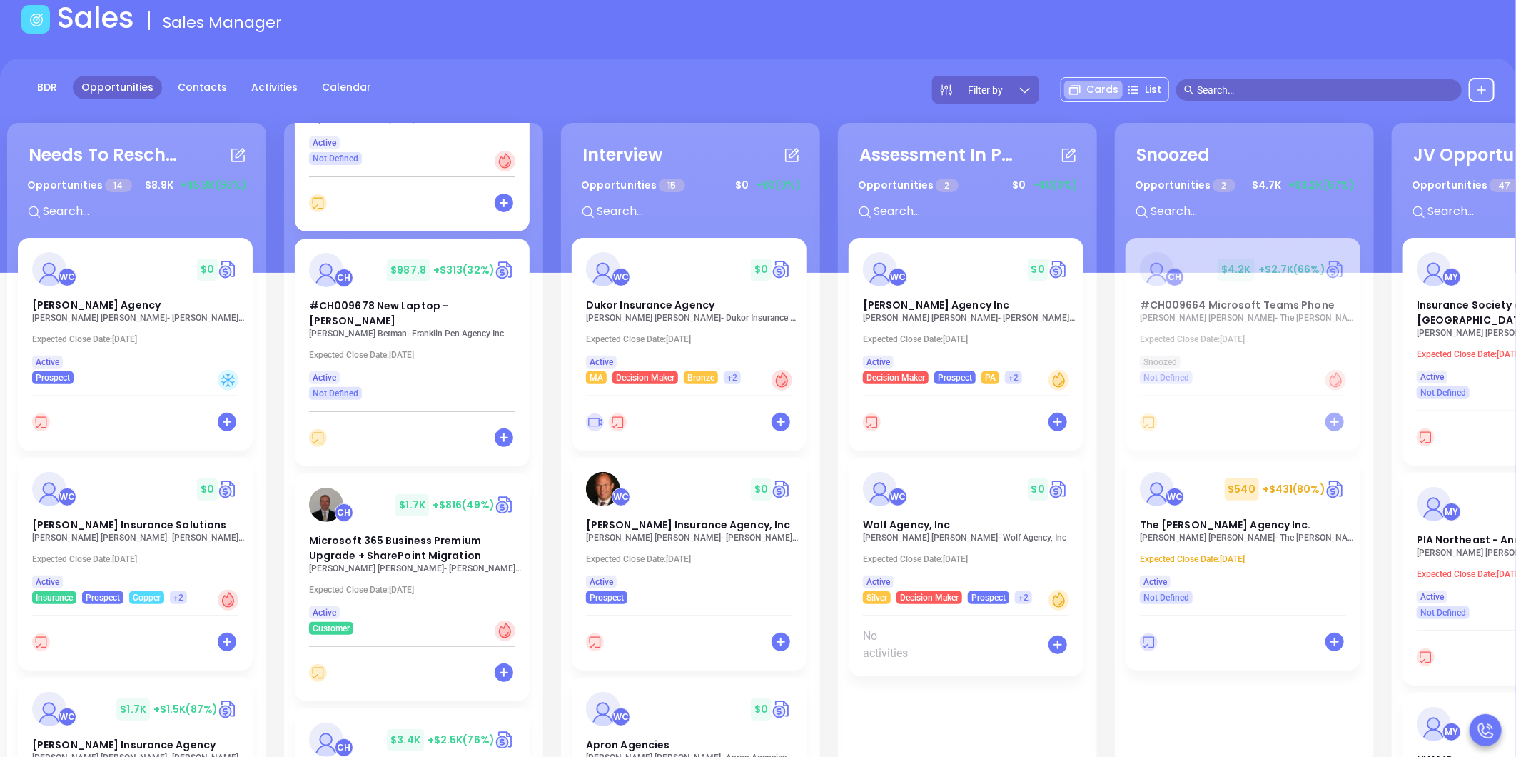
scroll to position [238, 0]
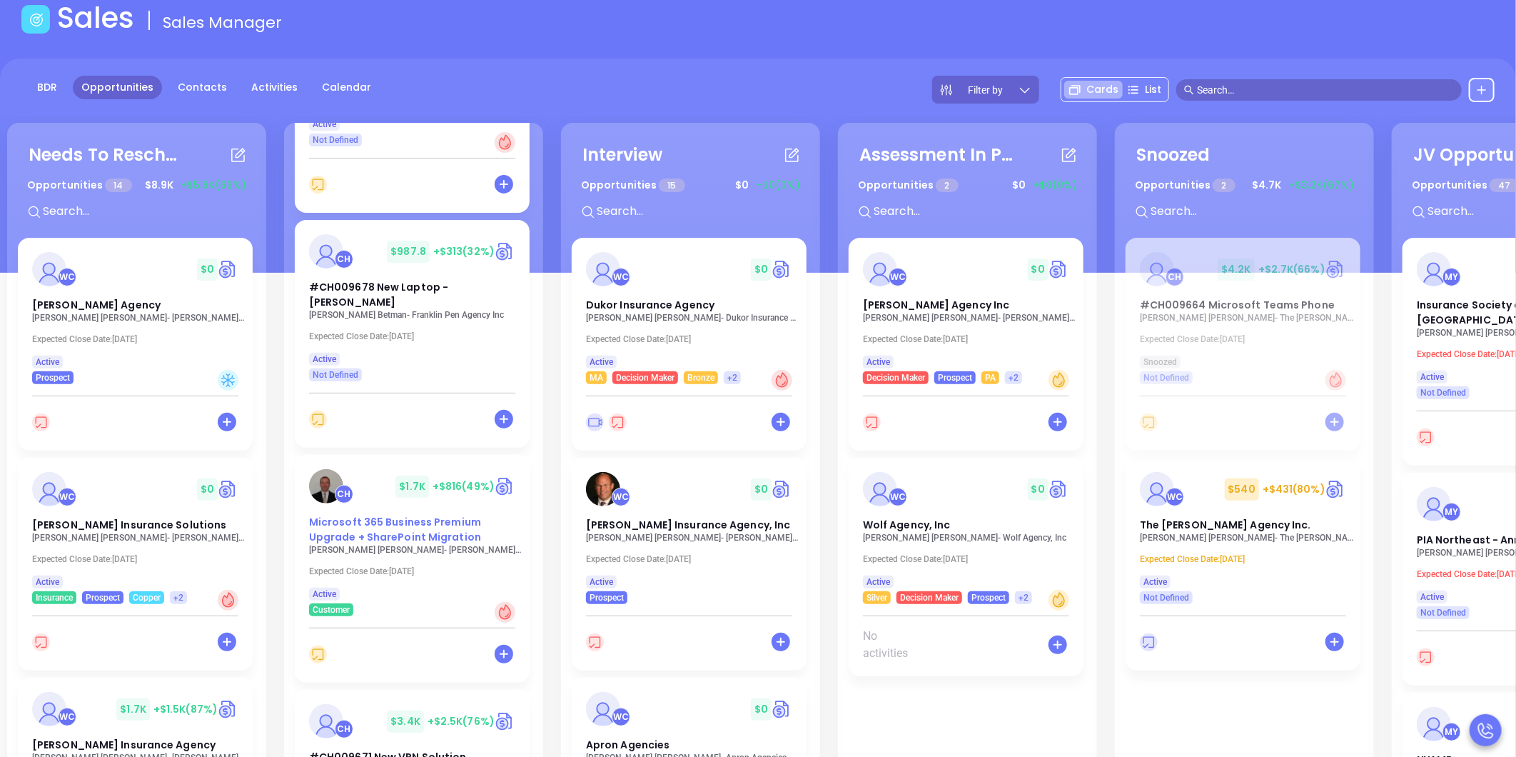
click at [383, 538] on span "Microsoft 365 Business Premium Upgrade + SharePoint Migration" at bounding box center [395, 529] width 172 height 29
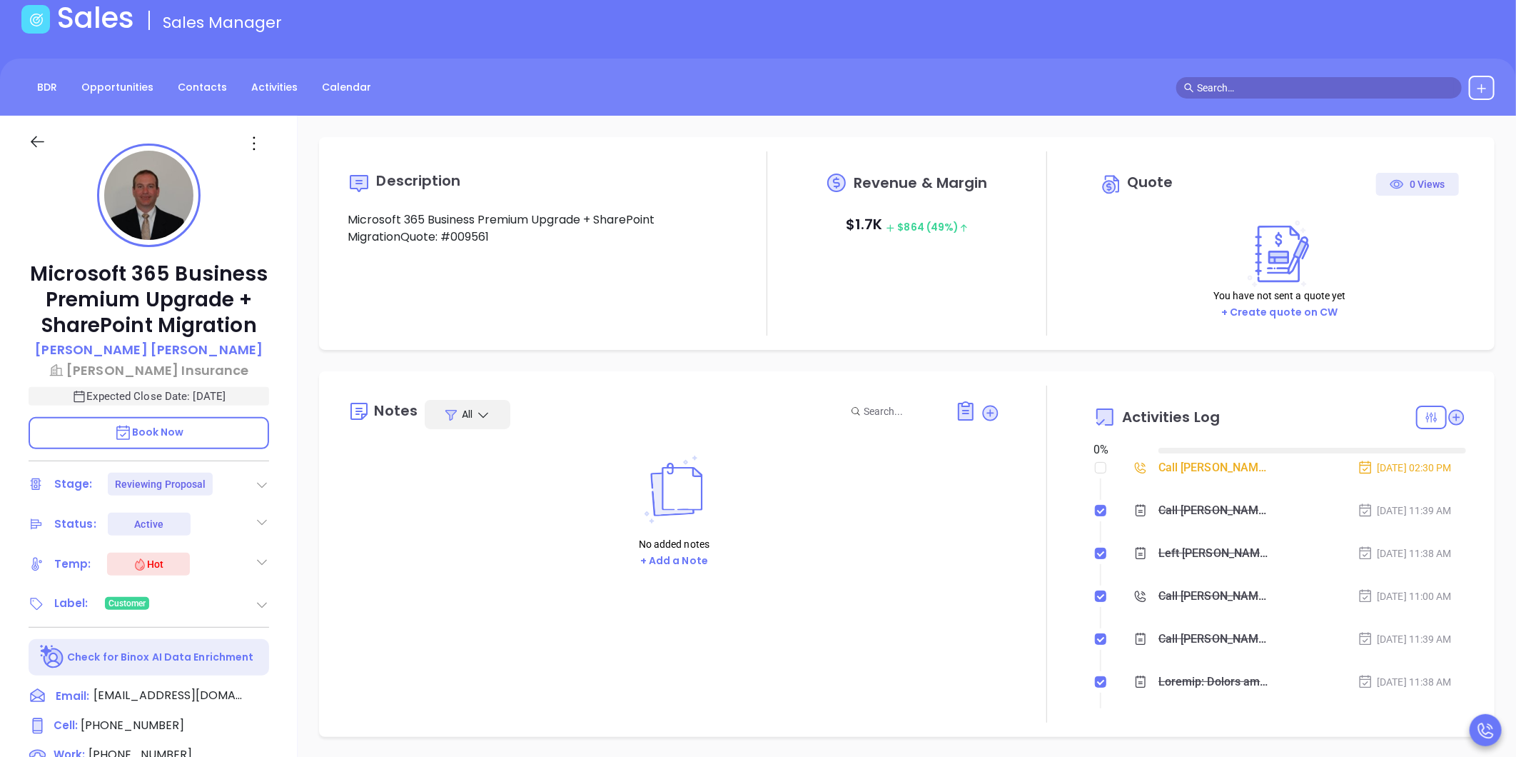
type input "10/01/2025"
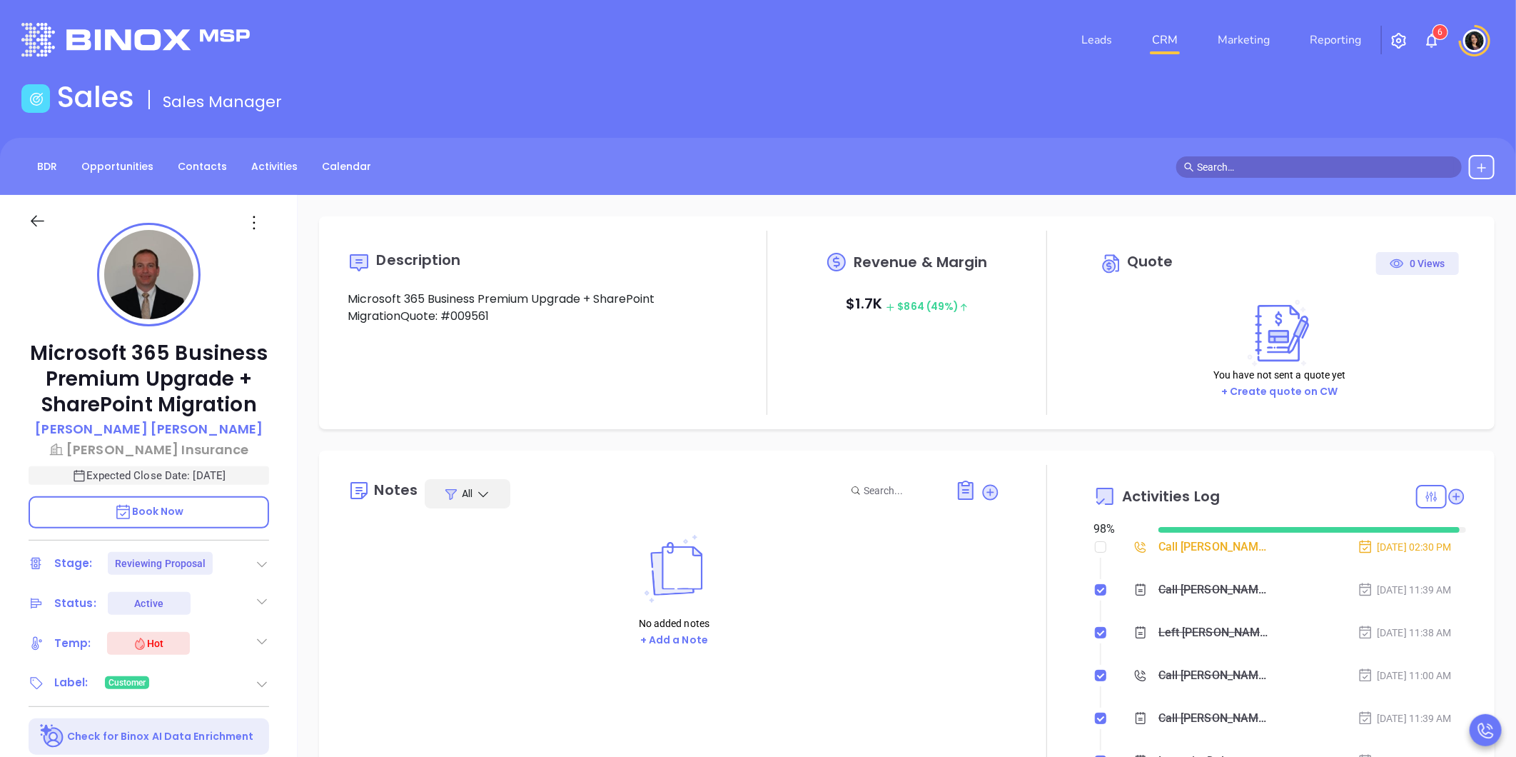
scroll to position [415, 0]
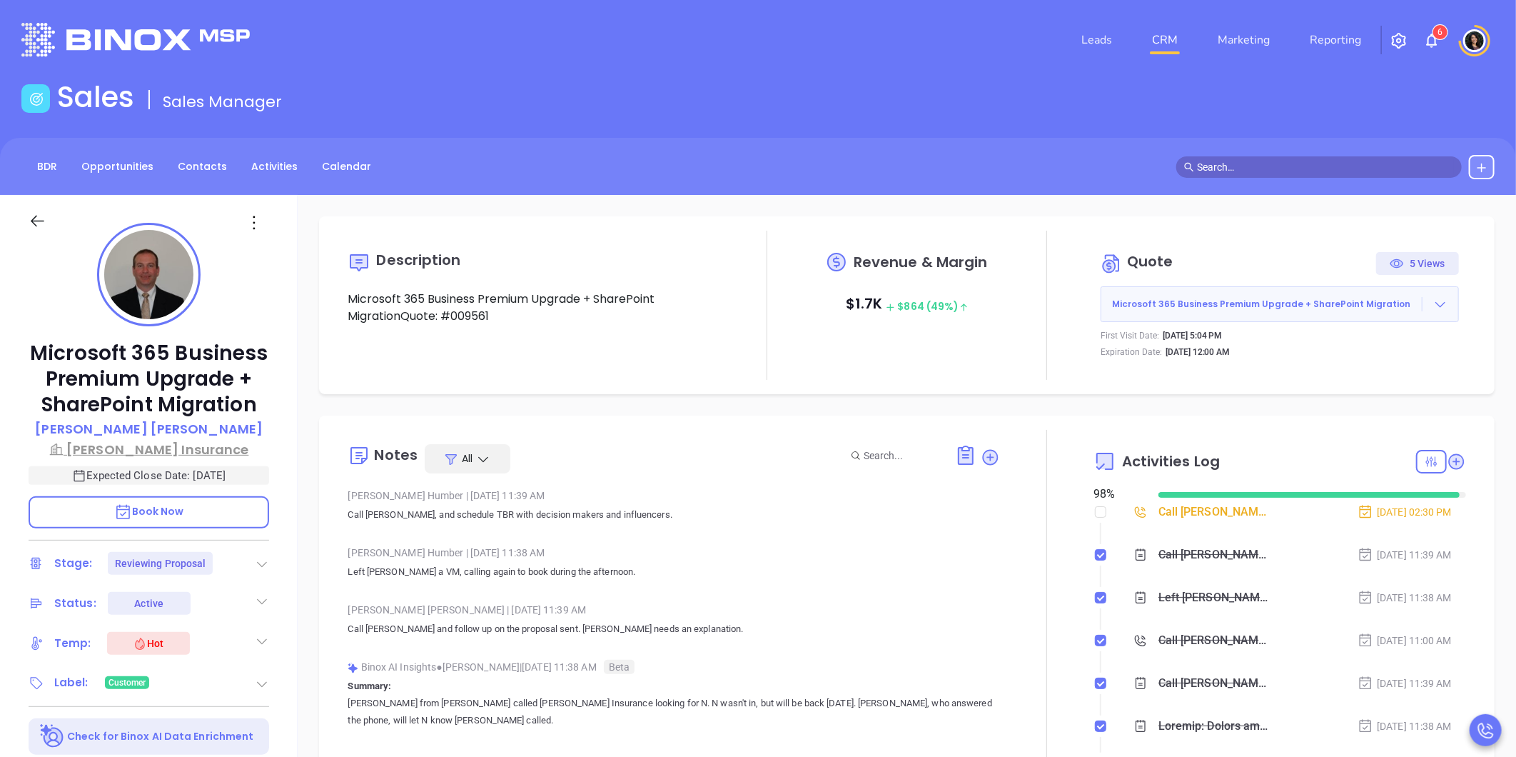
type input "Carla Humber"
click at [183, 447] on p "Kaplan Insurance" at bounding box center [149, 449] width 241 height 19
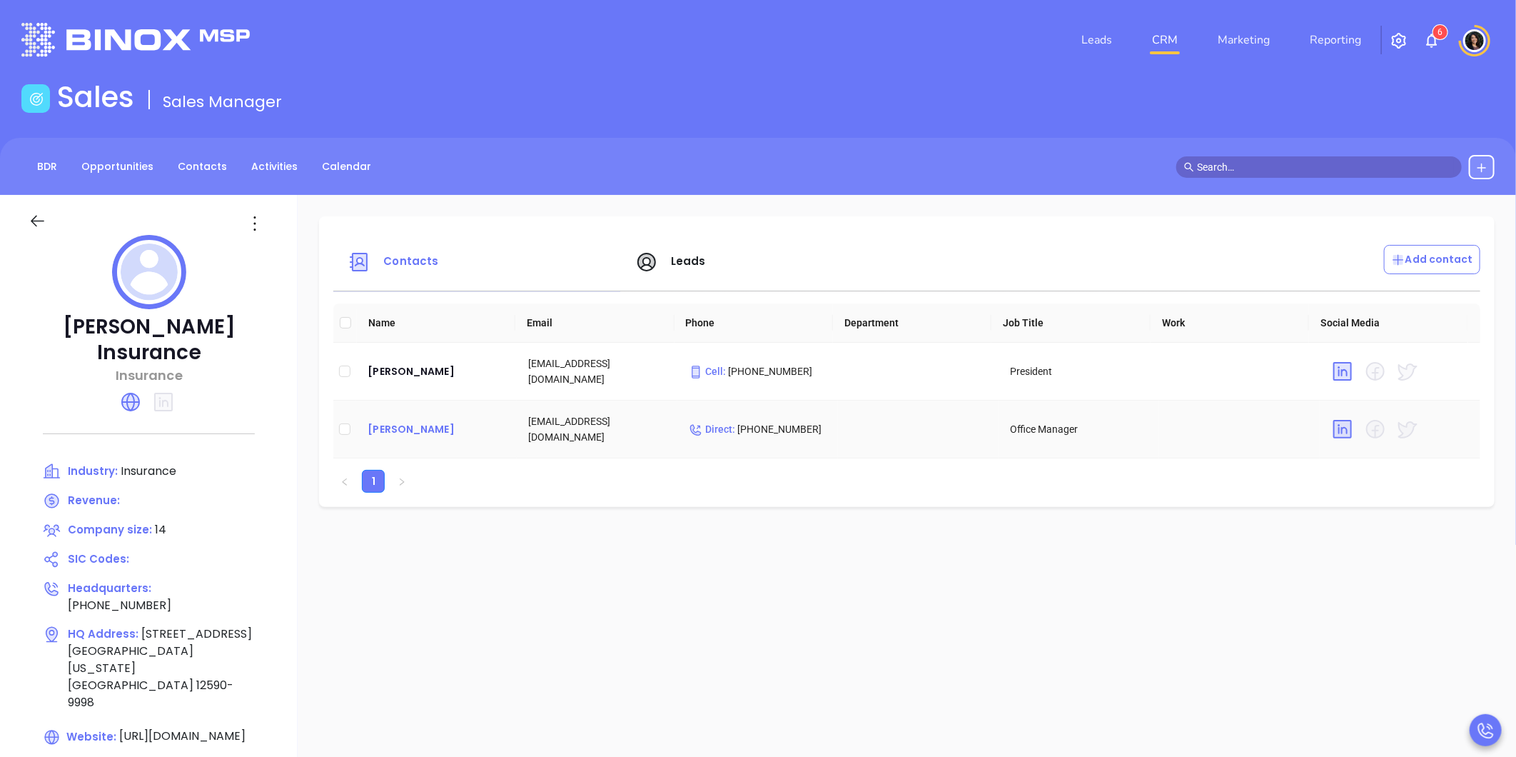
click at [427, 425] on div "Nancy Centuori" at bounding box center [437, 428] width 138 height 17
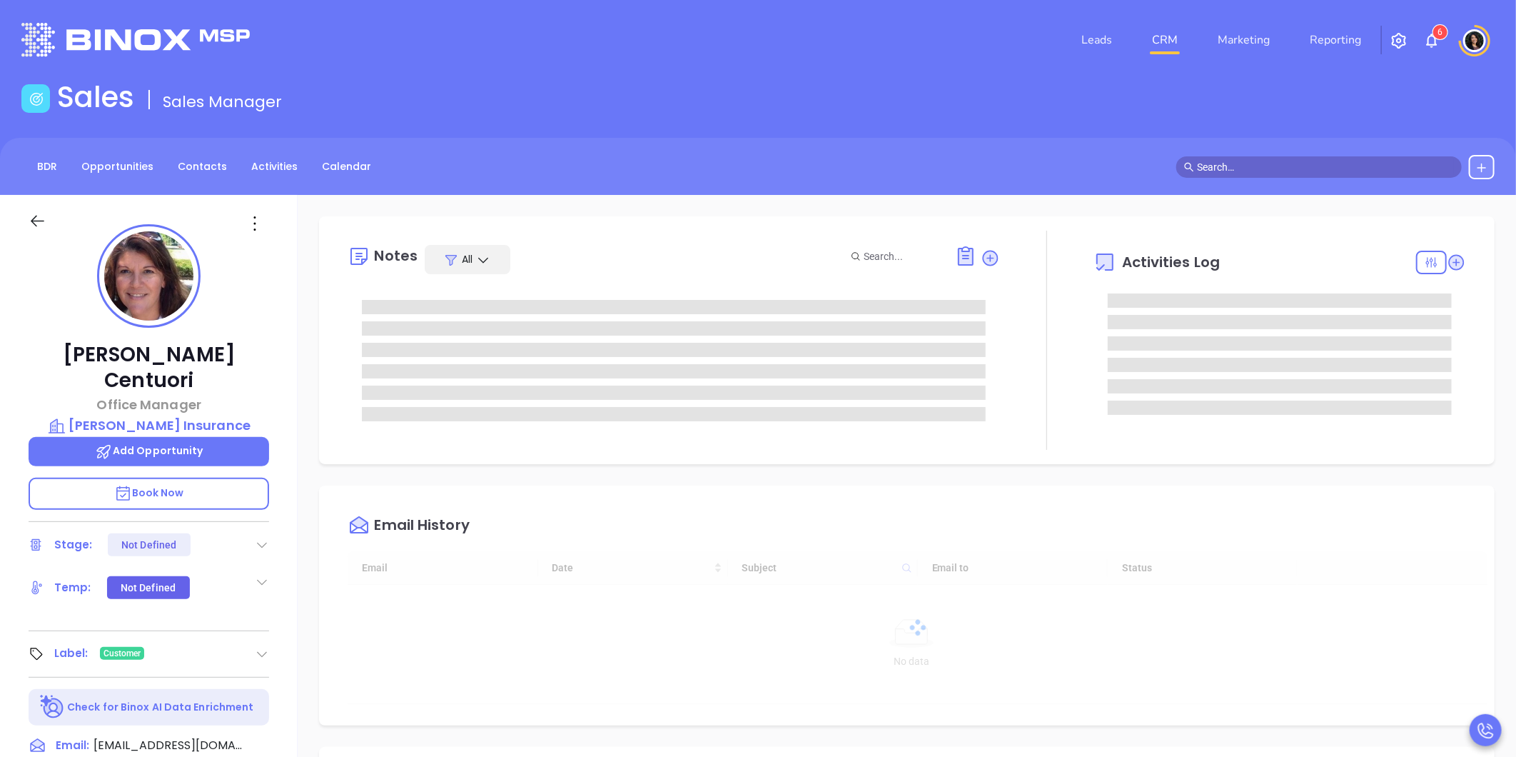
type input "10/01/2025"
type input "Carla Humber"
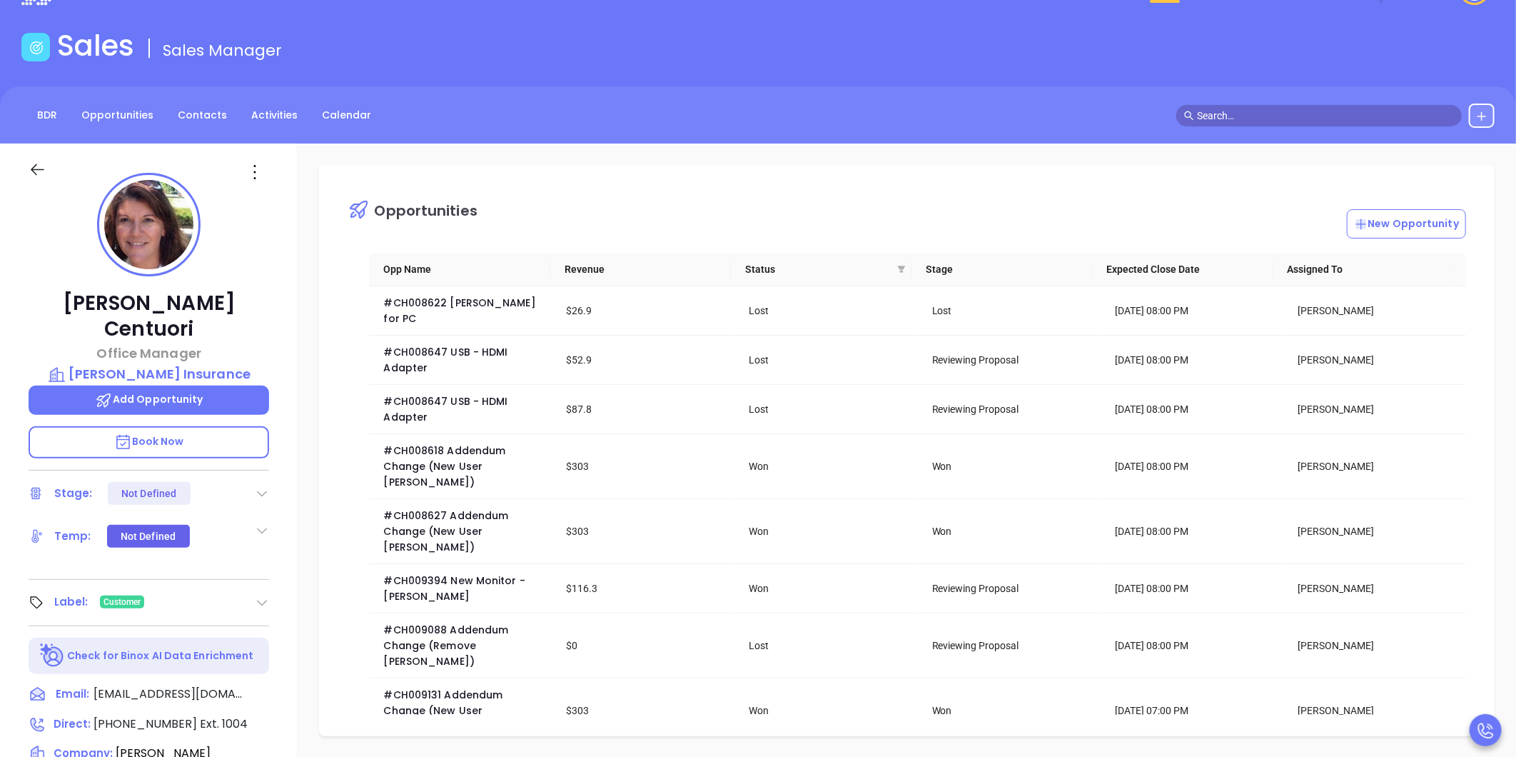
scroll to position [158, 0]
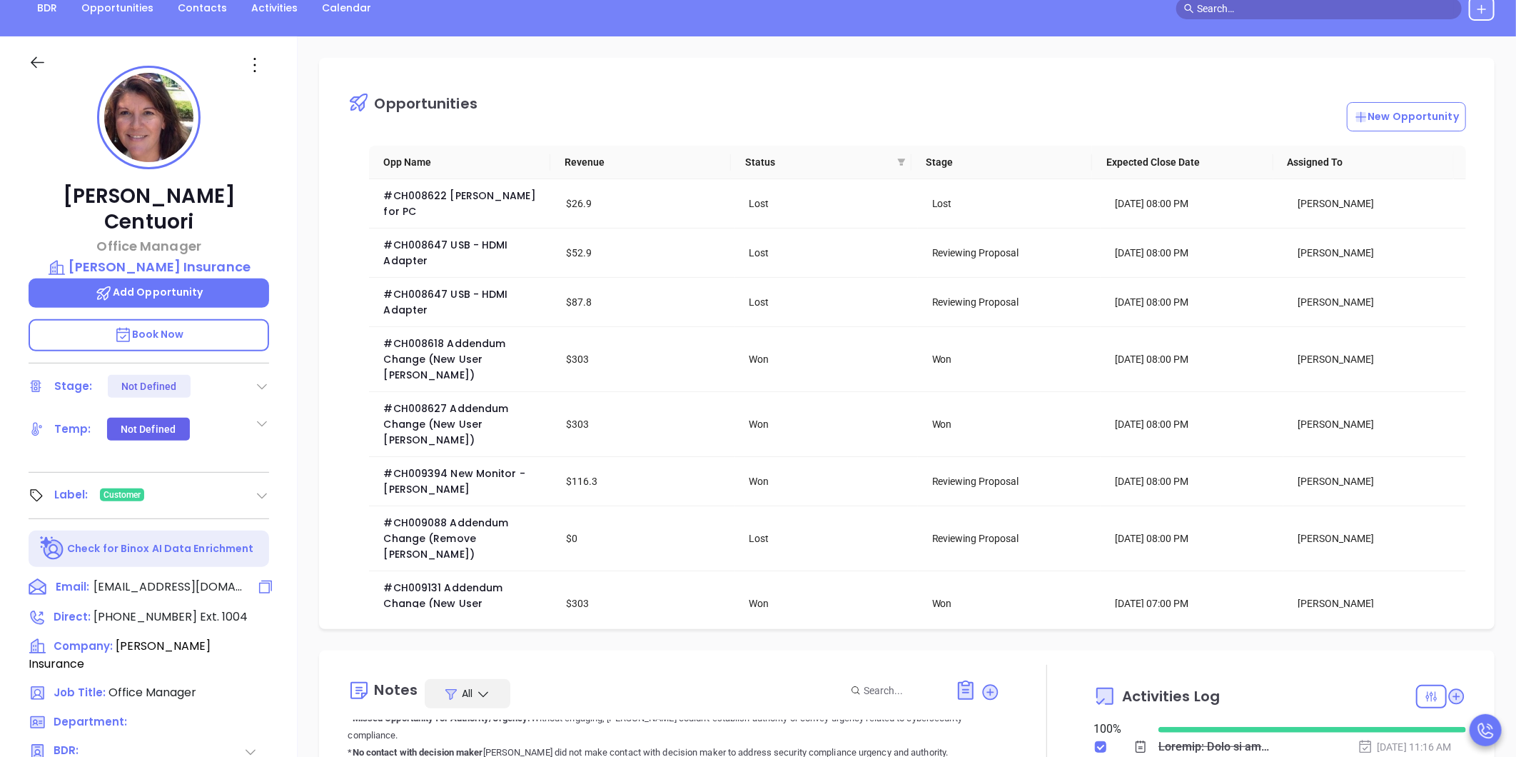
click at [146, 578] on span "ncentuori@kaplaninsurance.com" at bounding box center [168, 586] width 150 height 17
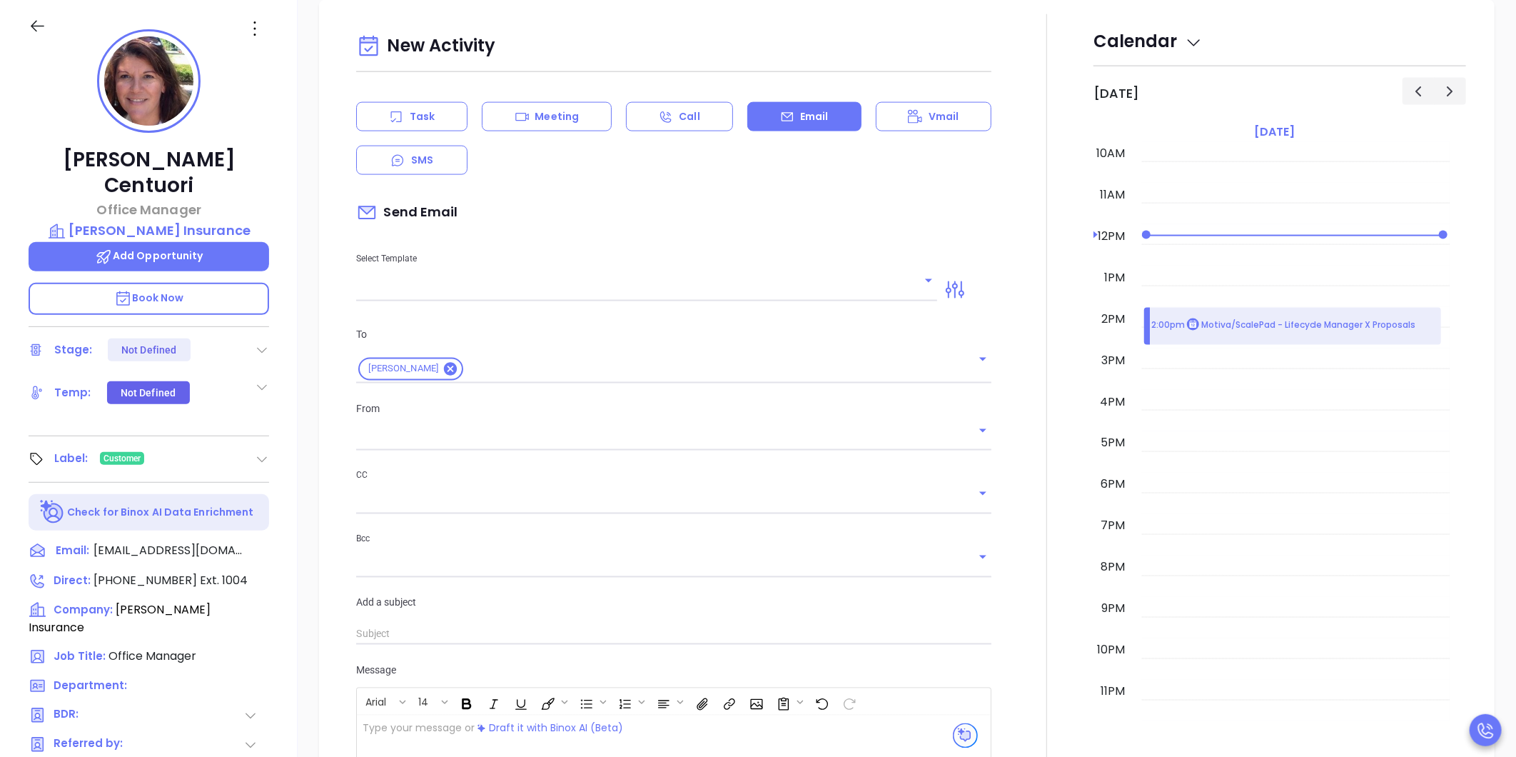
type input "Carla Humber"
click at [920, 280] on icon "Open" at bounding box center [928, 280] width 17 height 17
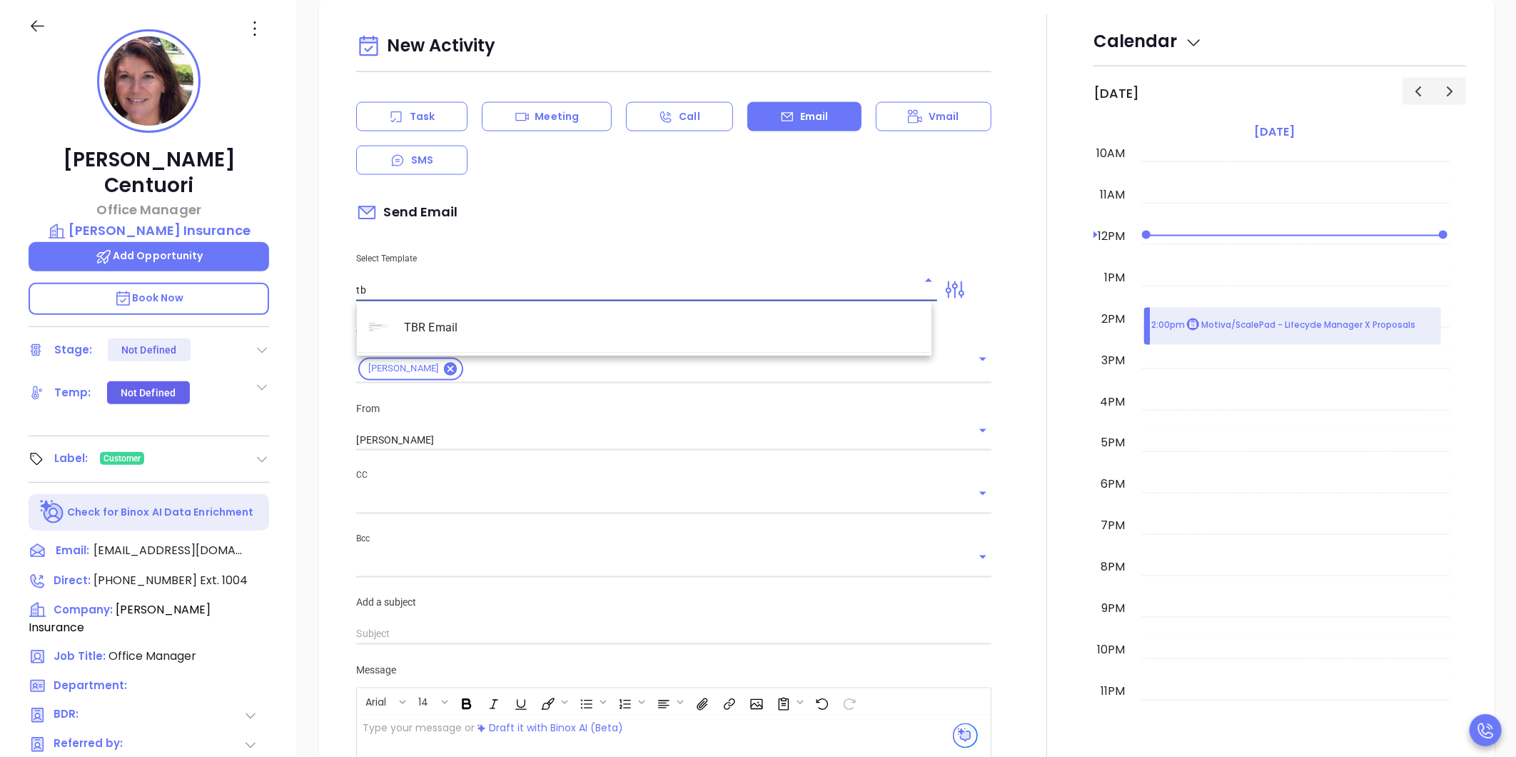
click at [647, 322] on li "TBR Email" at bounding box center [644, 327] width 575 height 37
type input "TBR Email"
type input "Nancy, got 10 mins?"
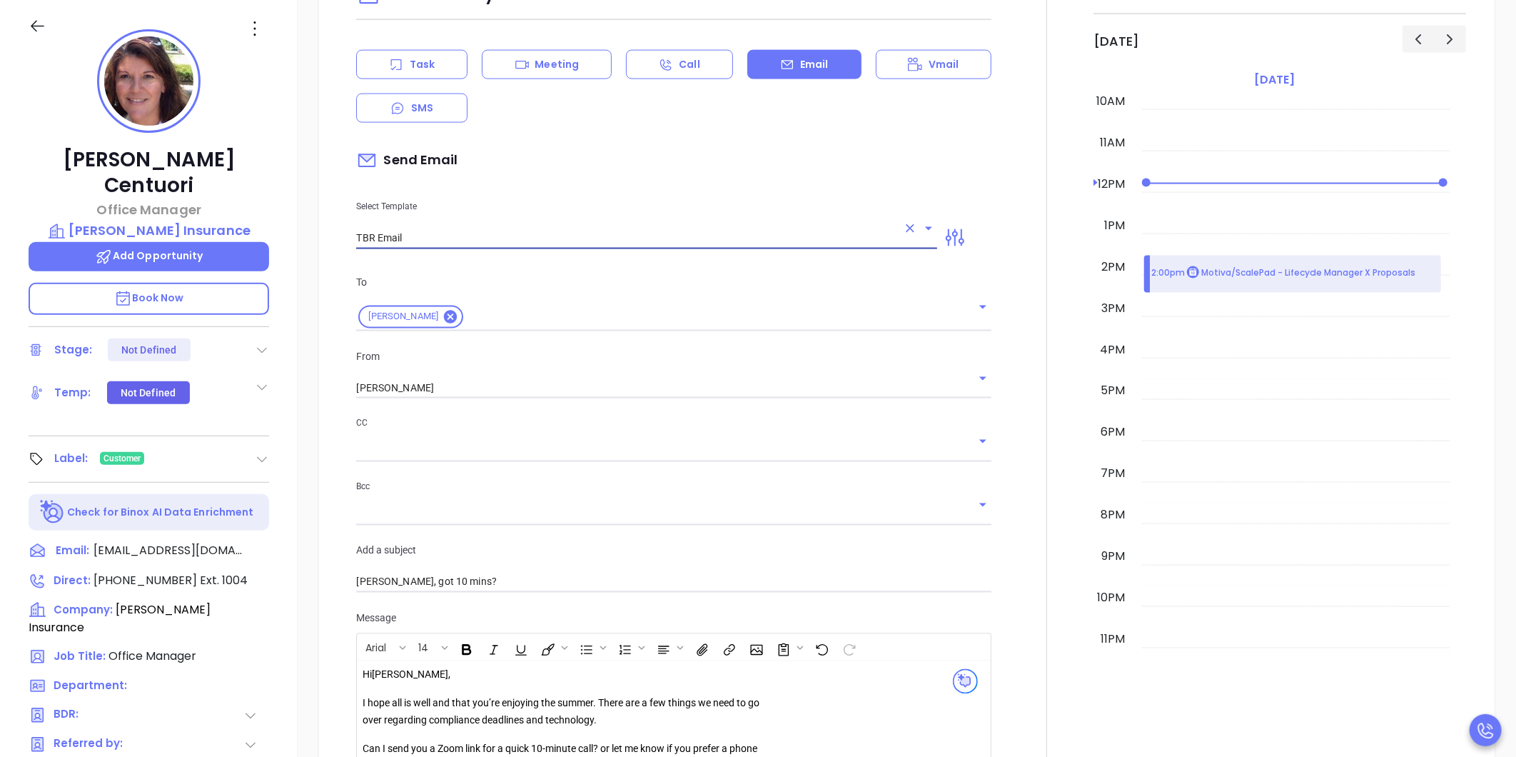
scroll to position [1342, 0]
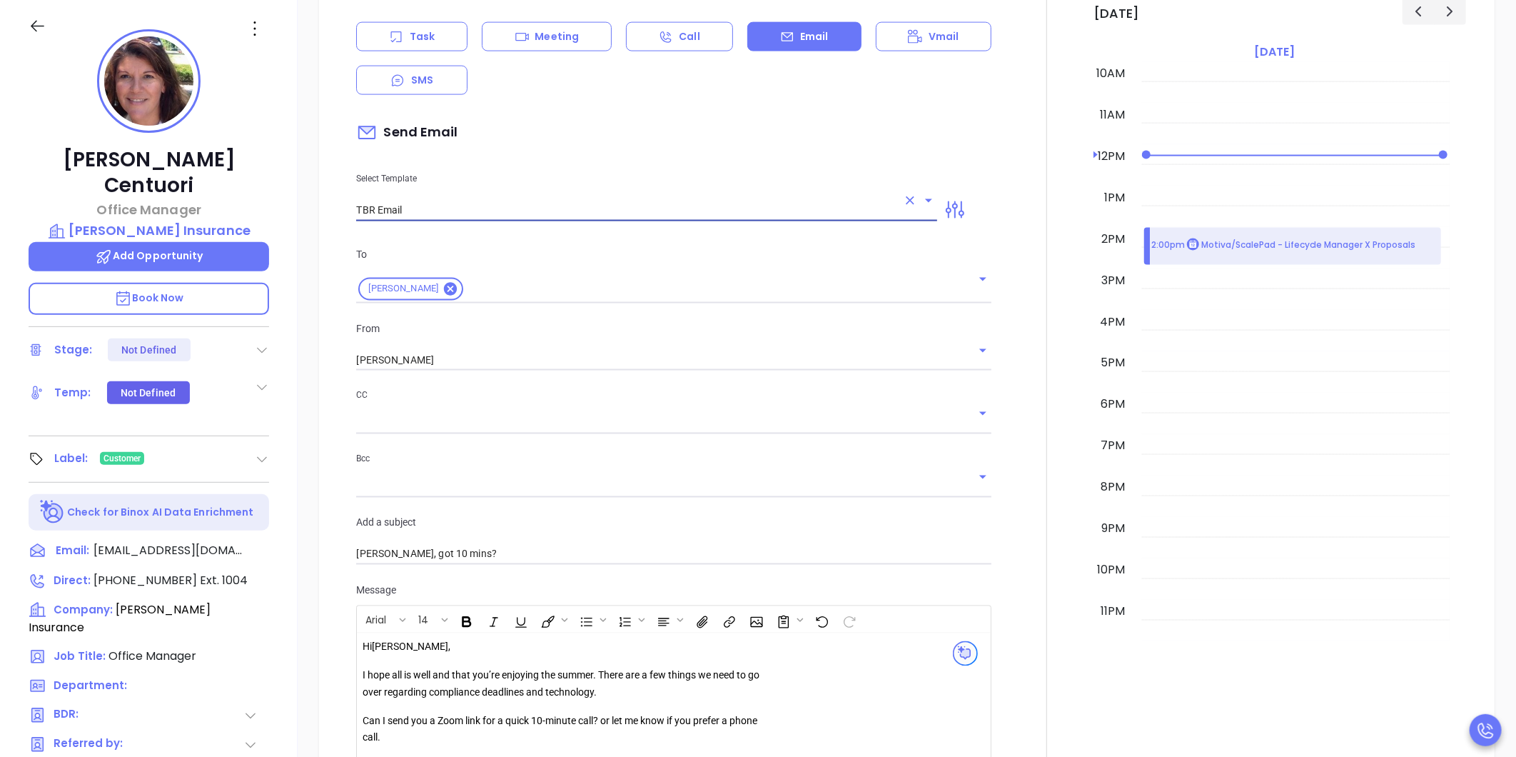
type input "TBR Email"
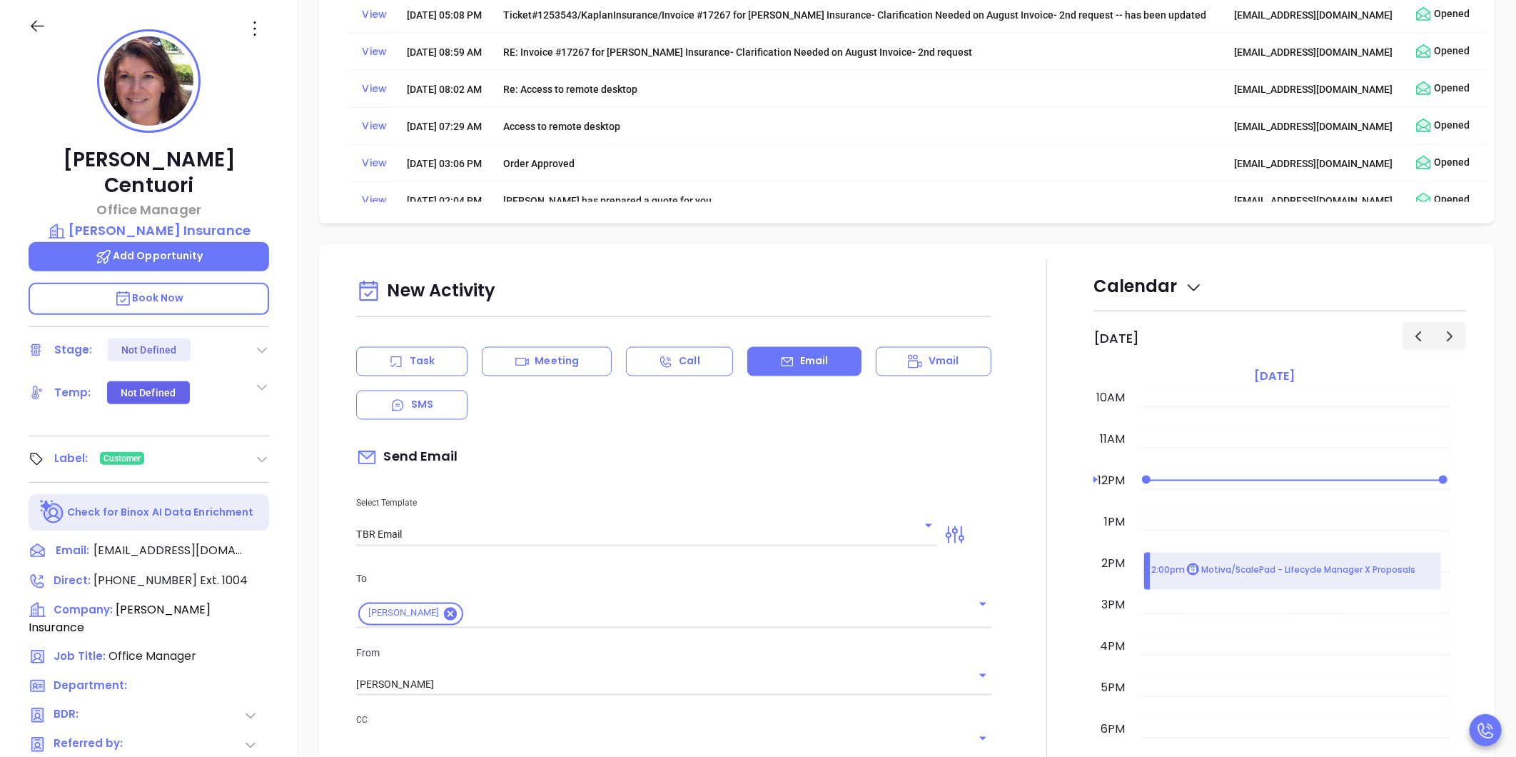
scroll to position [1651, 0]
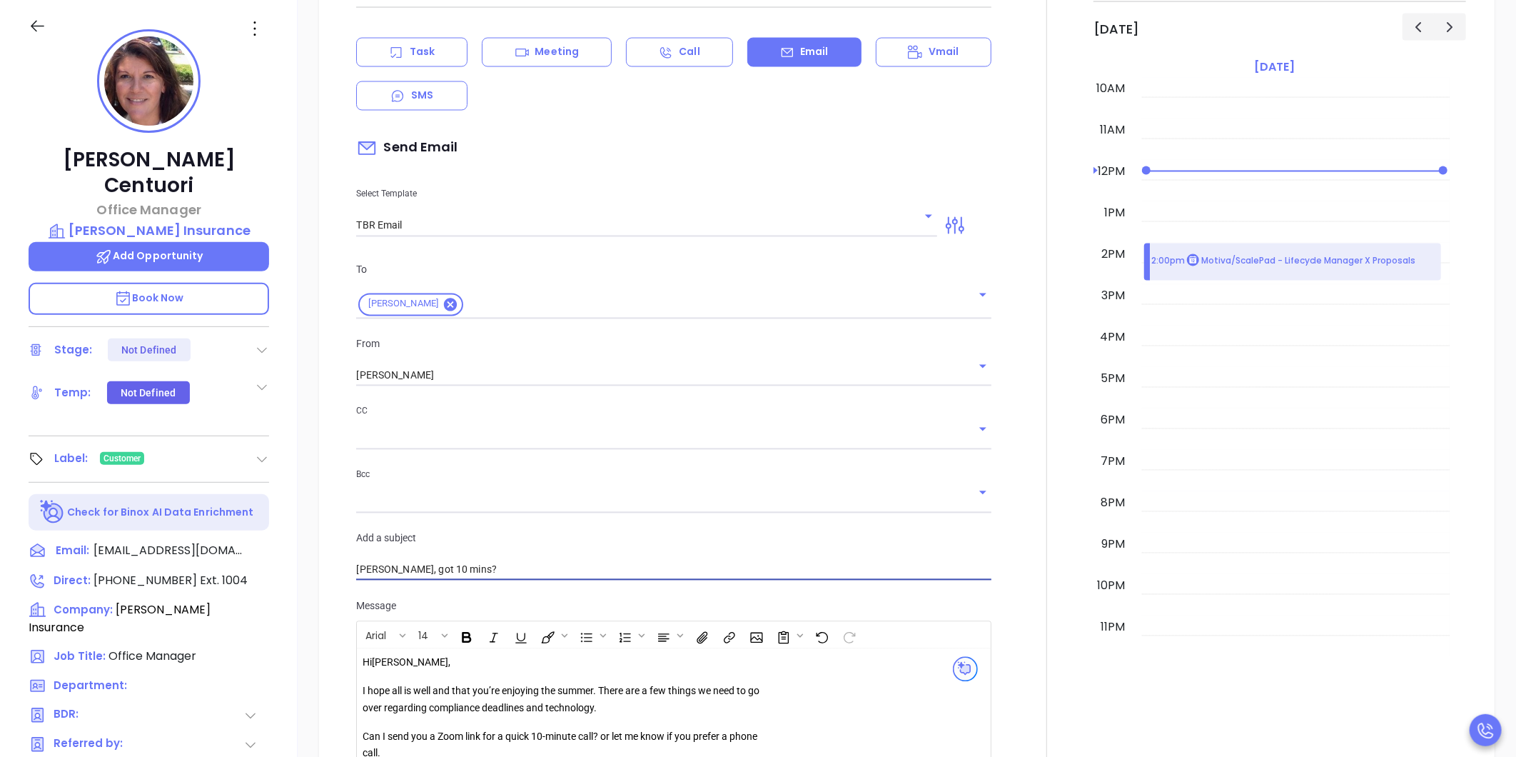
drag, startPoint x: 465, startPoint y: 553, endPoint x: 339, endPoint y: 555, distance: 125.6
click at [339, 555] on div "New Activity Task Meeting Call Email Vmail SMS Send Email Select Template TBR E…" at bounding box center [906, 458] width 1147 height 1017
click at [386, 560] on input "Walter Link" at bounding box center [673, 570] width 635 height 21
click at [402, 560] on input "Walter Booking Link" at bounding box center [673, 570] width 635 height 21
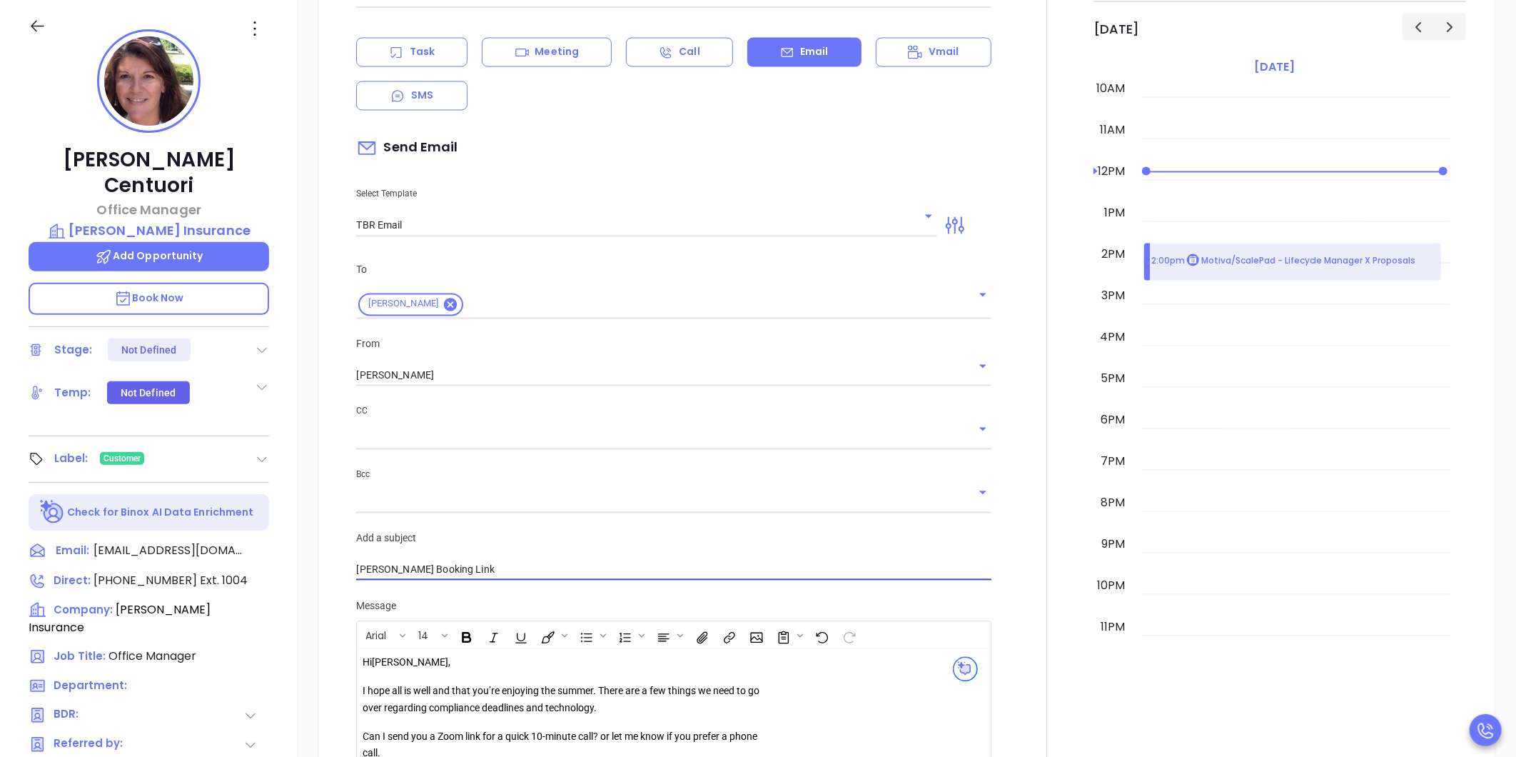
click at [402, 560] on input "Walter Booking Link" at bounding box center [673, 570] width 635 height 21
type input "Meeting with Walter"
click at [321, 614] on div "New Activity Task Meeting Call Email Vmail SMS Send Email Select Template TBR E…" at bounding box center [906, 459] width 1175 height 1046
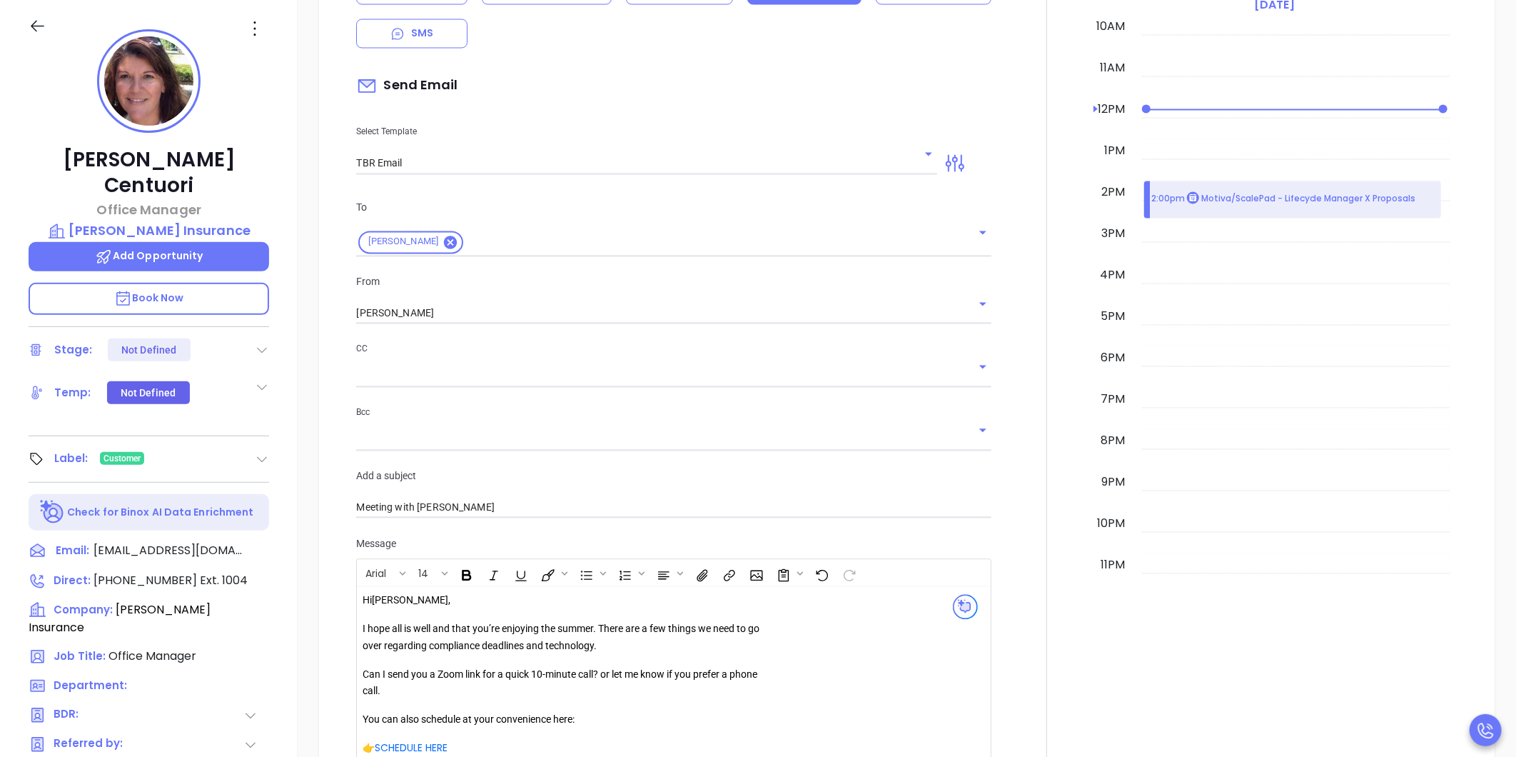
scroll to position [1809, 0]
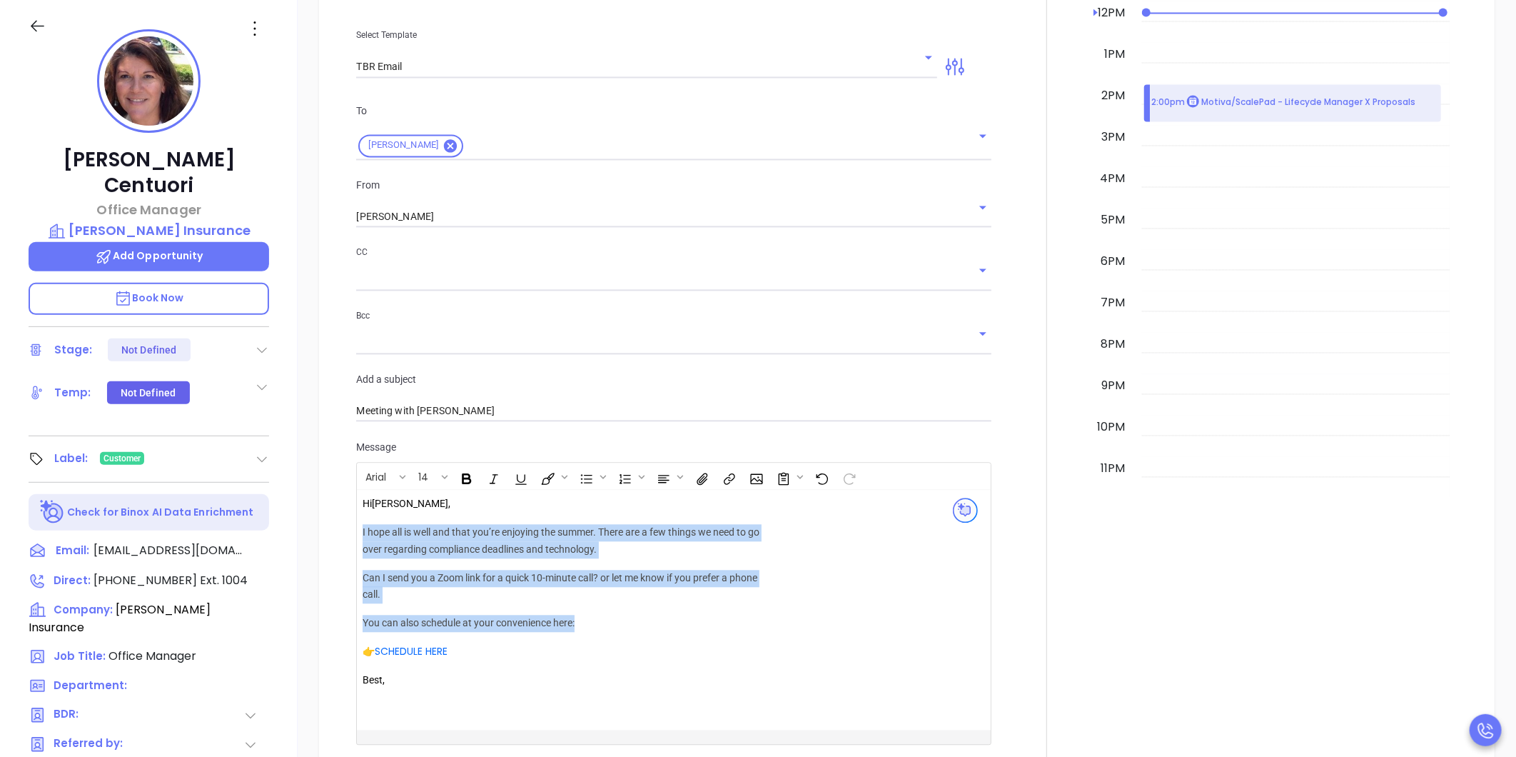
drag, startPoint x: 362, startPoint y: 517, endPoint x: 657, endPoint y: 604, distance: 308.0
click at [657, 604] on div "Hi Nancy , I hope all is well and that you’re enjoying the summer. There are a …" at bounding box center [568, 601] width 410 height 210
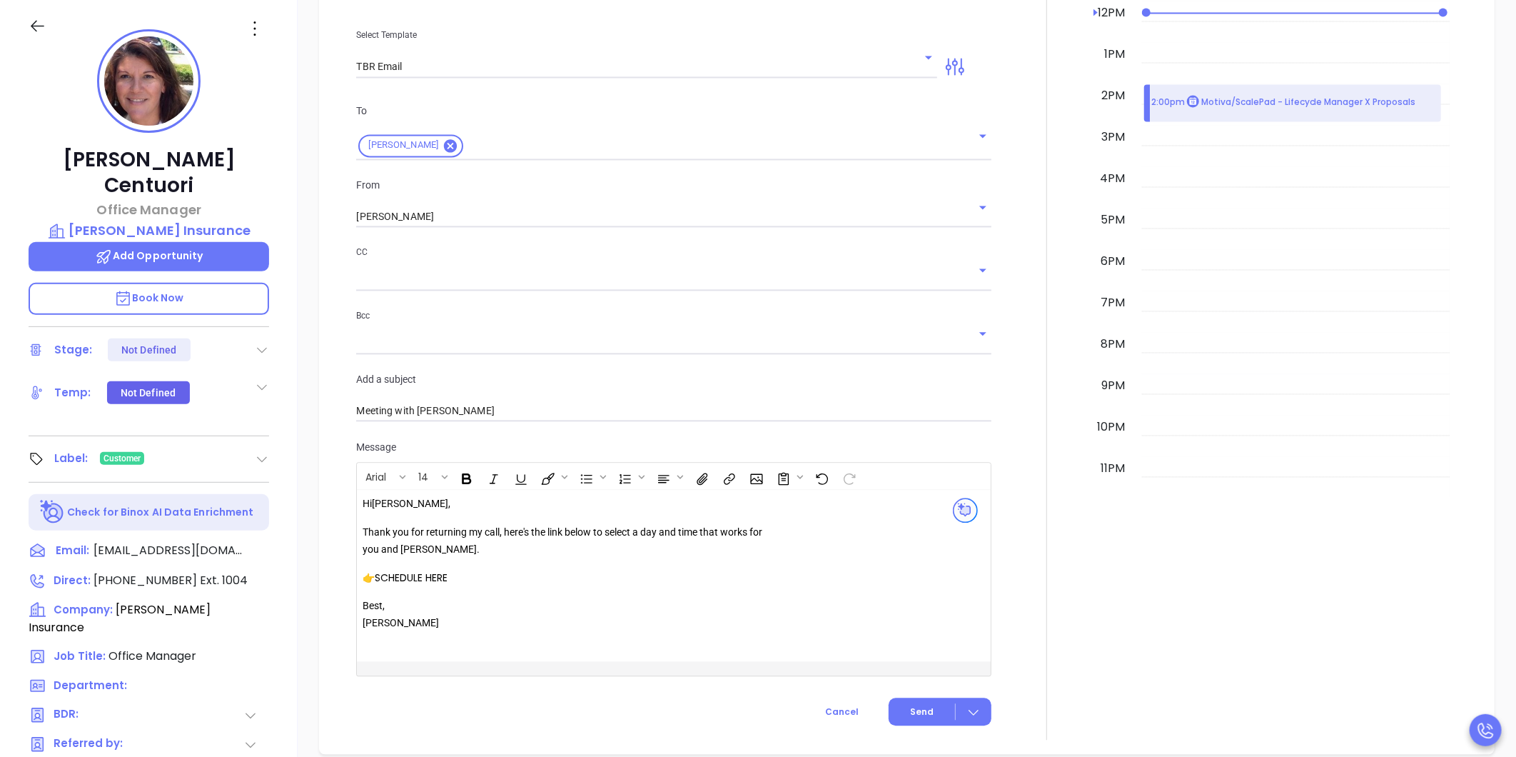
click at [395, 571] on link "SCHEDULE HERE" at bounding box center [411, 578] width 73 height 14
click at [395, 587] on icon "Open link" at bounding box center [398, 587] width 10 height 10
click at [602, 531] on p "Thank you for returning my call, here's the link below to select a day and time…" at bounding box center [568, 542] width 410 height 34
click at [921, 706] on span "Send" at bounding box center [922, 712] width 24 height 13
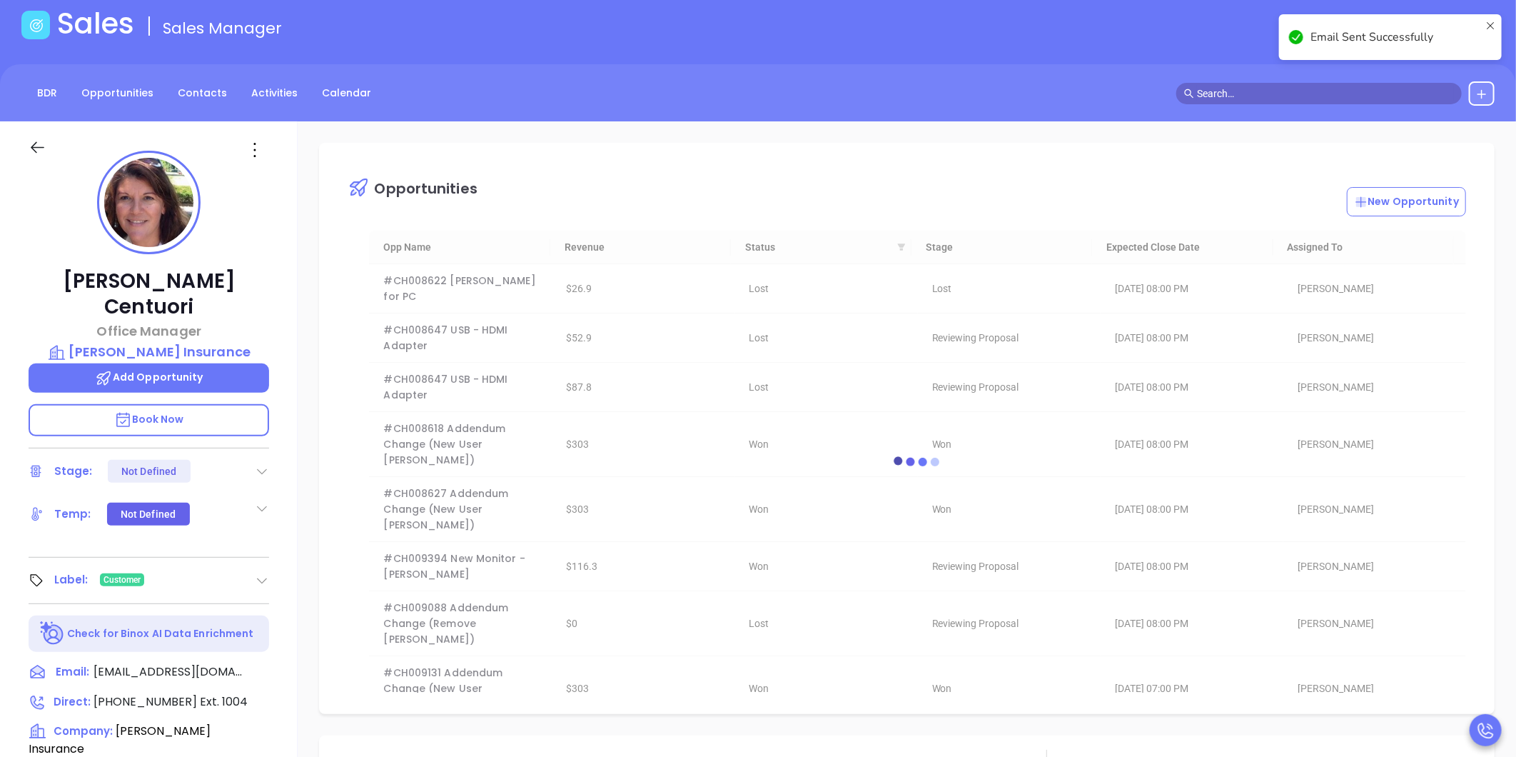
scroll to position [0, 0]
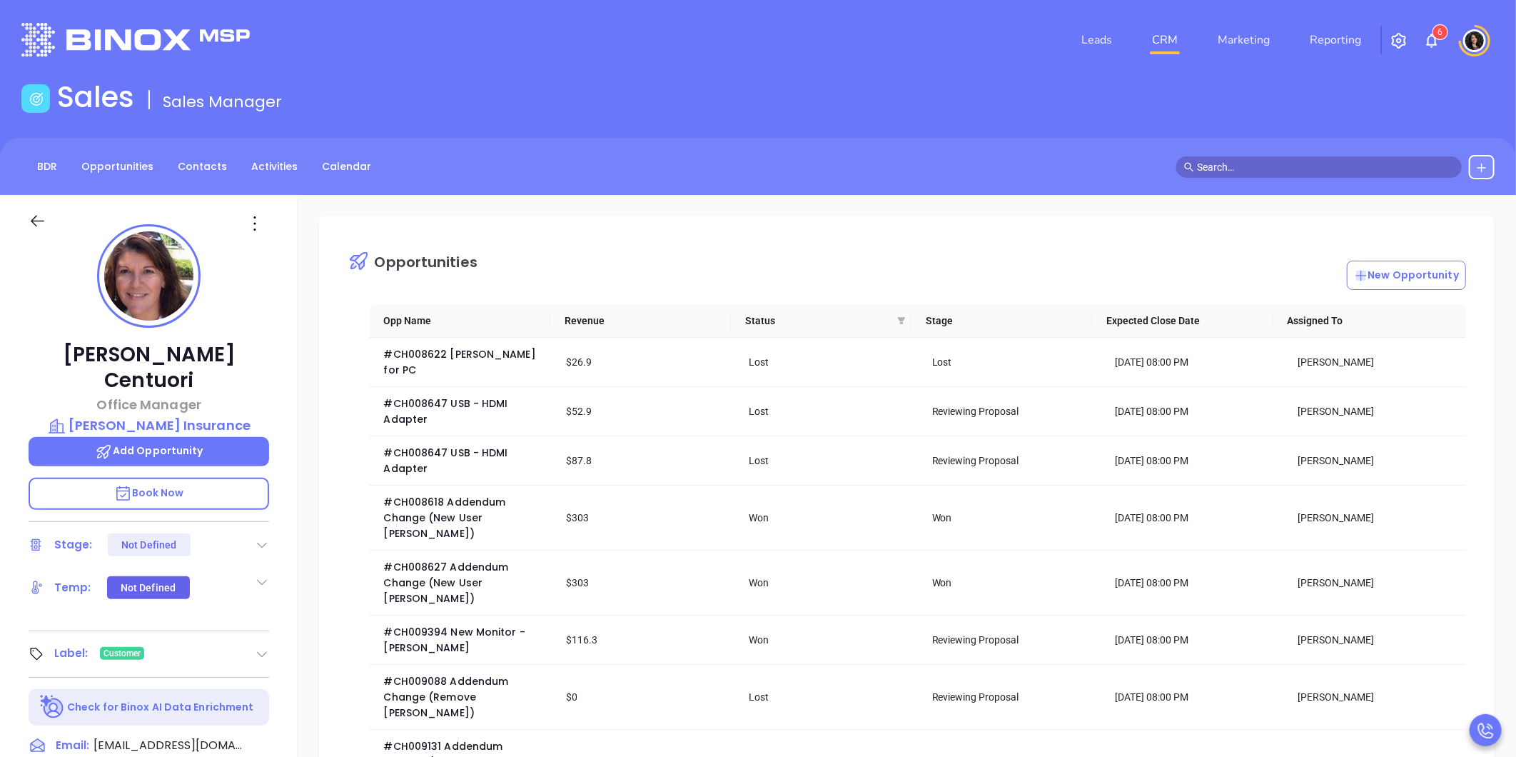
click at [31, 219] on icon at bounding box center [38, 221] width 18 height 18
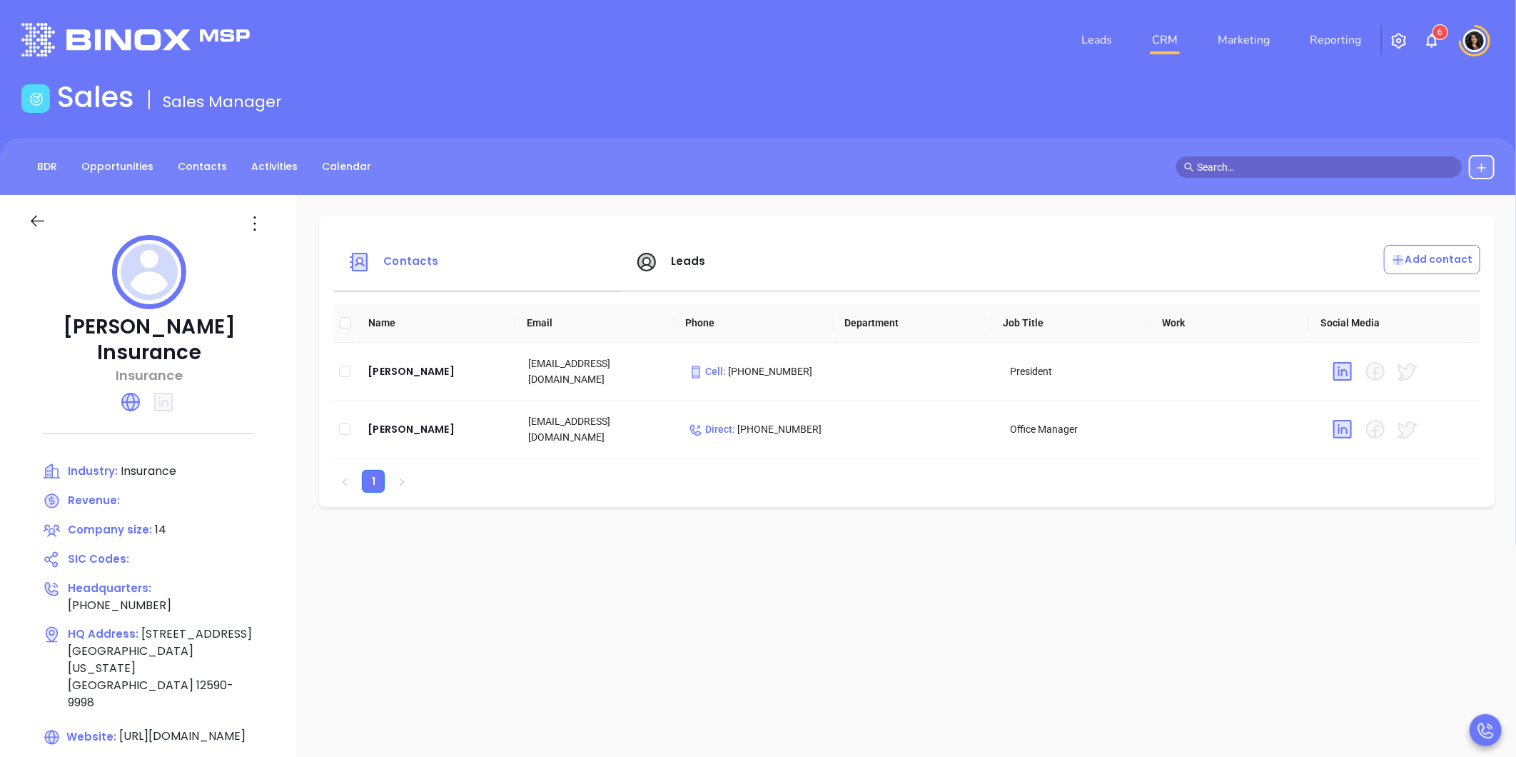
click at [29, 219] on icon at bounding box center [38, 221] width 18 height 18
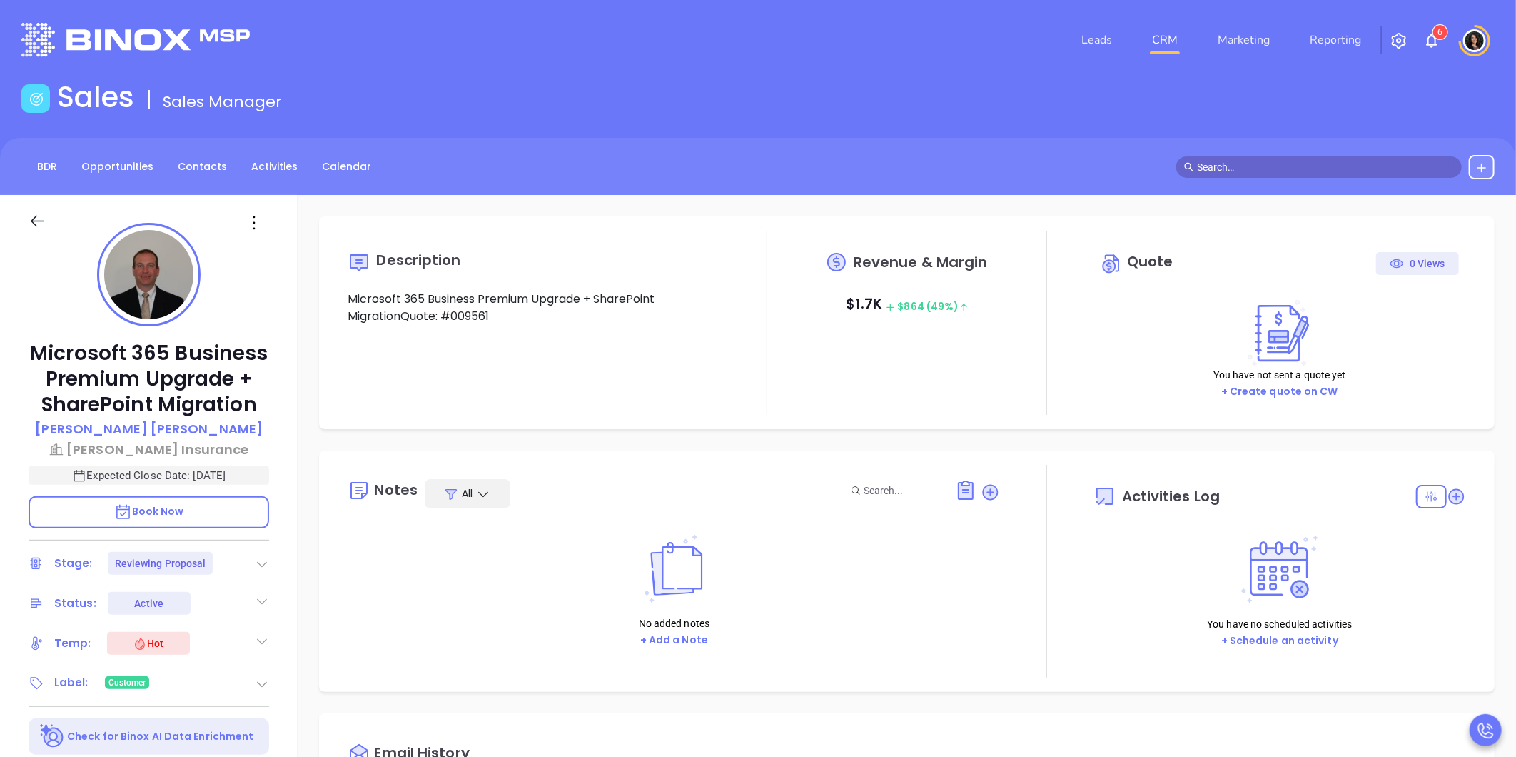
type input "10/01/2025"
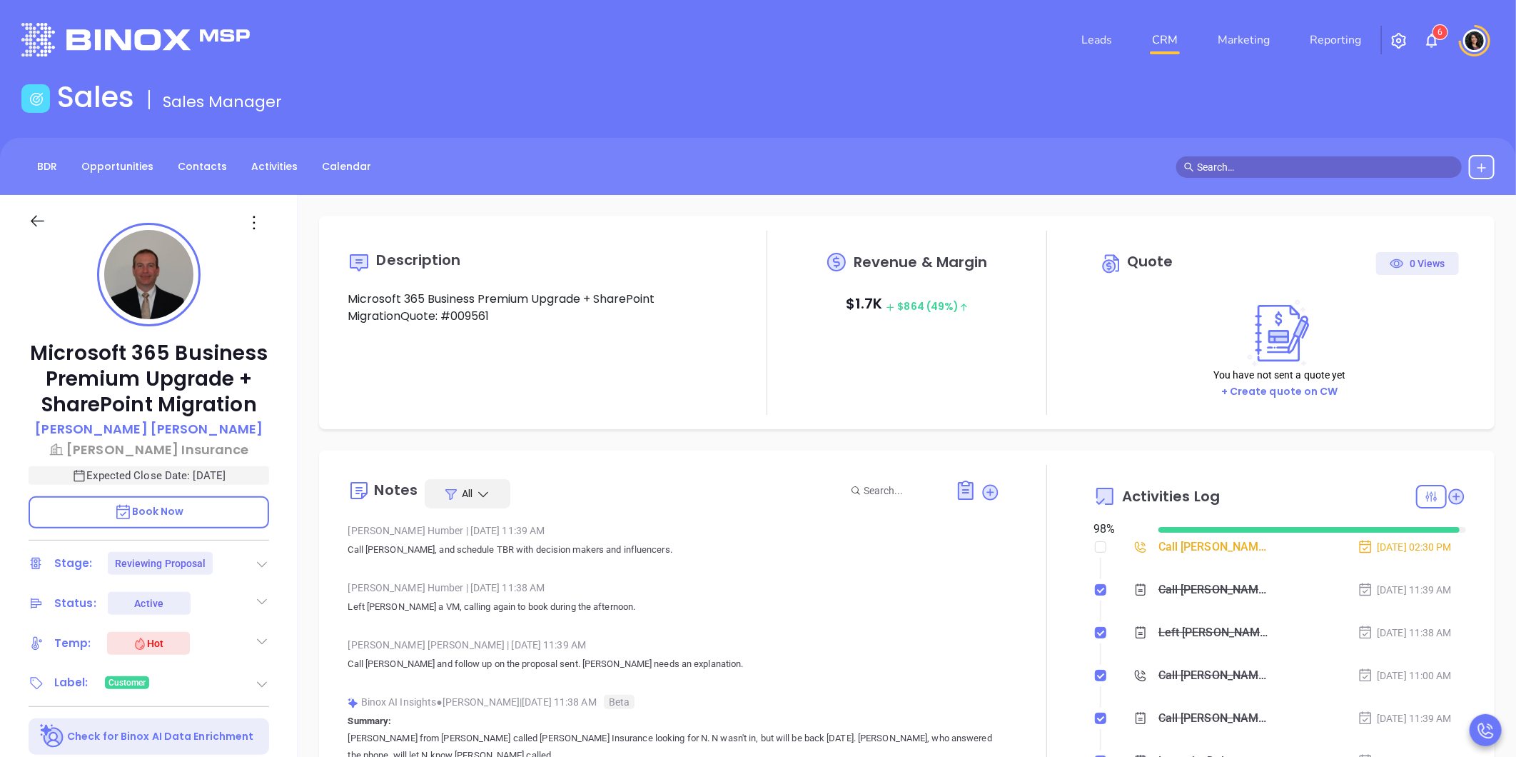
scroll to position [415, 0]
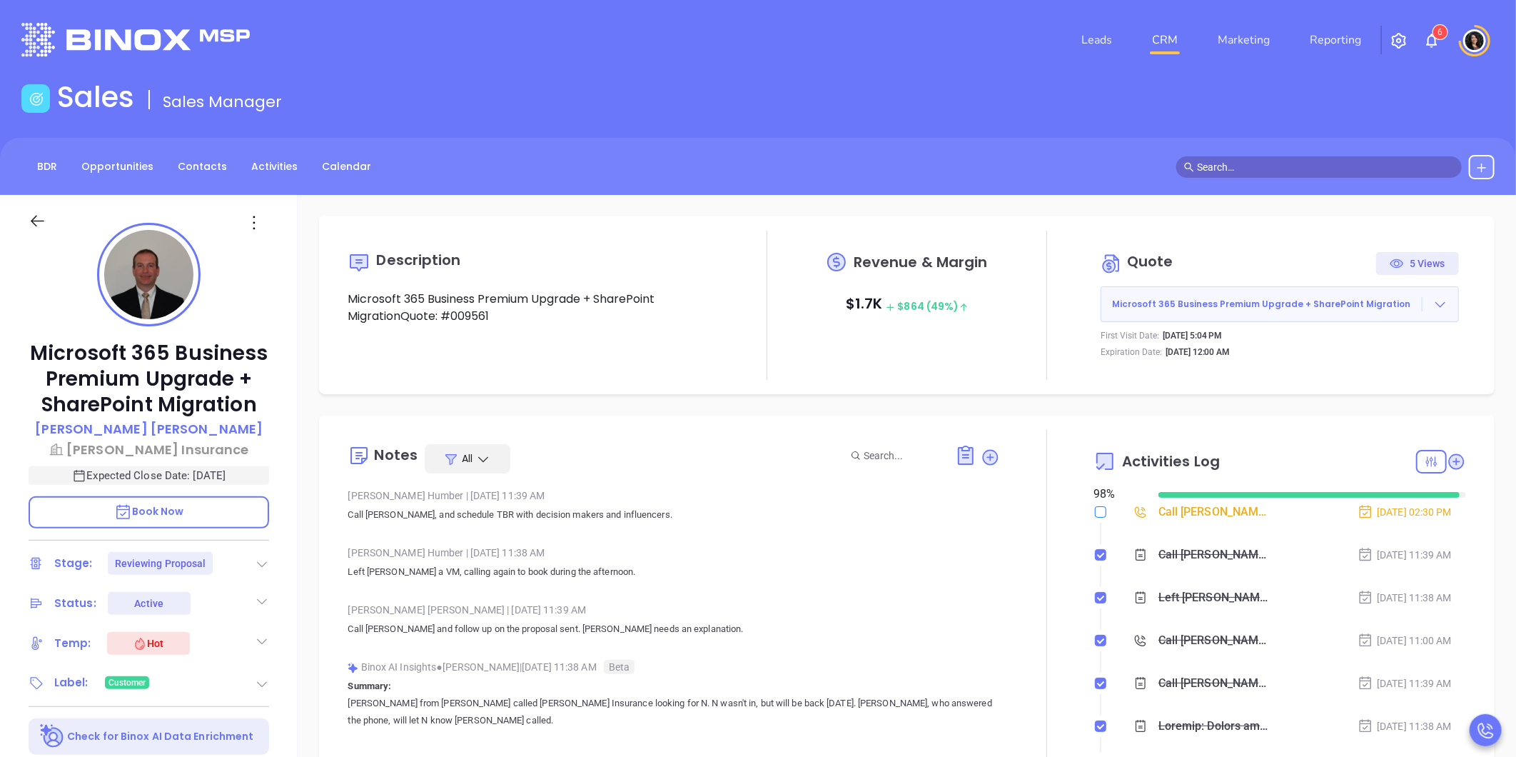
click at [1095, 509] on input "checkbox" at bounding box center [1100, 511] width 11 height 11
checkbox input "true"
click at [985, 455] on icon at bounding box center [991, 457] width 16 height 16
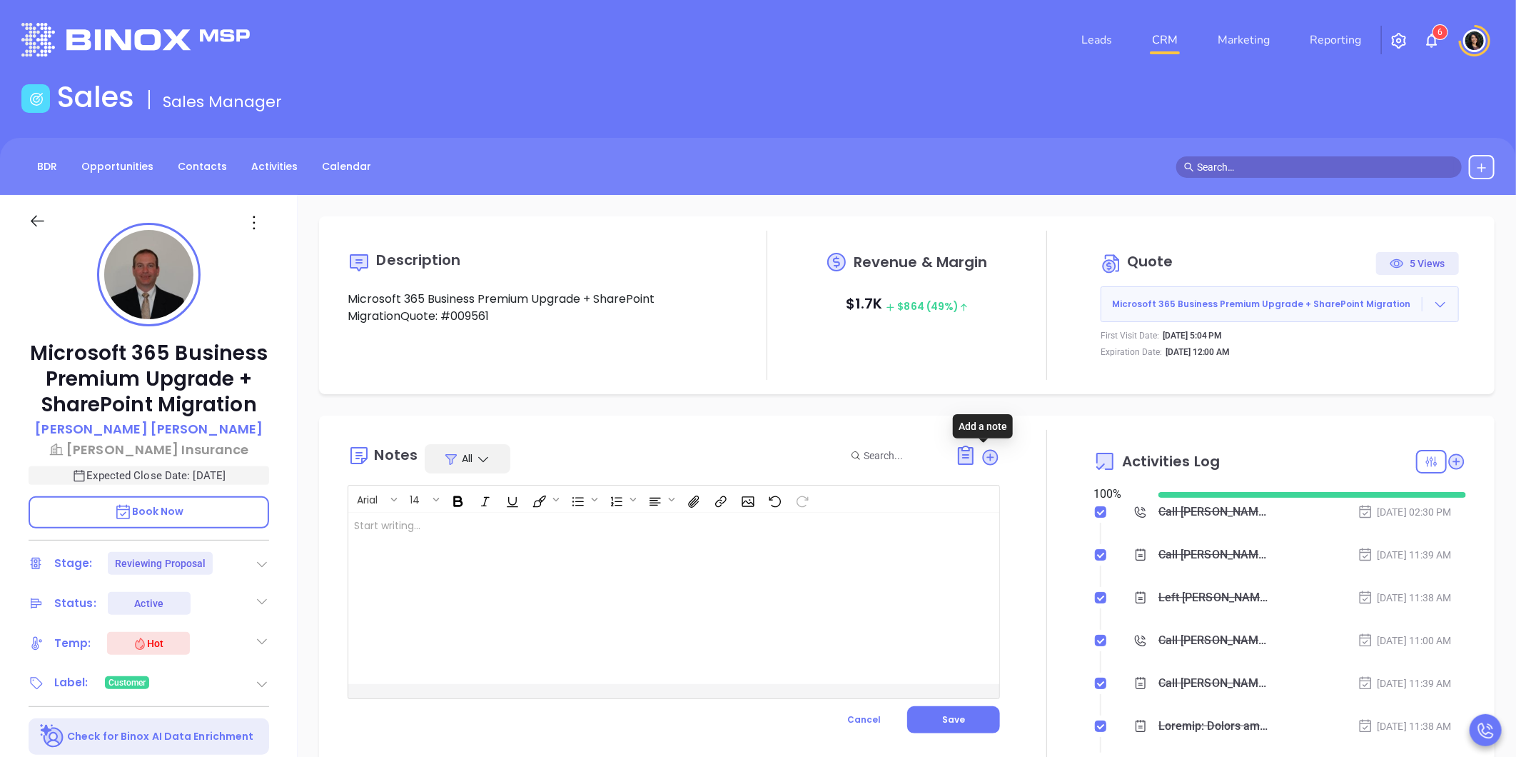
type input "Carla Humber"
click at [739, 547] on div at bounding box center [650, 597] width 605 height 171
click at [547, 552] on div "Nancy returned my call; l, she has a short week working until Wednesday. Thursd…" at bounding box center [650, 597] width 605 height 171
click at [369, 616] on div "Nancy returned my call; l, she has a short week working until Wednesday. Thursd…" at bounding box center [650, 597] width 605 height 171
click at [586, 555] on div "Nancy returned my call; l, she has a short week working until Wednesday. Thursd…" at bounding box center [650, 597] width 605 height 171
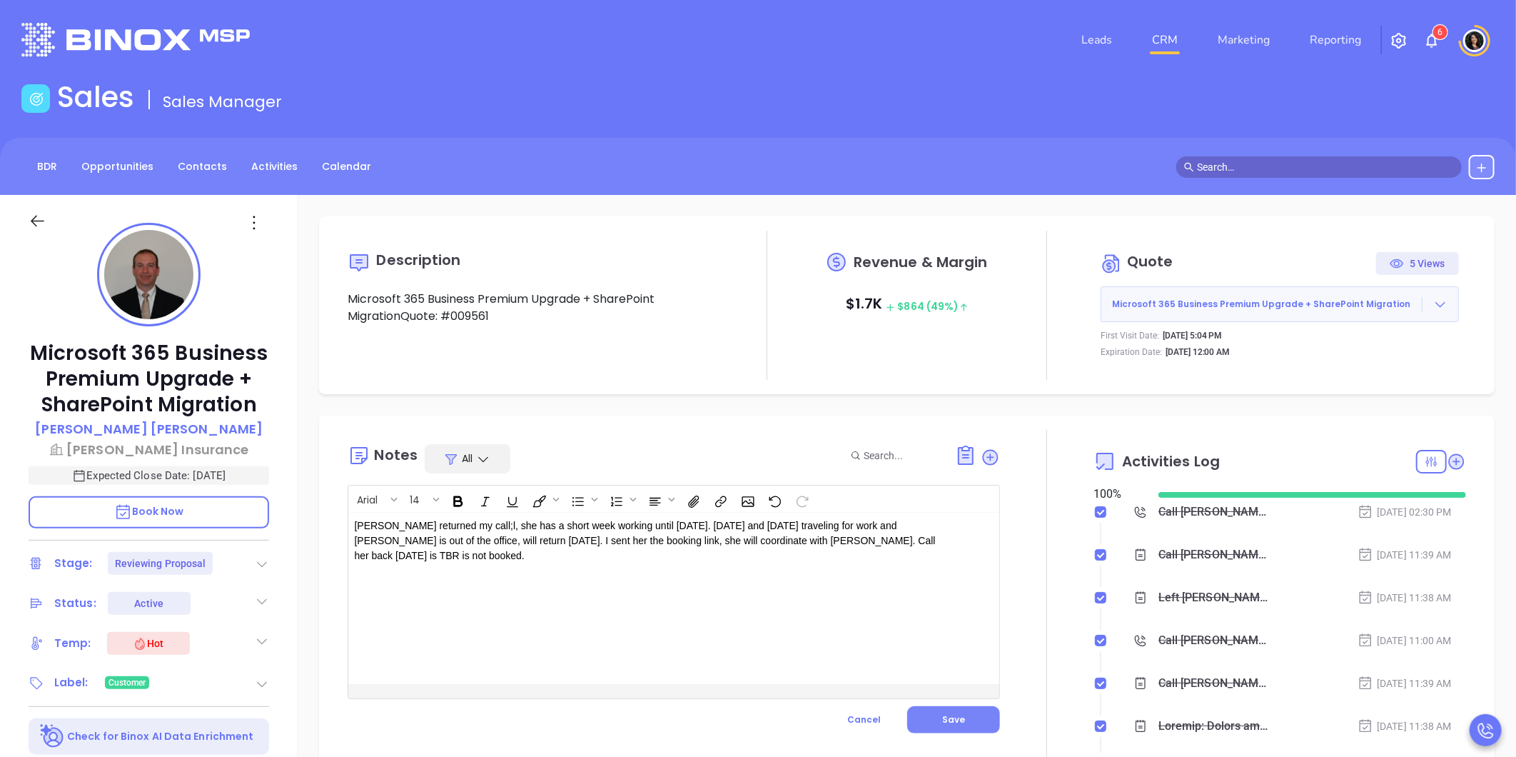
click at [929, 719] on button "Save" at bounding box center [953, 719] width 93 height 27
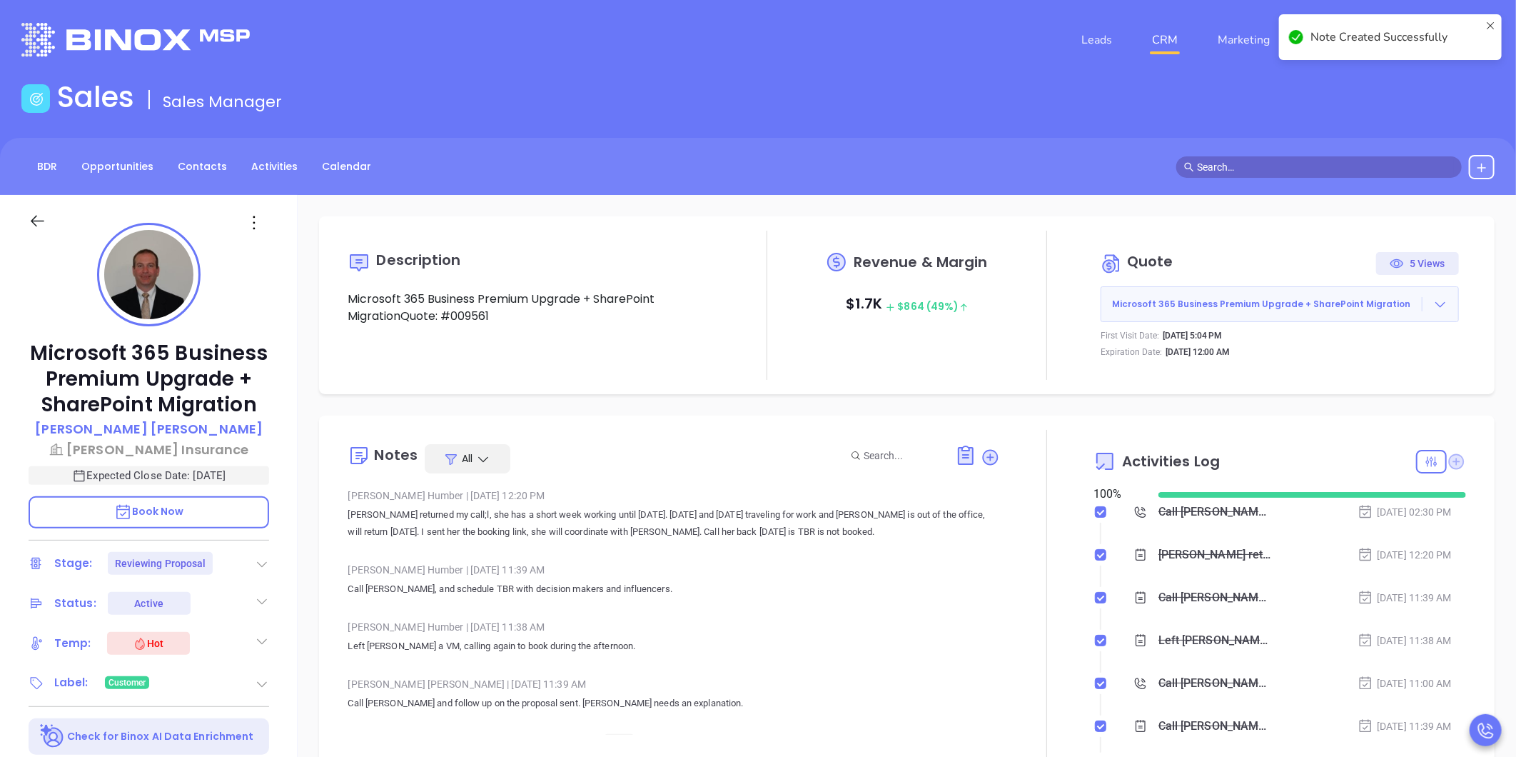
click at [1452, 460] on icon at bounding box center [1457, 461] width 16 height 16
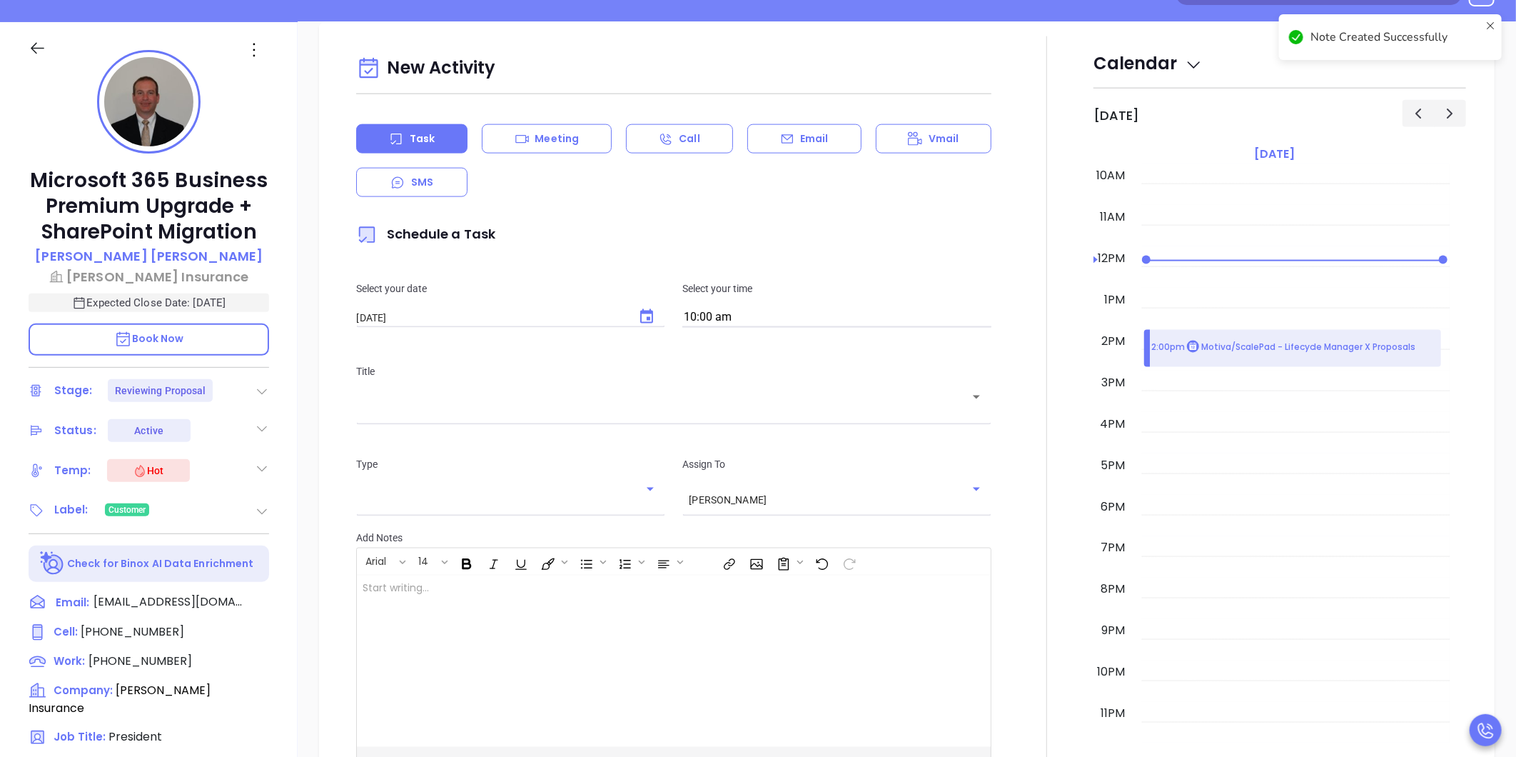
scroll to position [195, 0]
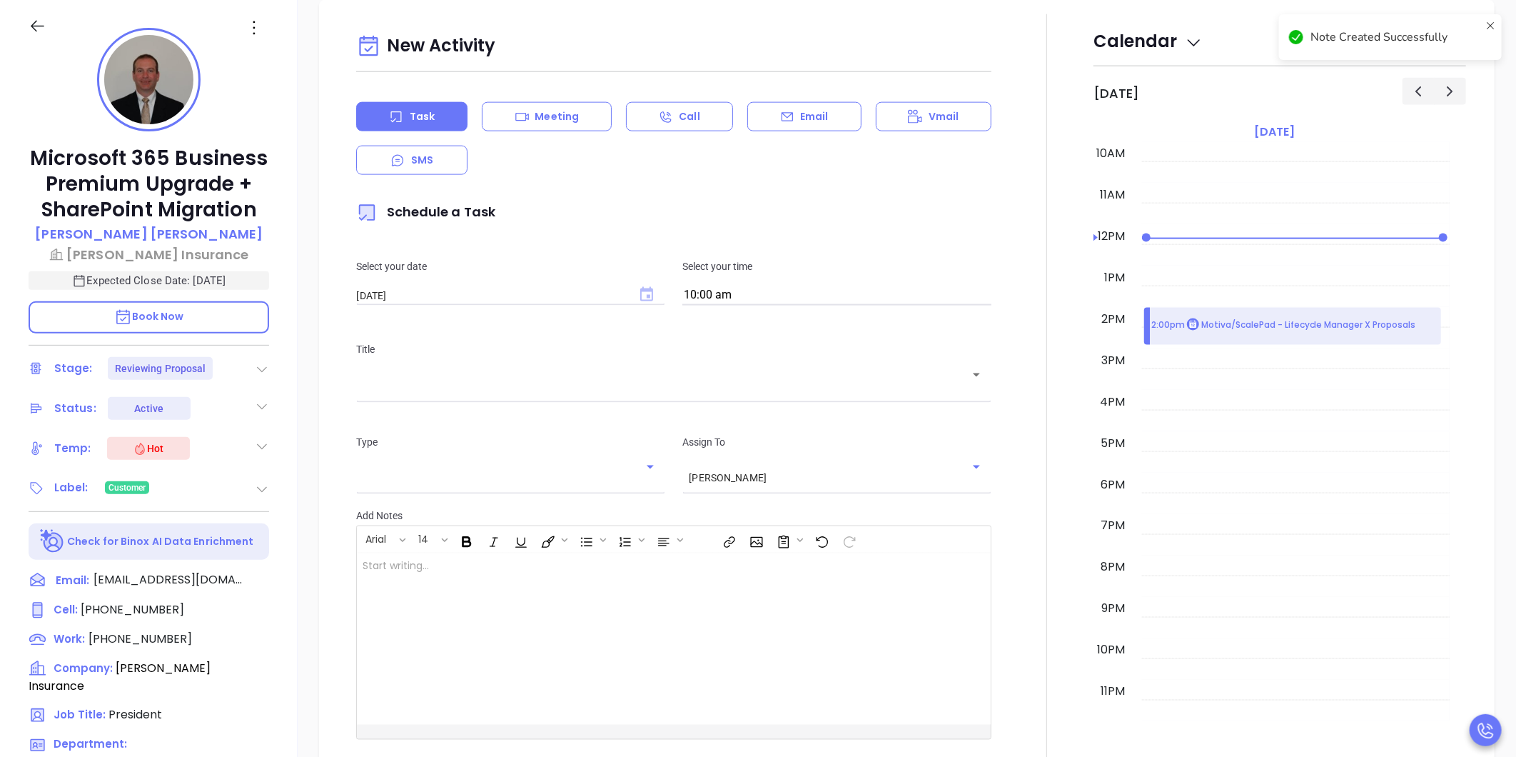
click at [642, 288] on icon "Choose date, selected date is Oct 1, 2025" at bounding box center [646, 294] width 13 height 14
click at [443, 409] on button "7" at bounding box center [445, 411] width 26 height 26
type input "10/07/2025"
click at [672, 388] on input "text" at bounding box center [663, 385] width 601 height 14
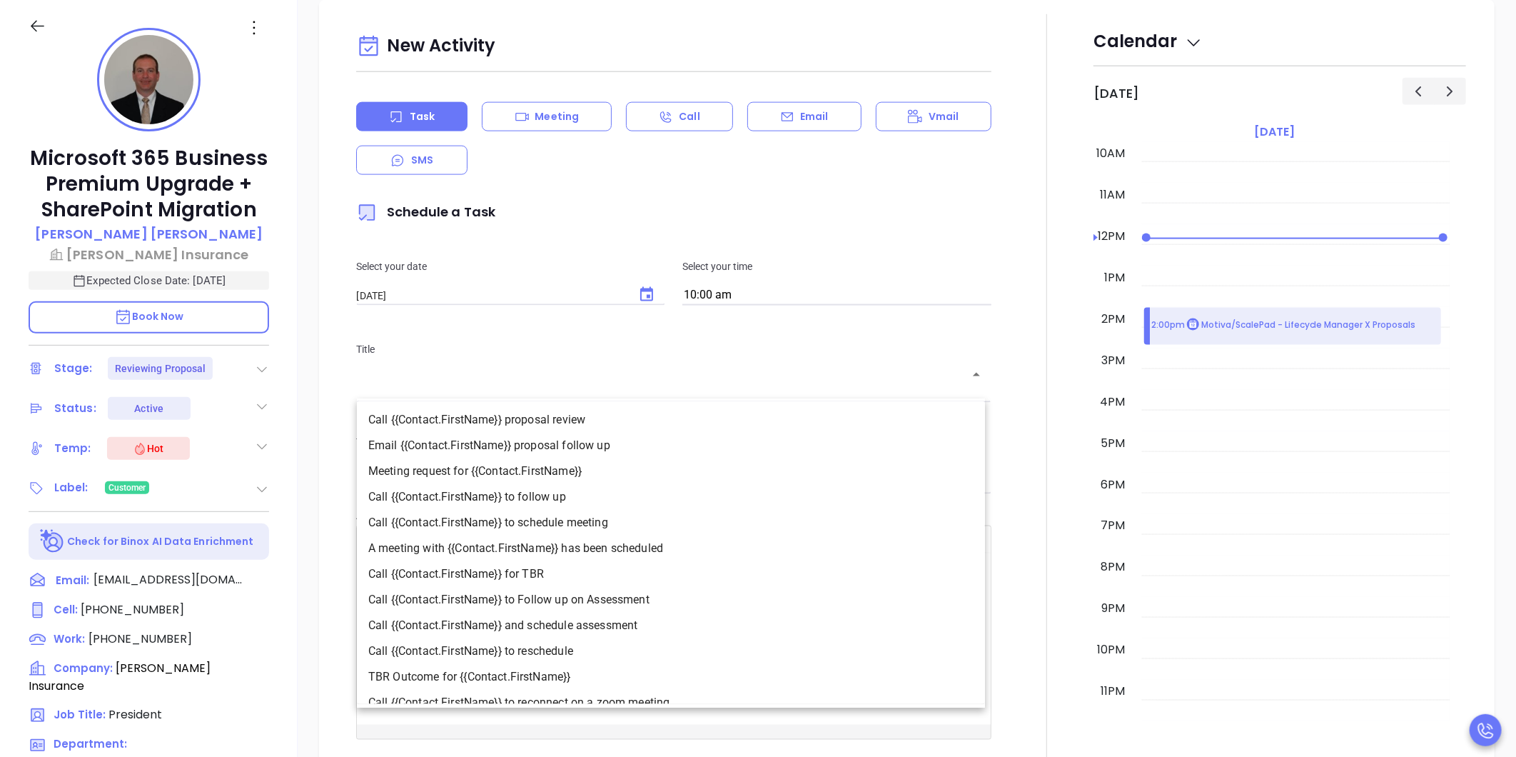
click at [545, 567] on li "Call {{Contact.FirstName}} for TBR" at bounding box center [671, 574] width 628 height 26
type input "Call Allan for TBR"
type input "Call"
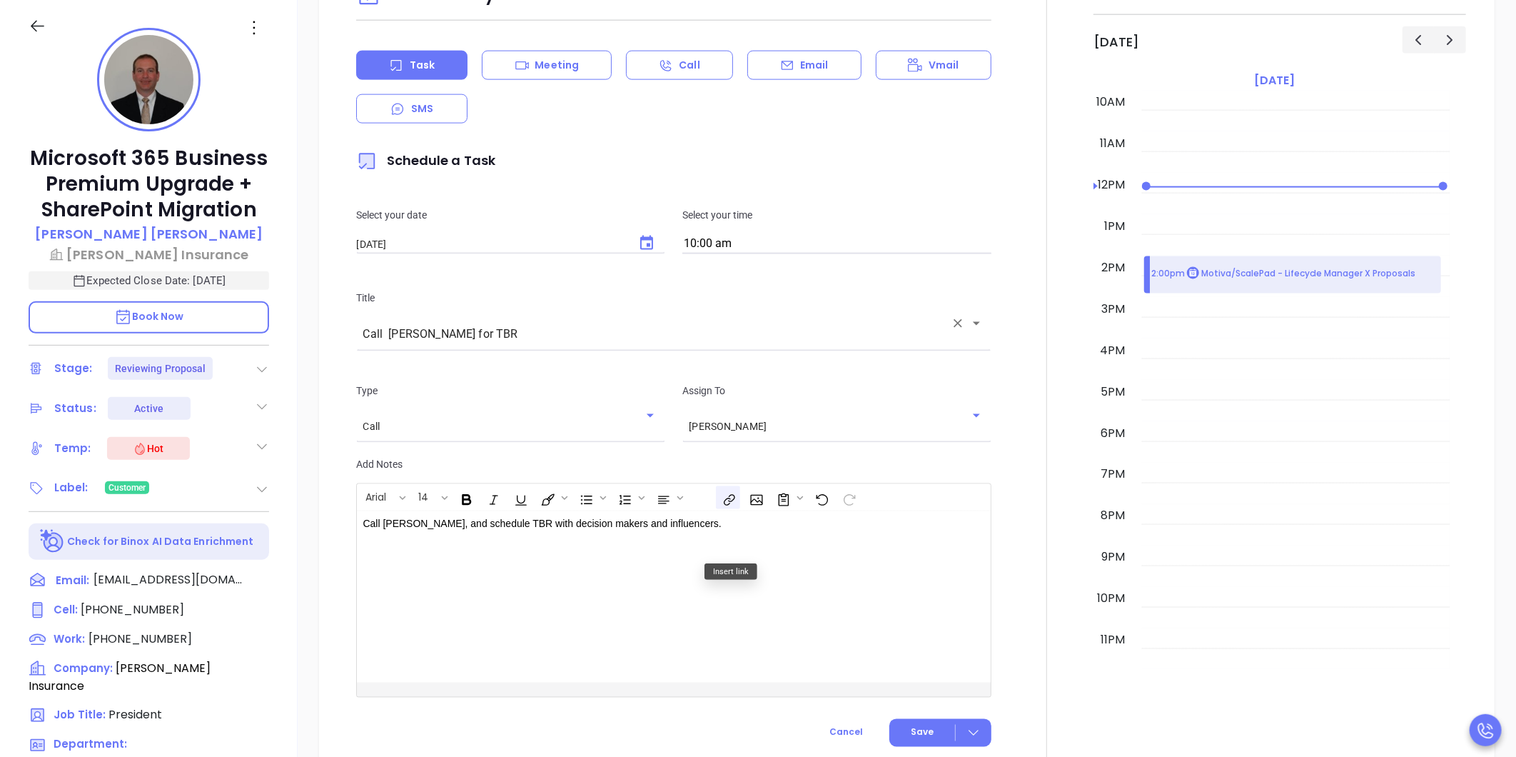
scroll to position [1336, 0]
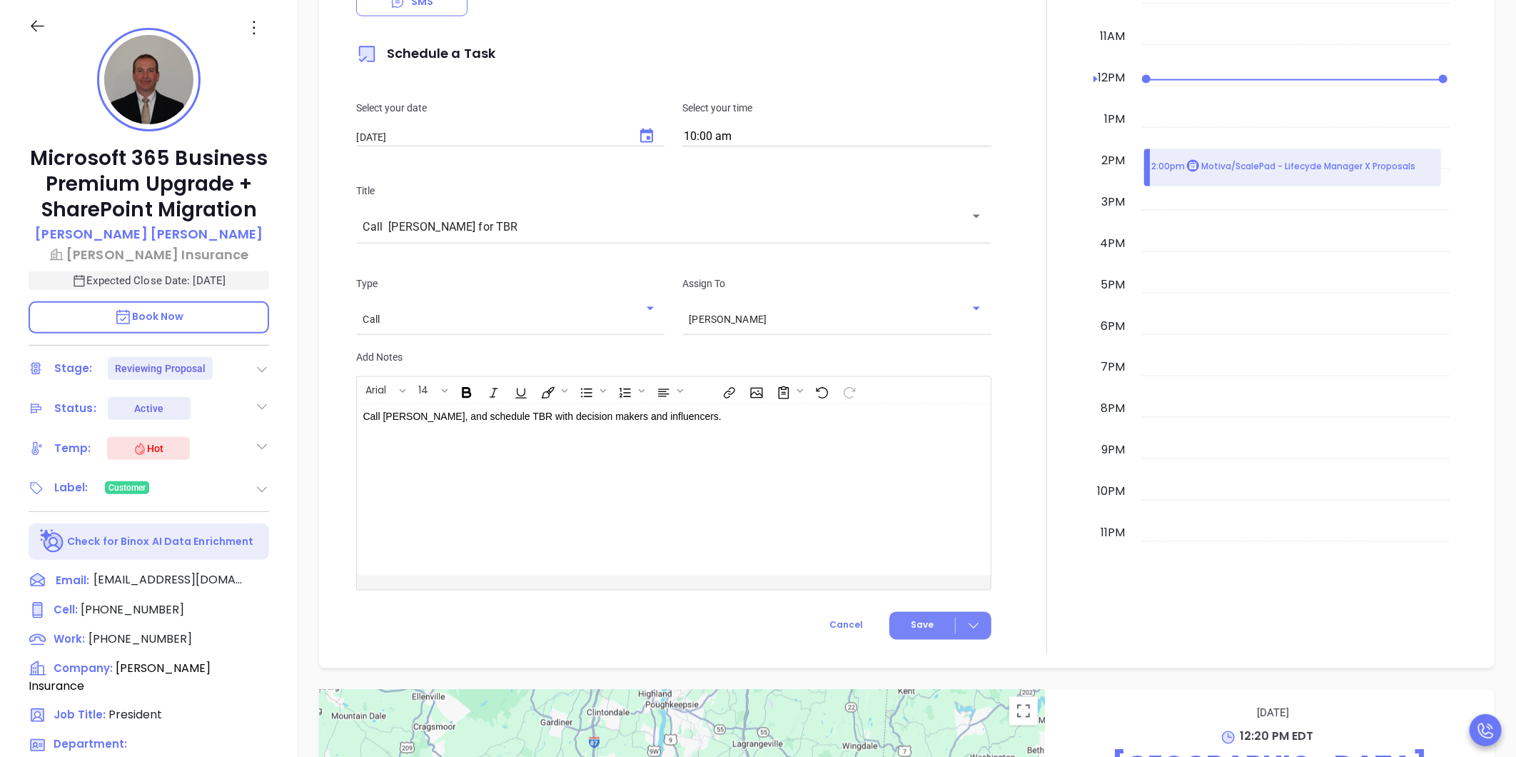
click at [911, 622] on span "Save" at bounding box center [922, 625] width 23 height 13
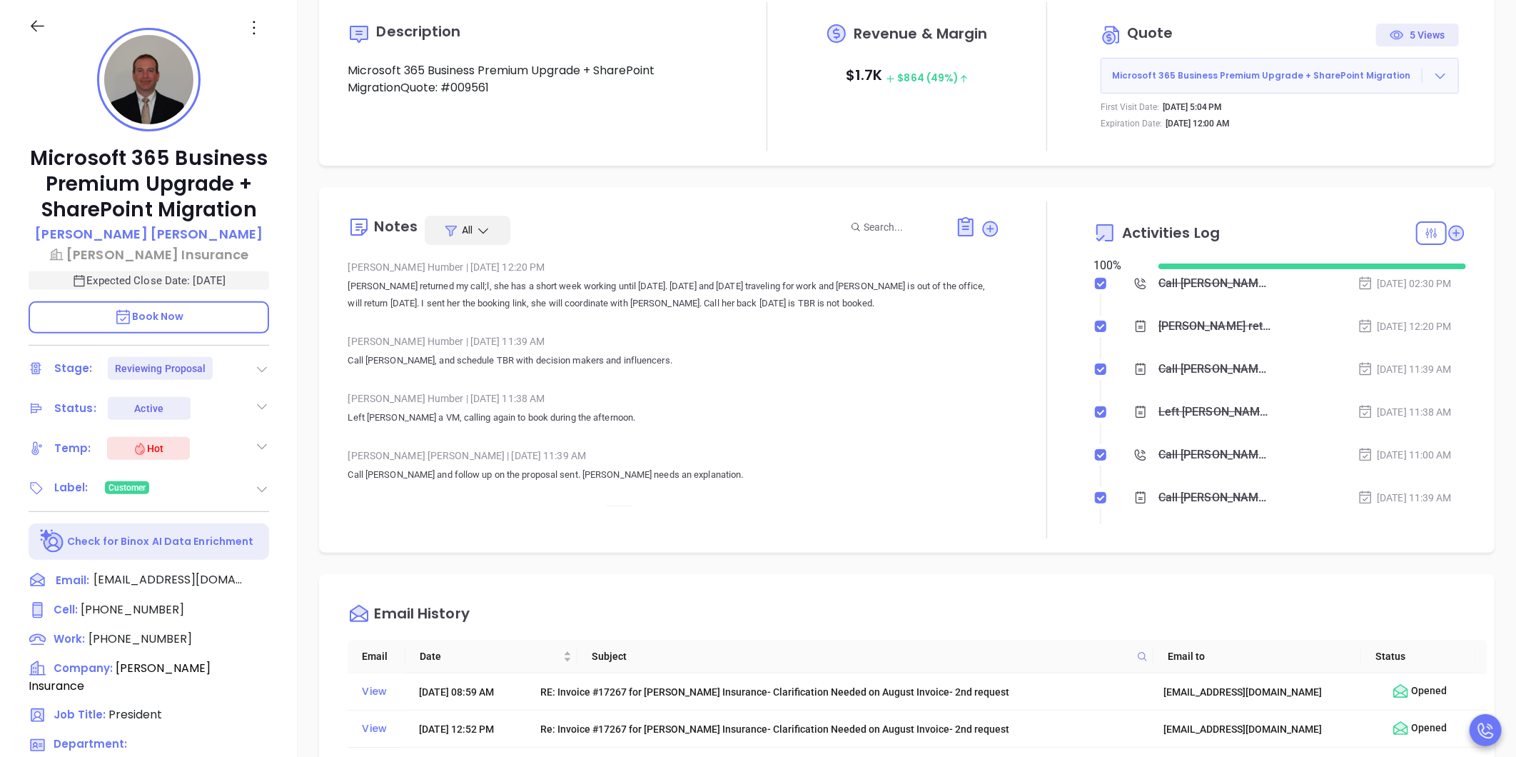
scroll to position [0, 0]
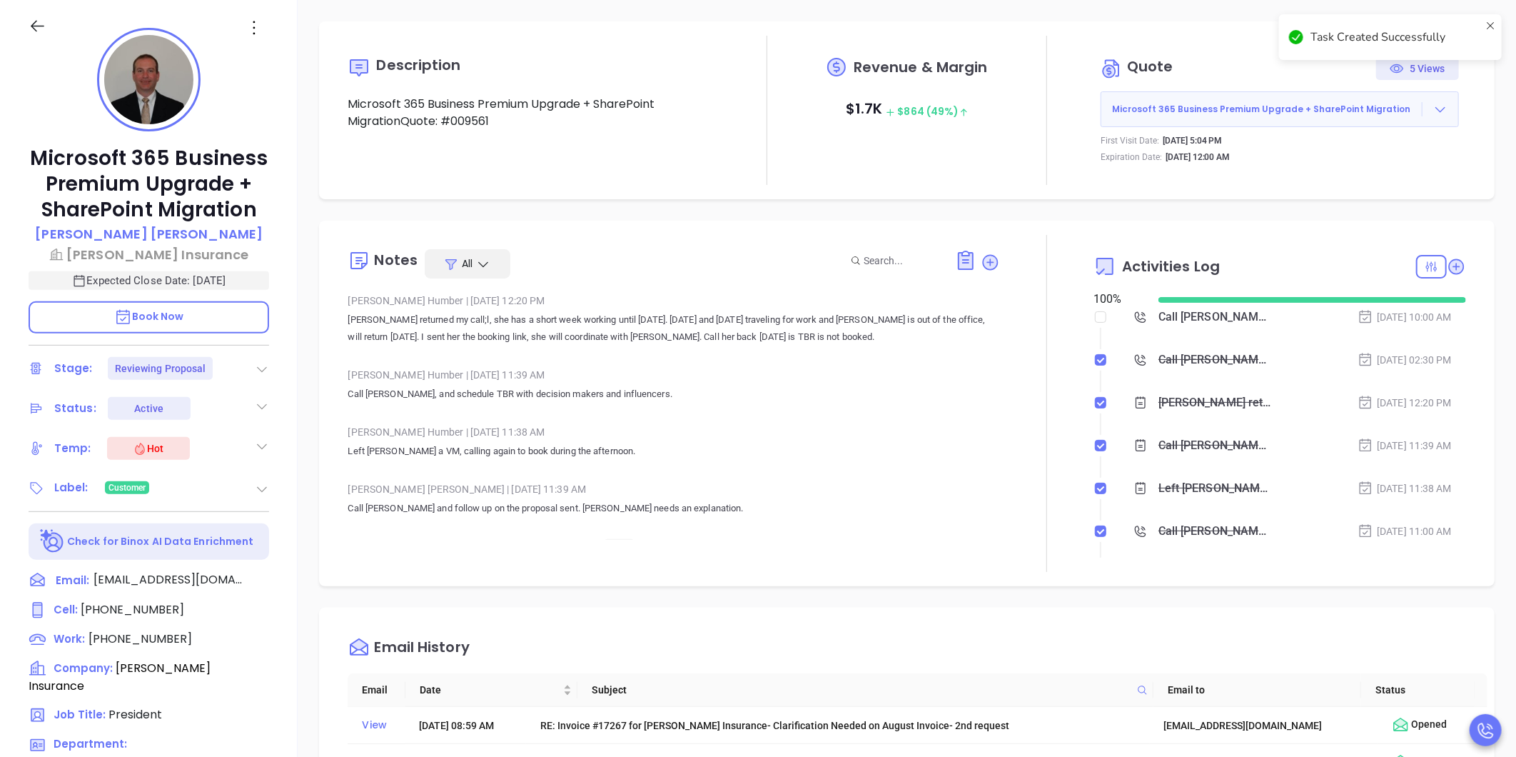
checkbox input "false"
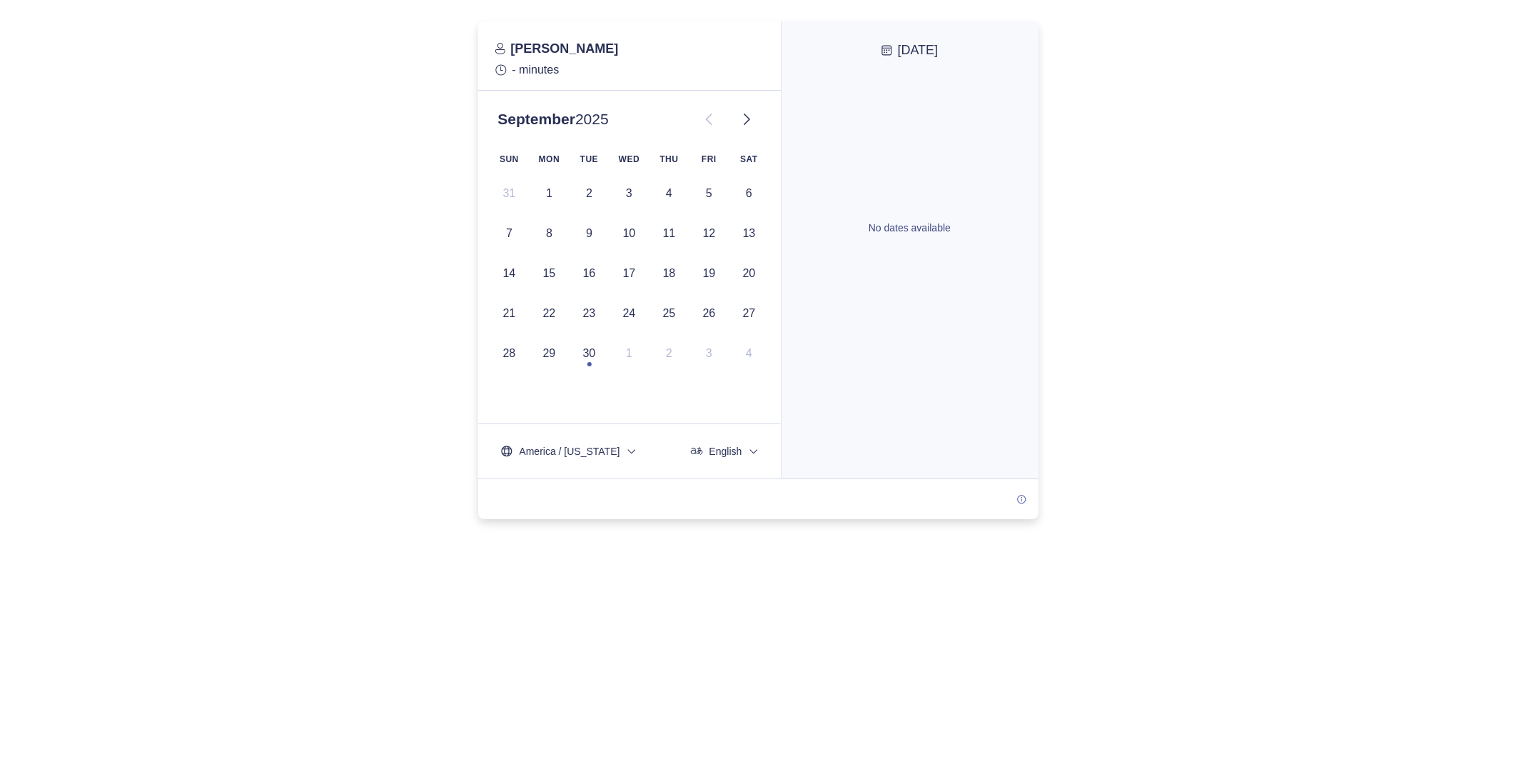
click at [1051, 206] on div at bounding box center [758, 269] width 1516 height 497
click at [751, 123] on icon at bounding box center [746, 119] width 17 height 17
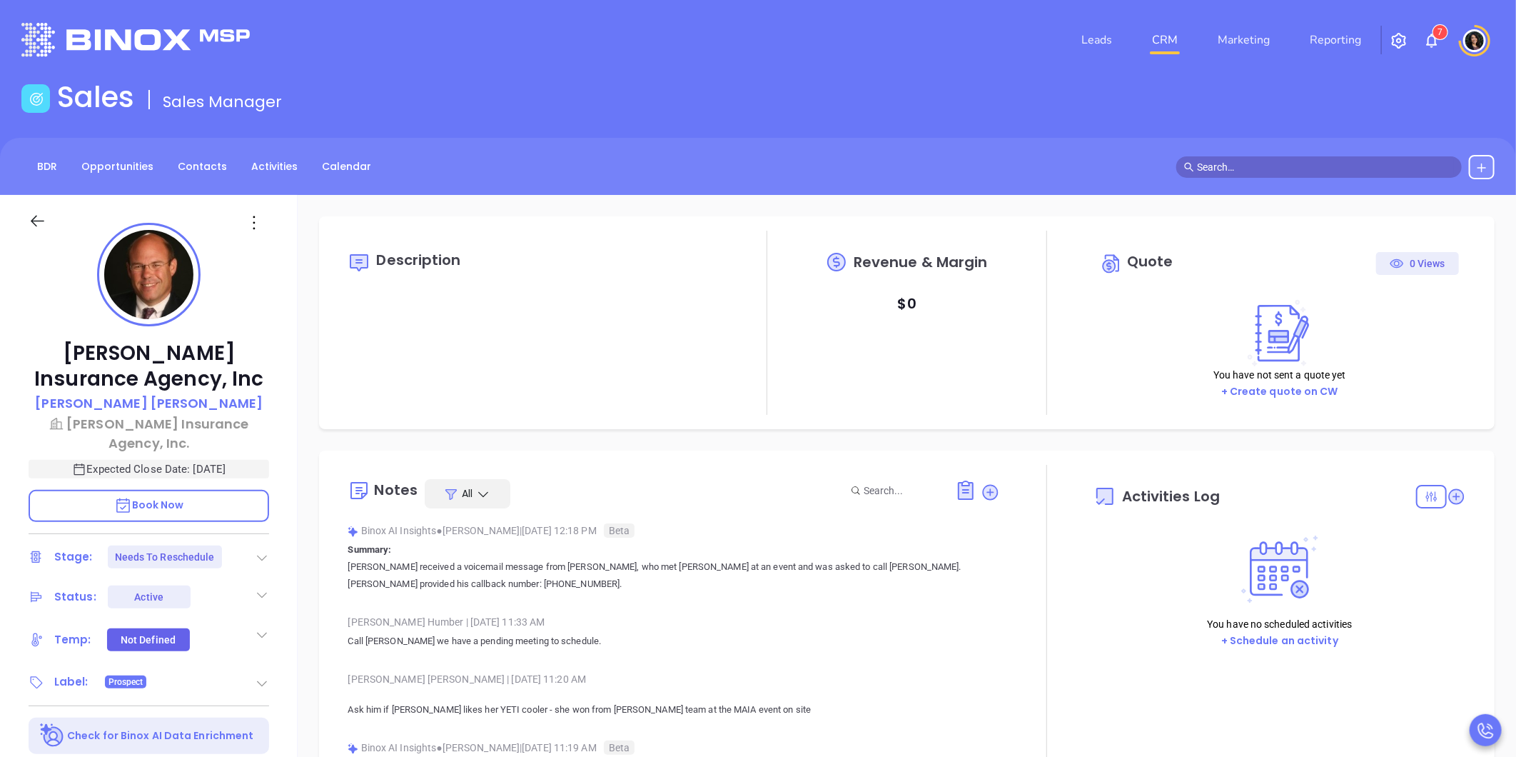
type input "[DATE]"
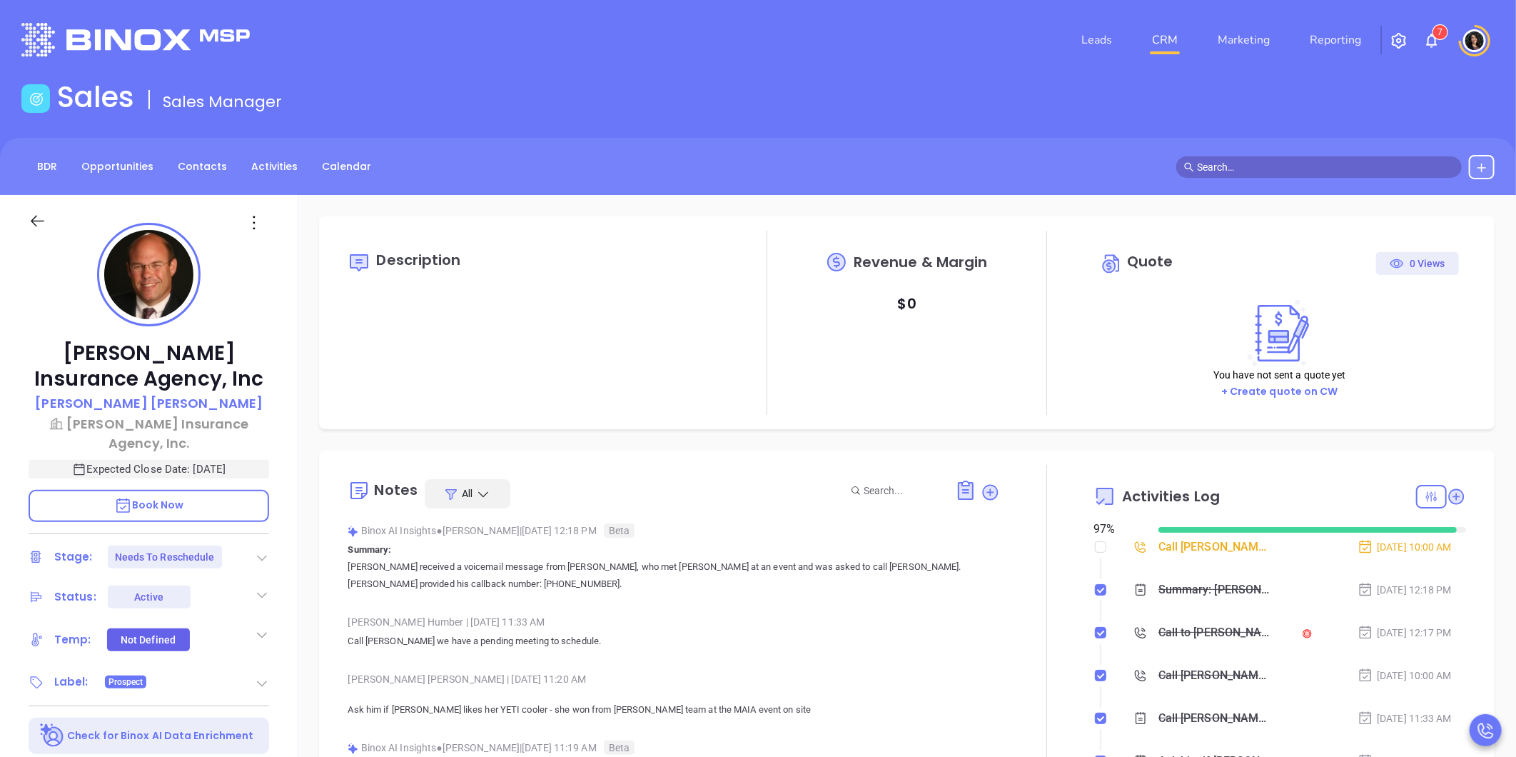
scroll to position [415, 0]
type input "[PERSON_NAME]"
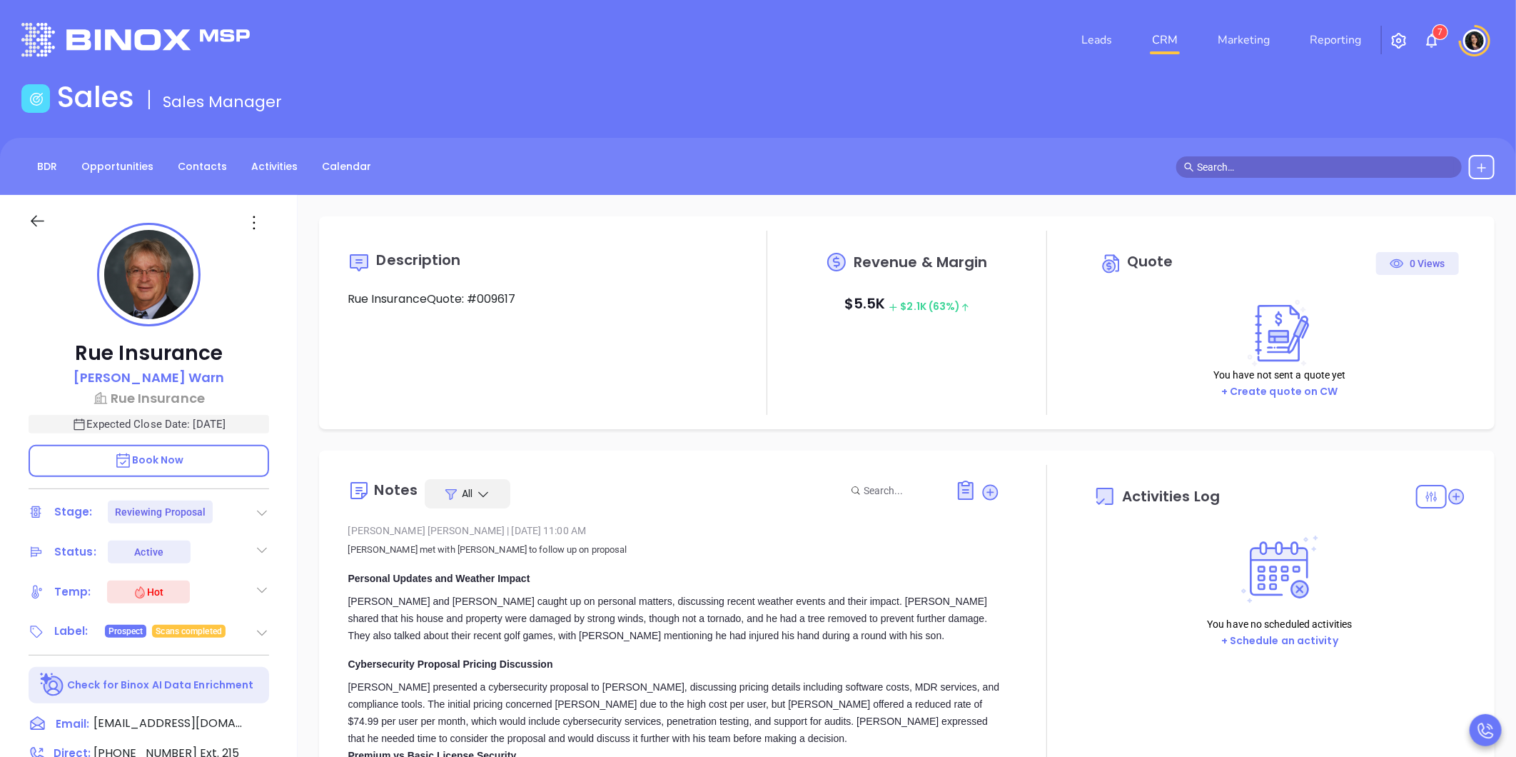
type input "[DATE]"
drag, startPoint x: 491, startPoint y: 98, endPoint x: 975, endPoint y: 424, distance: 583.1
click at [491, 98] on div "Sales Sales Manager" at bounding box center [758, 100] width 1490 height 40
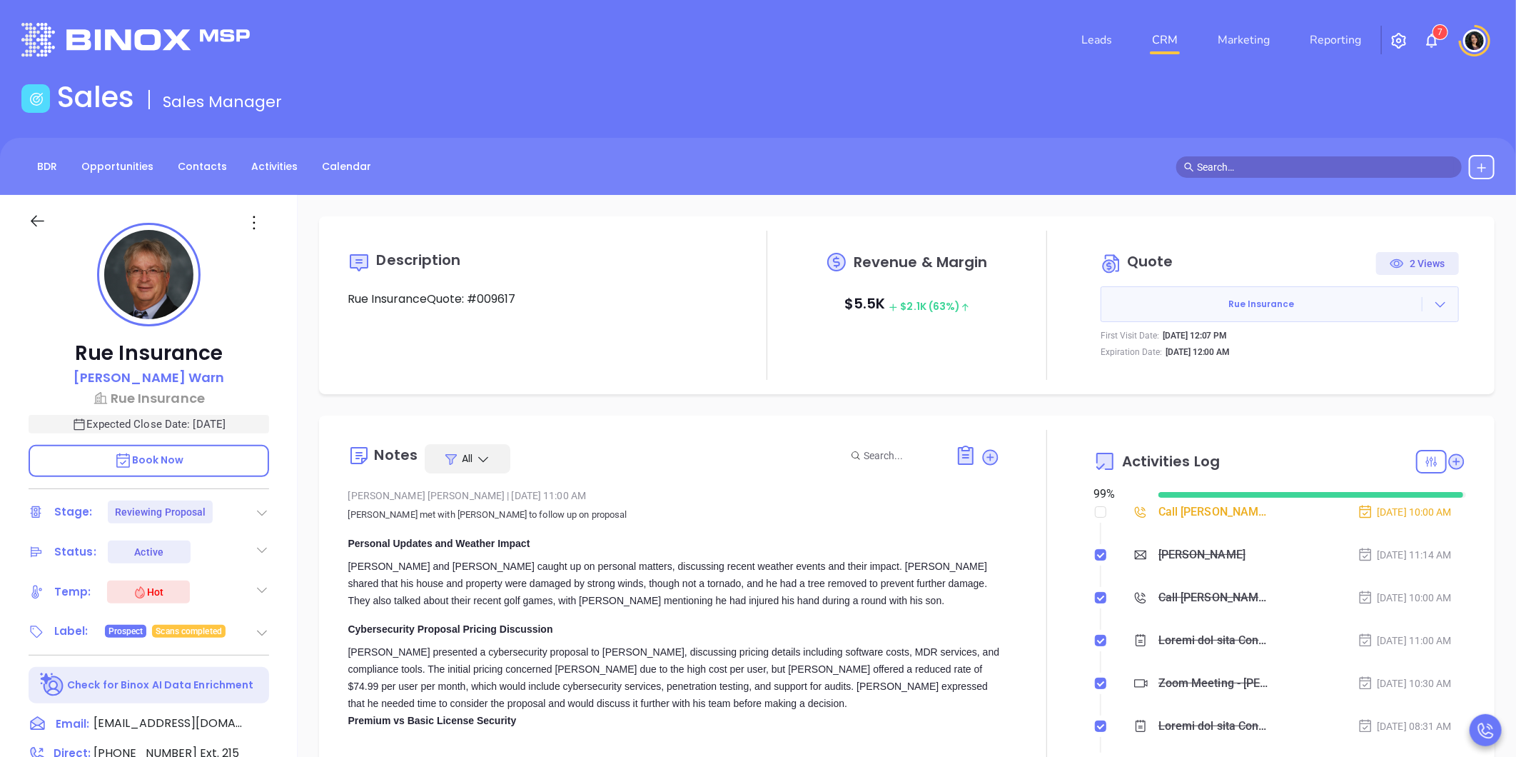
type input "[PERSON_NAME]"
click at [587, 405] on div "Description Rue InsuranceQuote: #009617 Revenue & Margin $ 5.5K $ 2.1K (63%) Qu…" at bounding box center [907, 694] width 1218 height 999
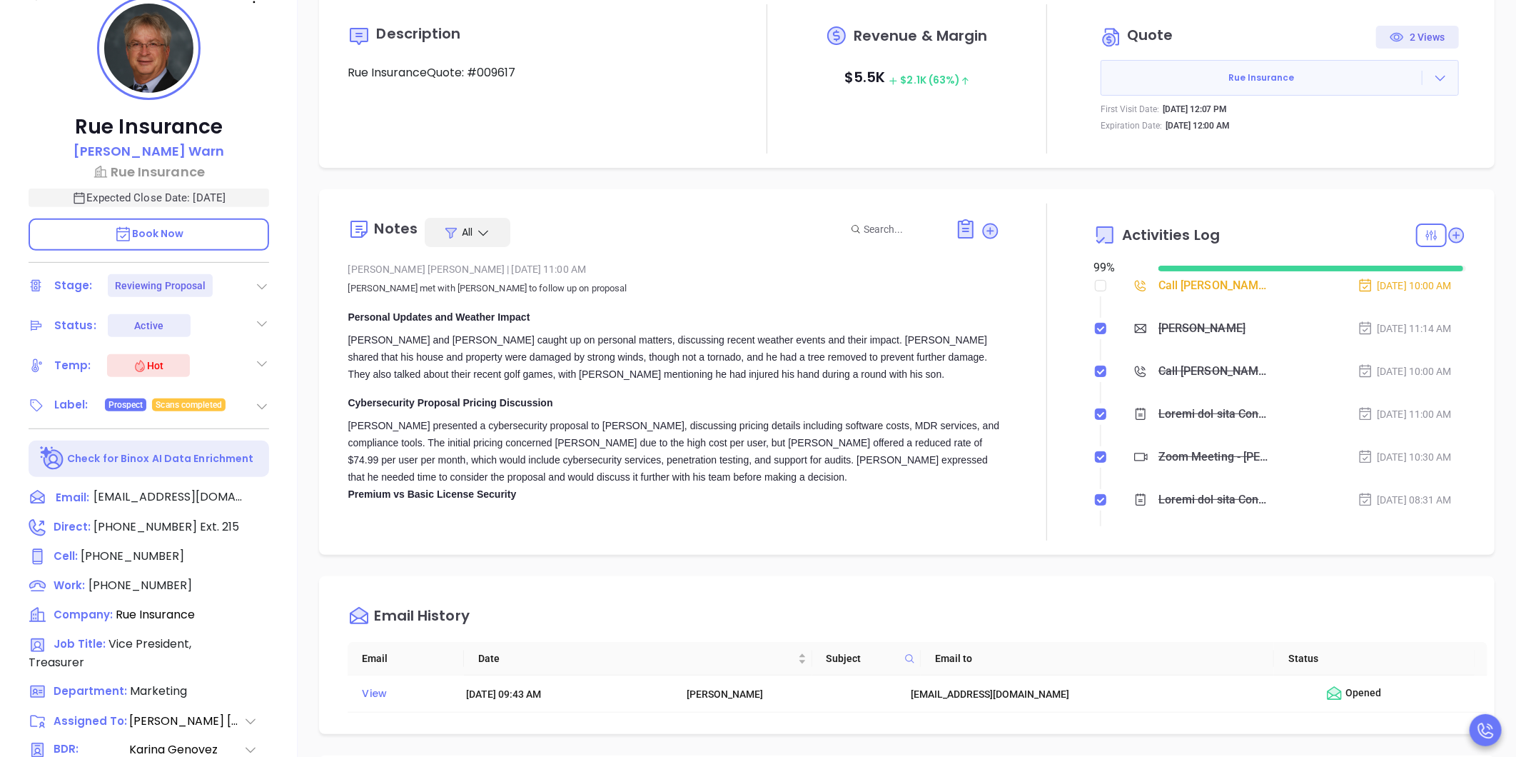
scroll to position [238, 0]
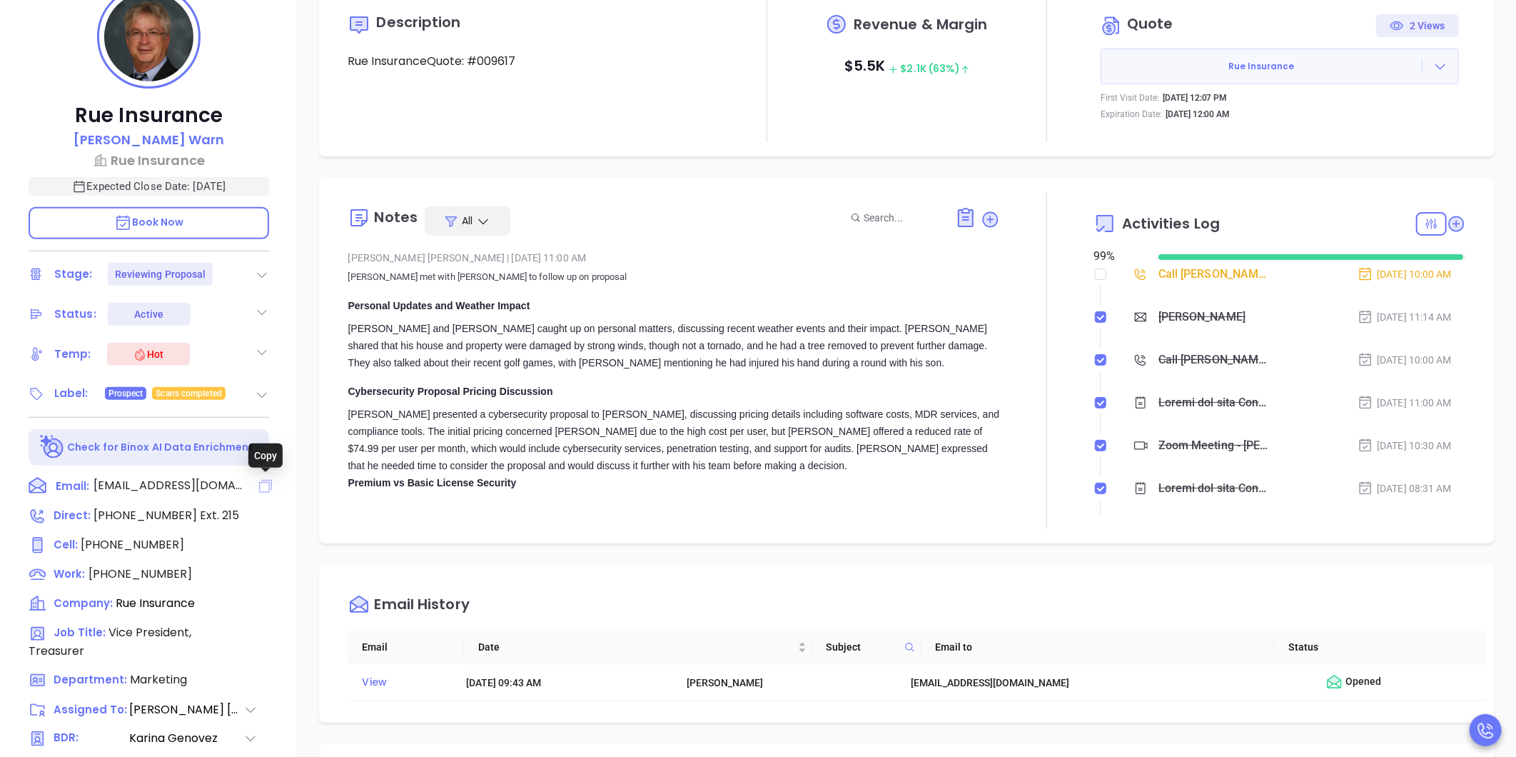
click at [272, 487] on icon at bounding box center [265, 486] width 13 height 13
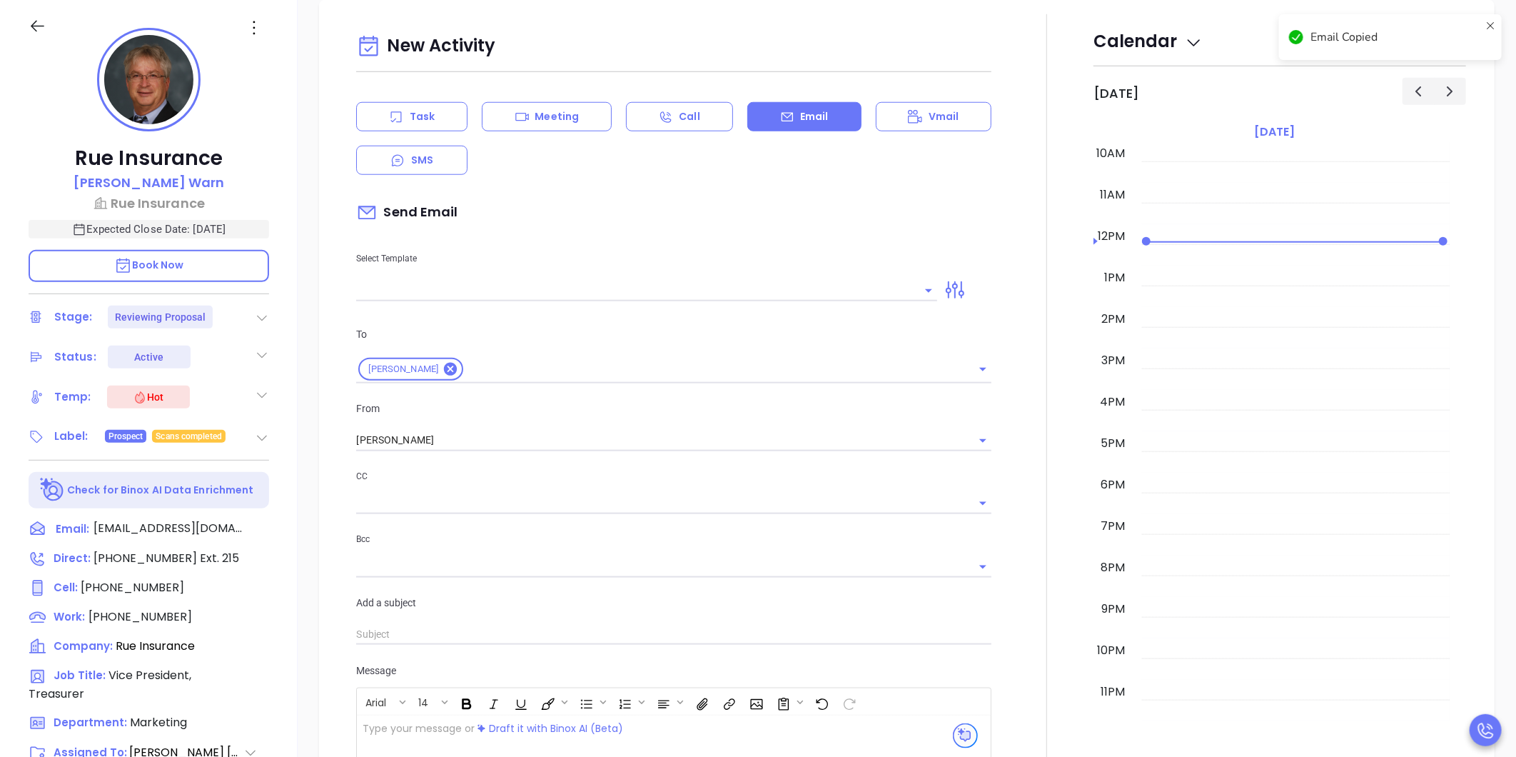
type input "[PERSON_NAME]"
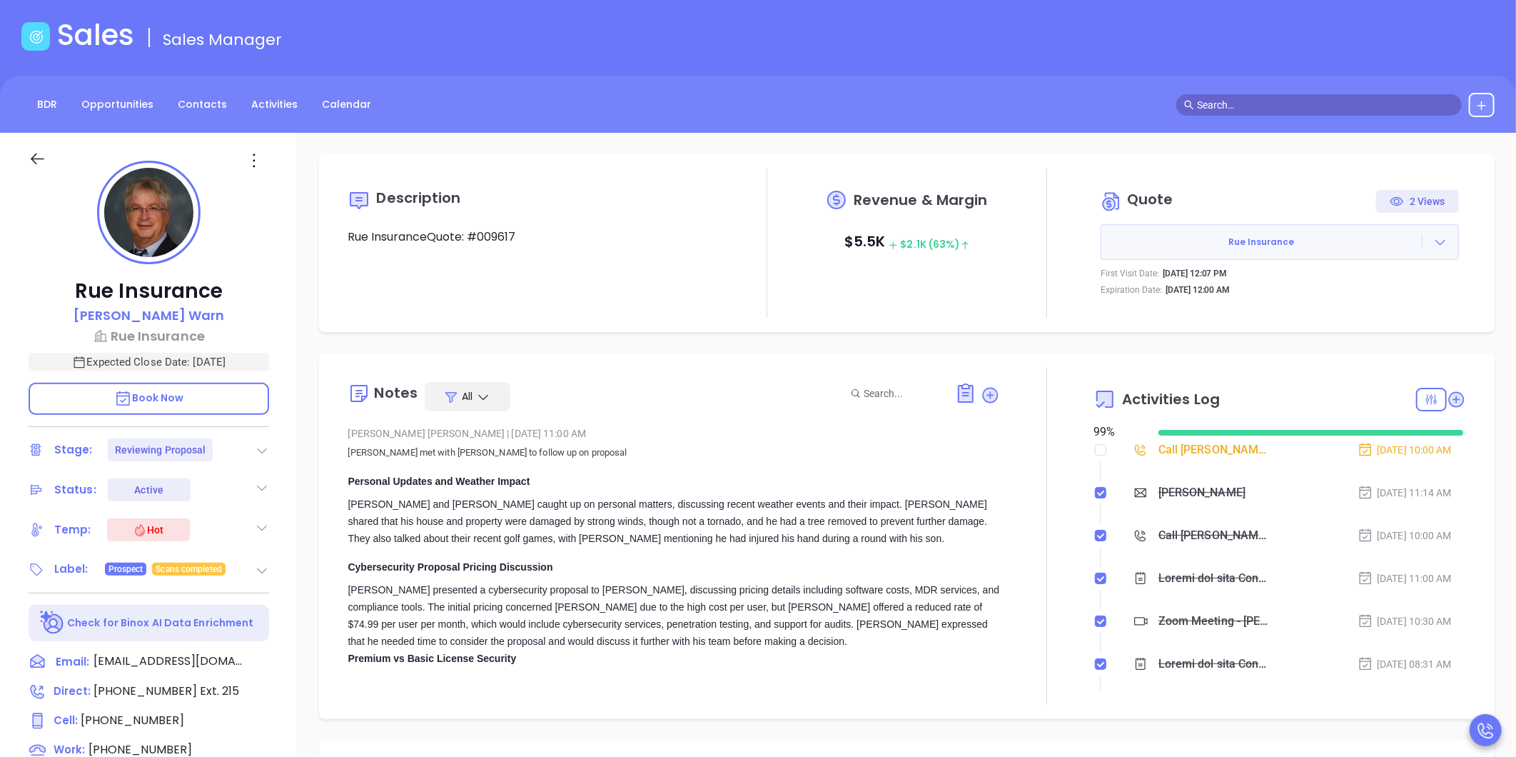
scroll to position [0, 0]
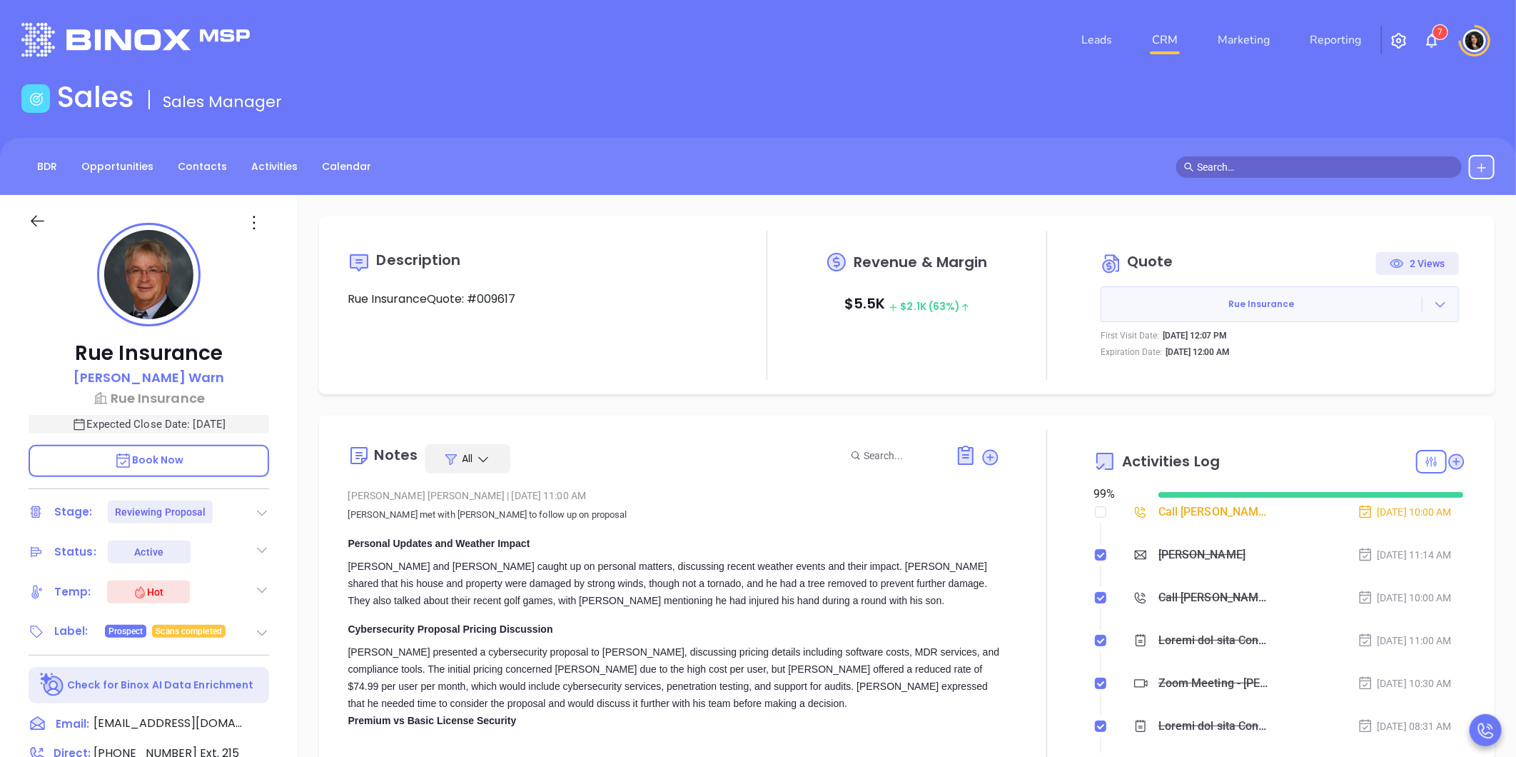
click at [1168, 34] on link "CRM" at bounding box center [1164, 40] width 37 height 29
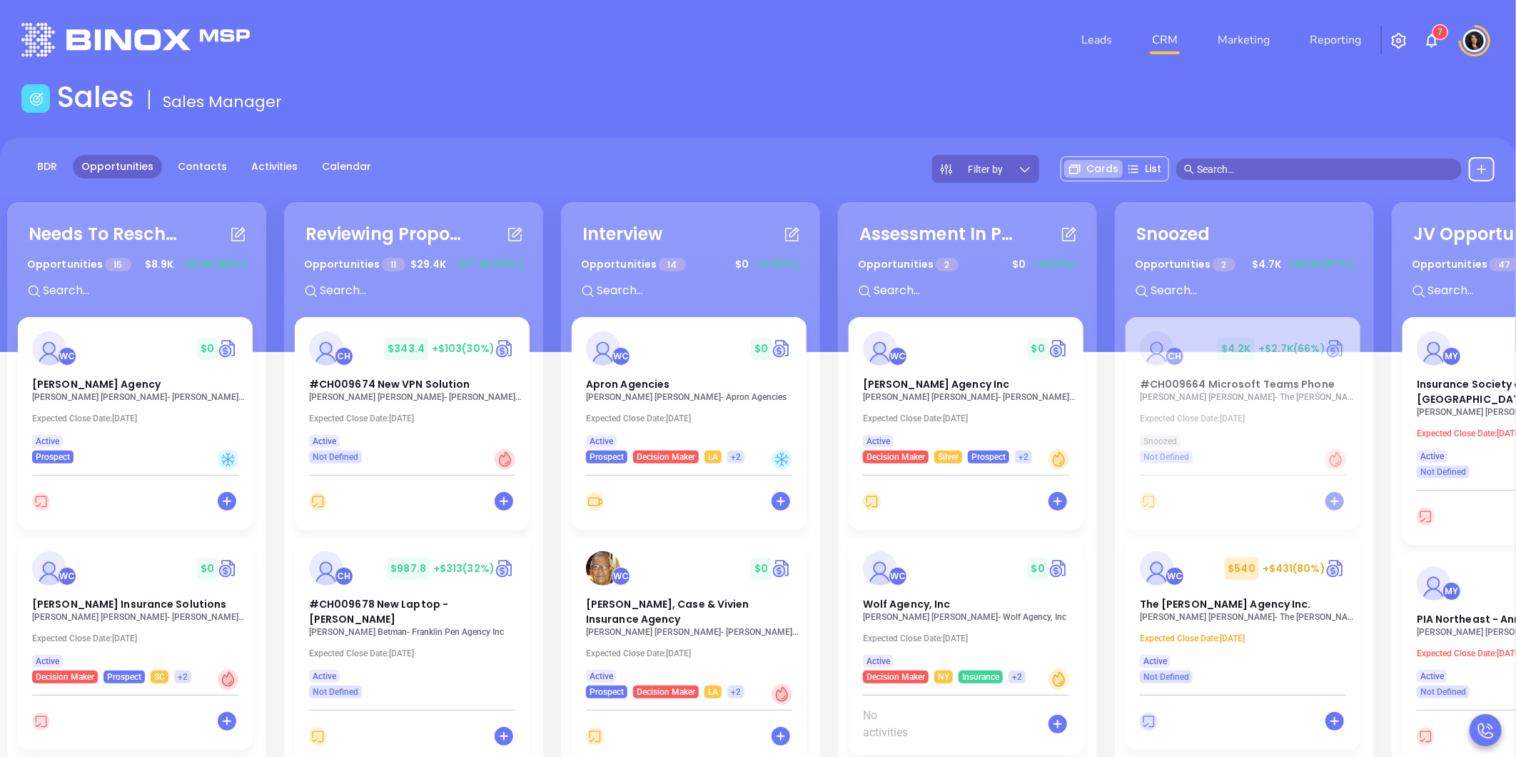
click at [276, 684] on div "Needs To Reschedule Opportunities 15 $ 8.9K +$5.8K (66%) + WC $ 0 [PERSON_NAME]…" at bounding box center [834, 569] width 1661 height 742
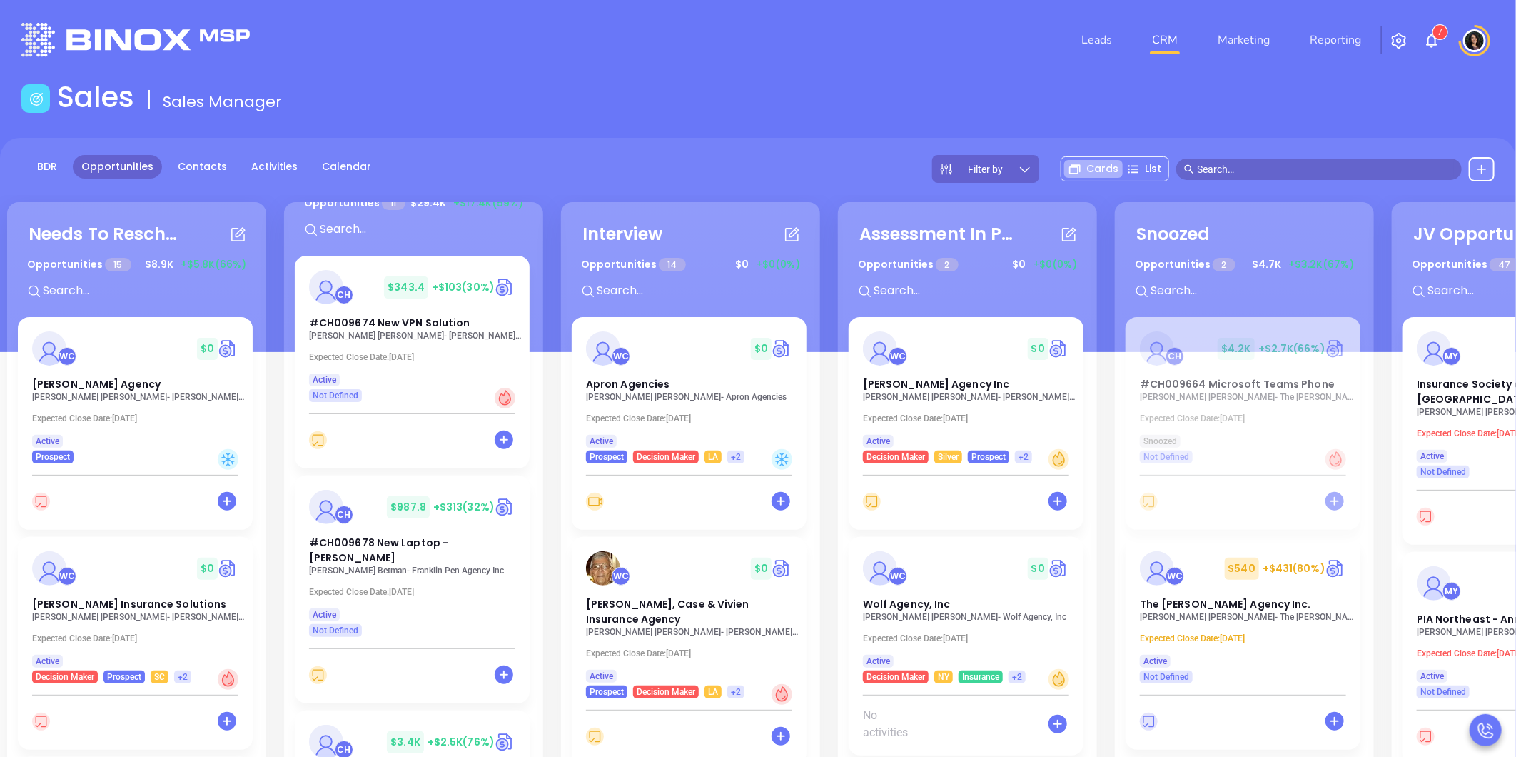
scroll to position [158, 0]
